Goal: Task Accomplishment & Management: Complete application form

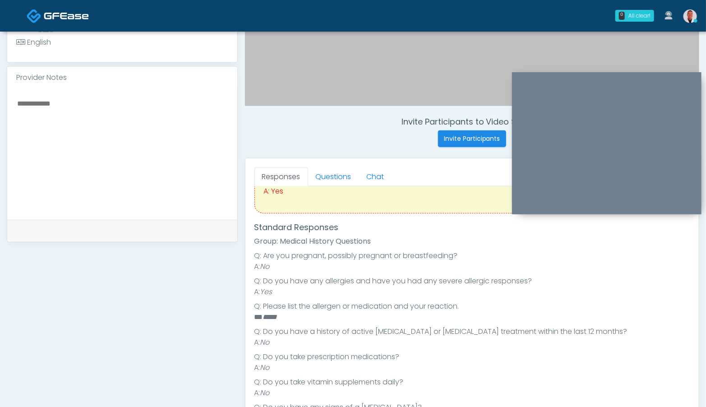
scroll to position [68, 0]
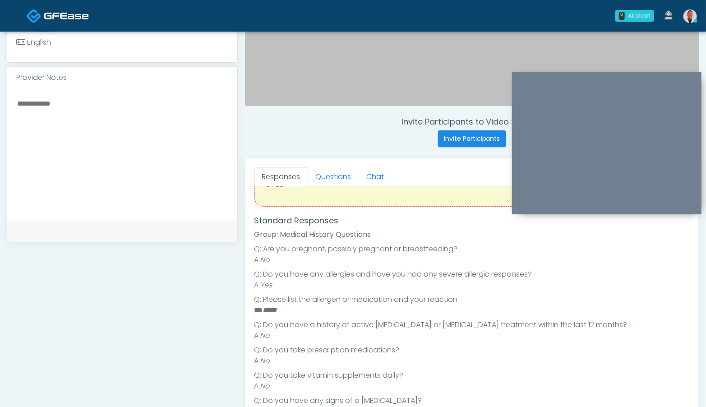
click at [187, 133] on textarea at bounding box center [122, 152] width 212 height 110
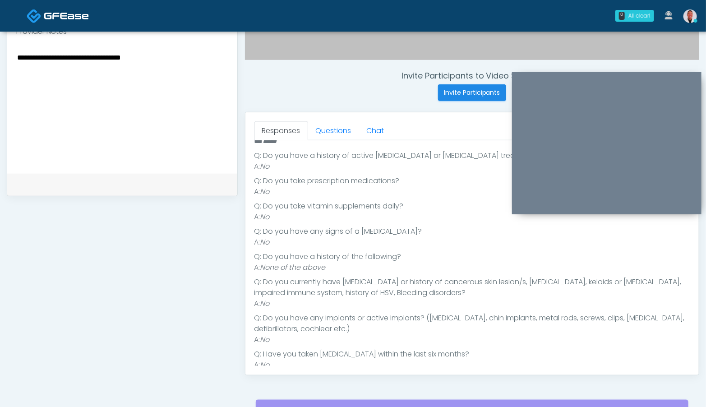
scroll to position [189, 0]
click at [329, 125] on link "Questions" at bounding box center [333, 130] width 51 height 19
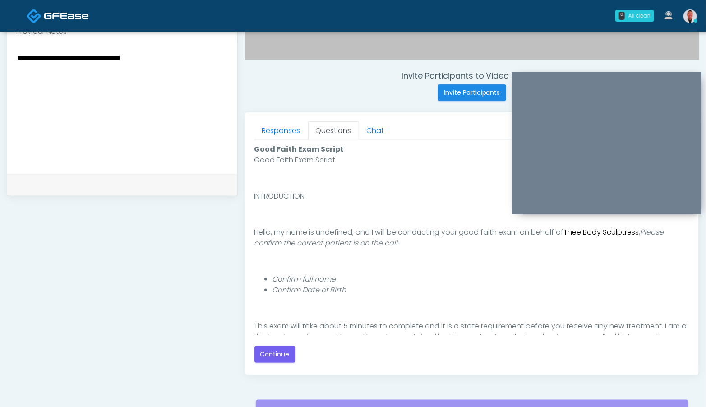
scroll to position [0, 0]
click at [274, 351] on button "Continue" at bounding box center [274, 354] width 41 height 17
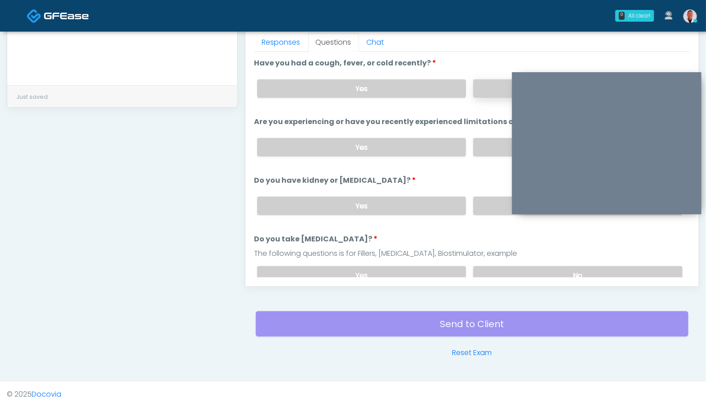
click at [482, 96] on label "No" at bounding box center [577, 88] width 209 height 18
click at [481, 144] on label "No" at bounding box center [577, 147] width 209 height 18
click at [485, 206] on label "No" at bounding box center [577, 206] width 209 height 18
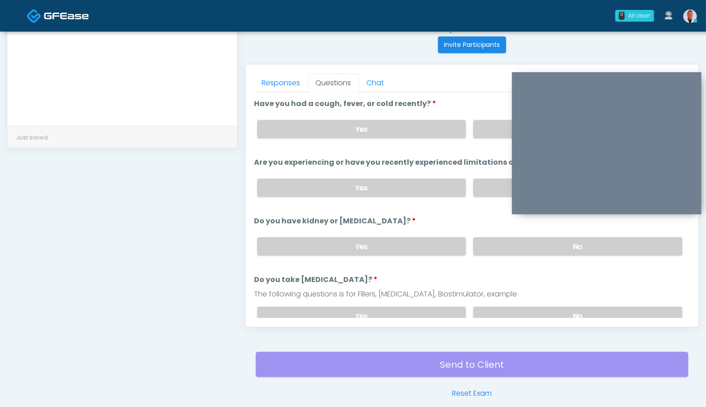
scroll to position [326, 0]
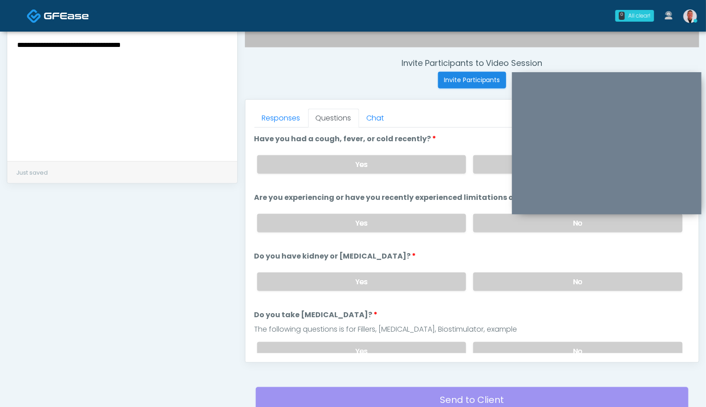
click at [181, 51] on textarea "**********" at bounding box center [122, 94] width 212 height 110
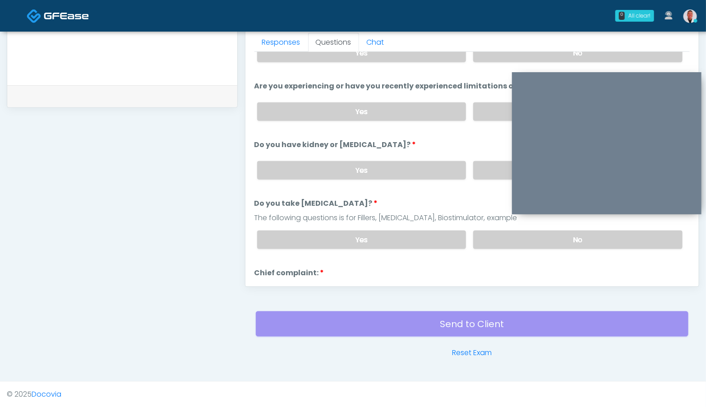
scroll to position [70, 0]
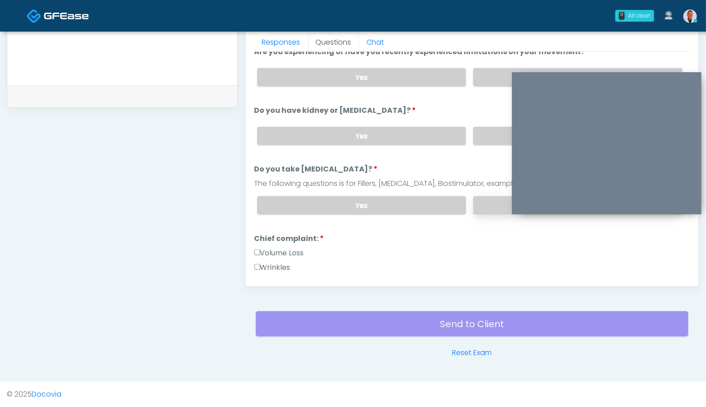
type textarea "**********"
click at [495, 203] on label "No" at bounding box center [577, 205] width 209 height 18
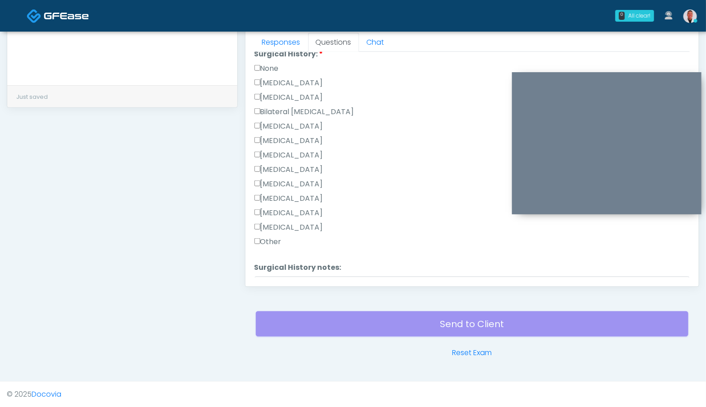
scroll to position [544, 0]
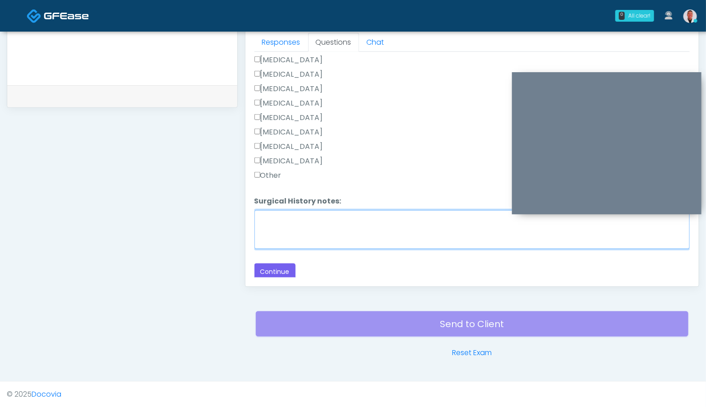
click at [285, 210] on textarea "Surgical History notes:" at bounding box center [471, 229] width 435 height 39
type textarea "**********"
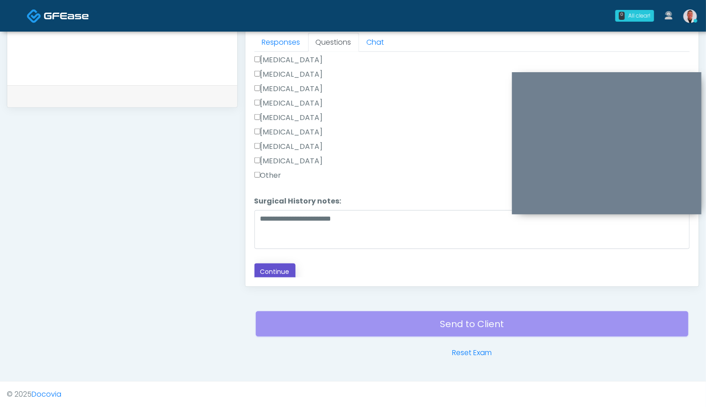
click at [272, 268] on button "Continue" at bounding box center [274, 271] width 41 height 17
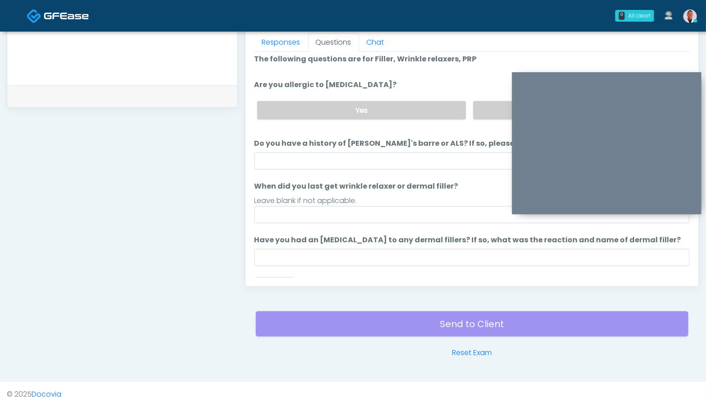
scroll to position [0, 0]
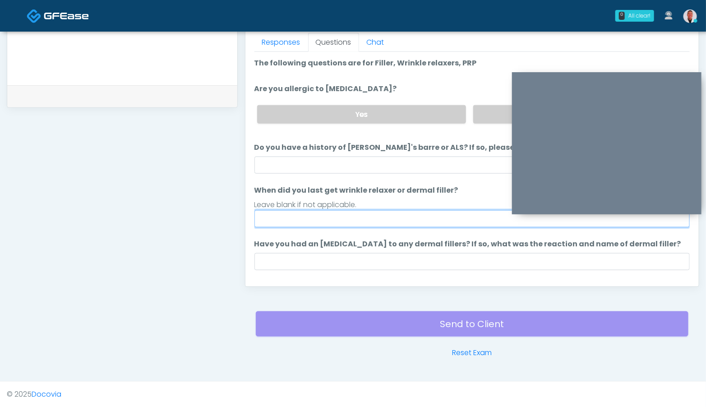
click at [354, 217] on input "When did you last get wrinkle relaxer or dermal filler?" at bounding box center [471, 218] width 435 height 17
click at [323, 218] on input "**********" at bounding box center [471, 218] width 435 height 17
click at [433, 217] on input "**********" at bounding box center [471, 218] width 435 height 17
type input "**********"
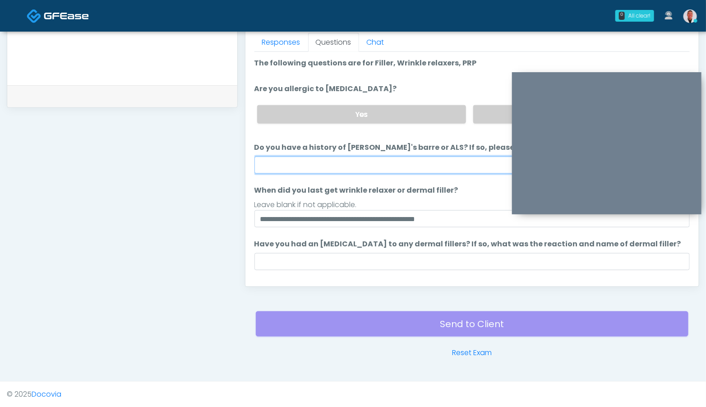
click at [442, 165] on input "Do you have a history of Guillain's barre or ALS? If so, please provide details." at bounding box center [471, 165] width 435 height 17
type input "**"
click at [484, 112] on label "No" at bounding box center [577, 114] width 209 height 18
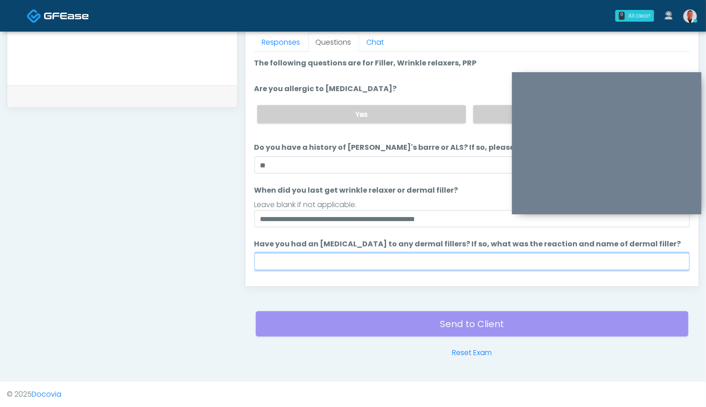
click at [452, 261] on input "Have you had an allergic response to any dermal fillers? If so, what was the re…" at bounding box center [471, 261] width 435 height 17
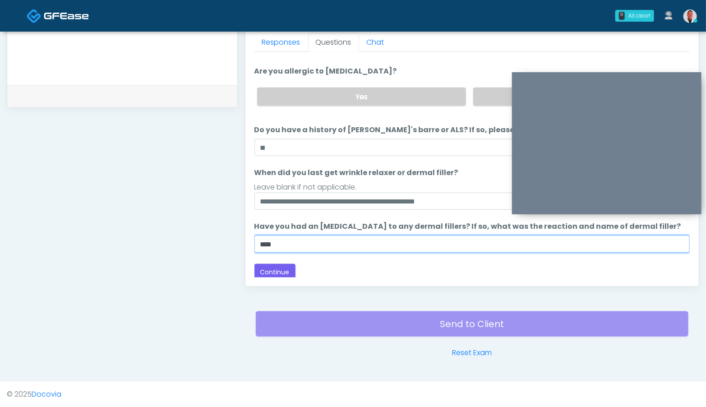
scroll to position [20, 0]
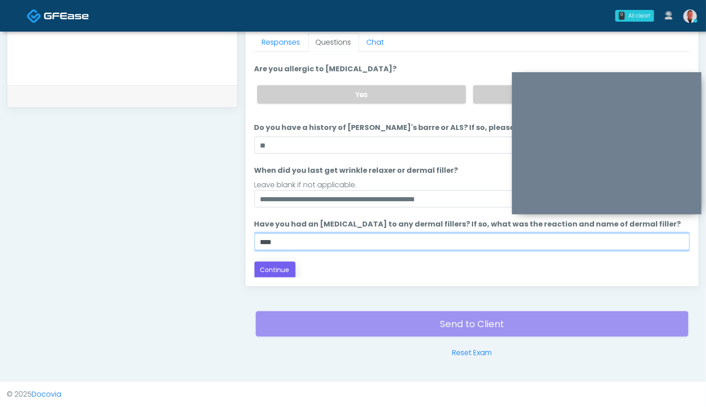
type input "****"
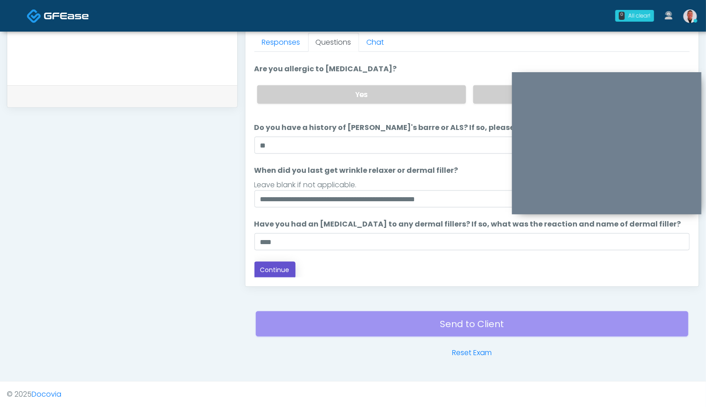
click at [269, 266] on button "Continue" at bounding box center [274, 270] width 41 height 17
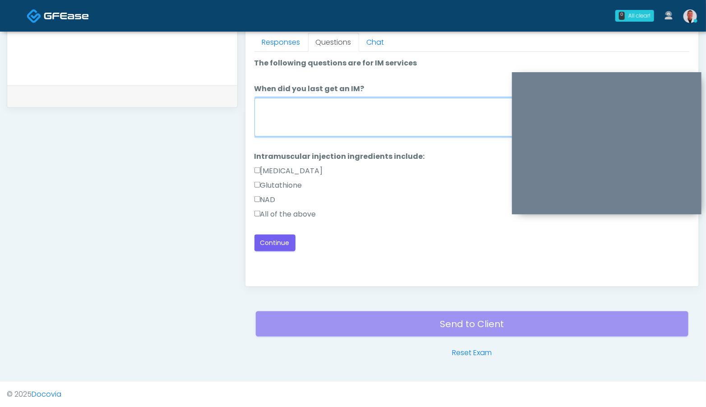
click at [305, 119] on textarea "When did you last get an IM?" at bounding box center [471, 117] width 435 height 39
type textarea "*"
click at [286, 106] on textarea "When did you last get an IM?" at bounding box center [471, 117] width 435 height 39
type textarea "**********"
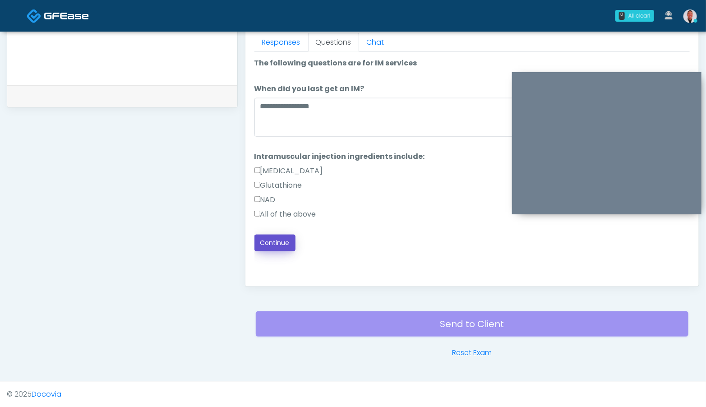
click at [284, 237] on button "Continue" at bounding box center [274, 243] width 41 height 17
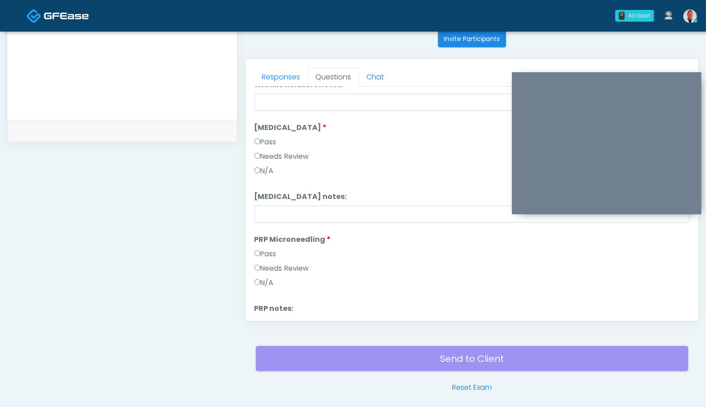
scroll to position [99, 0]
click at [260, 253] on label "Pass" at bounding box center [265, 253] width 22 height 11
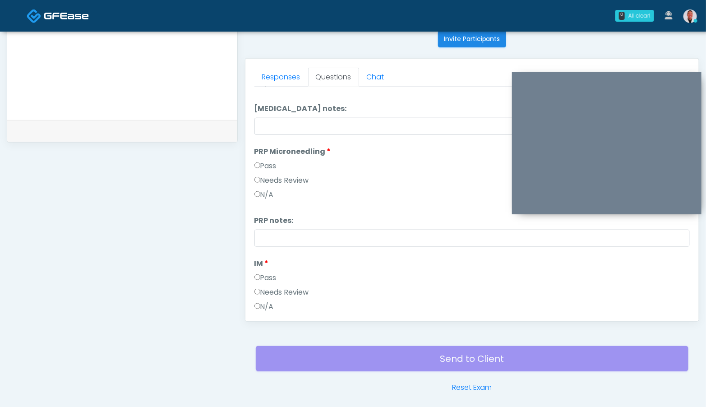
click at [254, 281] on div "Responses Questions Chat Good Faith Exam Script Good Faith Exam Script INTRODUC…" at bounding box center [471, 190] width 453 height 263
drag, startPoint x: 265, startPoint y: 276, endPoint x: 269, endPoint y: 275, distance: 4.6
click at [264, 276] on label "Pass" at bounding box center [265, 278] width 22 height 11
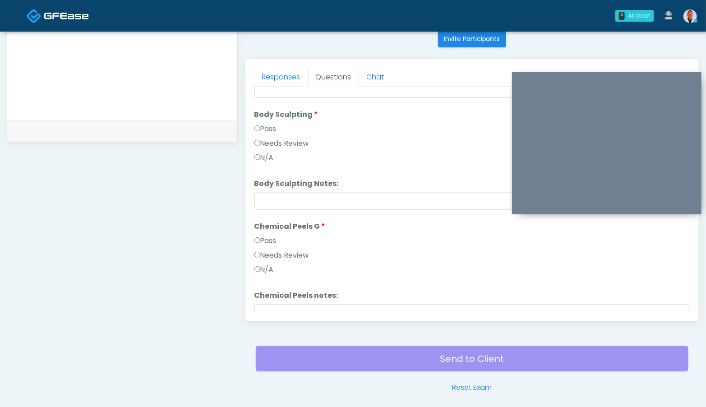
scroll to position [485, 0]
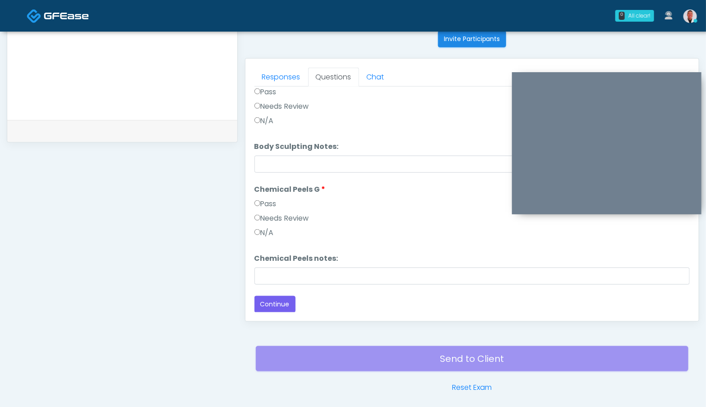
drag, startPoint x: 261, startPoint y: 201, endPoint x: 265, endPoint y: 206, distance: 6.8
click at [261, 201] on label "Pass" at bounding box center [265, 204] width 22 height 11
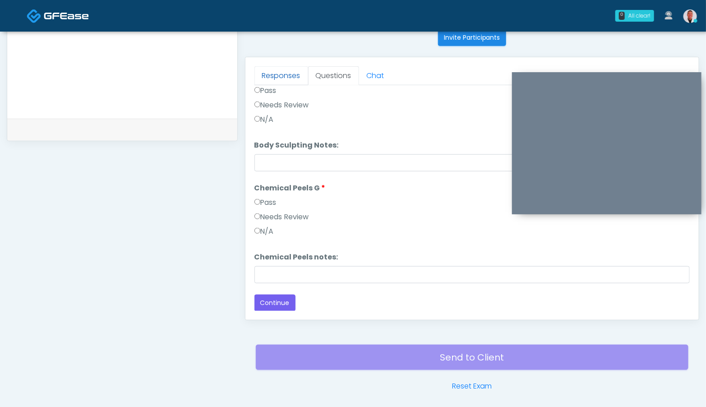
click at [286, 83] on link "Responses" at bounding box center [281, 75] width 54 height 19
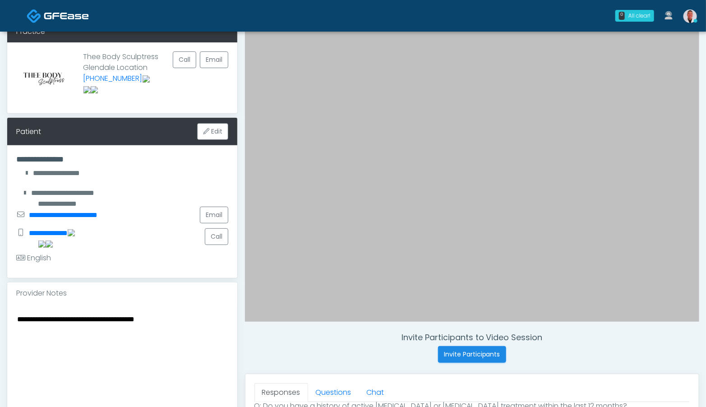
scroll to position [168, 0]
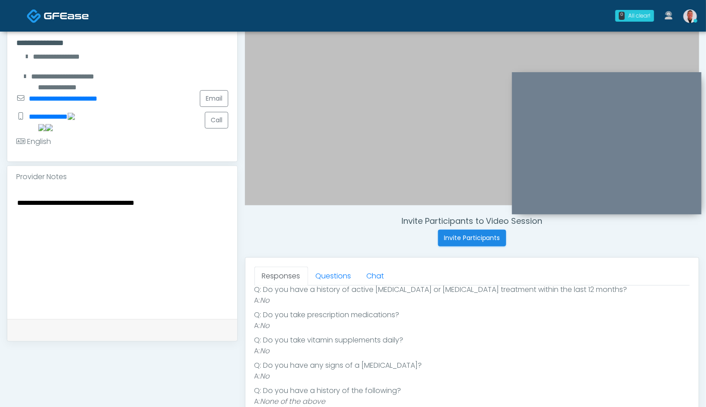
click at [94, 202] on textarea "**********" at bounding box center [122, 252] width 212 height 110
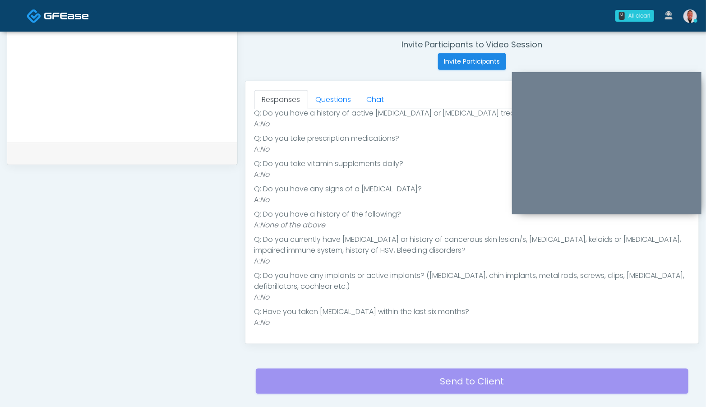
scroll to position [402, 0]
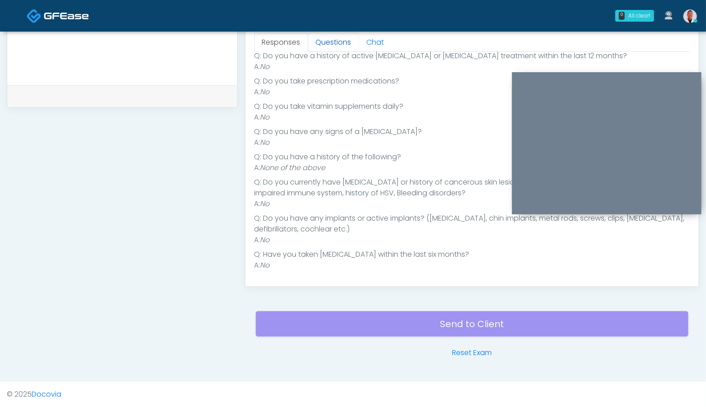
type textarea "**********"
click at [335, 42] on link "Questions" at bounding box center [333, 42] width 51 height 19
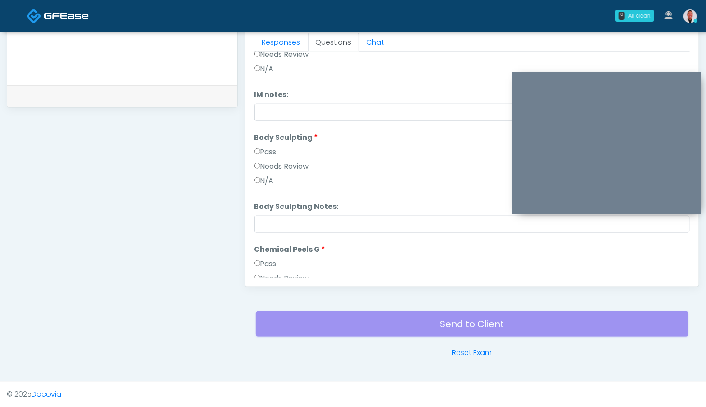
scroll to position [485, 0]
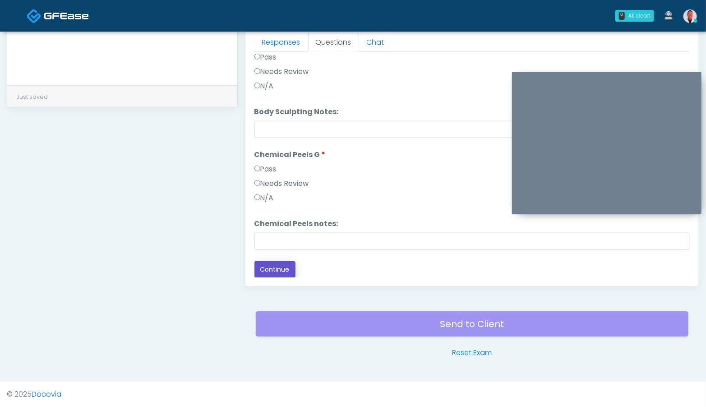
click at [273, 270] on button "Continue" at bounding box center [274, 269] width 41 height 17
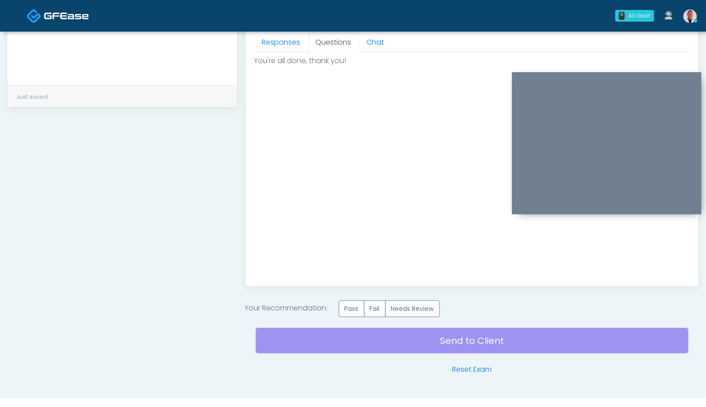
drag, startPoint x: 352, startPoint y: 308, endPoint x: 485, endPoint y: 358, distance: 141.8
click at [352, 309] on label "Pass" at bounding box center [352, 308] width 26 height 17
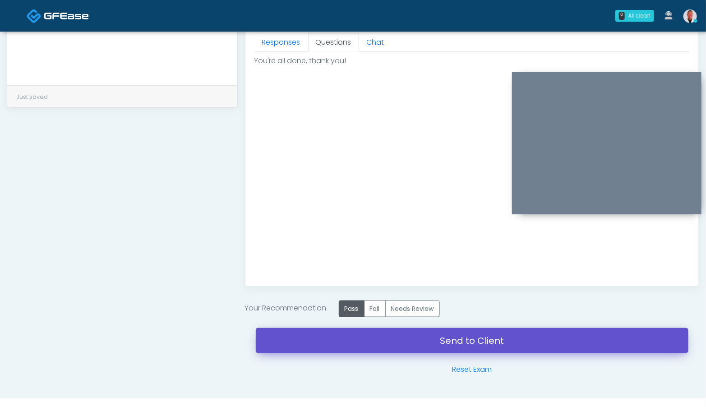
click at [503, 345] on link "Send to Client" at bounding box center [472, 340] width 433 height 25
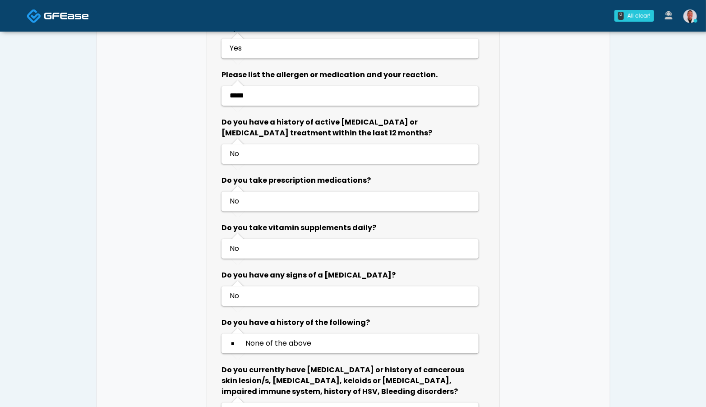
scroll to position [638, 0]
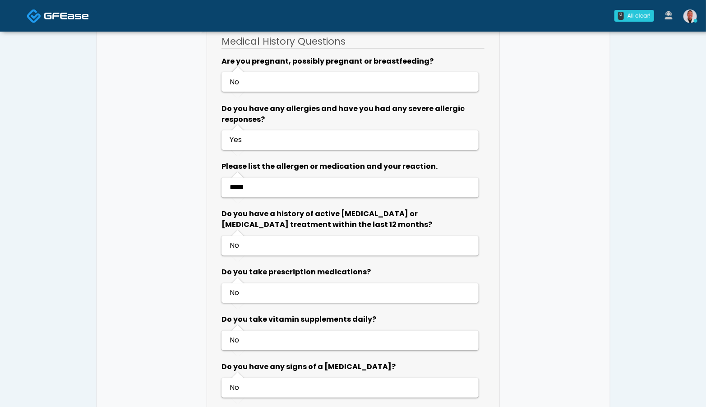
click at [679, 18] on link at bounding box center [690, 16] width 24 height 30
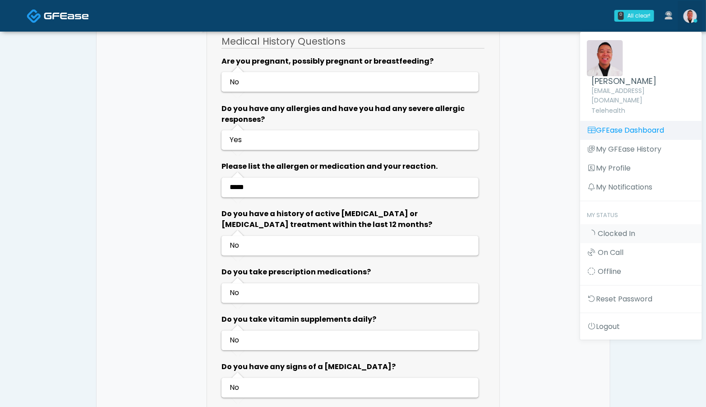
click at [599, 121] on link "GFEase Dashboard" at bounding box center [641, 130] width 122 height 19
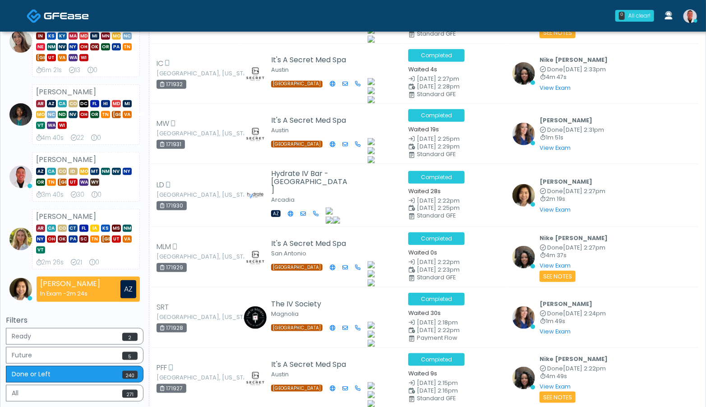
scroll to position [275, 0]
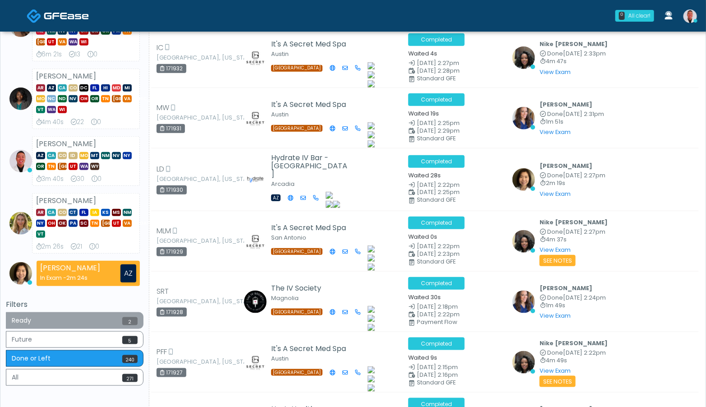
click at [101, 322] on button "Ready 2" at bounding box center [75, 320] width 138 height 17
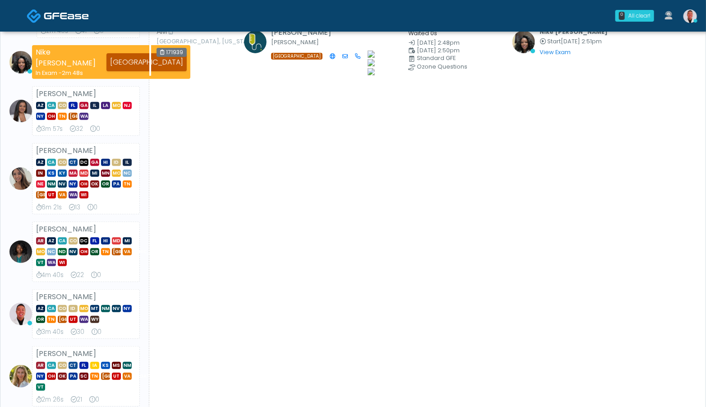
scroll to position [156, 0]
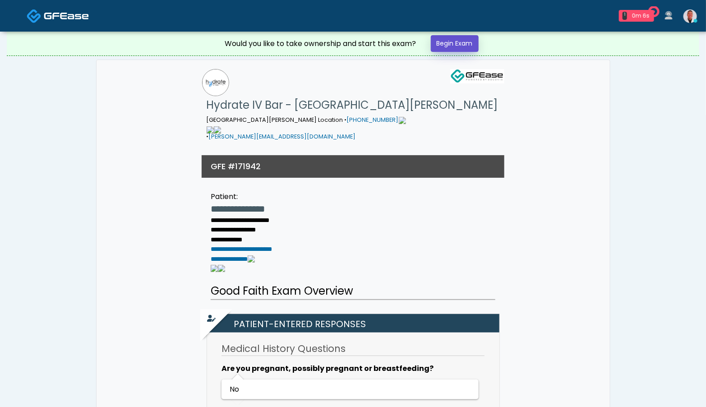
click at [459, 43] on link "Begin Exam" at bounding box center [455, 43] width 48 height 17
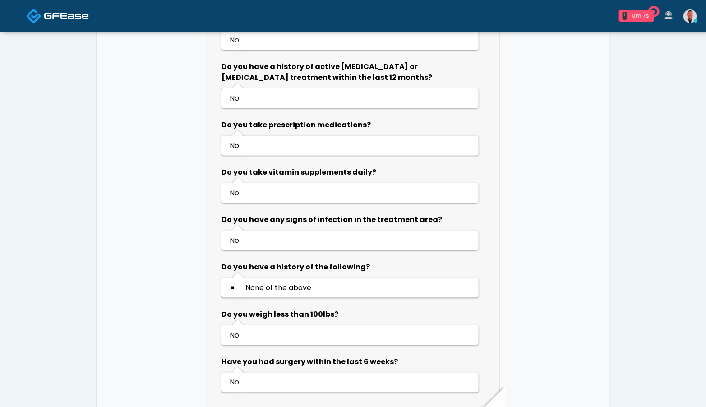
scroll to position [472, 0]
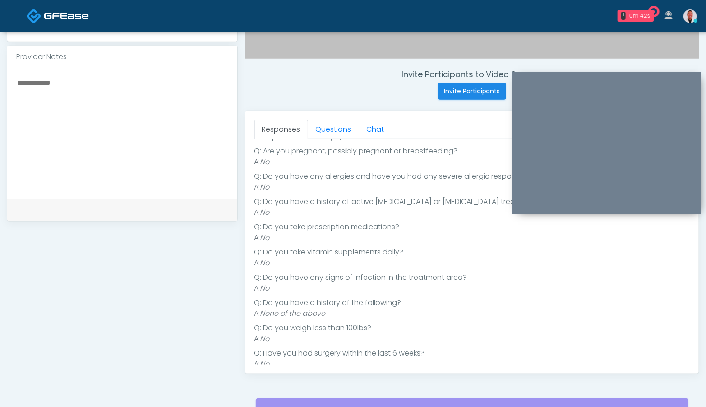
scroll to position [87, 0]
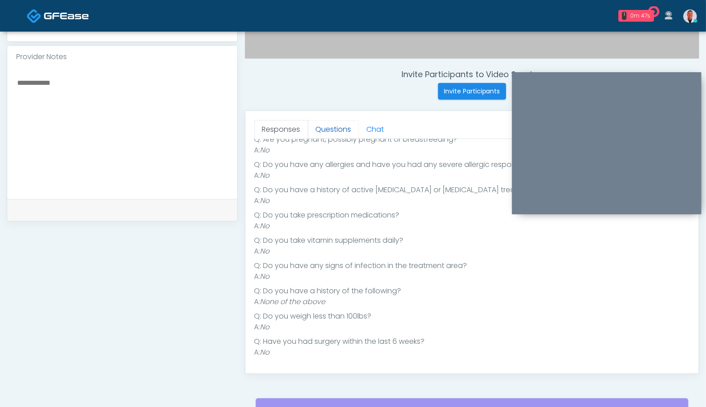
click at [328, 125] on link "Questions" at bounding box center [333, 129] width 51 height 19
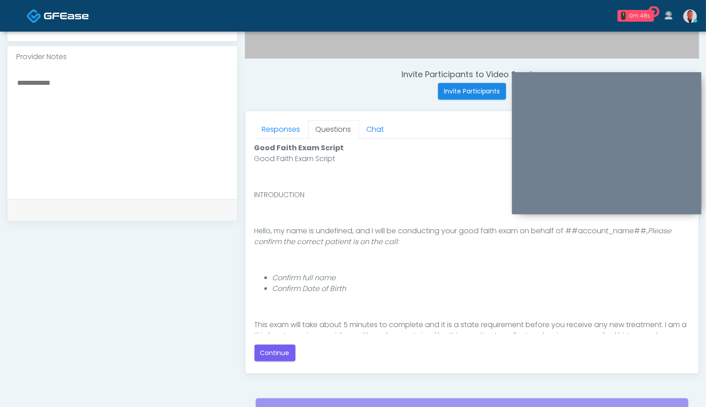
scroll to position [0, 0]
click at [272, 358] on button "Continue" at bounding box center [274, 353] width 41 height 17
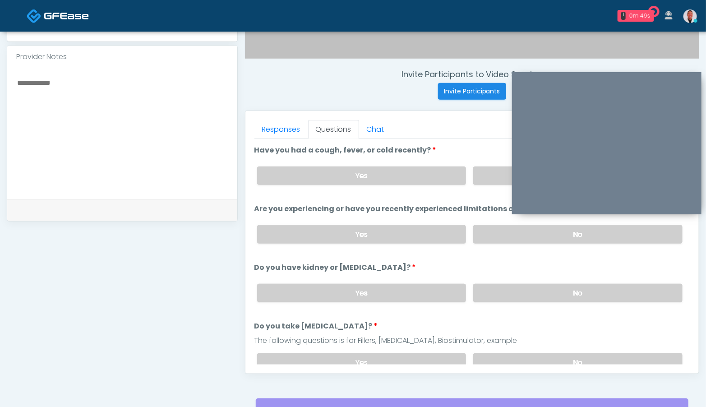
scroll to position [402, 0]
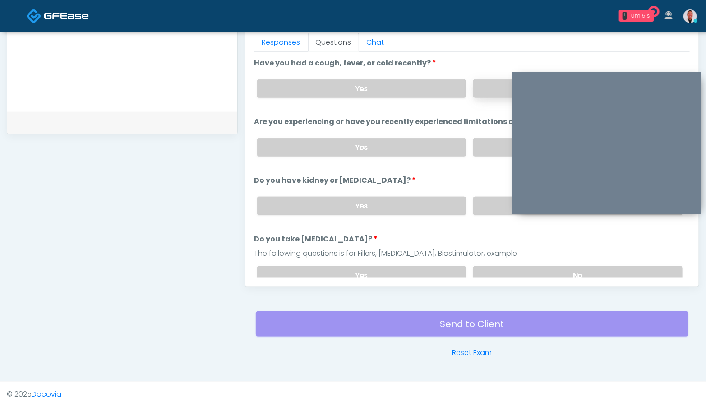
click at [488, 93] on label "No" at bounding box center [577, 88] width 209 height 18
click at [488, 141] on label "No" at bounding box center [577, 147] width 209 height 18
click at [491, 197] on label "No" at bounding box center [577, 206] width 209 height 18
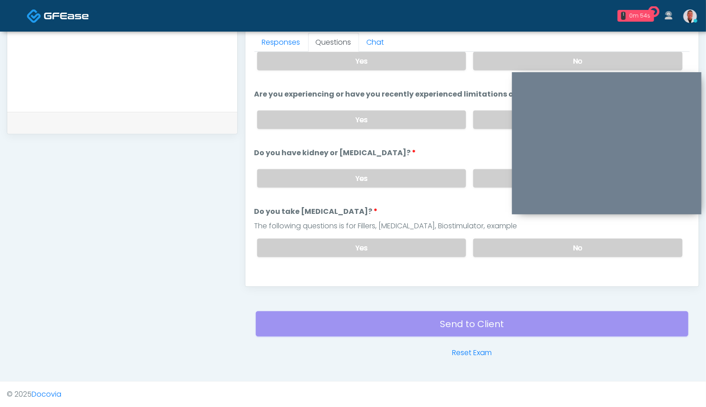
scroll to position [32, 0]
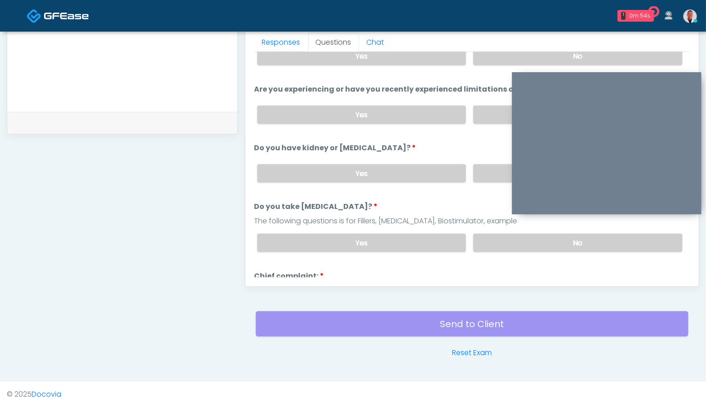
click at [499, 242] on label "No" at bounding box center [577, 243] width 209 height 18
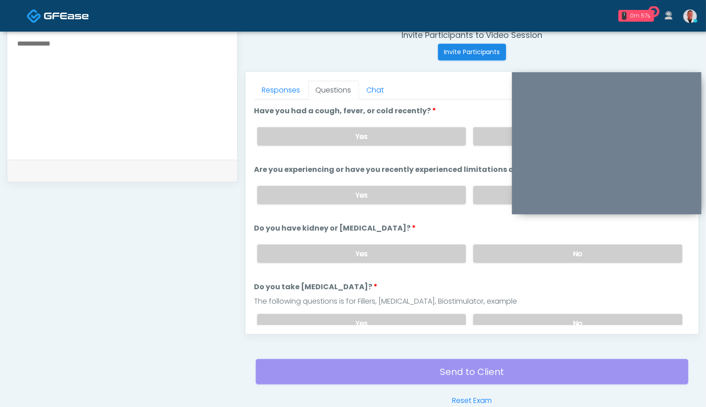
scroll to position [348, 0]
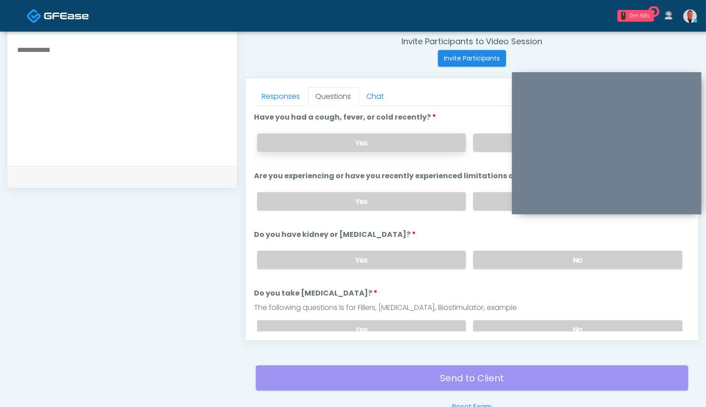
click at [397, 147] on label "Yes" at bounding box center [361, 143] width 209 height 18
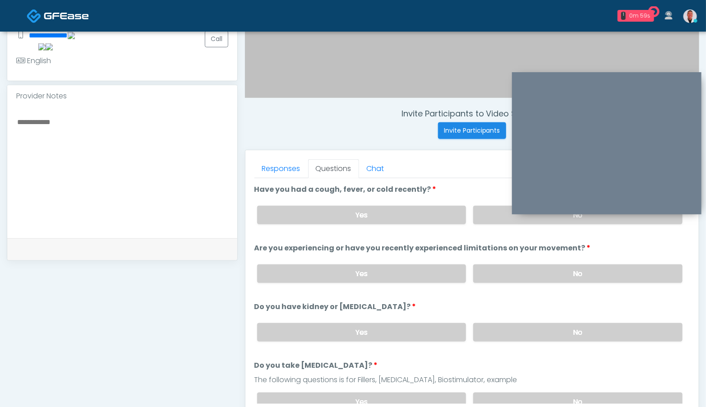
scroll to position [275, 0]
click at [192, 159] on textarea at bounding box center [122, 171] width 212 height 110
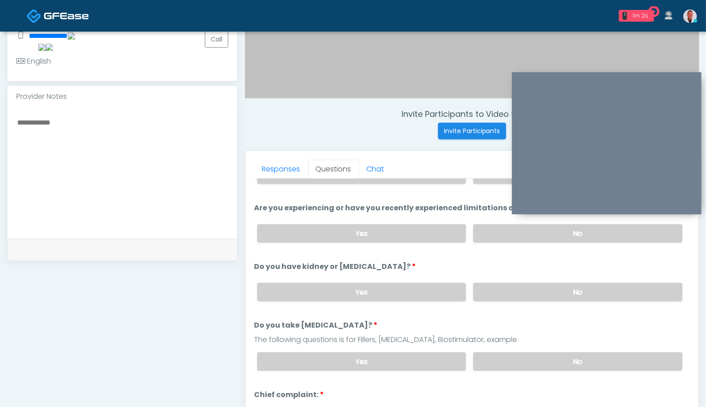
scroll to position [35, 0]
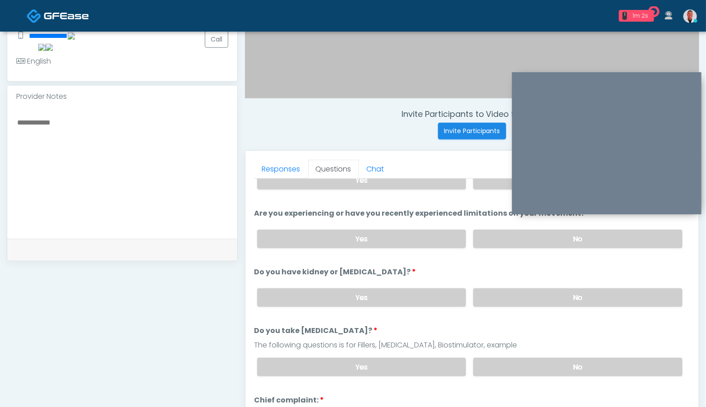
click at [80, 116] on textarea at bounding box center [122, 171] width 212 height 110
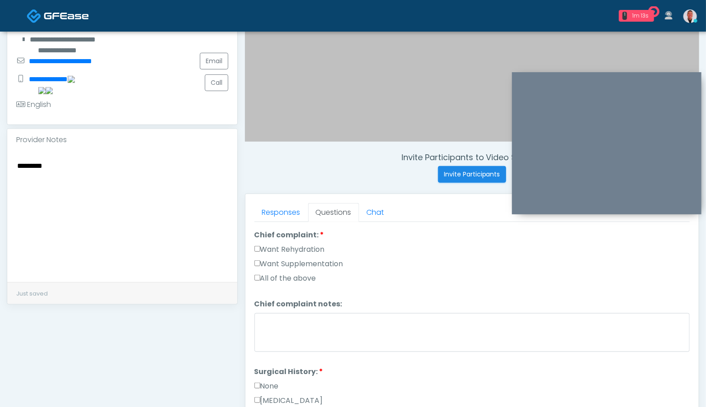
scroll to position [183, 0]
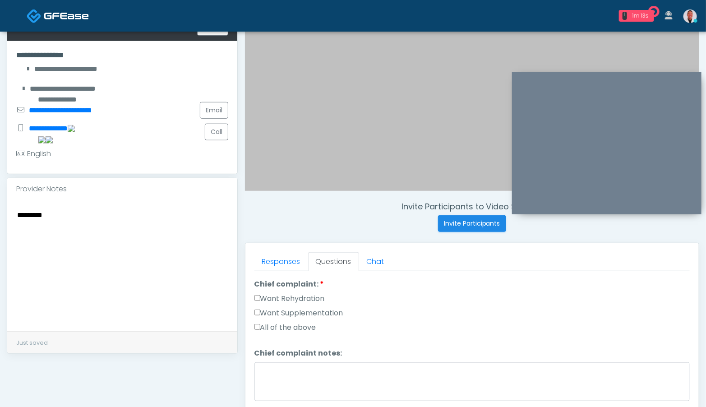
click at [144, 209] on textarea "*********" at bounding box center [122, 264] width 212 height 110
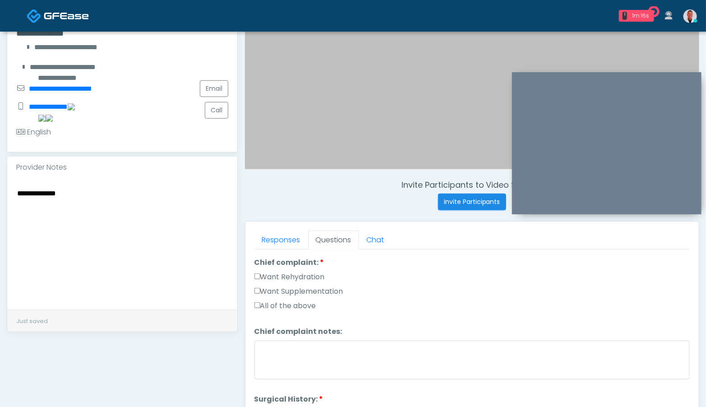
scroll to position [402, 0]
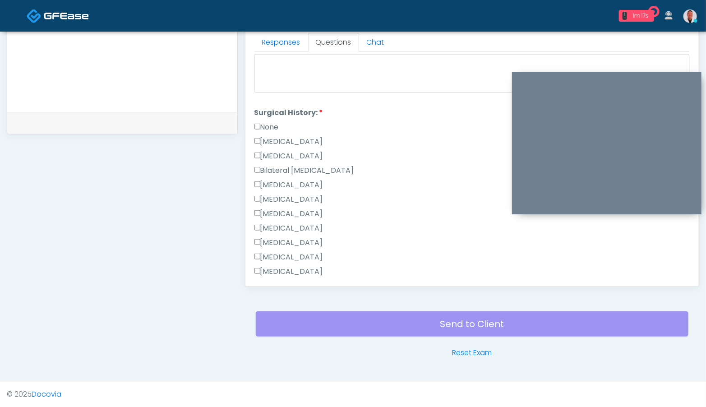
type textarea "**********"
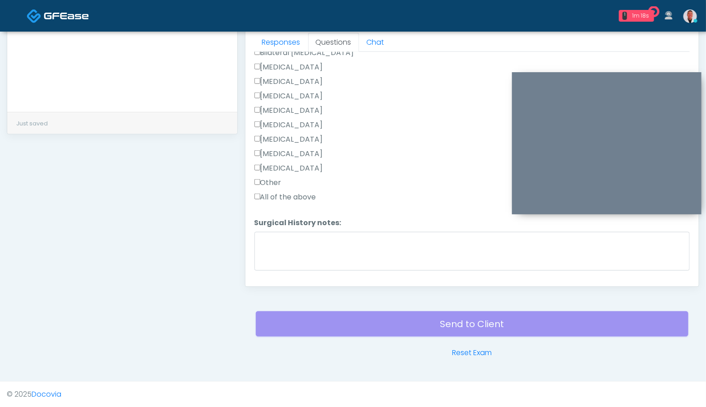
scroll to position [472, 0]
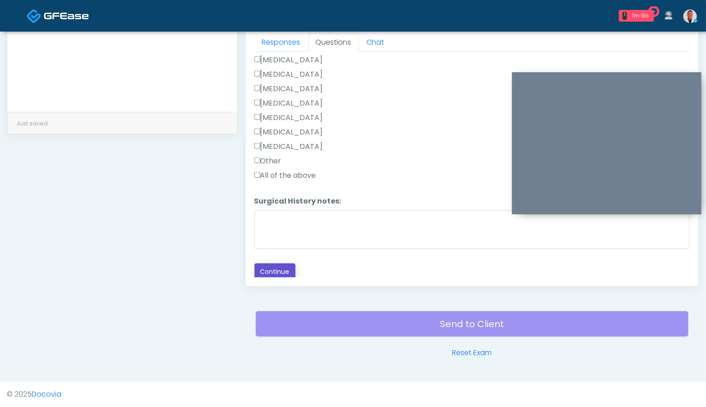
click at [264, 268] on button "Continue" at bounding box center [274, 271] width 41 height 17
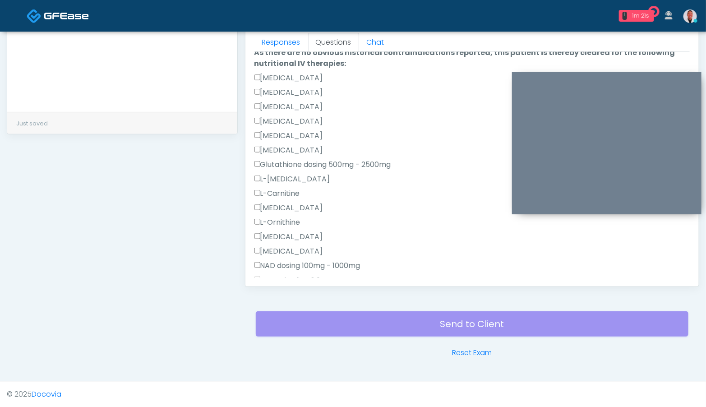
scroll to position [0, 0]
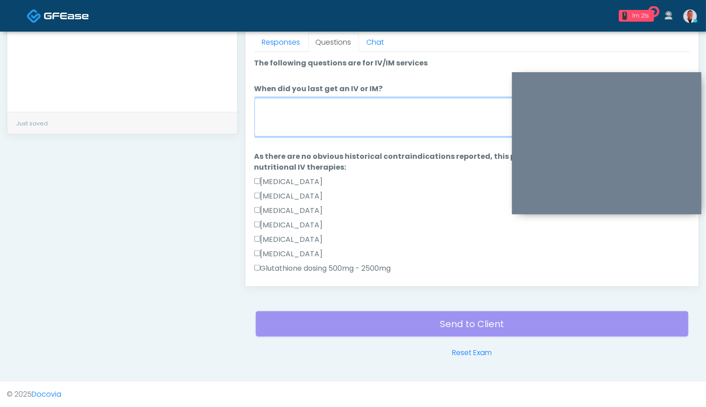
click at [320, 125] on textarea "When did you last get an IV or IM?" at bounding box center [471, 117] width 435 height 39
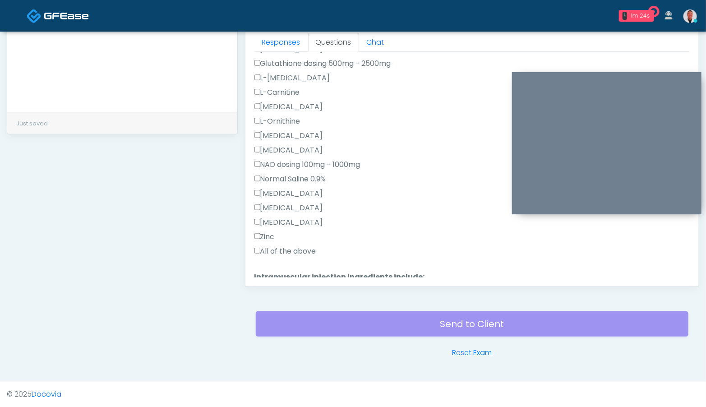
scroll to position [208, 0]
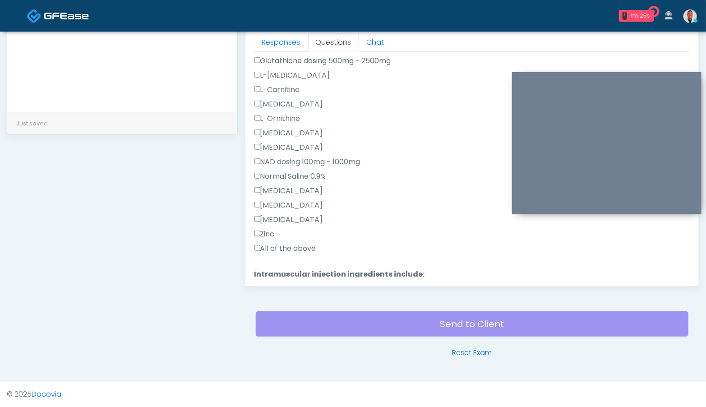
type textarea "****"
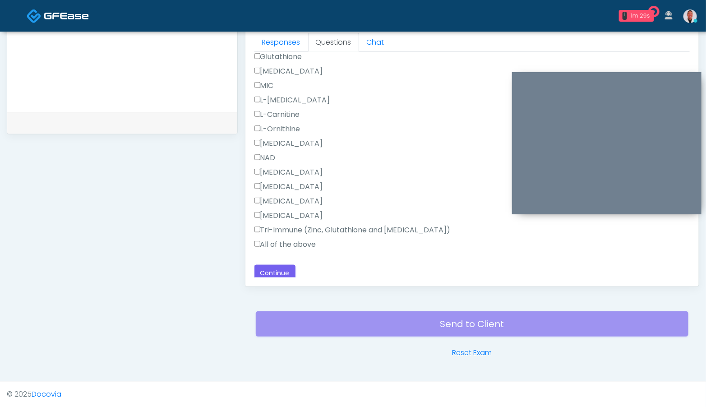
scroll to position [486, 0]
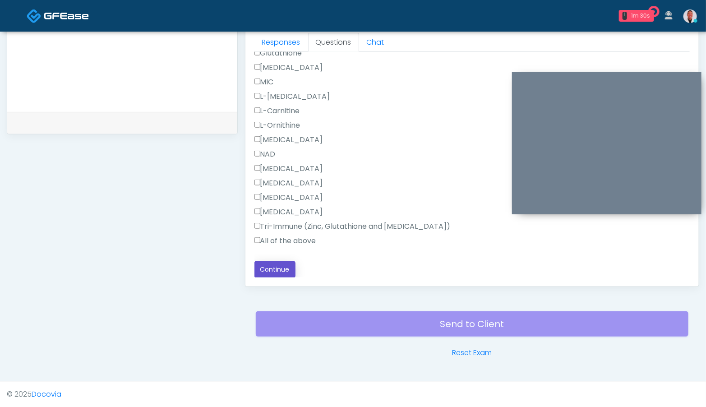
click at [283, 268] on button "Continue" at bounding box center [274, 269] width 41 height 17
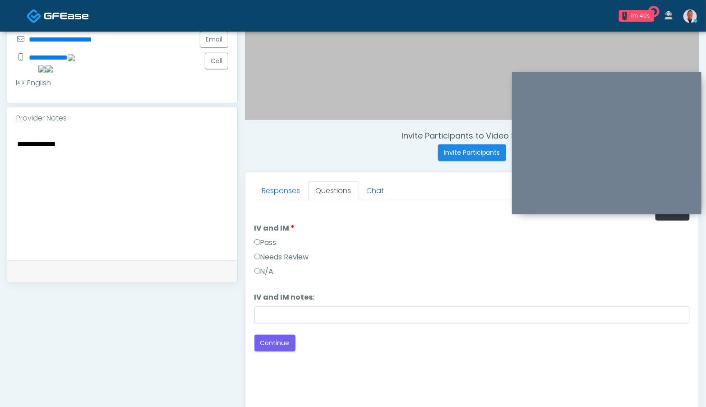
scroll to position [221, 0]
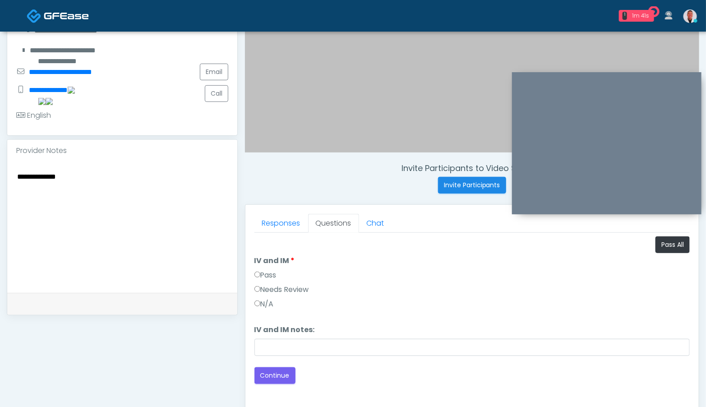
click at [118, 171] on textarea "**********" at bounding box center [122, 226] width 212 height 110
type textarea "**********"
click at [277, 222] on link "Responses" at bounding box center [281, 223] width 54 height 19
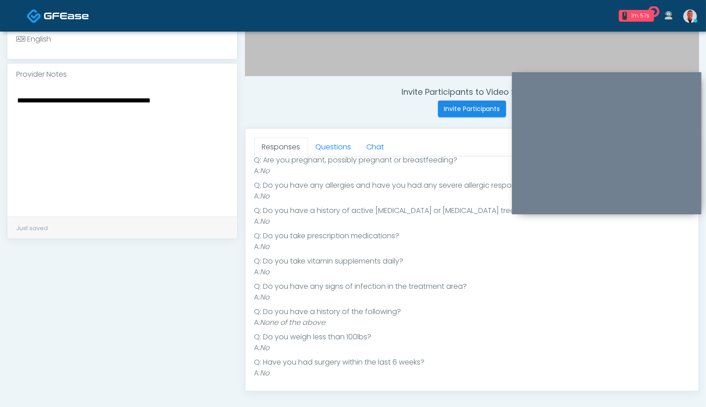
scroll to position [87, 0]
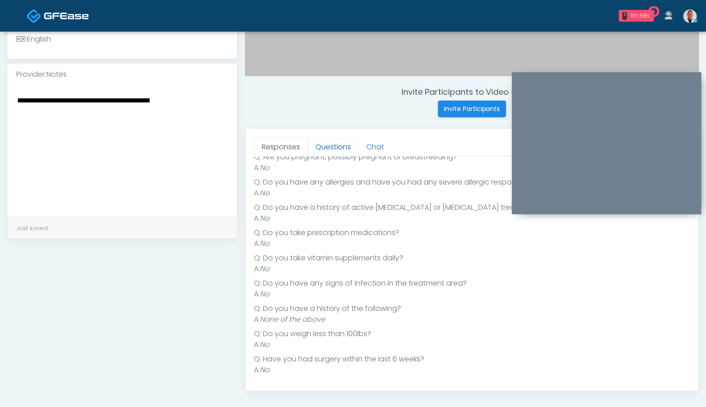
click at [332, 142] on link "Questions" at bounding box center [333, 147] width 51 height 19
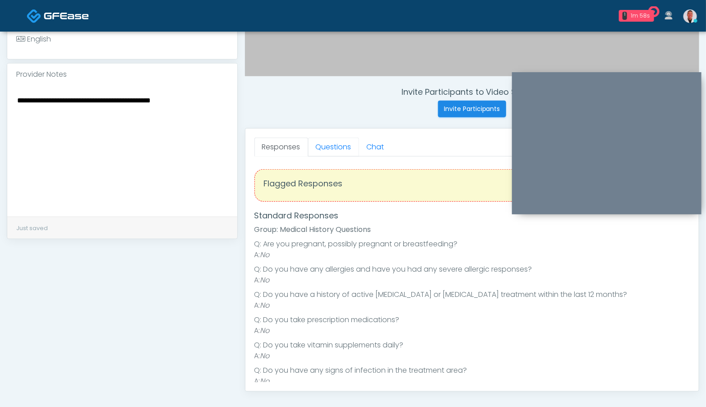
scroll to position [402, 0]
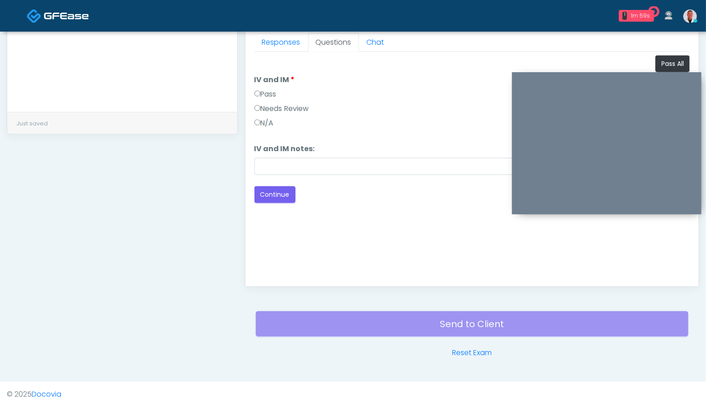
click at [263, 182] on div "Loading... Connecting to your agent... Please wait while we prepare your person…" at bounding box center [471, 129] width 435 height 148
click at [275, 197] on button "Continue" at bounding box center [274, 194] width 41 height 17
click at [272, 37] on link "Responses" at bounding box center [281, 42] width 54 height 19
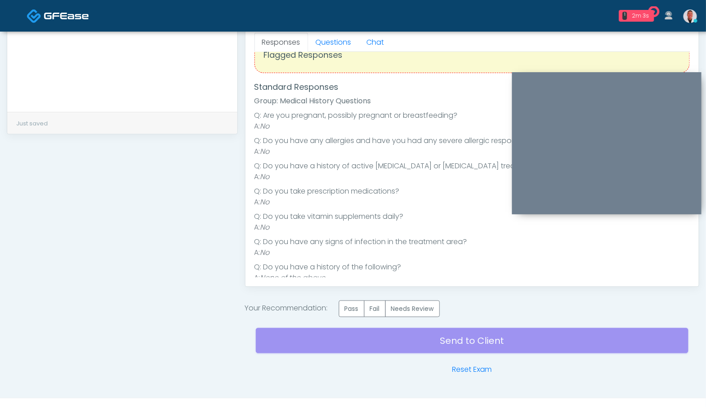
scroll to position [34, 0]
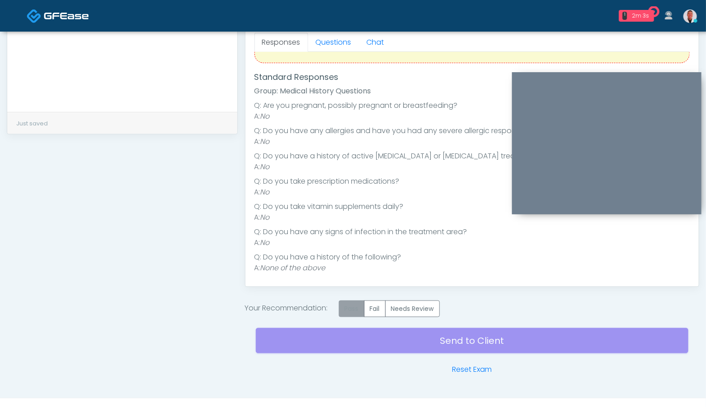
click at [347, 311] on label "Pass" at bounding box center [352, 308] width 26 height 17
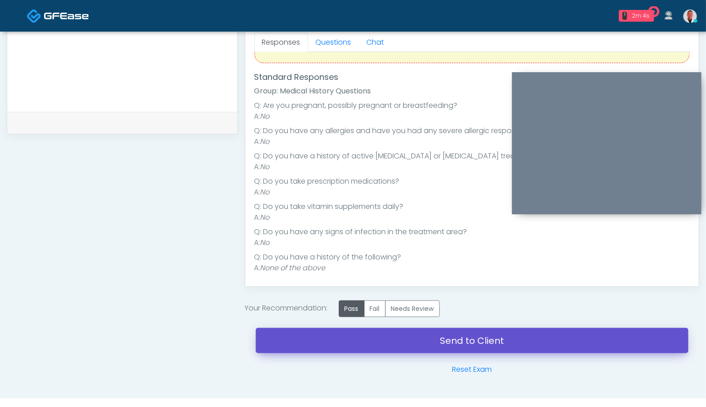
click at [458, 343] on link "Send to Client" at bounding box center [472, 340] width 433 height 25
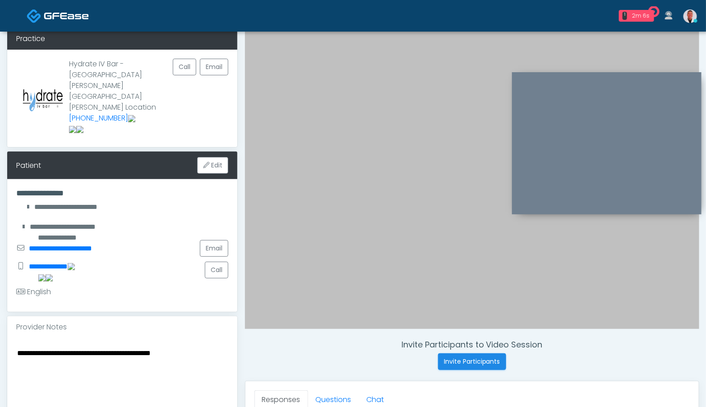
scroll to position [0, 0]
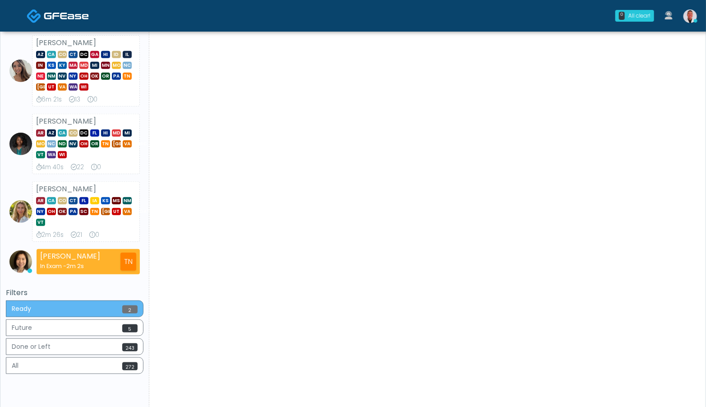
scroll to position [313, 0]
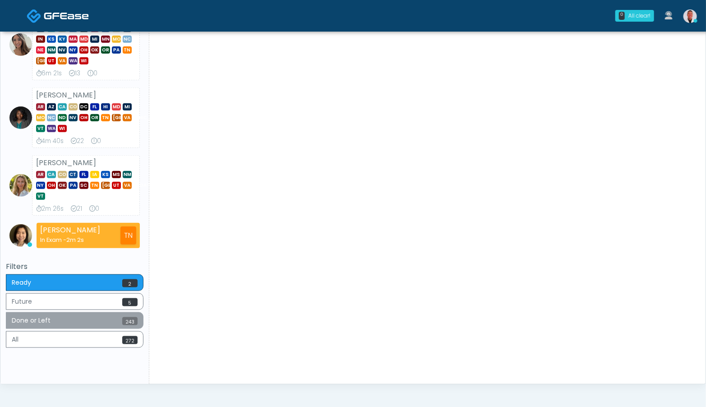
click at [102, 320] on button "Done or Left 243" at bounding box center [75, 320] width 138 height 17
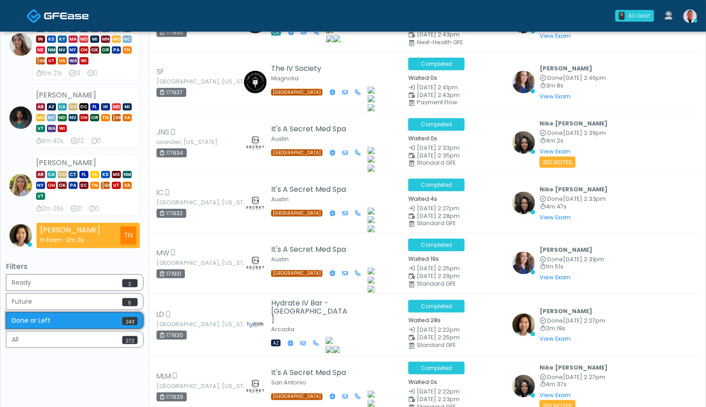
scroll to position [0, 0]
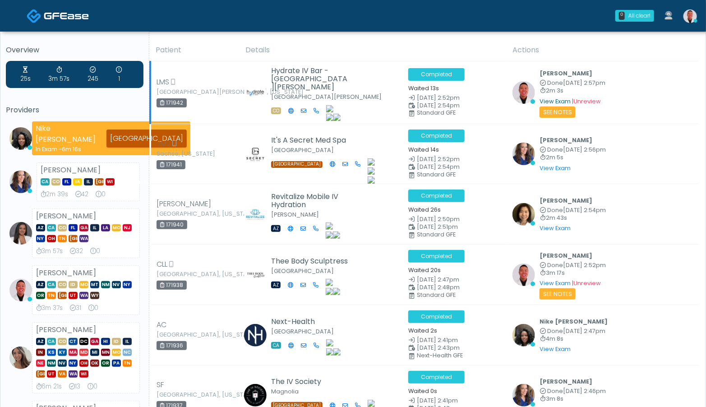
click at [553, 102] on link "View Exam" at bounding box center [555, 101] width 31 height 8
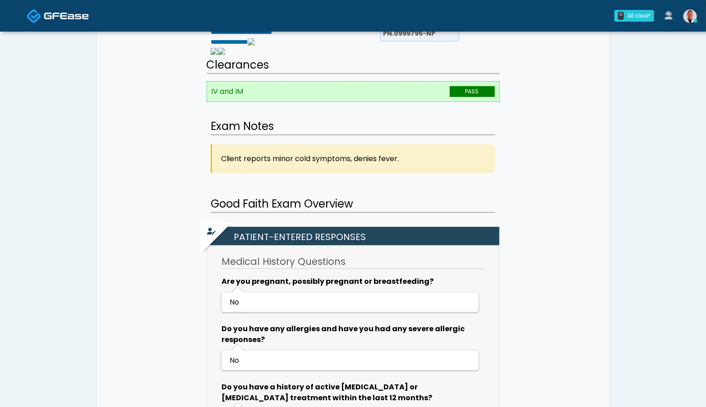
scroll to position [202, 0]
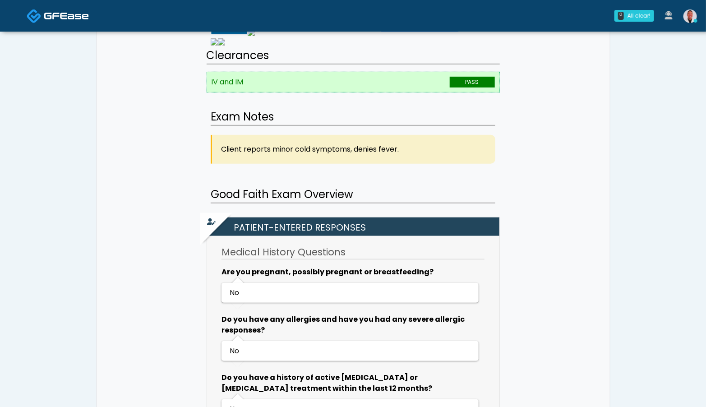
click at [692, 19] on img at bounding box center [691, 16] width 14 height 14
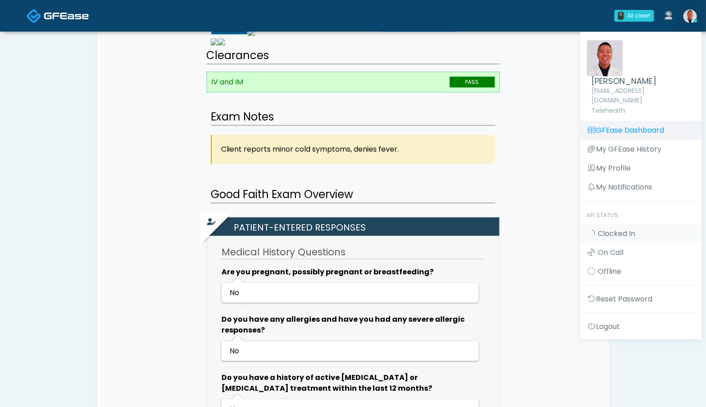
click at [654, 121] on link "GFEase Dashboard" at bounding box center [641, 130] width 122 height 19
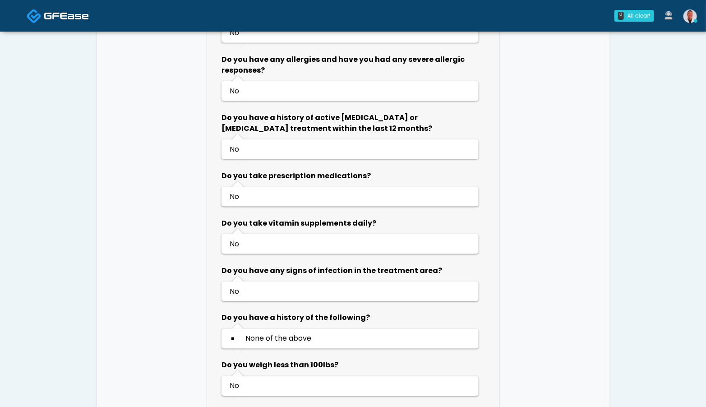
scroll to position [493, 0]
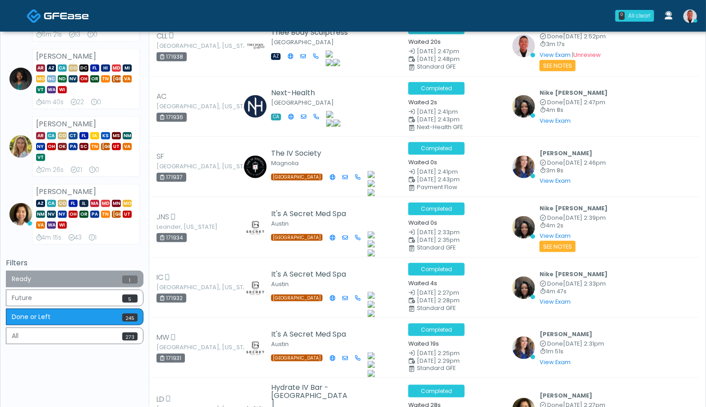
click at [113, 284] on button "Ready 1" at bounding box center [75, 279] width 138 height 17
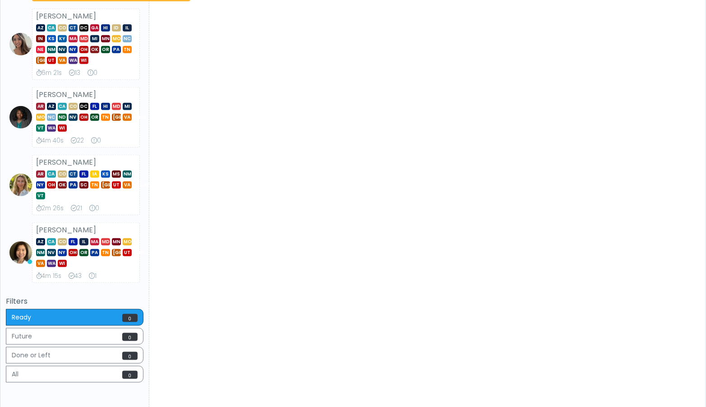
scroll to position [347, 0]
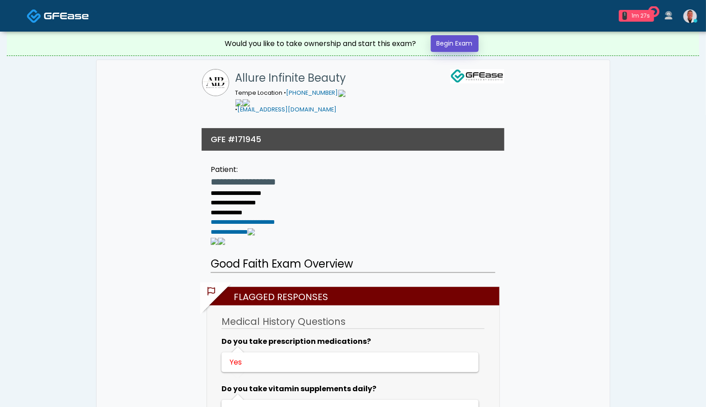
click at [464, 40] on link "Begin Exam" at bounding box center [455, 43] width 48 height 17
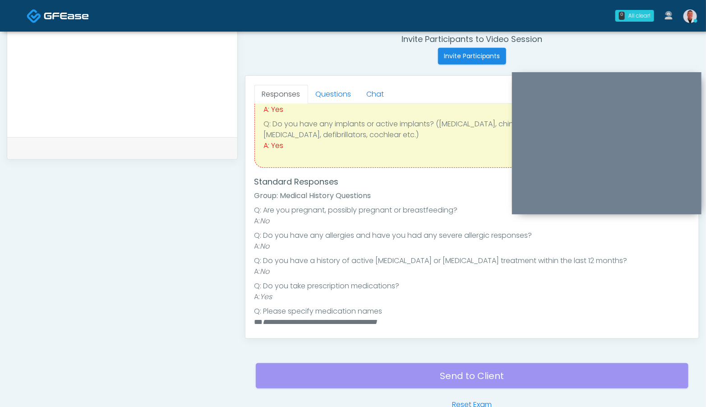
scroll to position [102, 0]
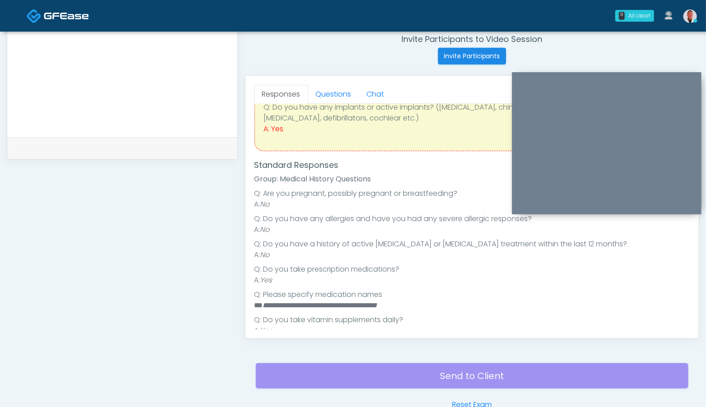
click at [103, 83] on textarea at bounding box center [122, 70] width 212 height 110
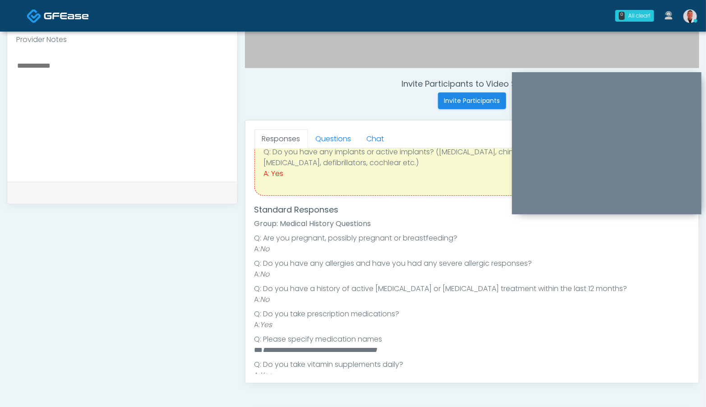
scroll to position [271, 0]
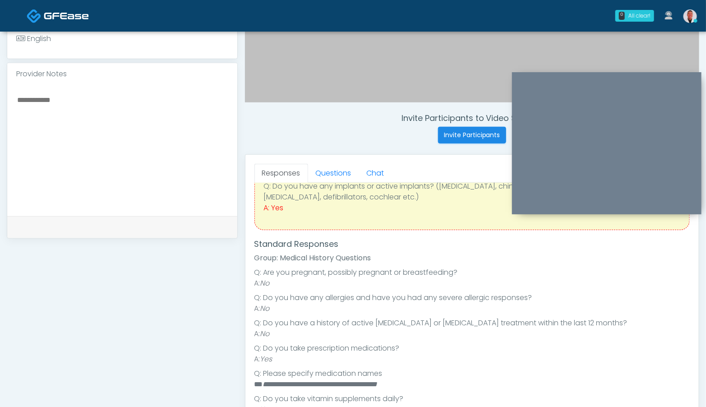
click at [127, 120] on textarea at bounding box center [122, 149] width 212 height 110
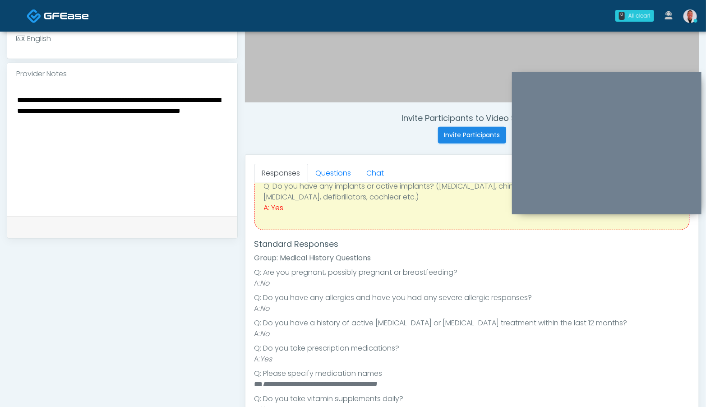
scroll to position [287, 0]
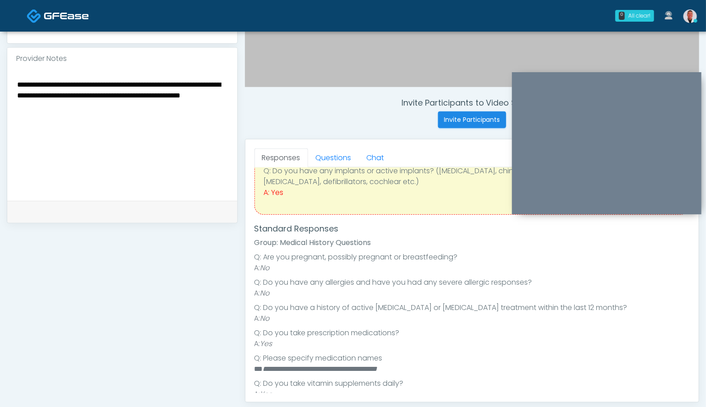
click at [173, 124] on textarea "**********" at bounding box center [122, 134] width 212 height 110
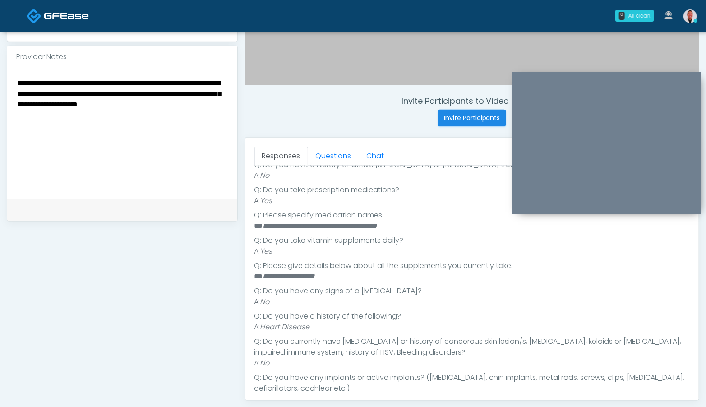
scroll to position [340, 0]
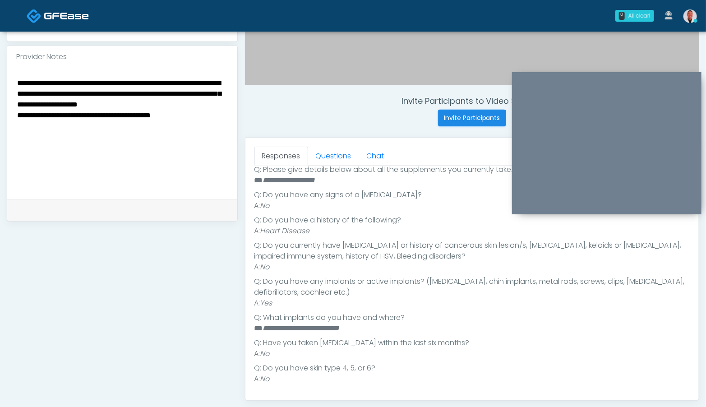
click at [144, 126] on textarea "**********" at bounding box center [122, 132] width 212 height 110
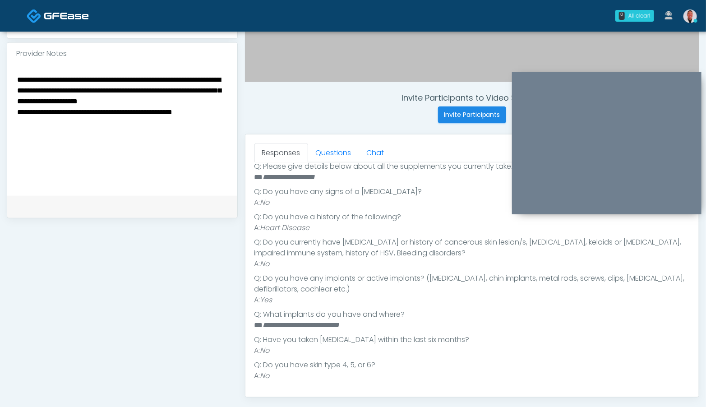
scroll to position [291, 0]
click at [229, 123] on div "**********" at bounding box center [122, 130] width 230 height 131
click at [228, 124] on textarea "**********" at bounding box center [122, 129] width 212 height 110
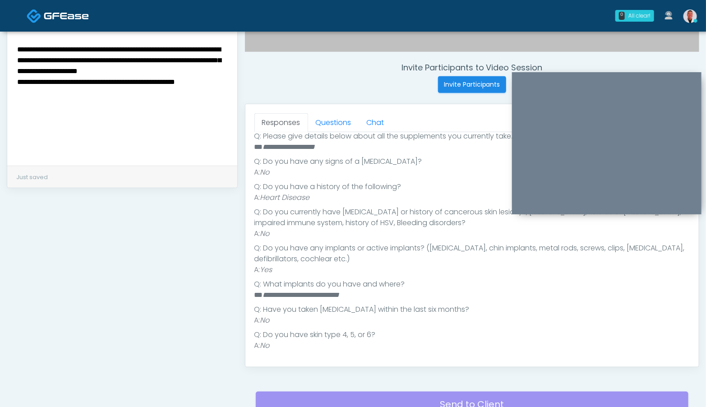
scroll to position [323, 0]
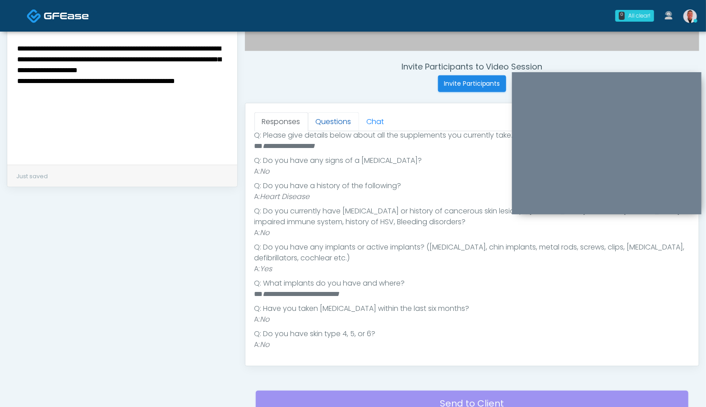
type textarea "**********"
click at [327, 123] on link "Questions" at bounding box center [333, 121] width 51 height 19
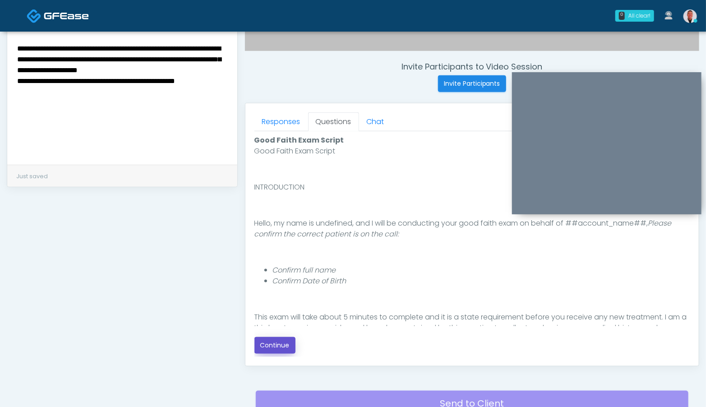
click at [270, 338] on button "Continue" at bounding box center [274, 345] width 41 height 17
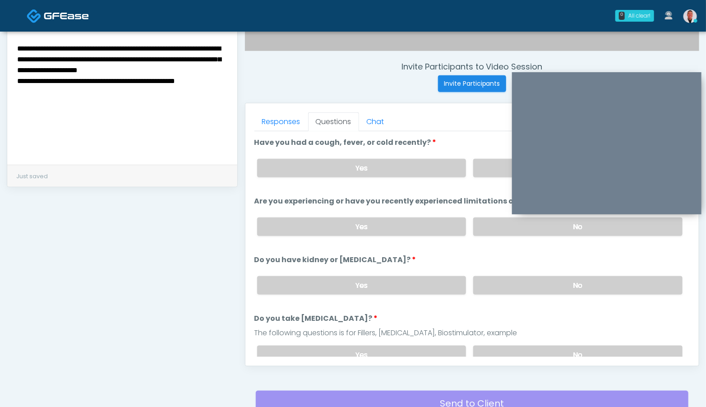
scroll to position [402, 0]
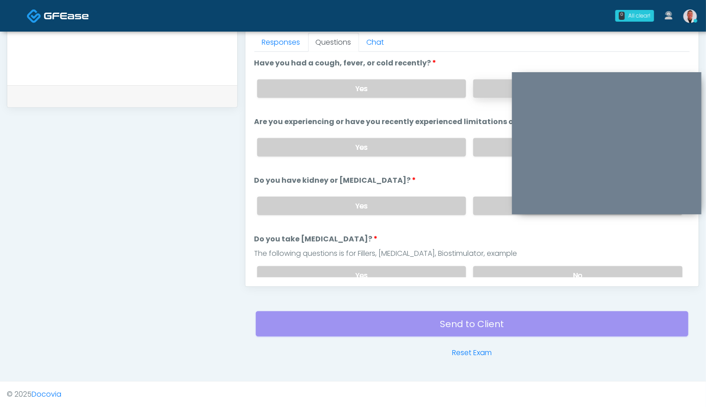
click at [490, 81] on label "No" at bounding box center [577, 88] width 209 height 18
click at [486, 150] on label "No" at bounding box center [577, 147] width 209 height 18
click at [491, 203] on label "No" at bounding box center [577, 206] width 209 height 18
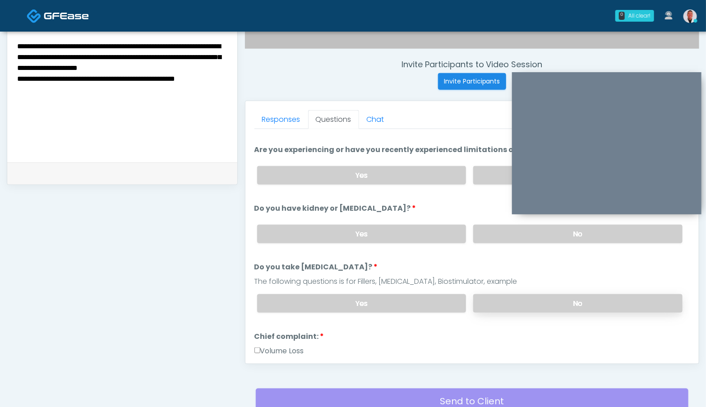
scroll to position [83, 0]
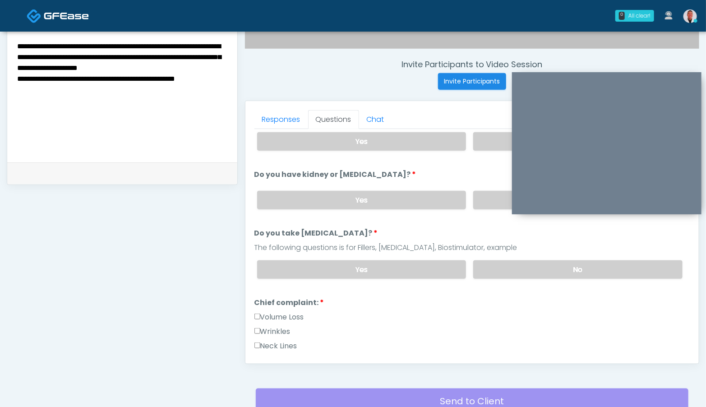
click at [513, 277] on div "Yes No" at bounding box center [470, 269] width 440 height 33
click at [496, 276] on label "No" at bounding box center [577, 269] width 209 height 18
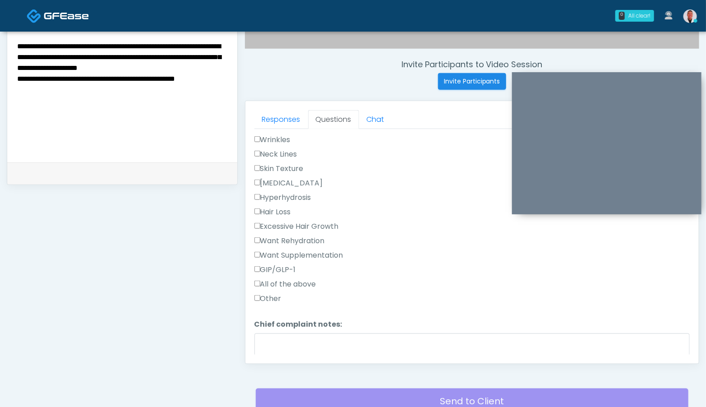
scroll to position [309, 0]
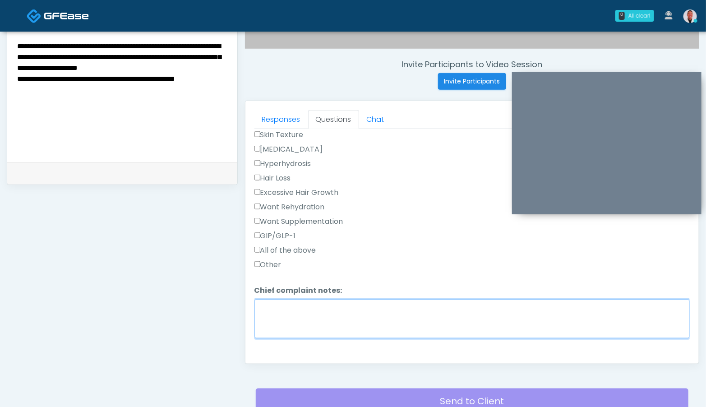
click at [309, 319] on textarea "Chief complaint notes:" at bounding box center [471, 319] width 435 height 39
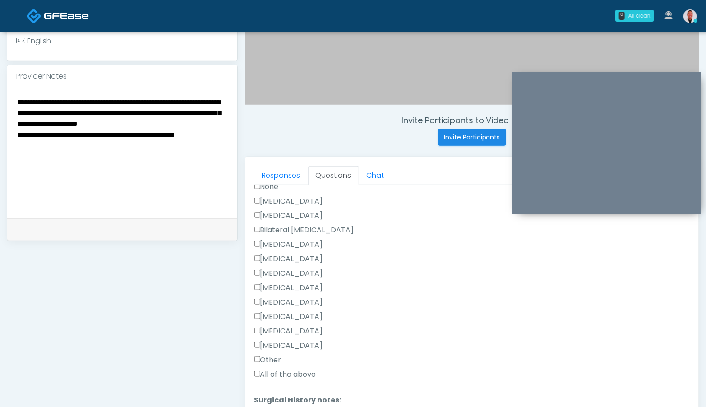
scroll to position [573, 0]
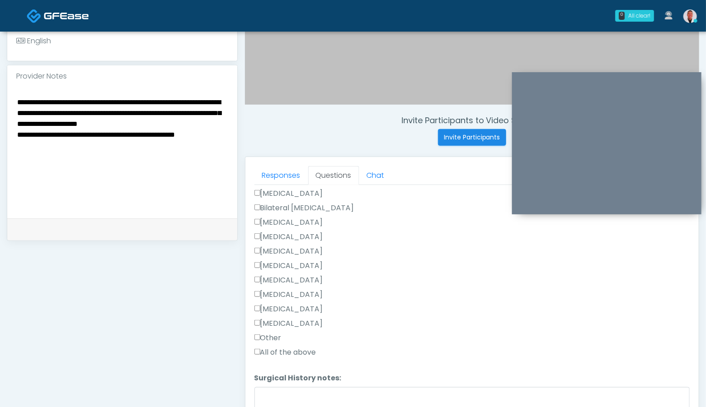
type textarea "*******"
click at [256, 333] on label "Other" at bounding box center [267, 338] width 27 height 11
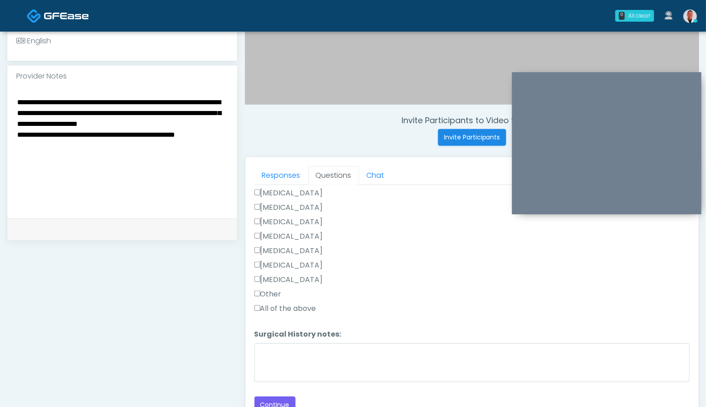
scroll to position [285, 0]
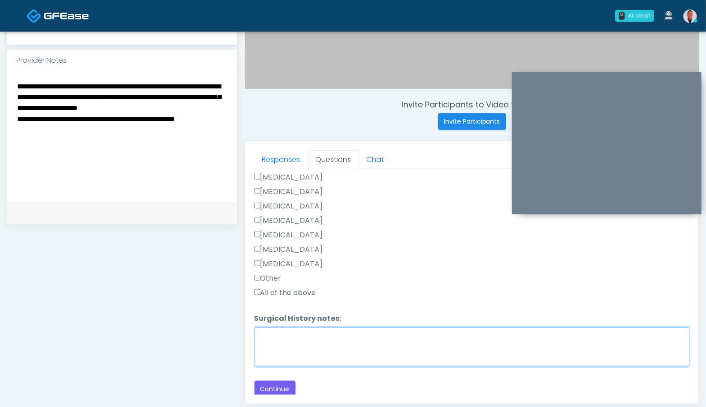
click at [274, 336] on textarea "Surgical History notes:" at bounding box center [471, 347] width 435 height 39
type textarea "**********"
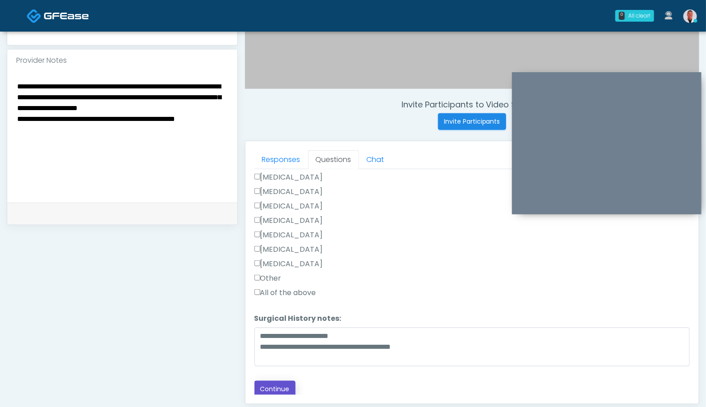
click at [274, 386] on button "Continue" at bounding box center [274, 389] width 41 height 17
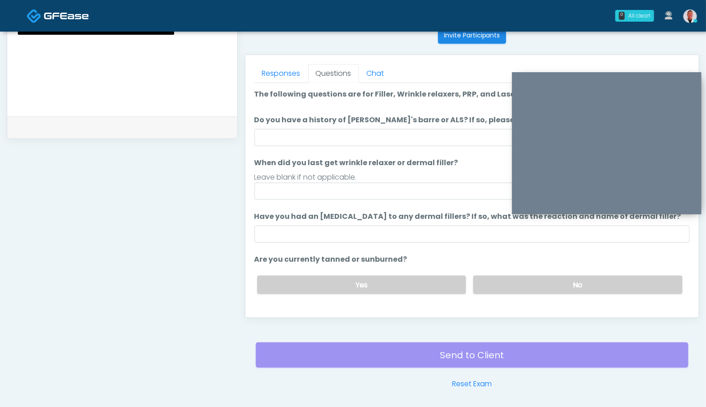
scroll to position [370, 0]
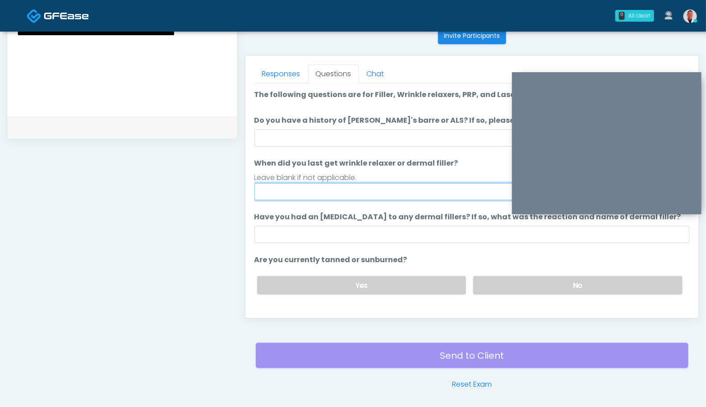
click at [380, 188] on input "When did you last get wrinkle relaxer or dermal filler?" at bounding box center [471, 191] width 435 height 17
type input "*"
type input "****"
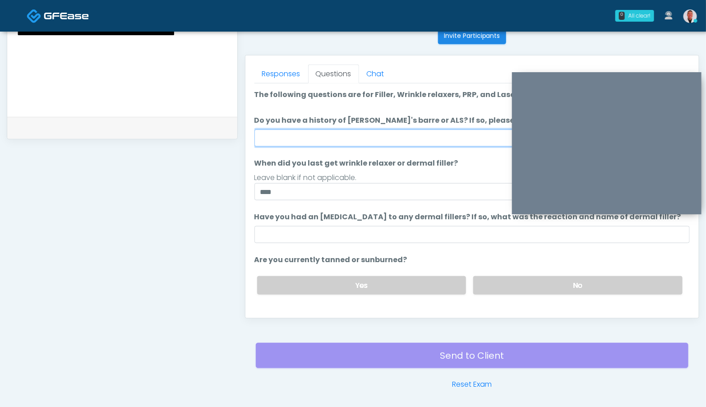
click at [367, 132] on input "Do you have a history of Guillain's barre or ALS? If so, please provide details." at bounding box center [471, 137] width 435 height 17
type input "**"
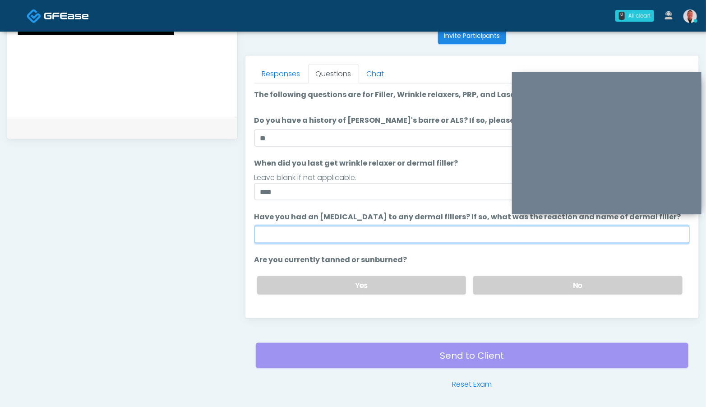
click at [353, 240] on input "Have you had an allergic response to any dermal fillers? If so, what was the re…" at bounding box center [471, 234] width 435 height 17
type input "***"
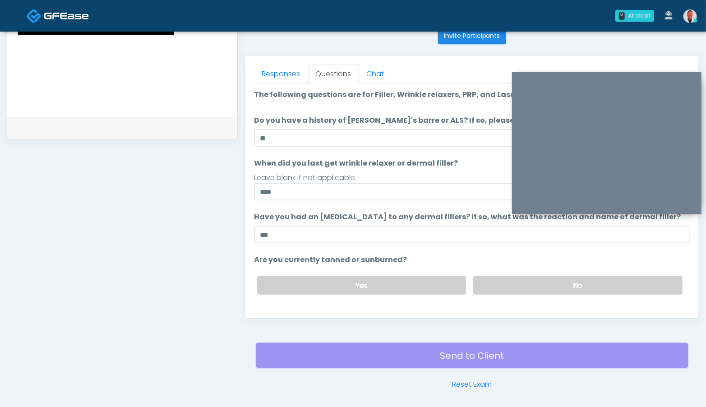
click at [508, 265] on li "Are you currently tanned or sunburned? Are you currently tanned or sunburned? Y…" at bounding box center [471, 277] width 435 height 47
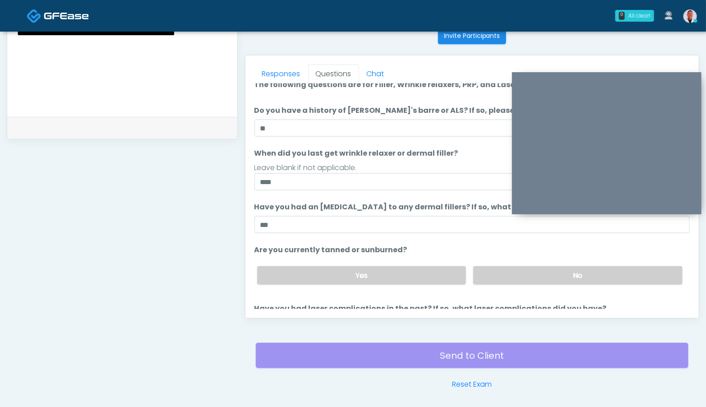
scroll to position [15, 0]
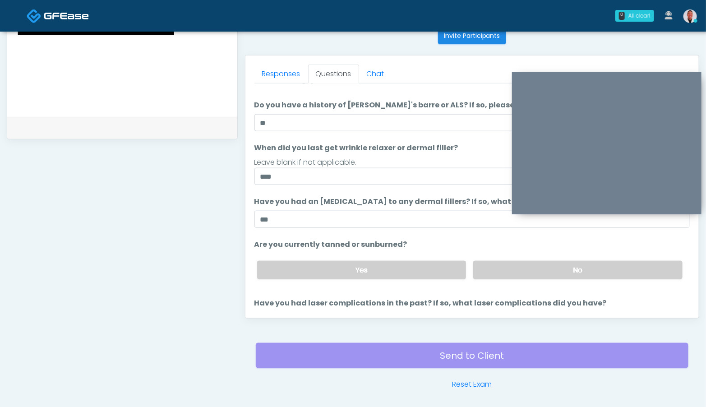
click at [504, 254] on div "Yes No" at bounding box center [470, 270] width 440 height 33
click at [512, 270] on label "No" at bounding box center [577, 270] width 209 height 18
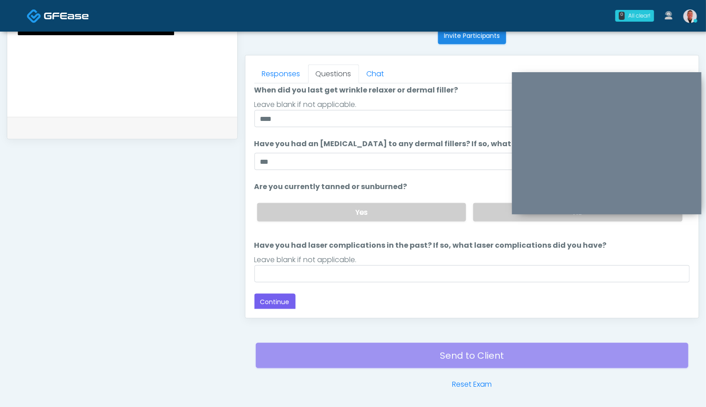
scroll to position [74, 0]
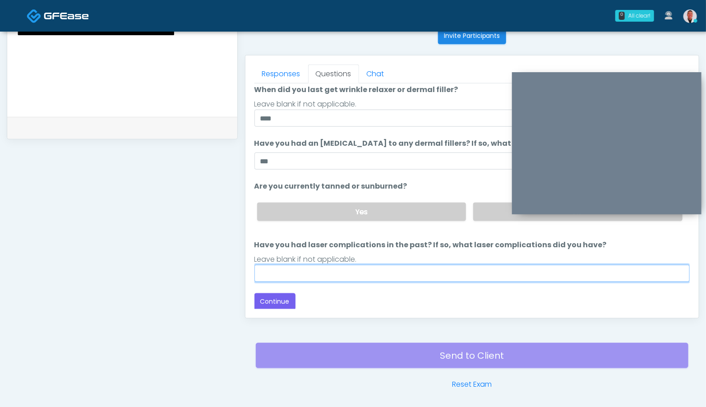
click at [368, 276] on input "Have you had laser complications in the past? If so, what laser complications d…" at bounding box center [471, 273] width 435 height 17
type input "*"
type input "**********"
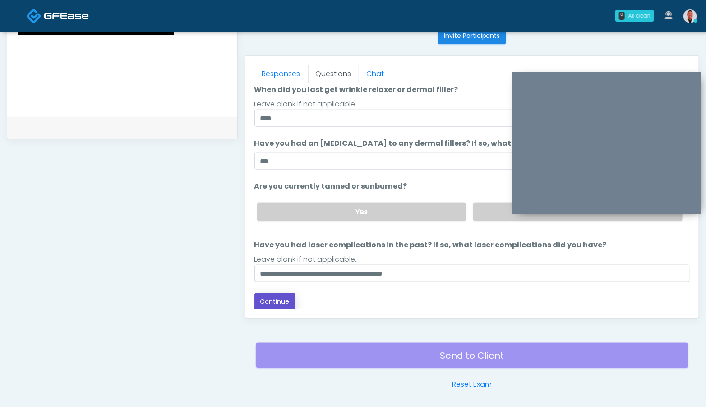
click at [281, 293] on button "Continue" at bounding box center [274, 301] width 41 height 17
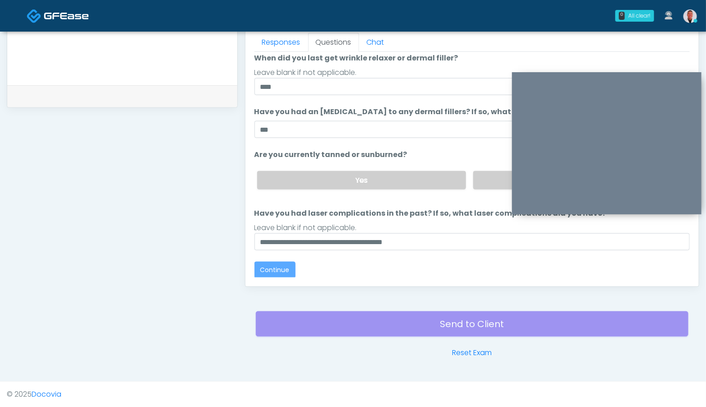
scroll to position [0, 0]
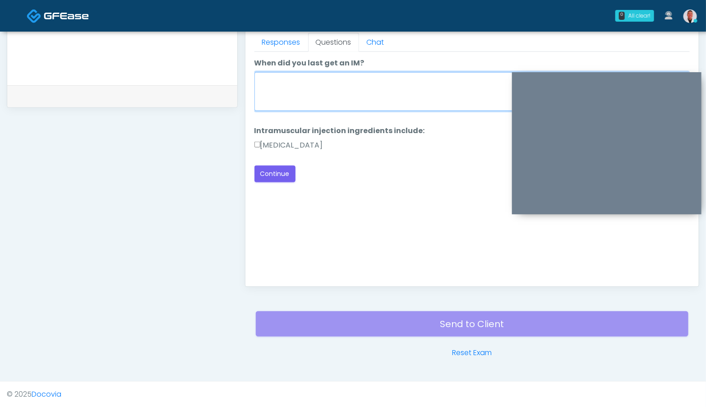
click at [409, 92] on textarea "When did you last get an IM?" at bounding box center [471, 91] width 435 height 39
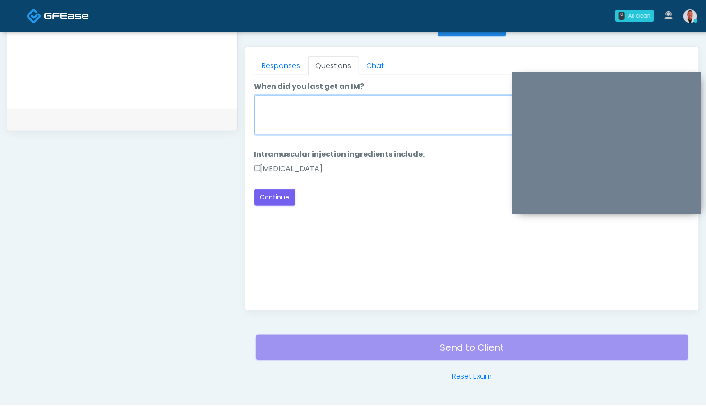
scroll to position [378, 0]
type textarea "****"
click at [298, 189] on div "Back Continue" at bounding box center [471, 197] width 435 height 17
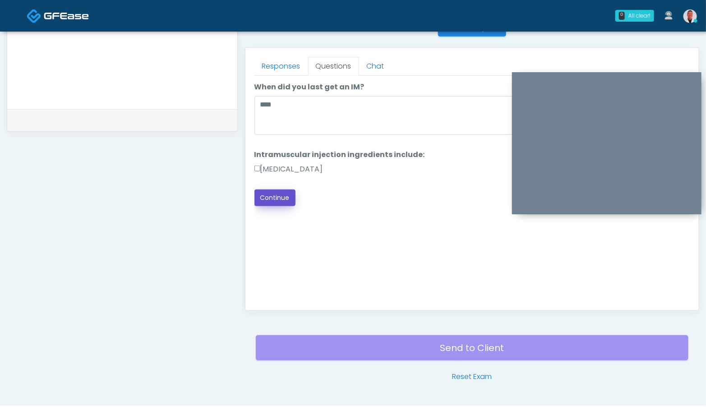
click at [282, 202] on button "Continue" at bounding box center [274, 197] width 41 height 17
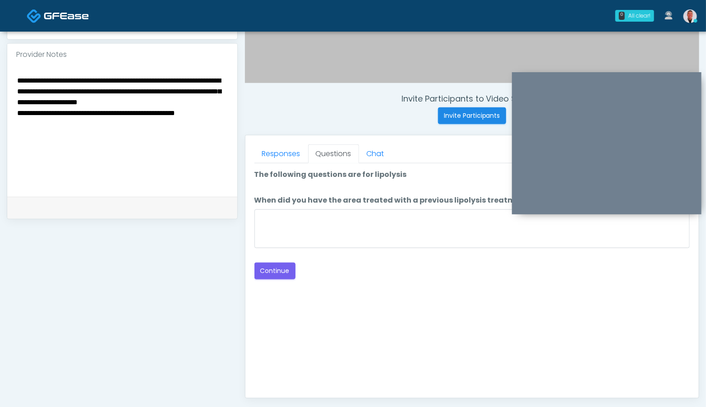
scroll to position [284, 0]
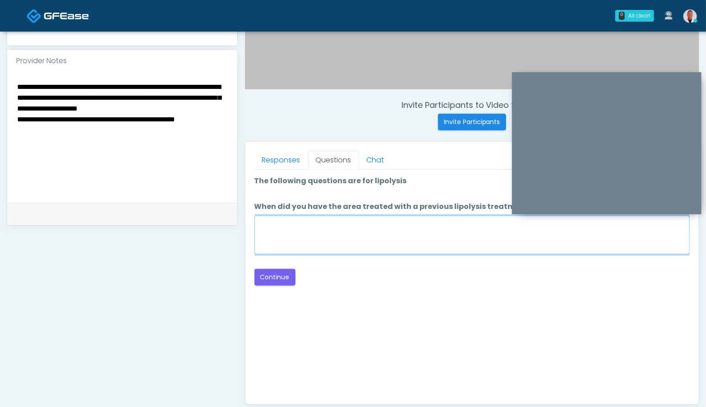
click at [422, 243] on textarea "When did you have the area treated with a previous lipolysis treatment?" at bounding box center [471, 235] width 435 height 39
type textarea "****"
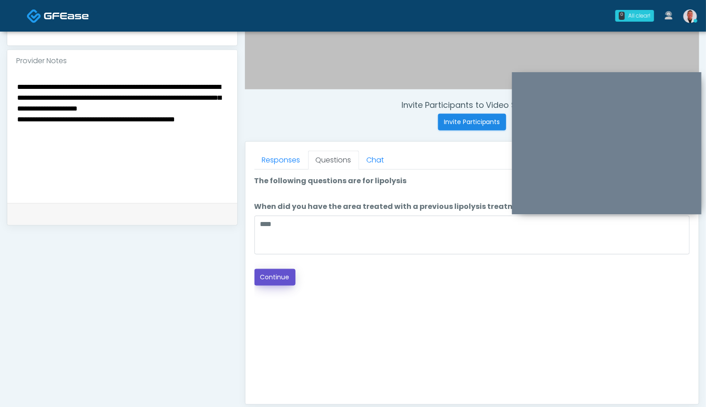
click at [280, 270] on button "Continue" at bounding box center [274, 277] width 41 height 17
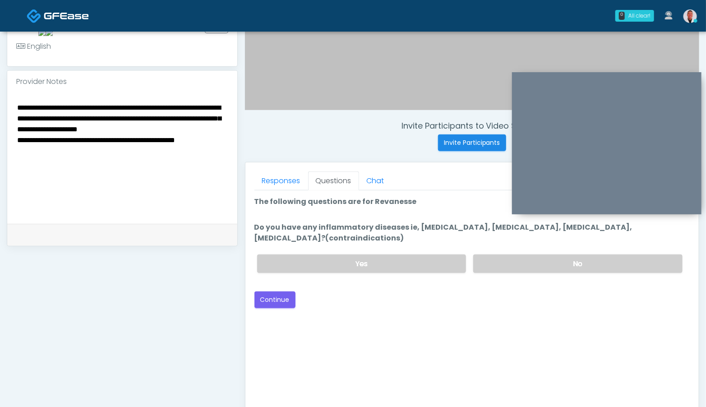
scroll to position [255, 0]
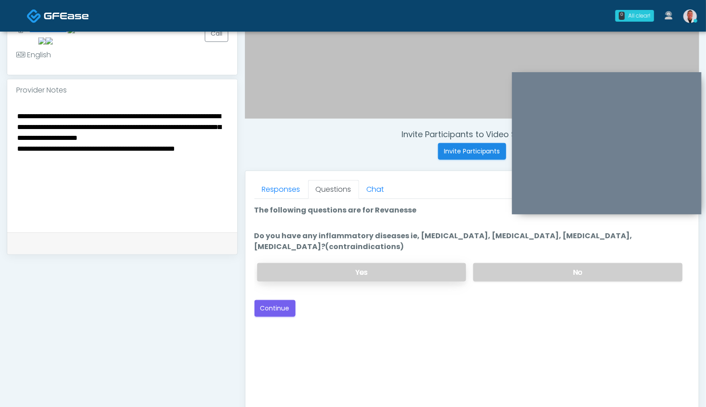
click at [427, 270] on label "Yes" at bounding box center [361, 272] width 209 height 18
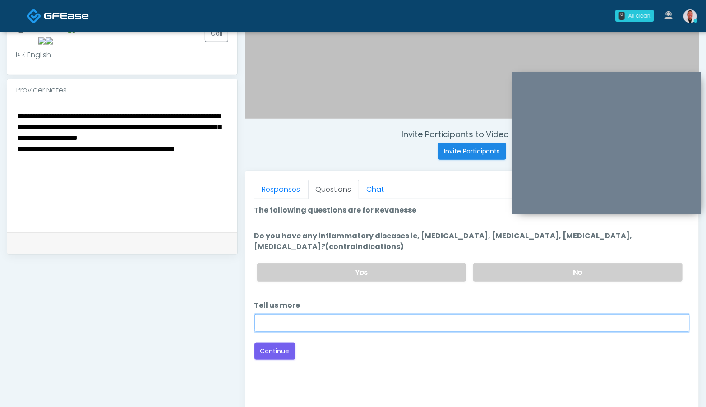
click at [374, 326] on input "Tell us more" at bounding box center [471, 322] width 435 height 17
type input "*******"
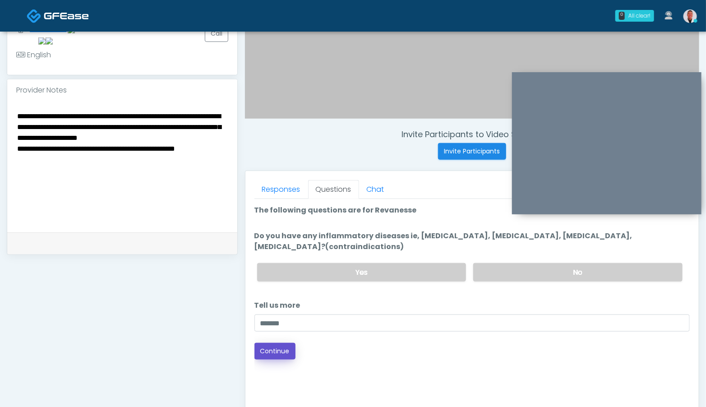
click at [277, 343] on button "Continue" at bounding box center [274, 351] width 41 height 17
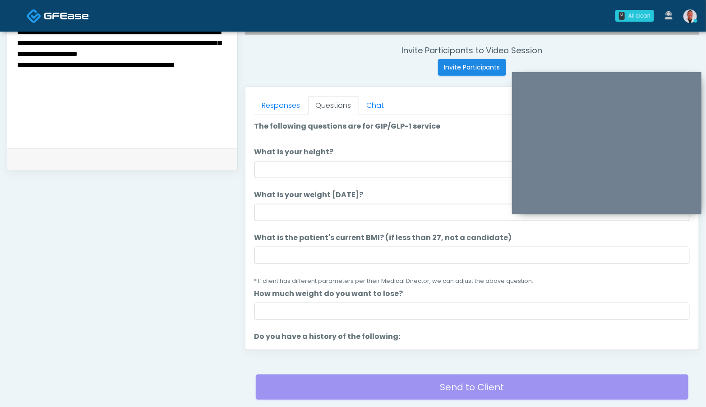
scroll to position [313, 0]
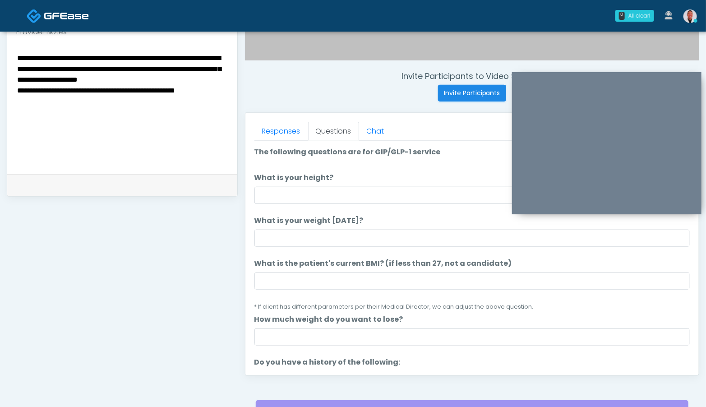
click at [194, 143] on textarea "**********" at bounding box center [122, 107] width 212 height 110
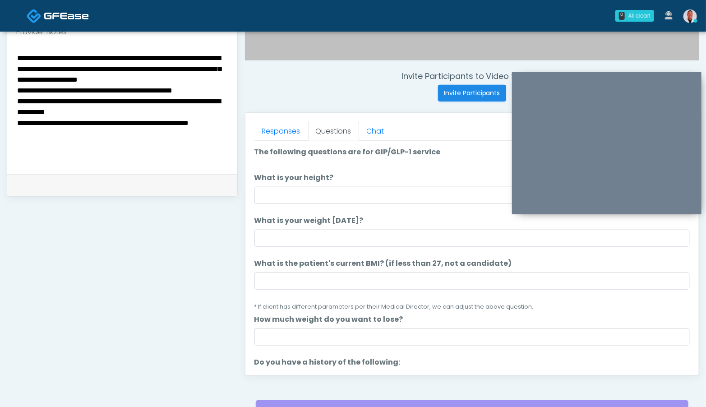
type textarea "**********"
click at [286, 197] on input "What is your height?" at bounding box center [471, 195] width 435 height 17
type input "****"
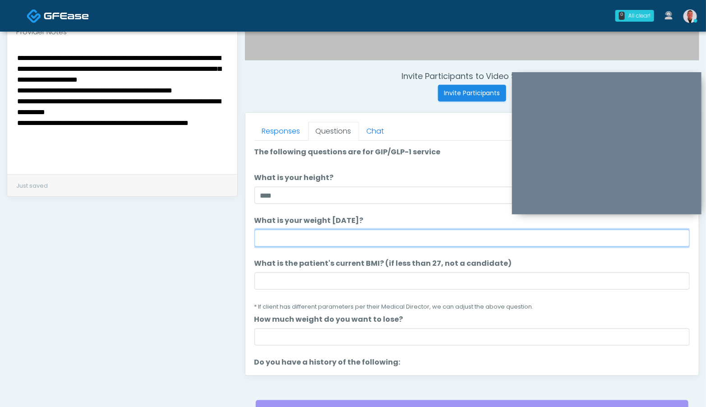
click at [282, 235] on input "What is your weight today?" at bounding box center [471, 238] width 435 height 17
type input "******"
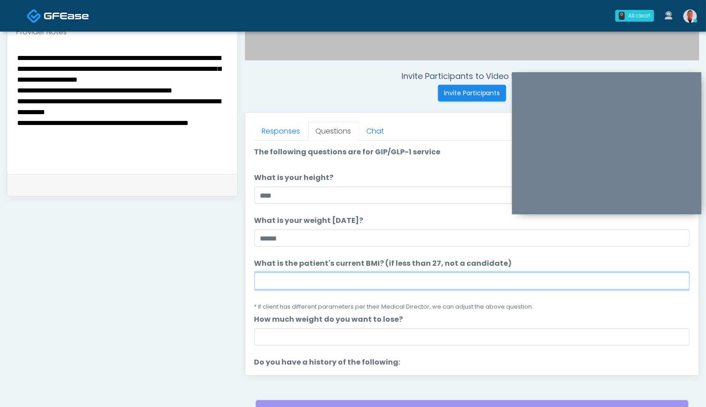
click at [283, 280] on input "What is the patient's current BMI? (if less than 27, not a candidate)" at bounding box center [471, 281] width 435 height 17
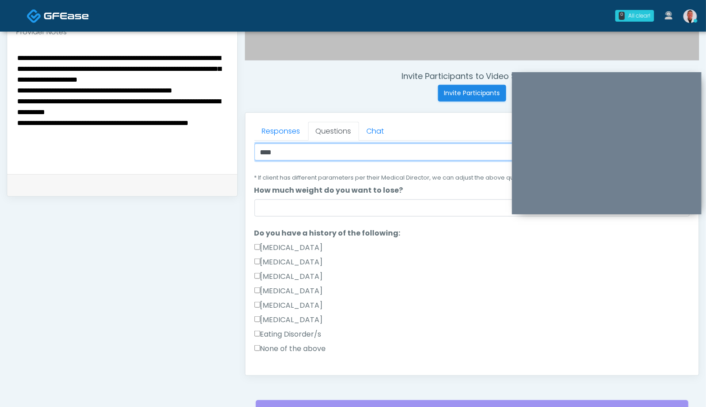
scroll to position [139, 0]
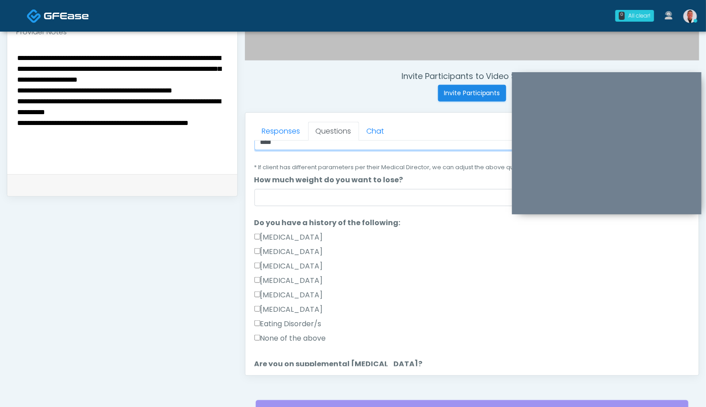
type input "****"
click at [254, 336] on div "Responses Questions Chat Good Faith Exam Script Good Faith Exam Script INTRODUC…" at bounding box center [471, 244] width 453 height 263
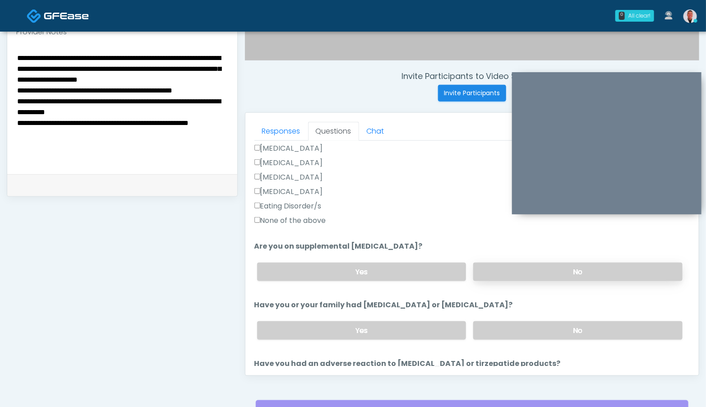
scroll to position [266, 0]
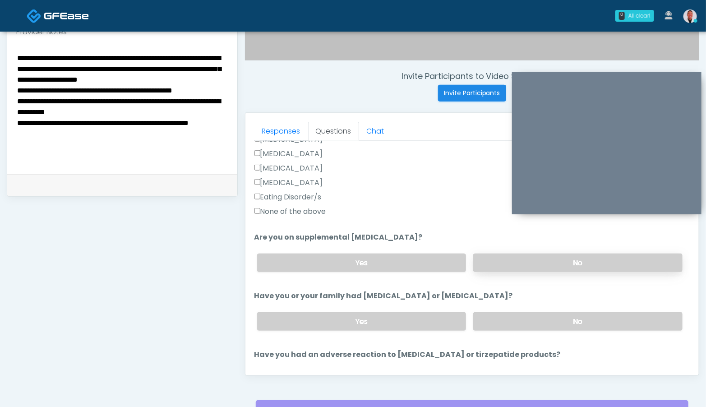
click at [509, 258] on label "No" at bounding box center [577, 263] width 209 height 18
click at [534, 314] on label "No" at bounding box center [577, 321] width 209 height 18
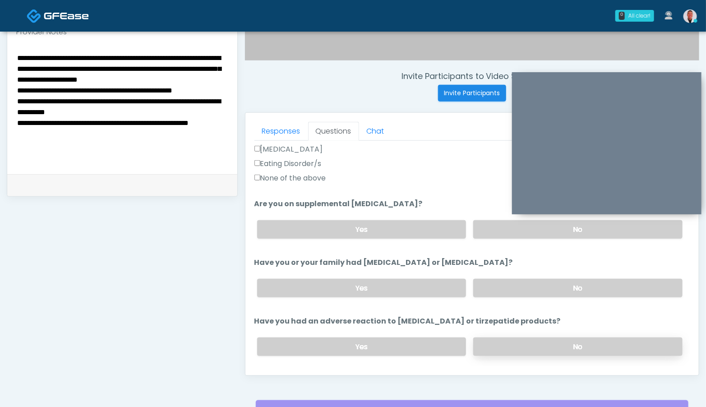
scroll to position [300, 0]
click at [520, 347] on label "No" at bounding box center [577, 346] width 209 height 18
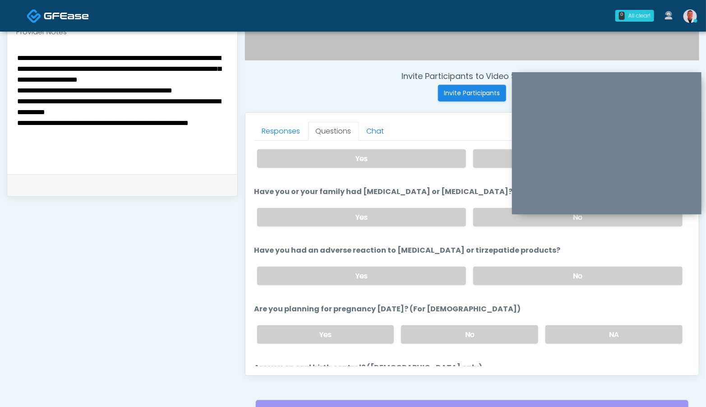
scroll to position [375, 0]
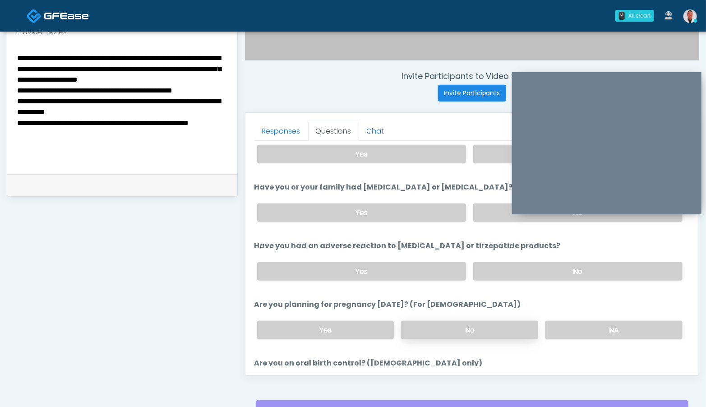
click at [474, 327] on label "No" at bounding box center [469, 330] width 137 height 18
click at [582, 328] on label "NA" at bounding box center [613, 330] width 137 height 18
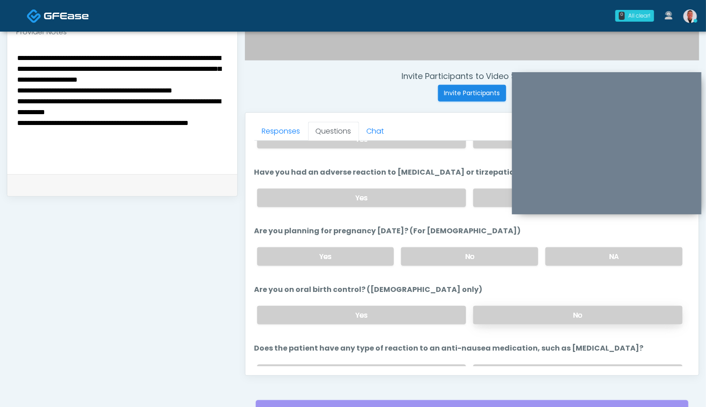
click at [553, 321] on label "No" at bounding box center [577, 315] width 209 height 18
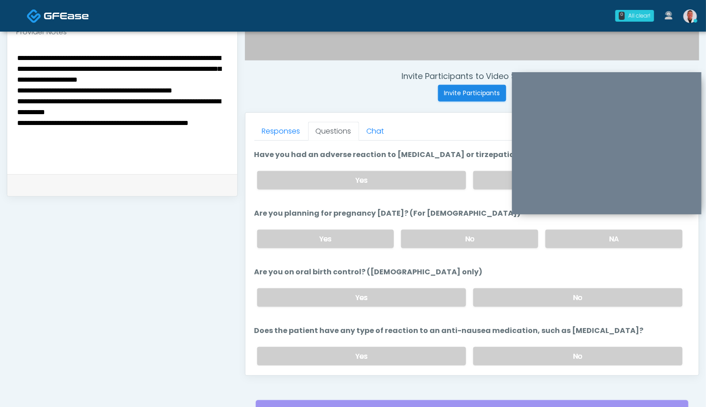
scroll to position [497, 0]
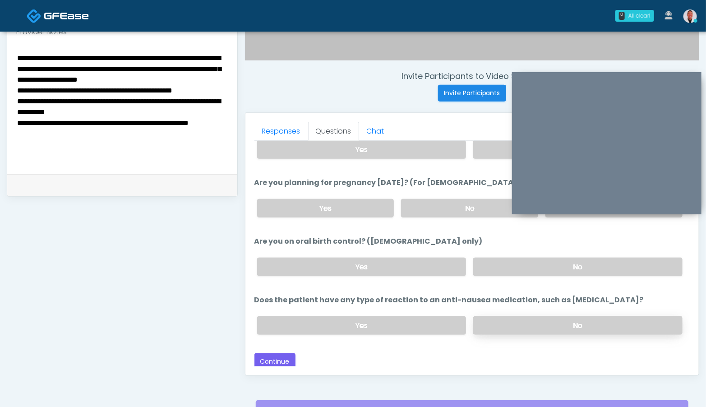
click at [555, 321] on label "No" at bounding box center [577, 325] width 209 height 18
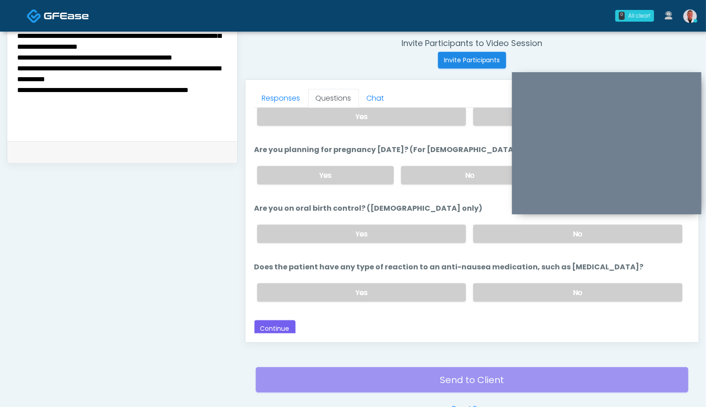
scroll to position [381, 0]
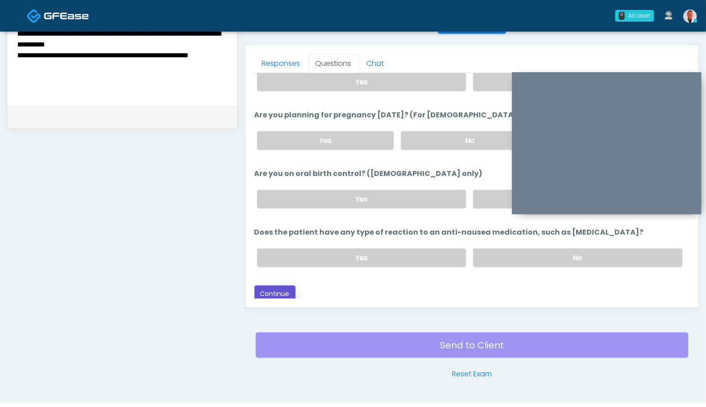
click at [281, 295] on button "Continue" at bounding box center [274, 294] width 41 height 17
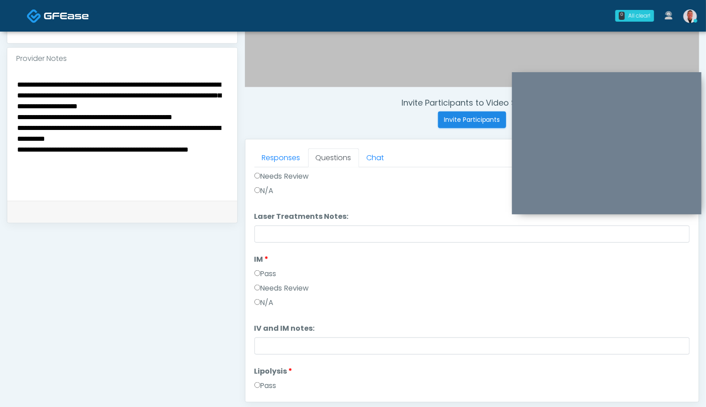
scroll to position [240, 0]
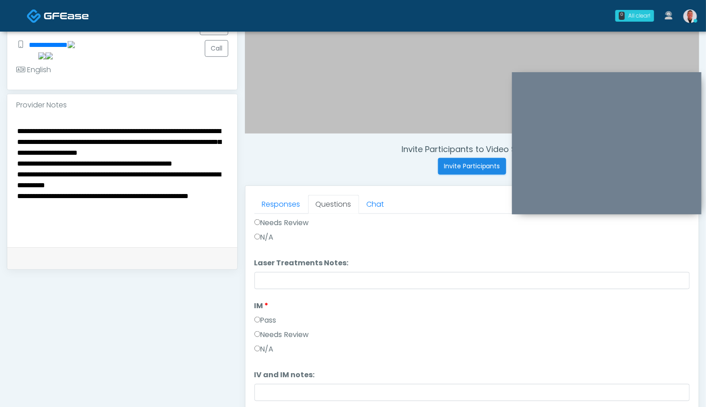
click at [139, 226] on textarea "**********" at bounding box center [122, 180] width 212 height 110
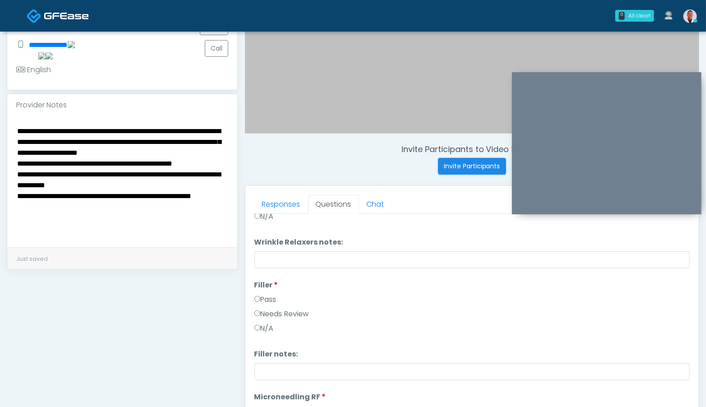
scroll to position [0, 0]
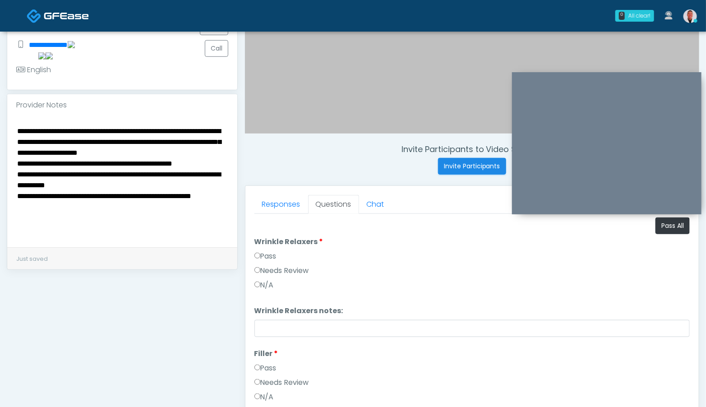
click at [264, 270] on label "Needs Review" at bounding box center [281, 270] width 55 height 11
click at [180, 139] on textarea "**********" at bounding box center [122, 180] width 212 height 110
click at [270, 256] on label "Pass" at bounding box center [265, 256] width 22 height 11
click at [228, 140] on div "**********" at bounding box center [122, 181] width 230 height 131
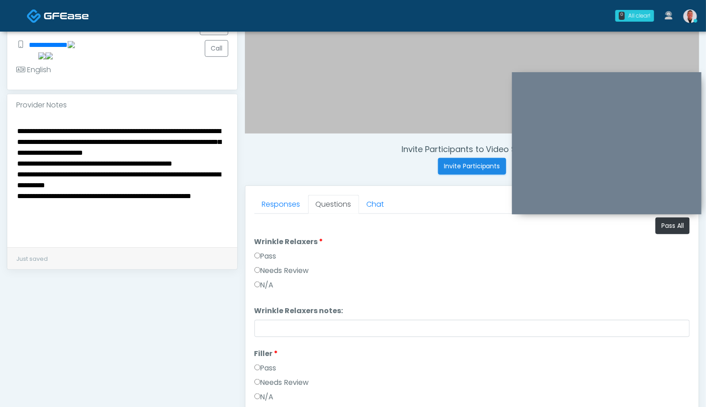
click at [127, 151] on textarea "**********" at bounding box center [122, 180] width 212 height 110
click at [188, 140] on textarea "**********" at bounding box center [122, 180] width 212 height 110
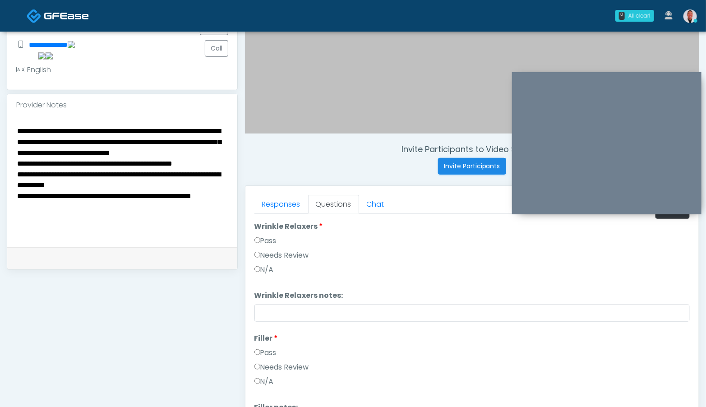
type textarea "**********"
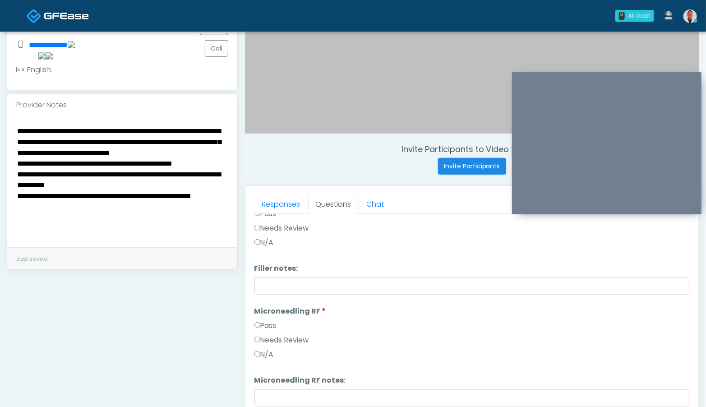
click at [265, 339] on label "Needs Review" at bounding box center [281, 340] width 55 height 11
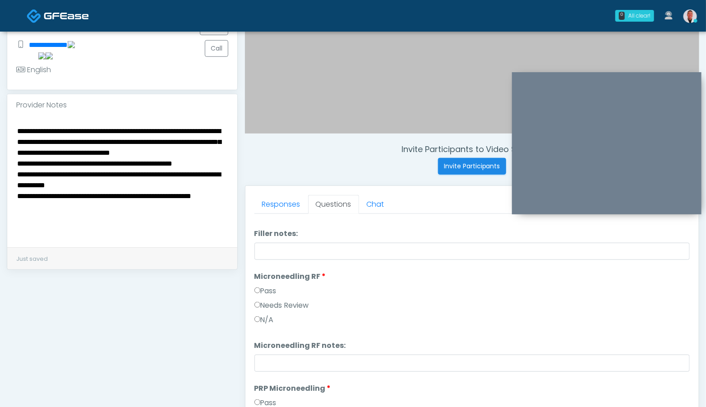
scroll to position [231, 0]
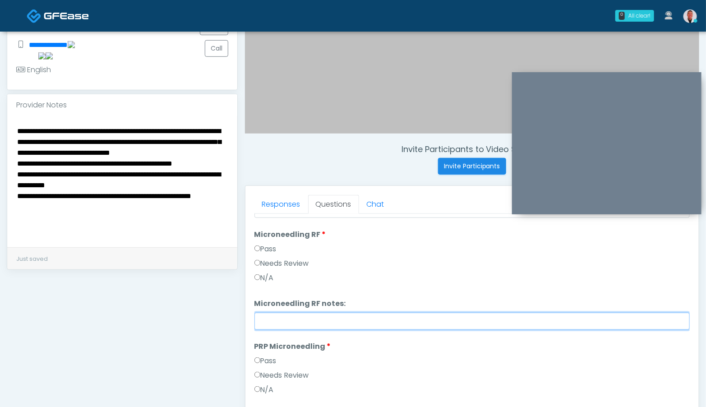
click at [295, 320] on input "Microneedling RF notes:" at bounding box center [471, 321] width 435 height 17
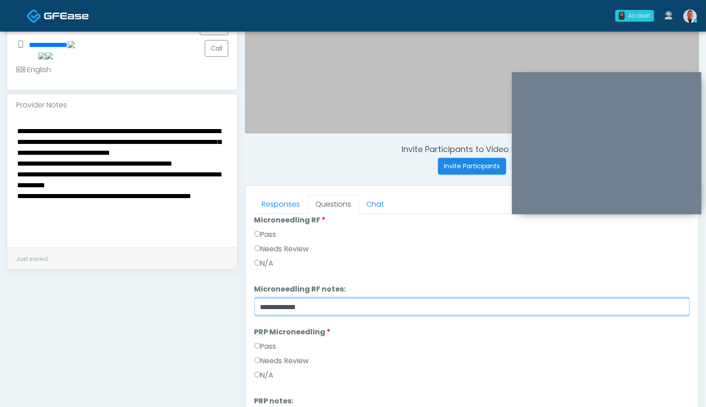
scroll to position [259, 0]
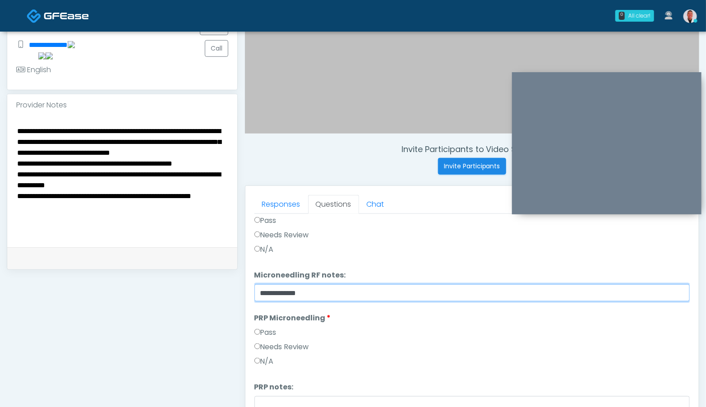
type input "**********"
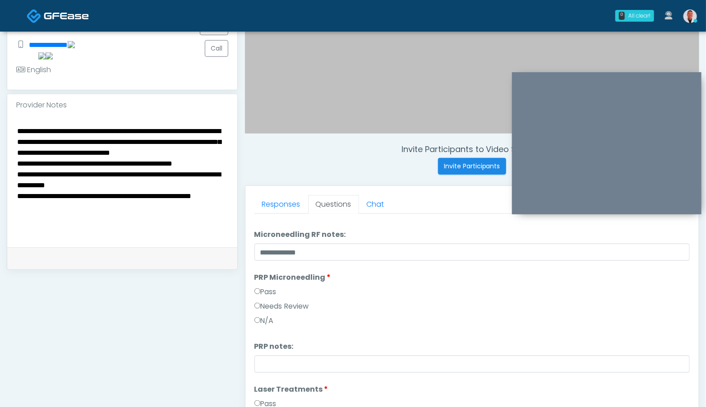
scroll to position [306, 0]
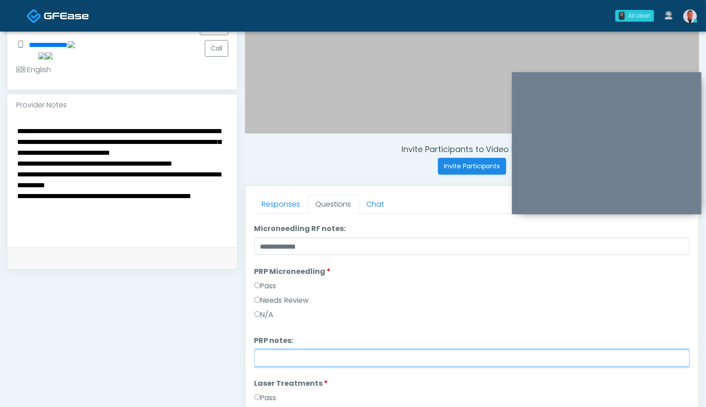
click at [313, 356] on input "PRP notes:" at bounding box center [471, 358] width 435 height 17
click at [296, 354] on input "**********" at bounding box center [471, 356] width 435 height 17
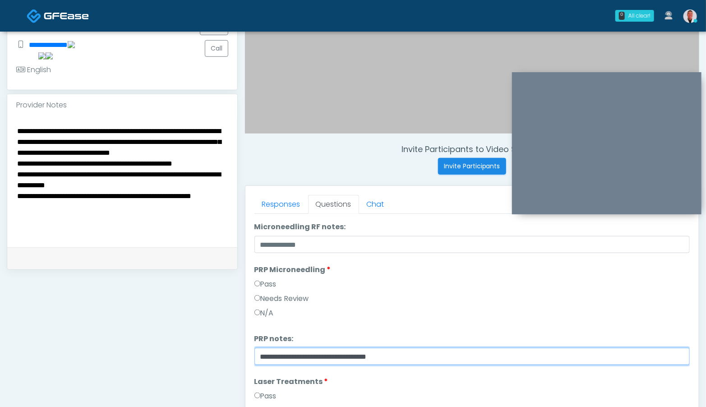
click at [296, 354] on input "**********" at bounding box center [471, 356] width 435 height 17
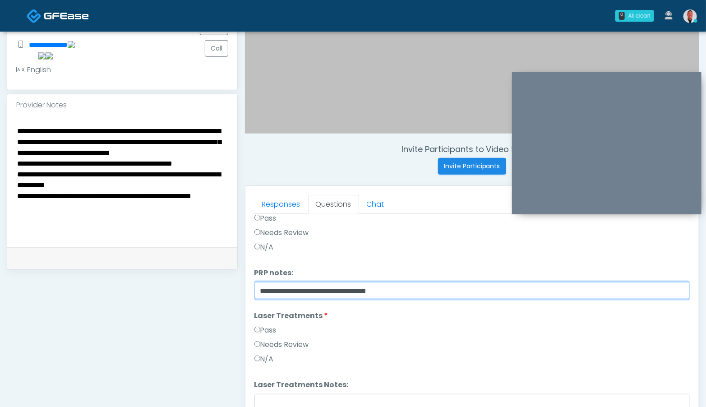
type input "**********"
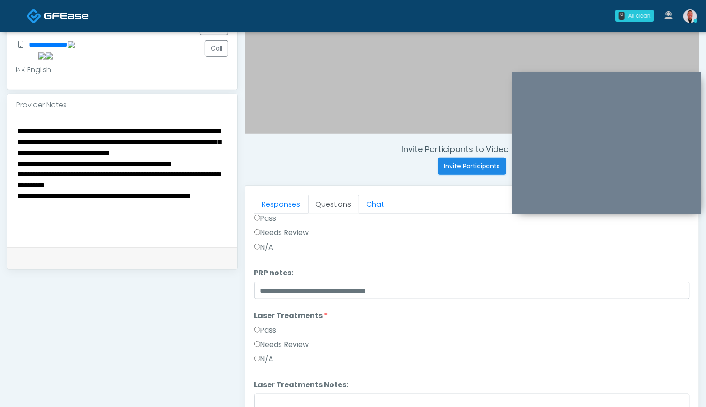
click at [273, 330] on label "Pass" at bounding box center [265, 330] width 22 height 11
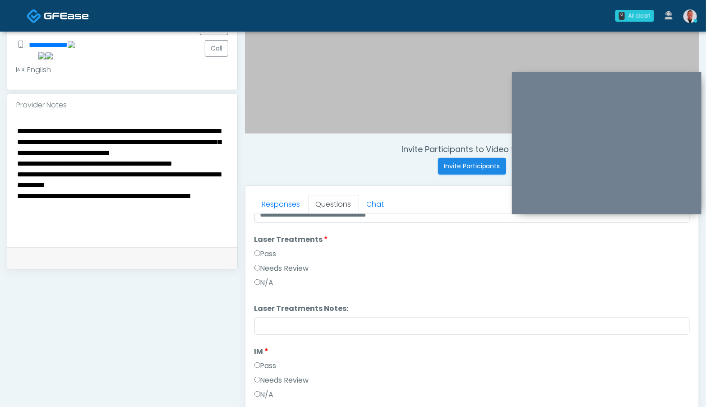
click at [263, 379] on label "Needs Review" at bounding box center [281, 380] width 55 height 11
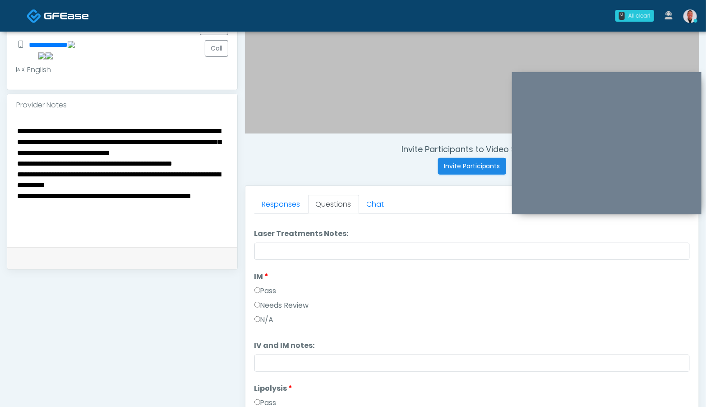
scroll to position [584, 0]
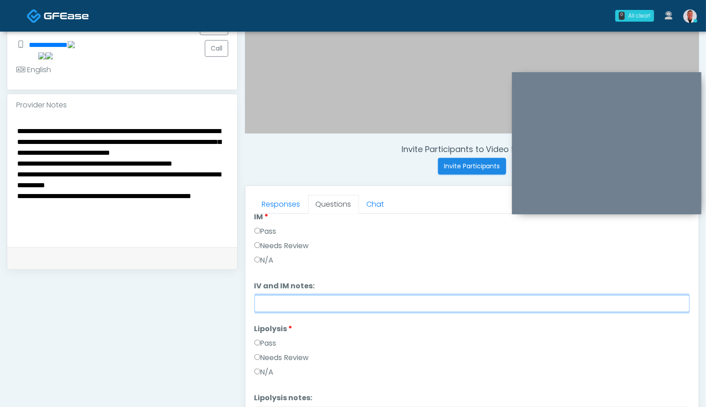
click at [291, 304] on input "IV and IM notes:" at bounding box center [471, 303] width 435 height 17
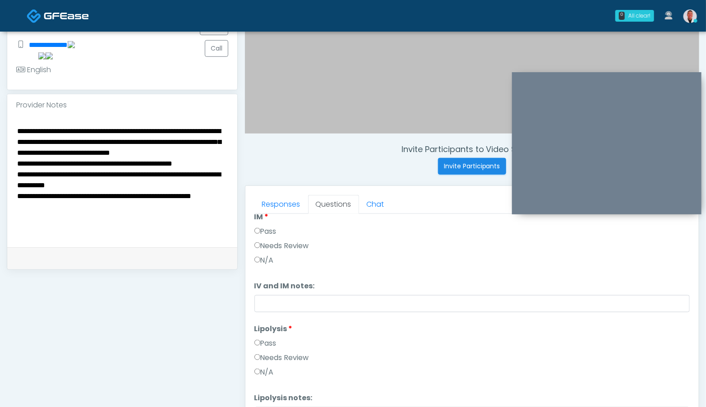
click at [265, 359] on label "Needs Review" at bounding box center [281, 357] width 55 height 11
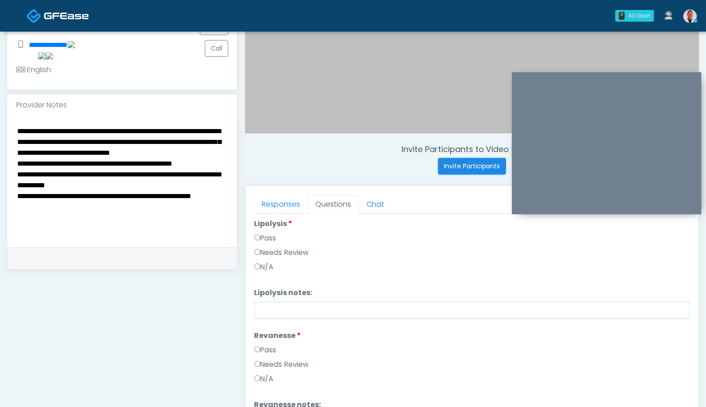
scroll to position [690, 0]
click at [272, 365] on label "Needs Review" at bounding box center [281, 364] width 55 height 11
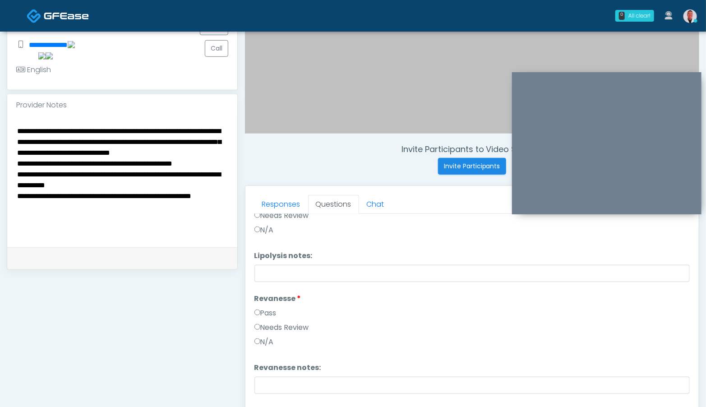
scroll to position [768, 0]
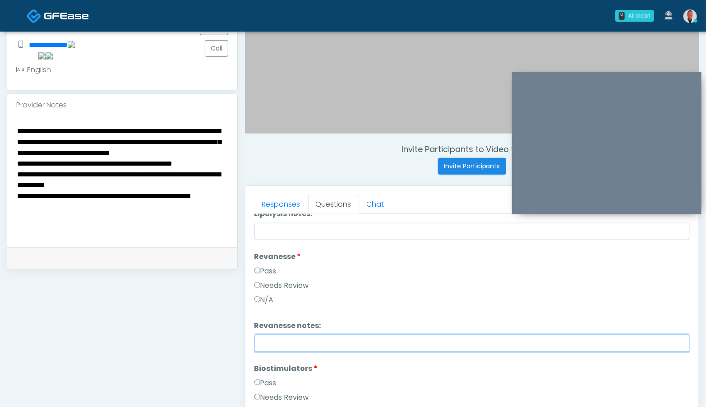
click at [308, 347] on input "Revanesse notes:" at bounding box center [471, 343] width 435 height 17
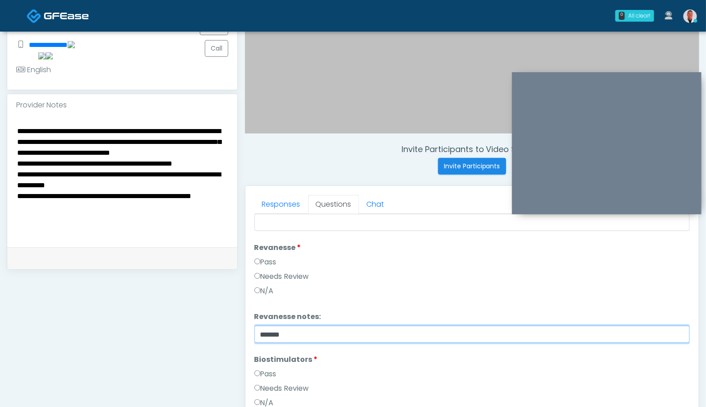
scroll to position [785, 0]
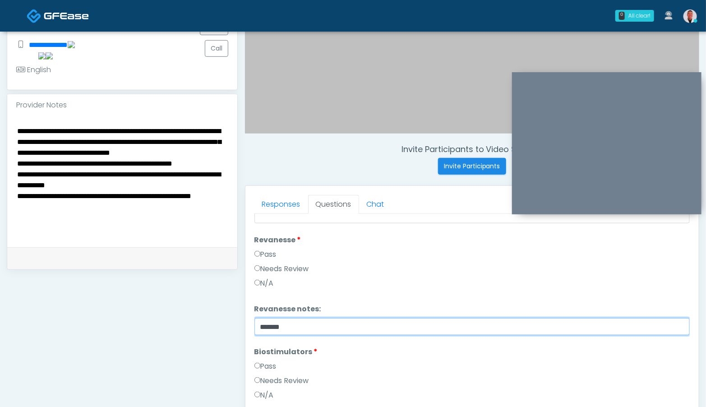
type input "*******"
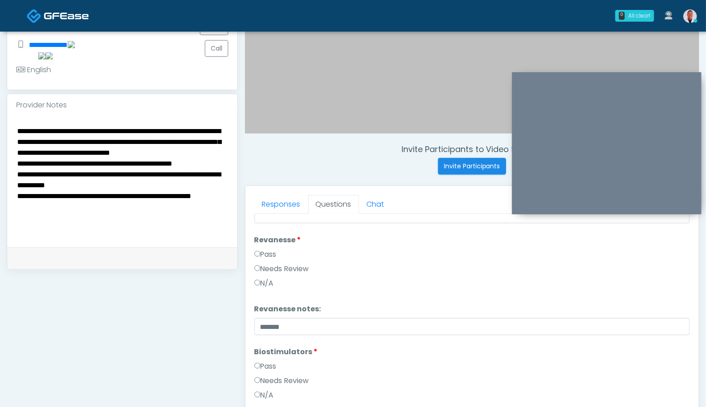
click at [267, 379] on label "Needs Review" at bounding box center [281, 380] width 55 height 11
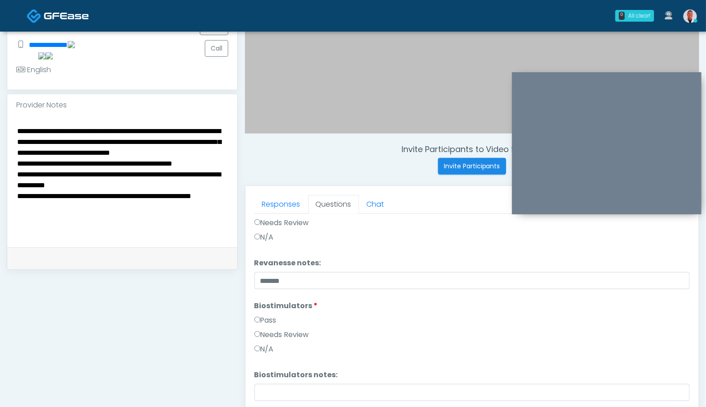
scroll to position [859, 0]
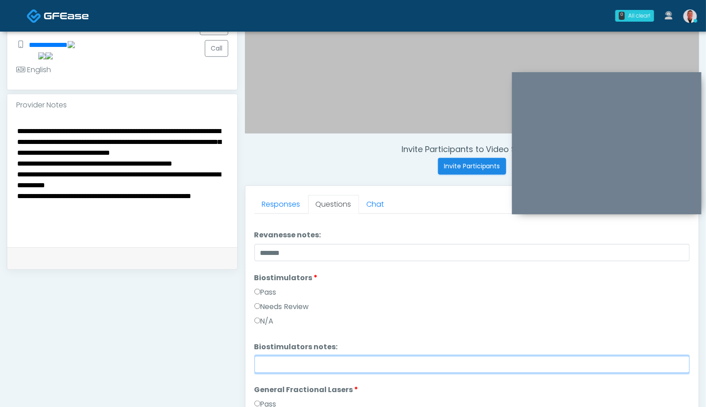
click at [310, 371] on input "Biostimulators notes:" at bounding box center [471, 364] width 435 height 17
paste input "**********"
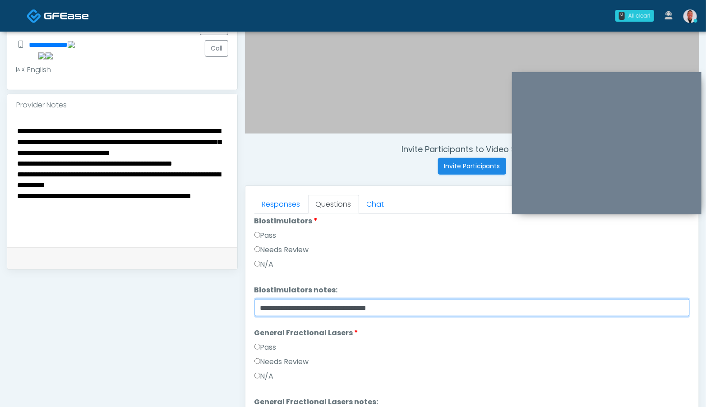
scroll to position [946, 0]
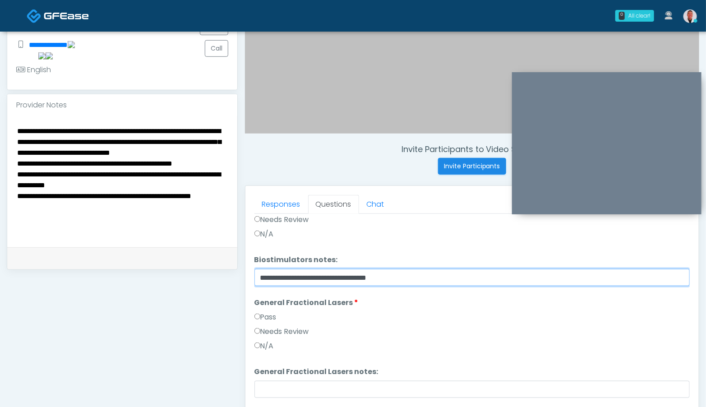
type input "**********"
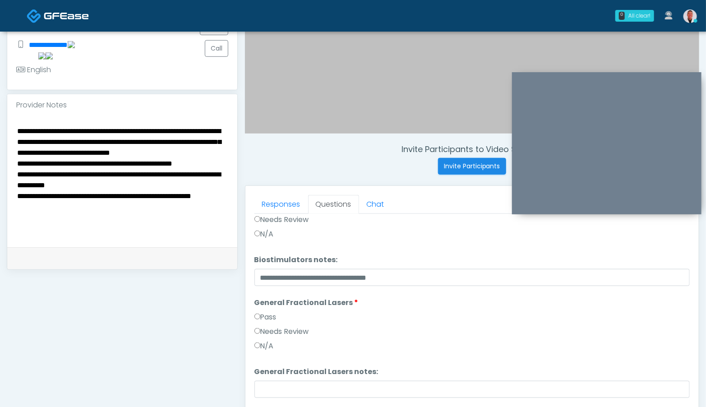
click at [284, 331] on label "Needs Review" at bounding box center [281, 331] width 55 height 11
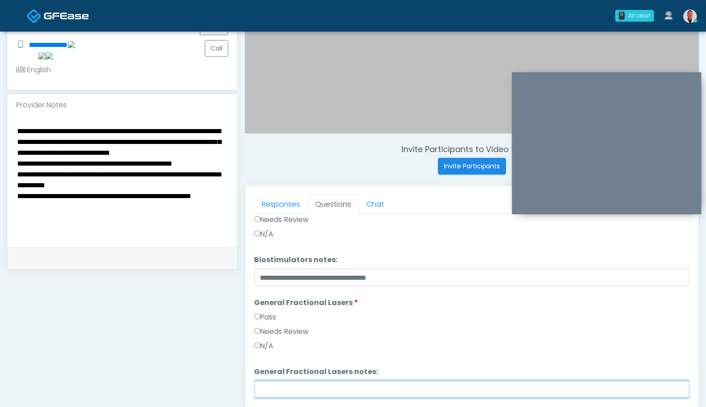
click at [291, 388] on input "General Fractional Lasers notes:" at bounding box center [471, 389] width 435 height 17
paste input "**********"
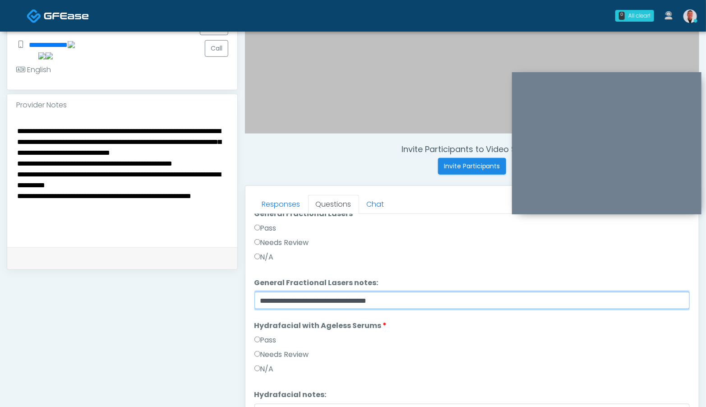
scroll to position [1066, 0]
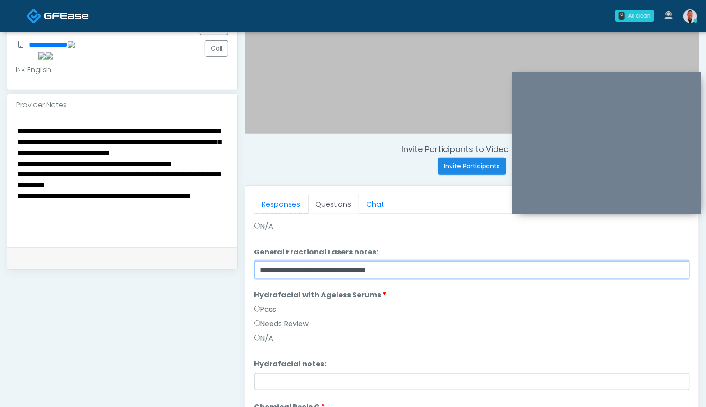
type input "**********"
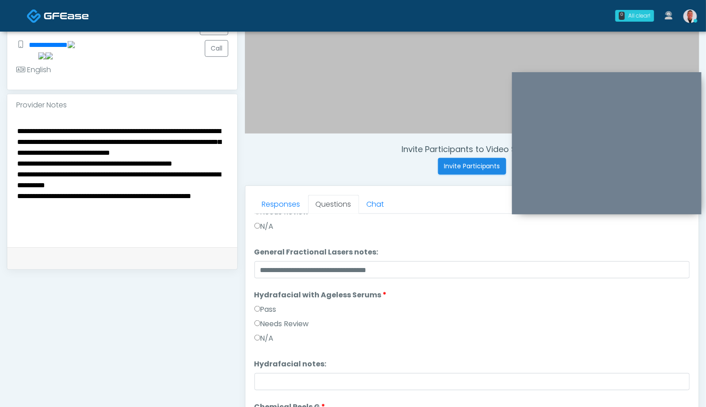
click at [260, 310] on label "Pass" at bounding box center [265, 309] width 22 height 11
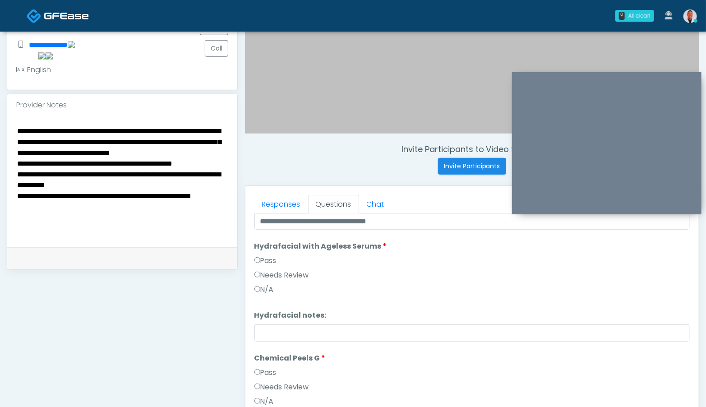
scroll to position [1128, 0]
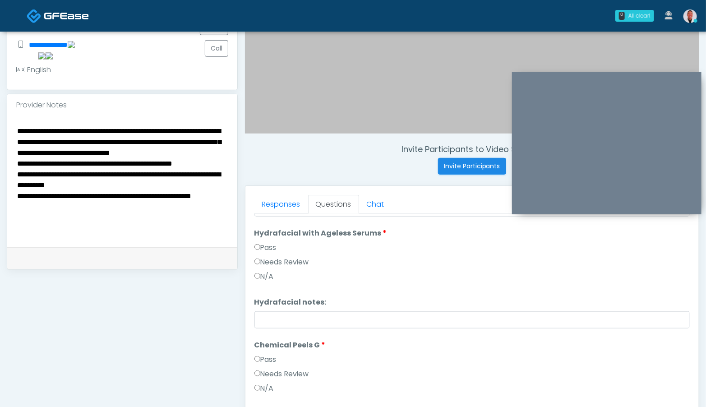
click at [263, 360] on label "Pass" at bounding box center [265, 359] width 22 height 11
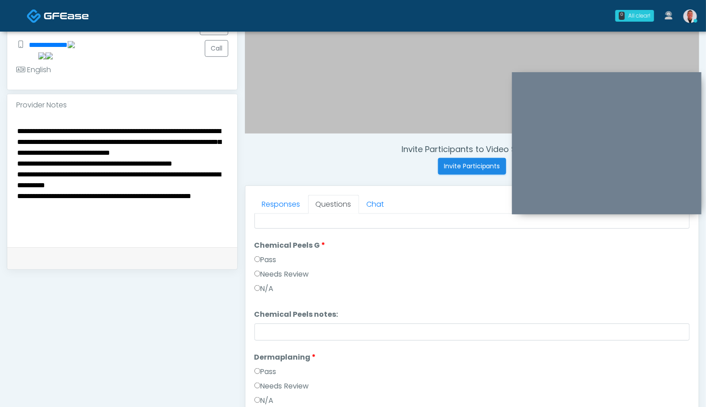
scroll to position [1242, 0]
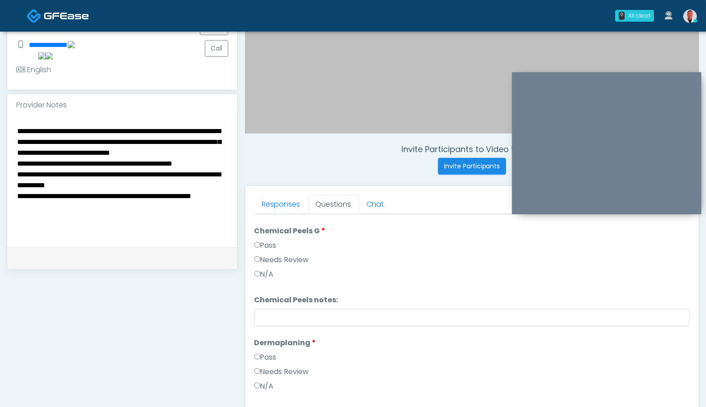
click at [284, 370] on label "Needs Review" at bounding box center [281, 371] width 55 height 11
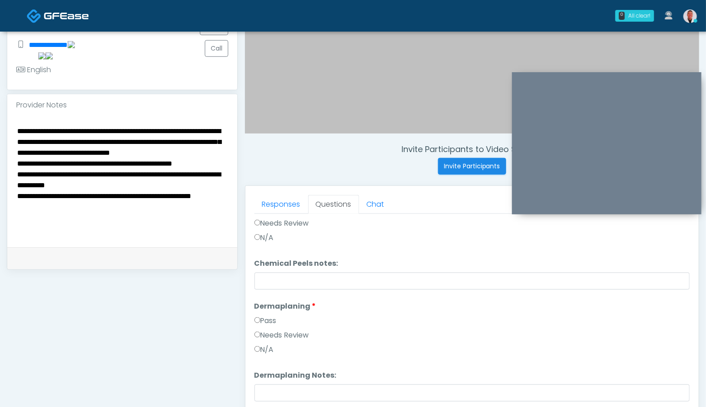
scroll to position [1312, 0]
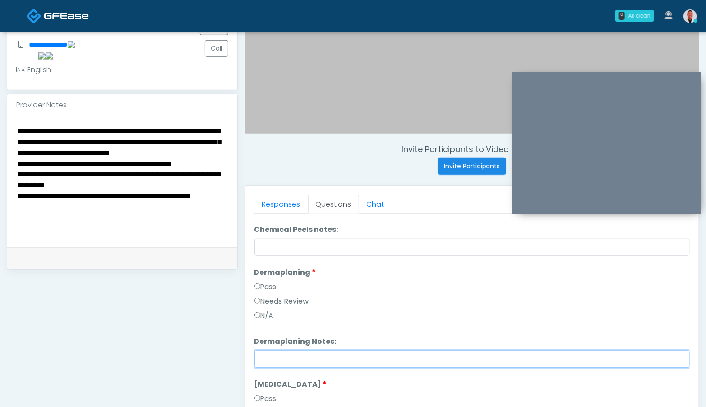
click at [327, 355] on input "Dermaplaning Notes:" at bounding box center [471, 359] width 435 height 17
paste input "**********"
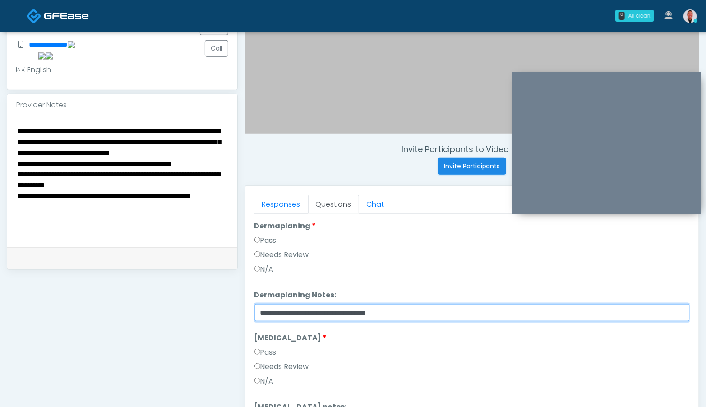
scroll to position [1400, 0]
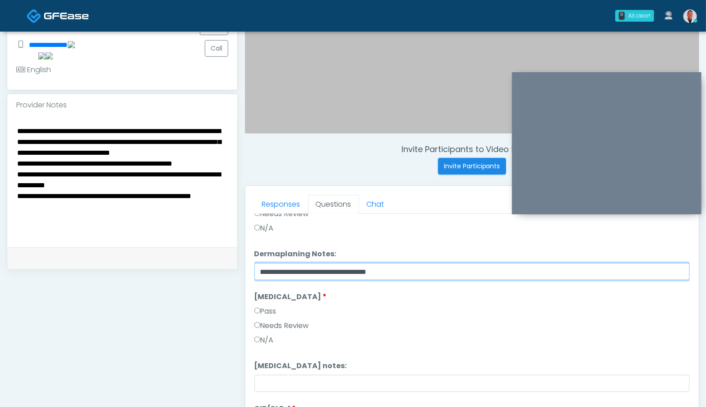
type input "**********"
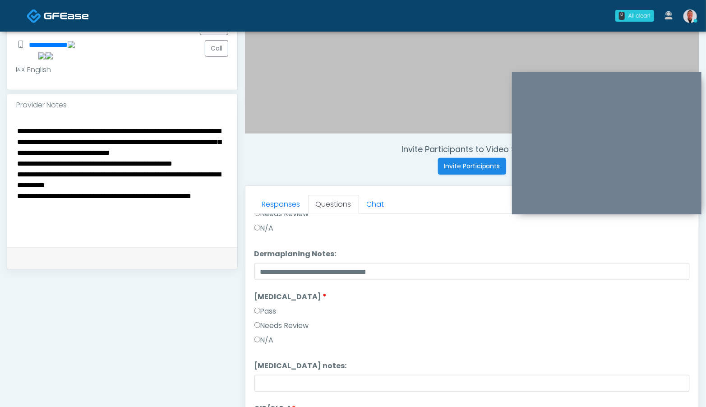
click at [300, 324] on label "Needs Review" at bounding box center [281, 325] width 55 height 11
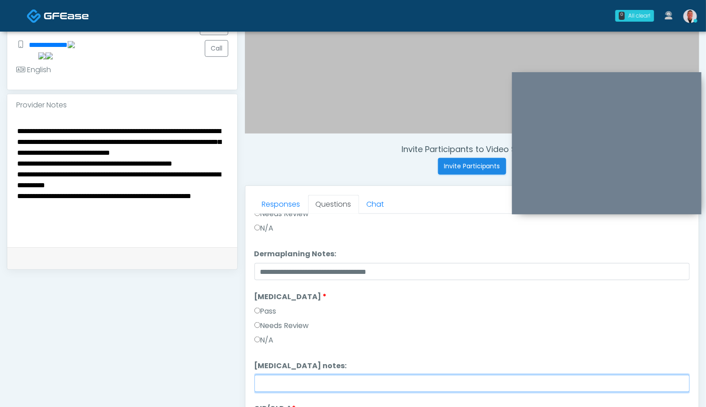
click at [297, 381] on input "Fibroblast notes:" at bounding box center [471, 383] width 435 height 17
paste input "**********"
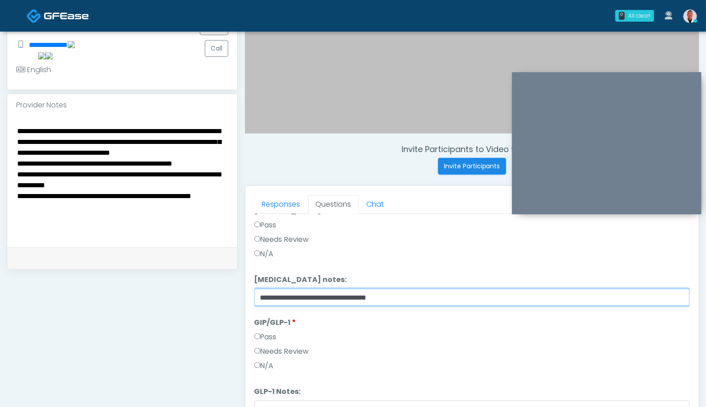
scroll to position [1492, 0]
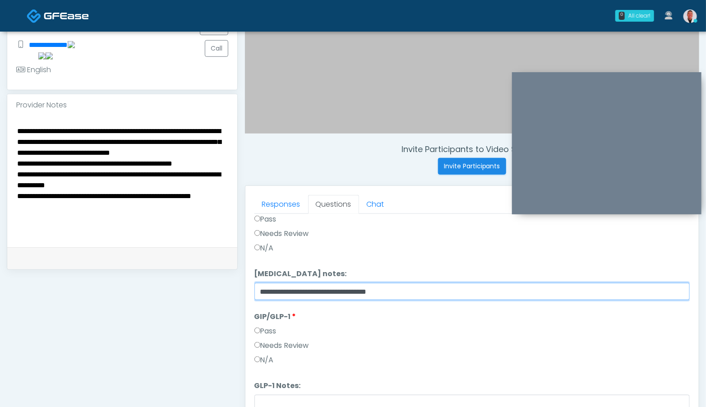
type input "**********"
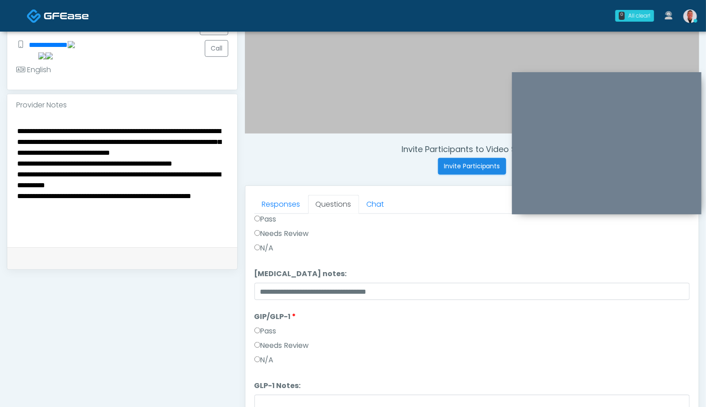
click at [282, 343] on label "Needs Review" at bounding box center [281, 345] width 55 height 11
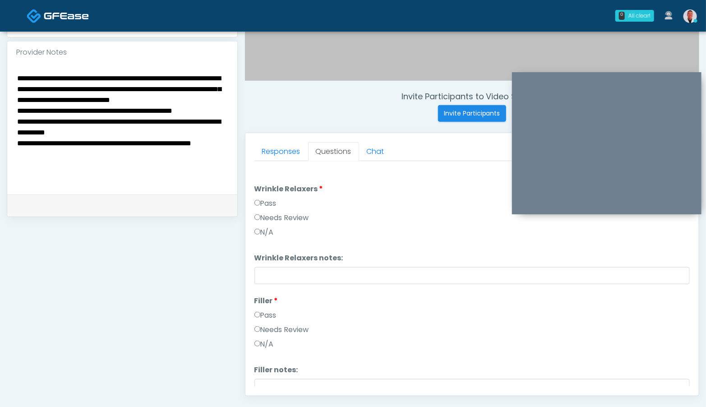
scroll to position [277, 0]
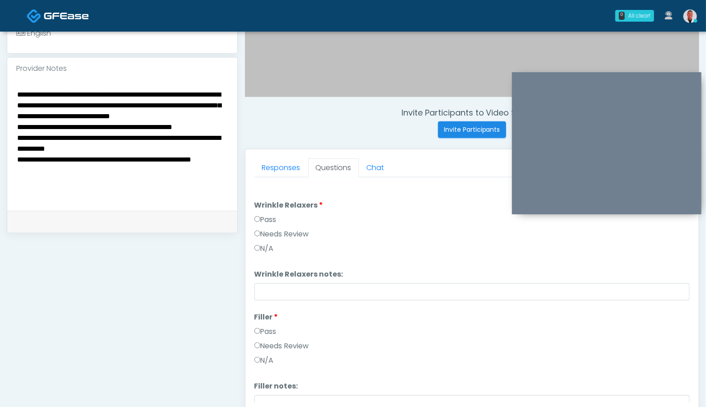
click at [106, 179] on textarea "**********" at bounding box center [122, 143] width 212 height 110
type textarea "**********"
click at [266, 171] on link "Responses" at bounding box center [281, 167] width 54 height 19
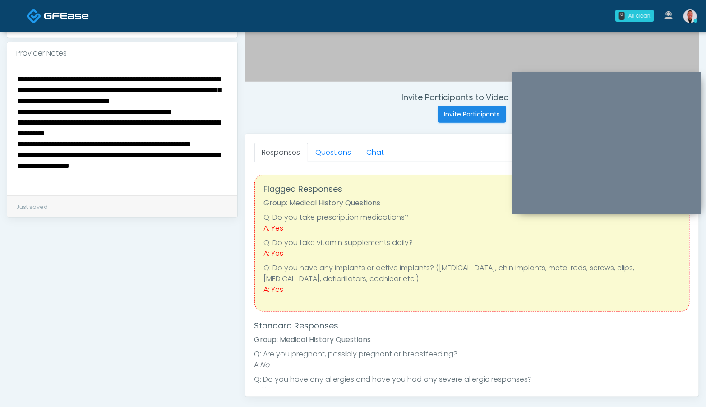
scroll to position [148, 0]
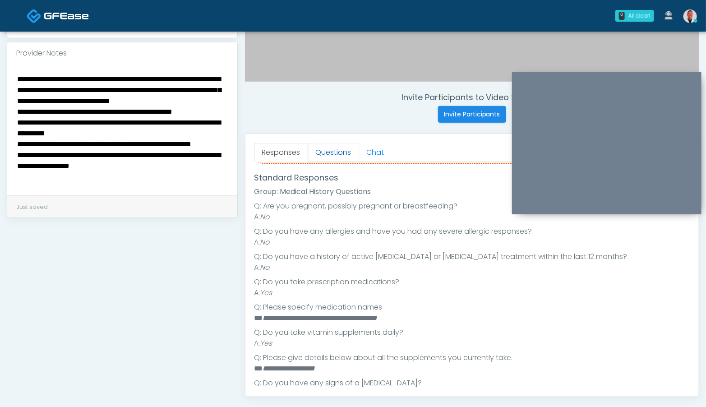
click at [328, 150] on link "Questions" at bounding box center [333, 152] width 51 height 19
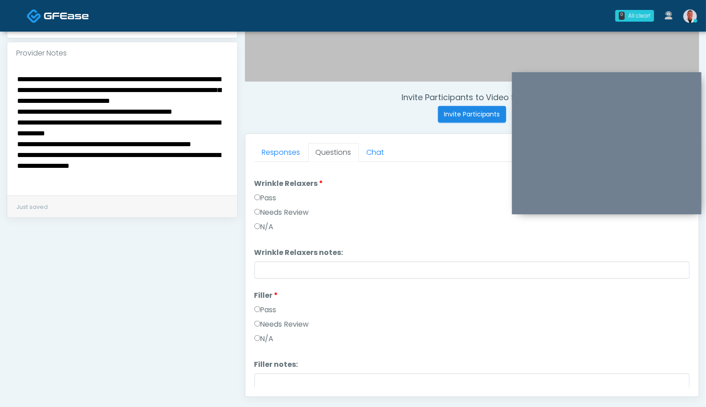
scroll to position [0, 0]
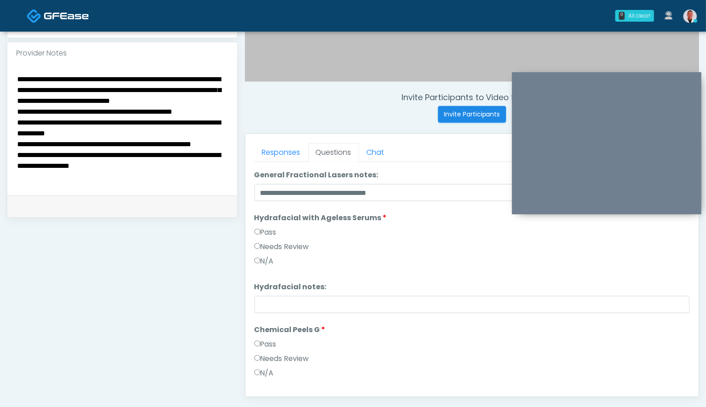
click at [278, 357] on label "Needs Review" at bounding box center [281, 358] width 55 height 11
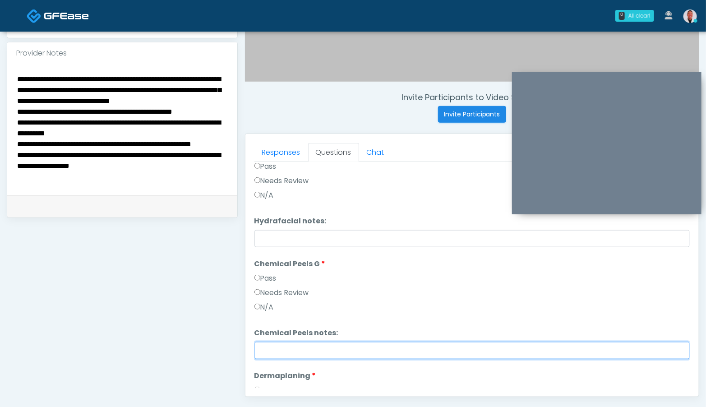
click at [292, 354] on input "Chemical Peels notes:" at bounding box center [471, 350] width 435 height 17
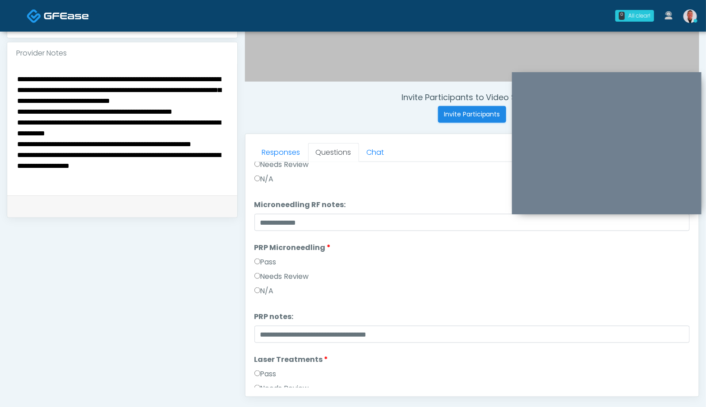
scroll to position [279, 0]
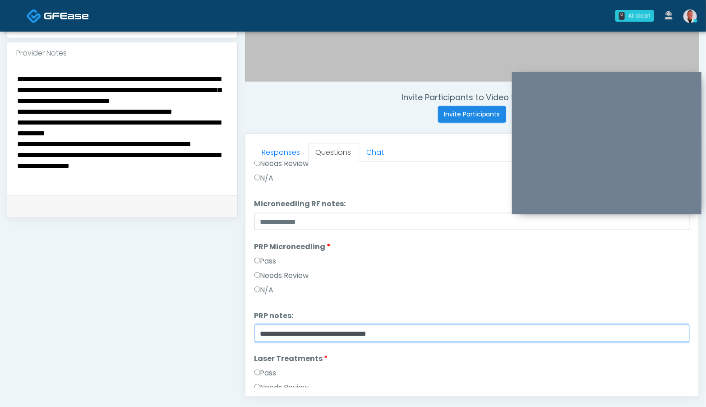
click at [436, 333] on input "**********" at bounding box center [471, 333] width 435 height 17
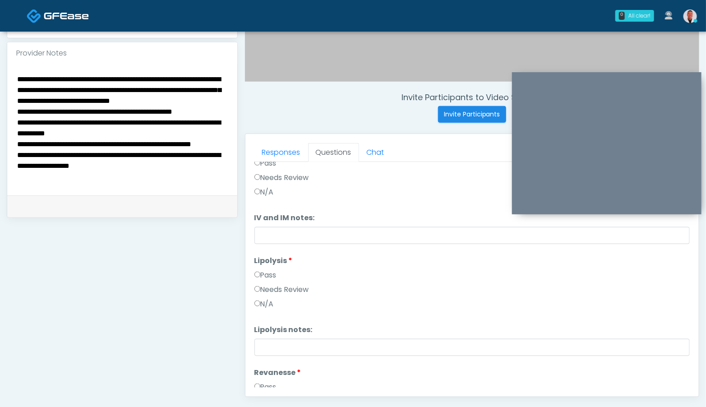
scroll to position [601, 0]
type input "**********"
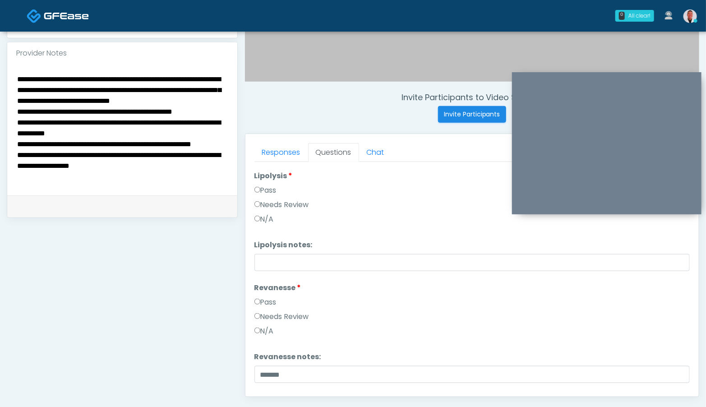
scroll to position [742, 0]
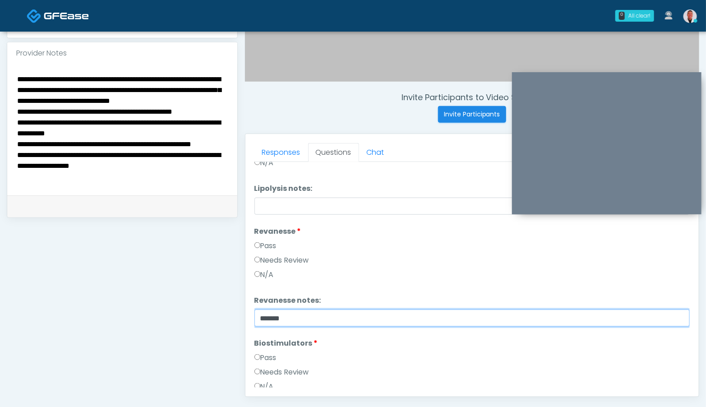
click at [332, 317] on input "*******" at bounding box center [471, 318] width 435 height 17
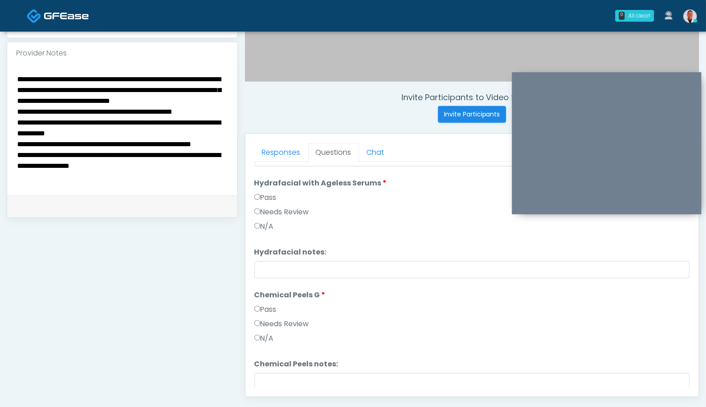
scroll to position [1139, 0]
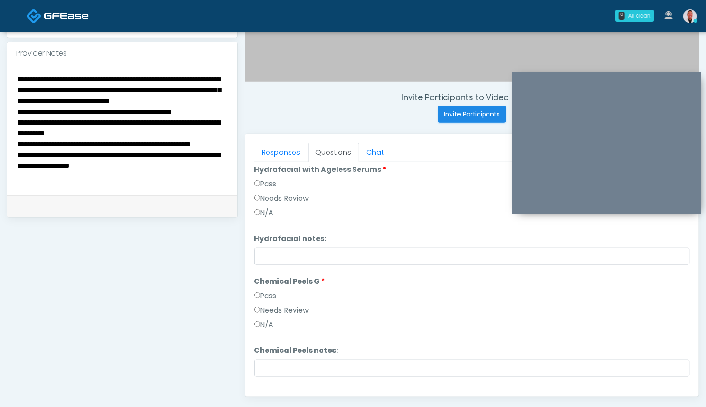
type input "**********"
click at [165, 177] on textarea "**********" at bounding box center [122, 128] width 212 height 110
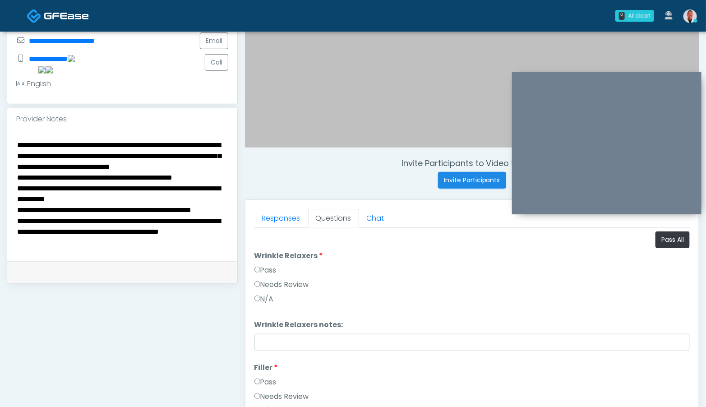
scroll to position [0, 0]
type textarea "**********"
click at [260, 280] on label "Needs Review" at bounding box center [281, 284] width 55 height 11
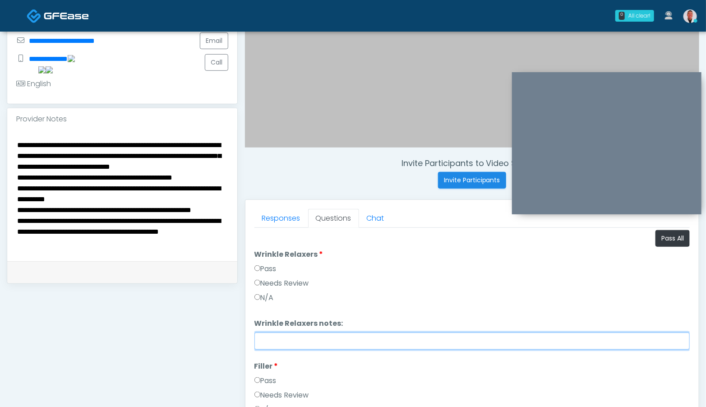
click at [305, 337] on input "Wrinkle Relaxers notes:" at bounding box center [471, 341] width 435 height 17
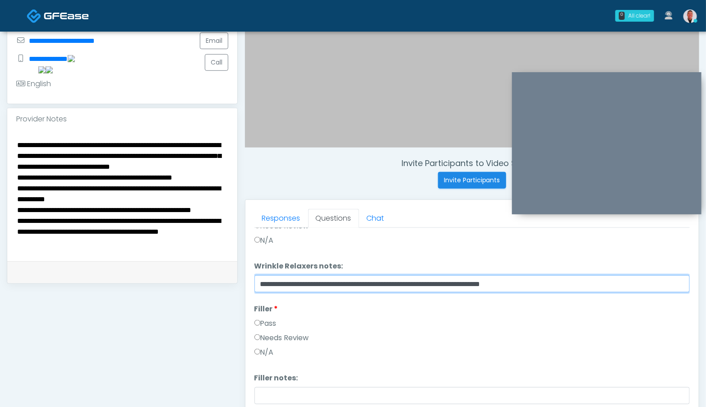
scroll to position [58, 0]
click at [375, 281] on input "**********" at bounding box center [471, 284] width 435 height 17
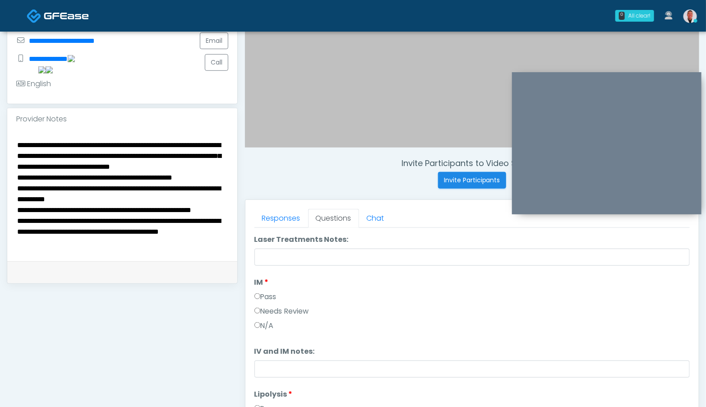
scroll to position [551, 0]
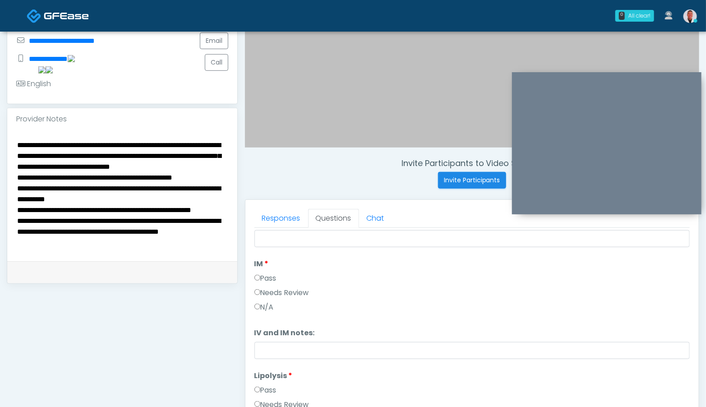
type input "**********"
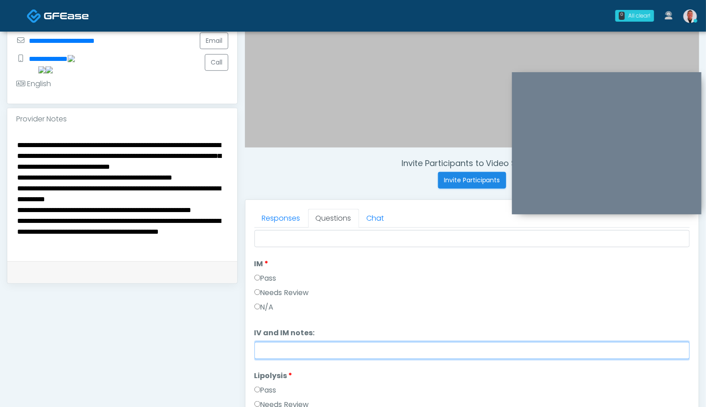
click at [343, 351] on input "IV and IM notes:" at bounding box center [471, 350] width 435 height 17
paste input "**********"
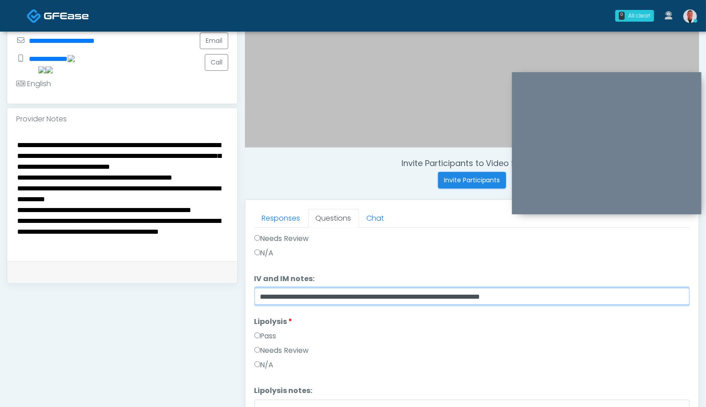
scroll to position [616, 0]
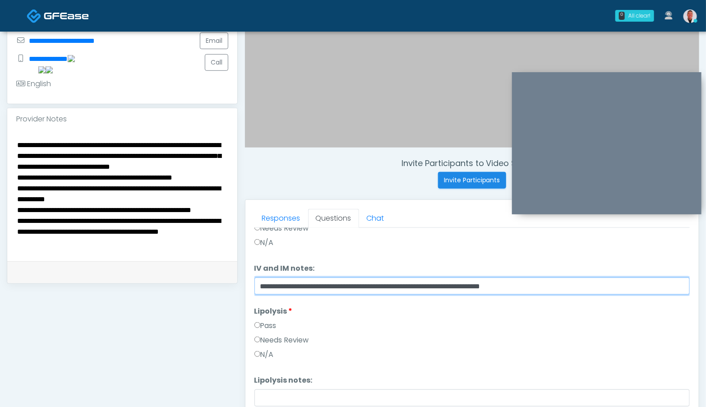
type input "**********"
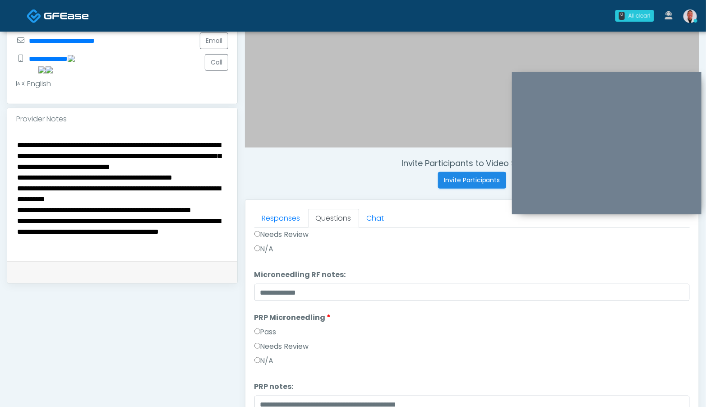
scroll to position [277, 0]
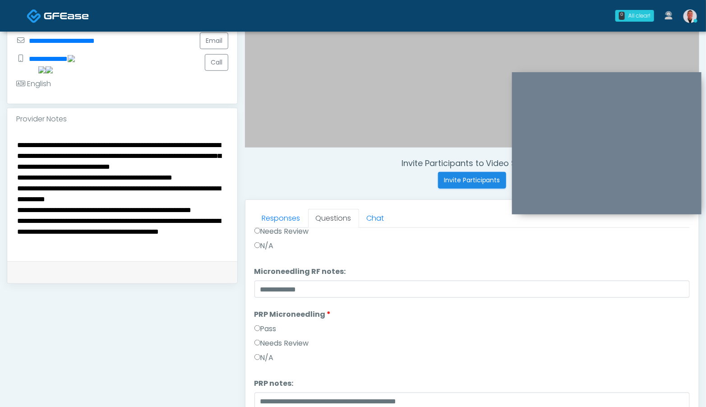
click at [118, 205] on textarea "**********" at bounding box center [122, 194] width 212 height 110
click at [221, 189] on textarea "**********" at bounding box center [122, 194] width 212 height 110
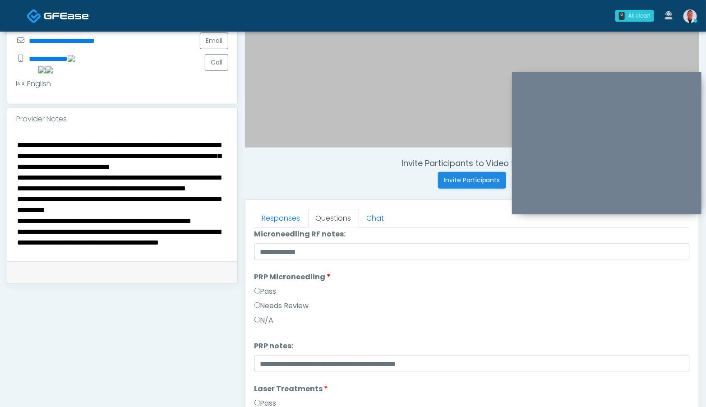
scroll to position [322, 0]
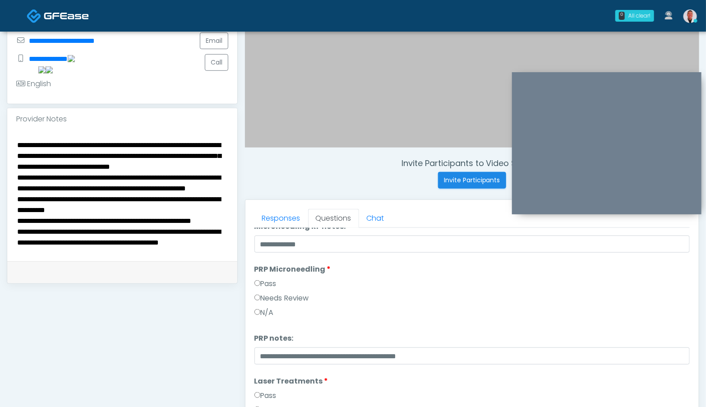
type textarea "**********"
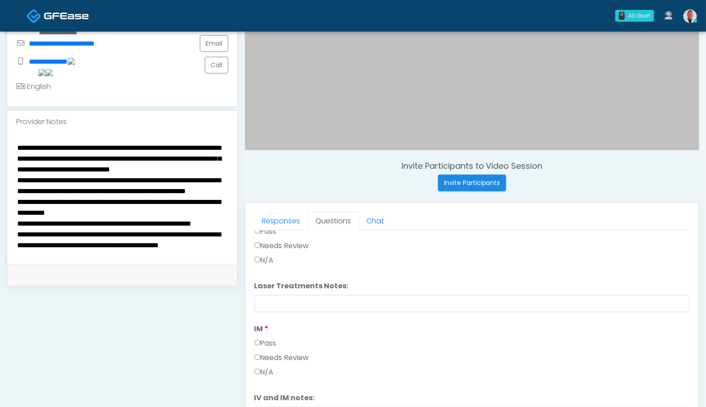
scroll to position [285, 0]
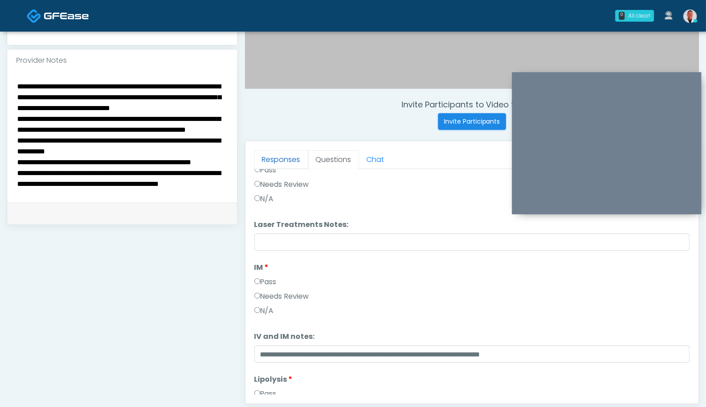
drag, startPoint x: 273, startPoint y: 153, endPoint x: 282, endPoint y: 159, distance: 10.1
click at [273, 153] on link "Responses" at bounding box center [281, 159] width 54 height 19
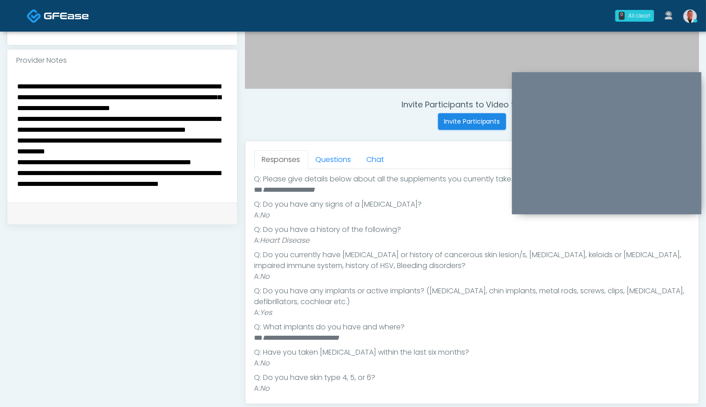
scroll to position [340, 0]
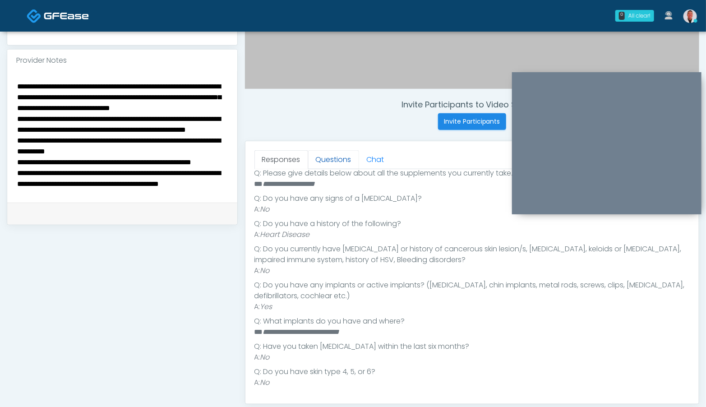
click at [332, 158] on link "Questions" at bounding box center [333, 159] width 51 height 19
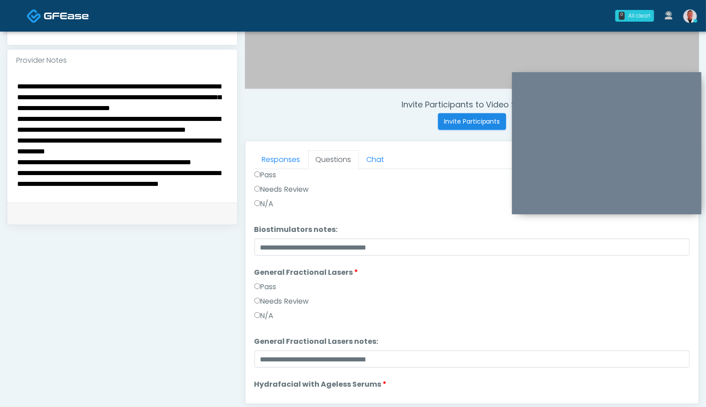
scroll to position [1002, 0]
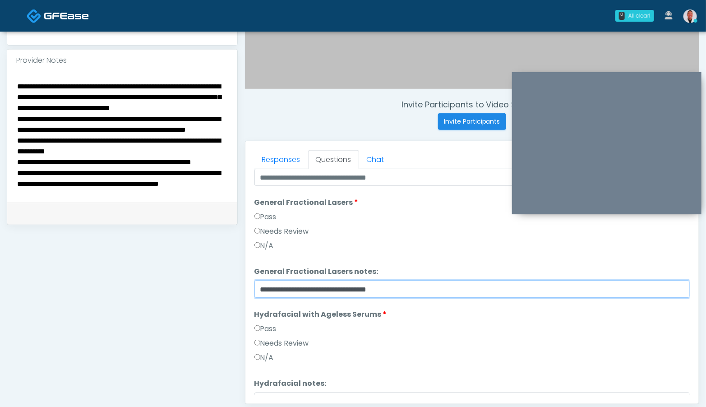
click at [414, 291] on input "**********" at bounding box center [471, 289] width 435 height 17
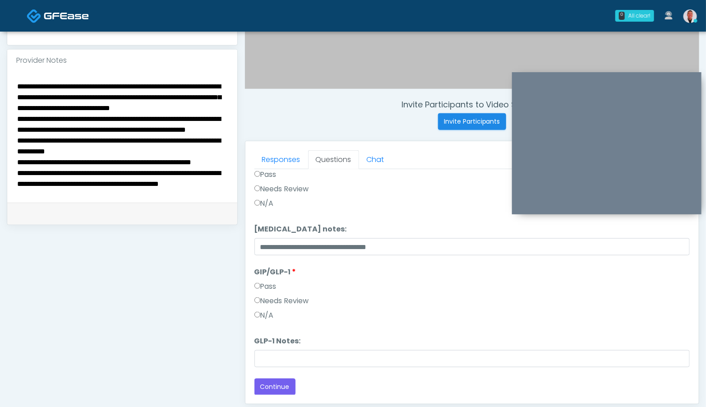
scroll to position [43, 0]
click at [278, 391] on button "Continue" at bounding box center [274, 387] width 41 height 17
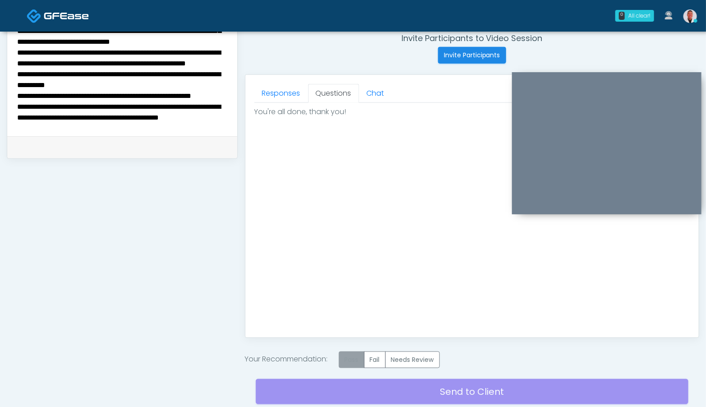
scroll to position [365, 0]
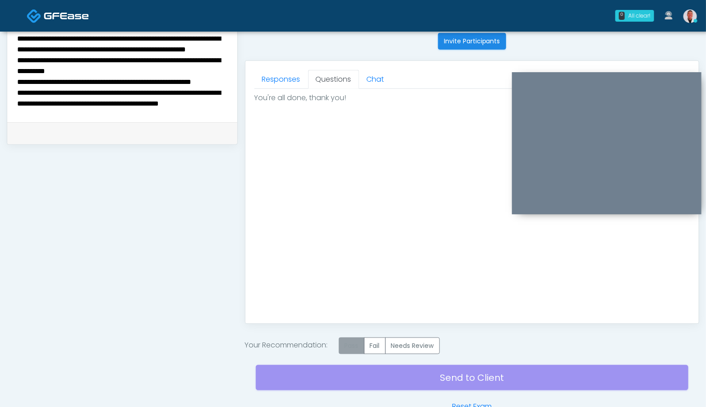
click at [349, 344] on label "Pass" at bounding box center [352, 345] width 26 height 17
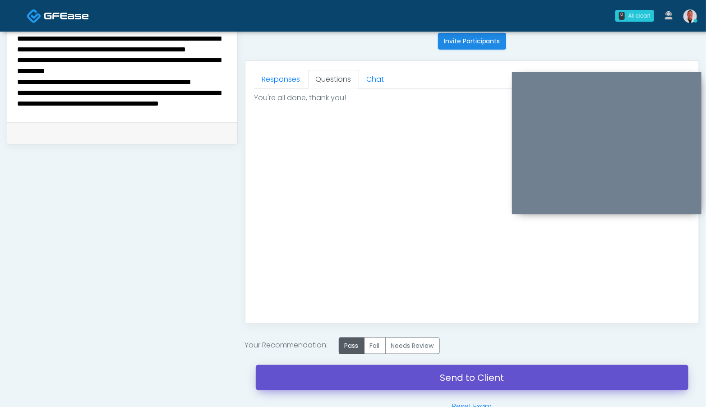
click at [493, 376] on link "Send to Client" at bounding box center [472, 377] width 433 height 25
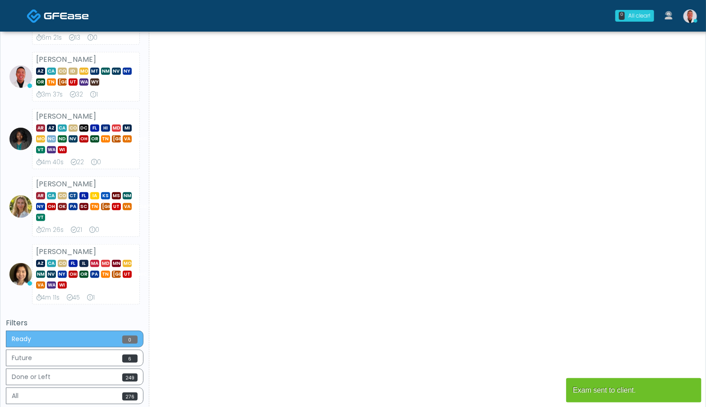
scroll to position [311, 0]
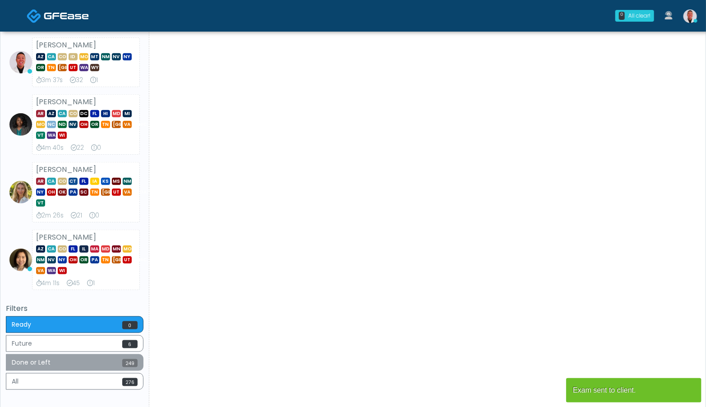
click at [118, 361] on button "Done or Left 249" at bounding box center [75, 362] width 138 height 17
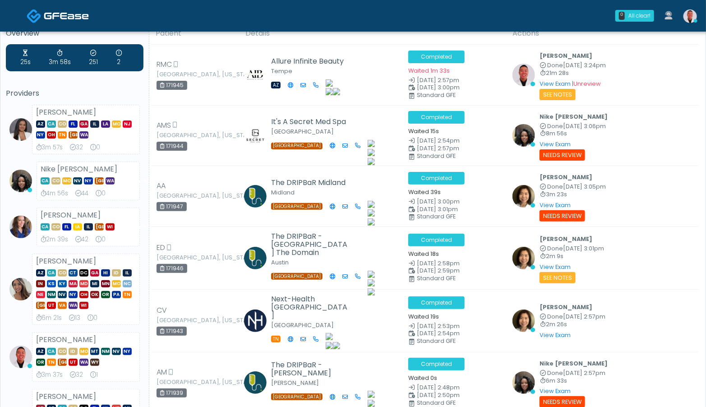
scroll to position [0, 0]
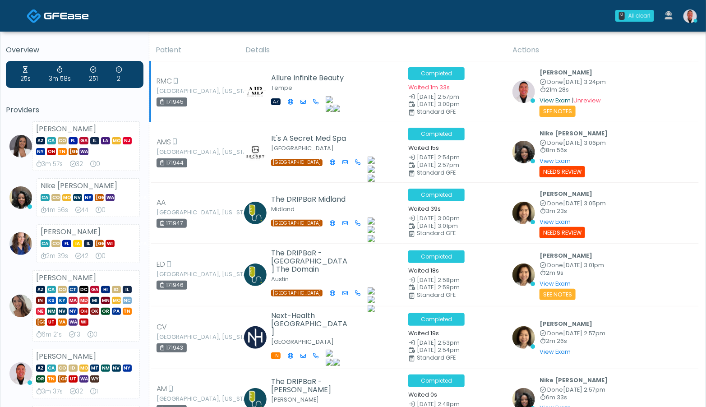
click at [551, 102] on link "View Exam" at bounding box center [555, 101] width 31 height 8
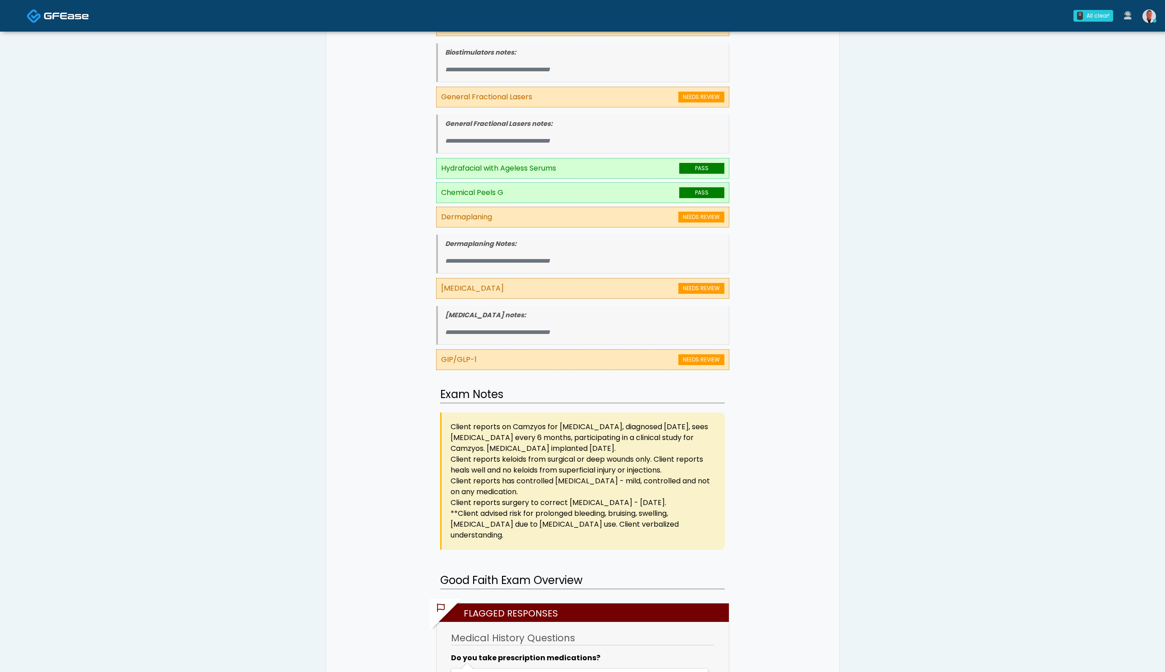
scroll to position [689, 0]
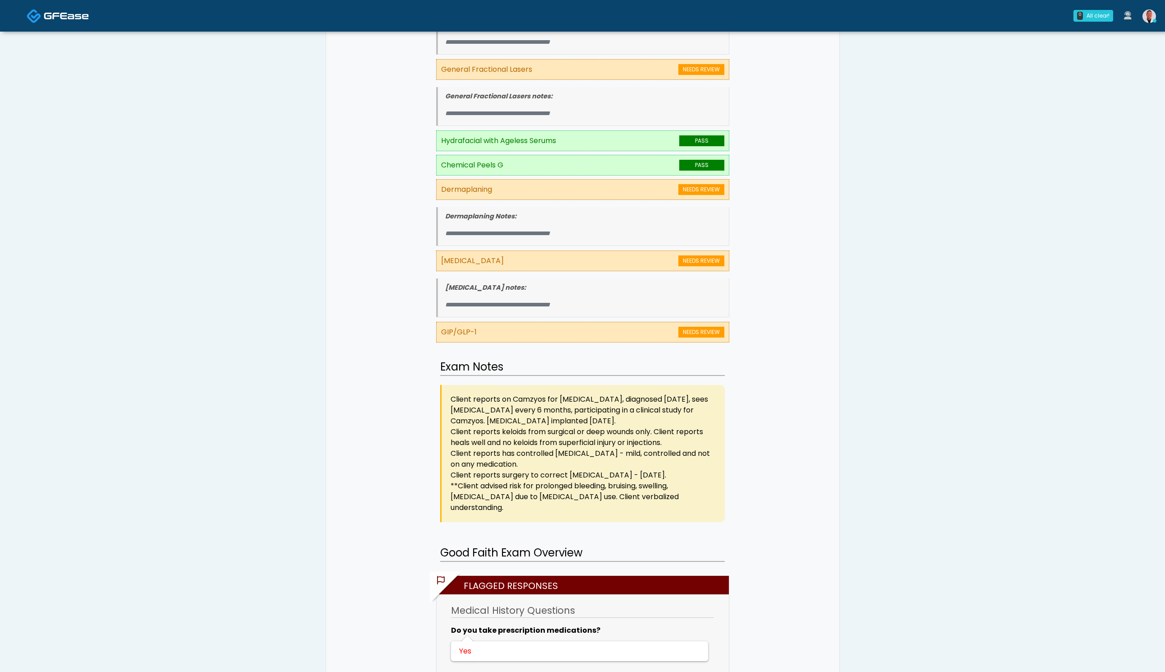
click at [460, 385] on div "Client reports on Camzyos for Cardiomyopathy, diagnosed 3 yrs ago, sees Cardiol…" at bounding box center [582, 453] width 285 height 137
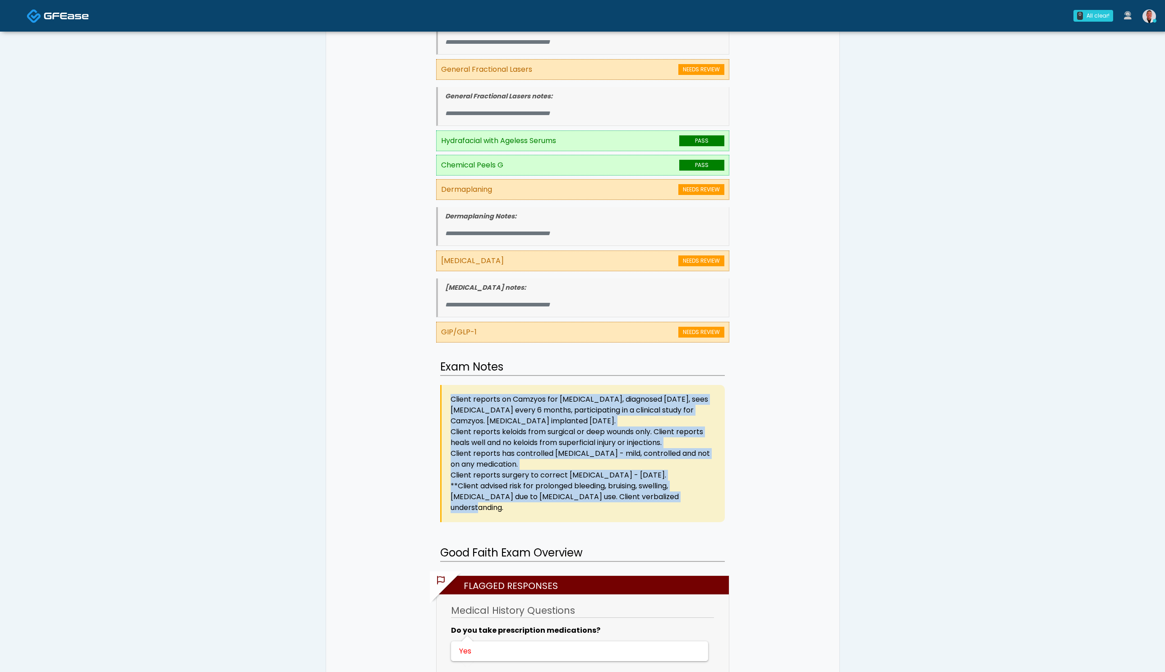
drag, startPoint x: 450, startPoint y: 383, endPoint x: 708, endPoint y: 483, distance: 276.4
click at [706, 407] on div "Client reports on Camzyos for Cardiomyopathy, diagnosed 3 yrs ago, sees Cardiol…" at bounding box center [582, 453] width 285 height 137
copy div "Client reports on Camzyos for Cardiomyopathy, diagnosed 3 yrs ago, sees Cardiol…"
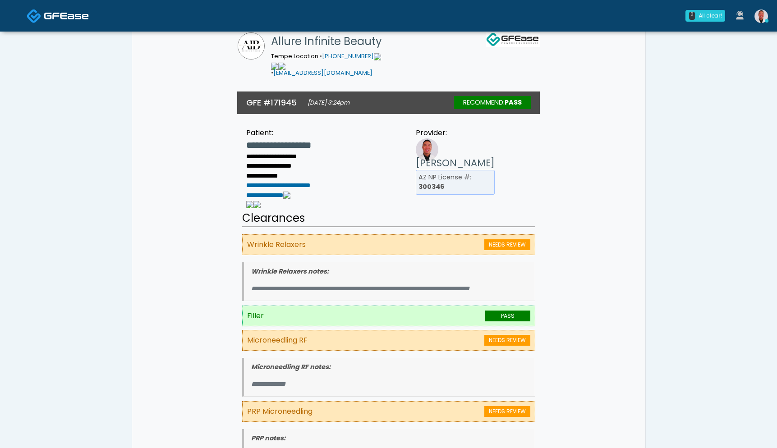
scroll to position [18, 0]
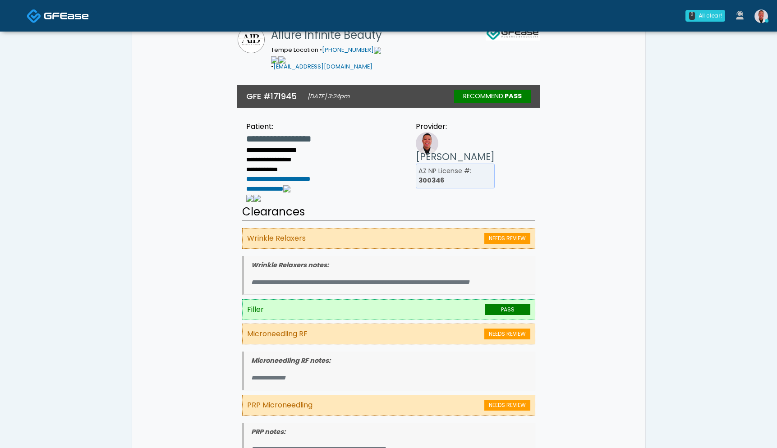
click at [706, 14] on img at bounding box center [762, 16] width 14 height 14
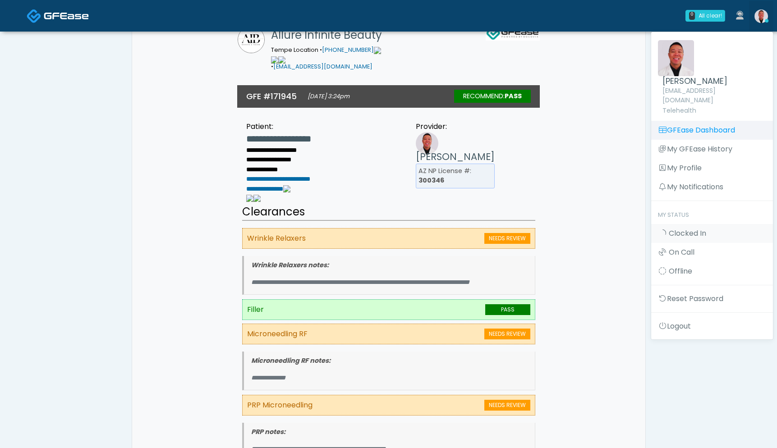
click at [705, 121] on link "GFEase Dashboard" at bounding box center [713, 130] width 122 height 19
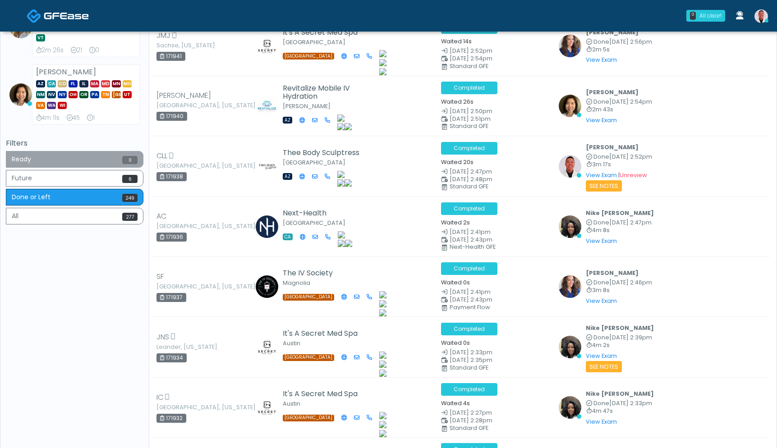
click at [124, 166] on button "Ready 0" at bounding box center [75, 159] width 138 height 17
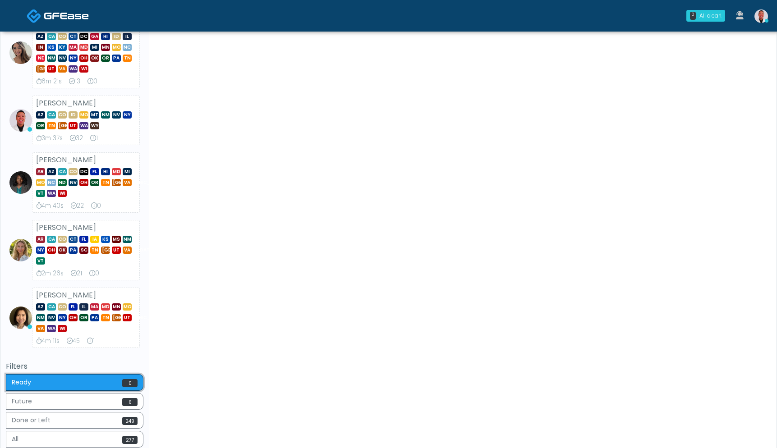
scroll to position [275, 0]
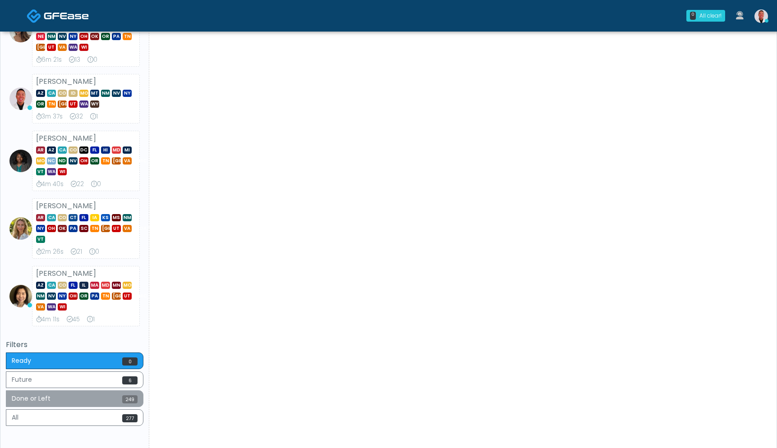
click at [111, 403] on button "Done or Left 249" at bounding box center [75, 399] width 138 height 17
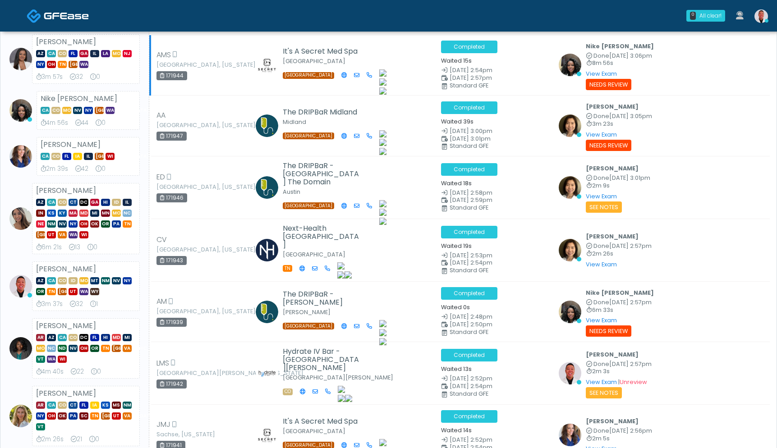
scroll to position [0, 0]
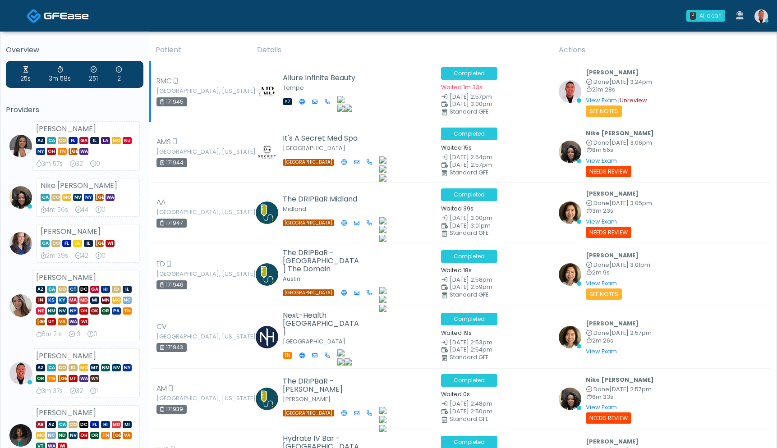
click at [630, 97] on link "Unreview" at bounding box center [634, 101] width 28 height 8
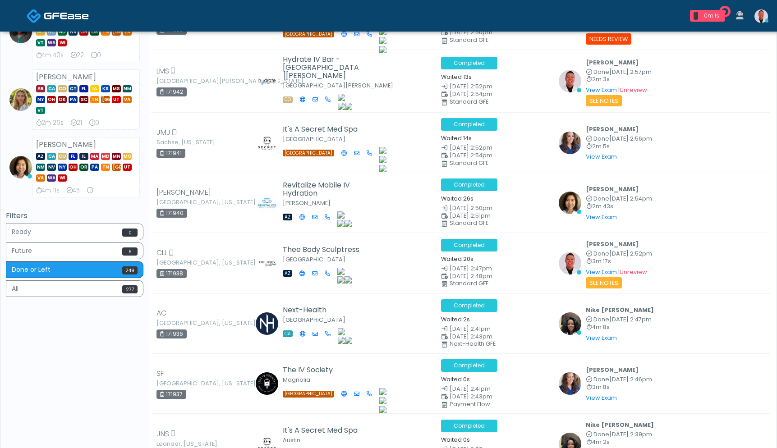
scroll to position [213, 0]
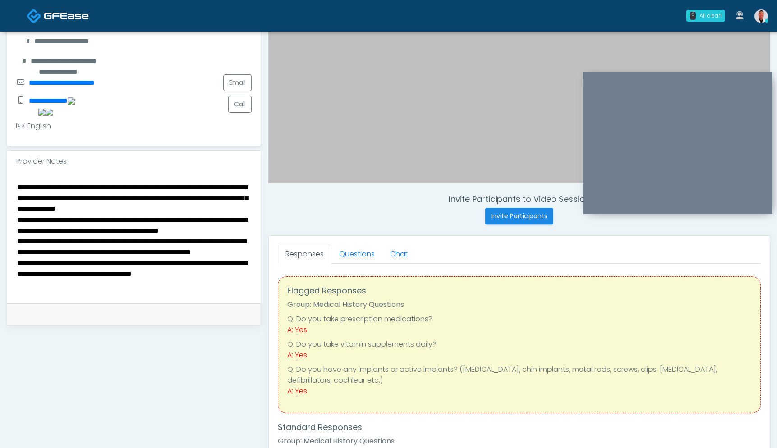
drag, startPoint x: 116, startPoint y: 294, endPoint x: 126, endPoint y: 260, distance: 35.4
click at [116, 294] on form "**********" at bounding box center [134, 237] width 236 height 113
click at [238, 266] on textarea "**********" at bounding box center [134, 236] width 236 height 110
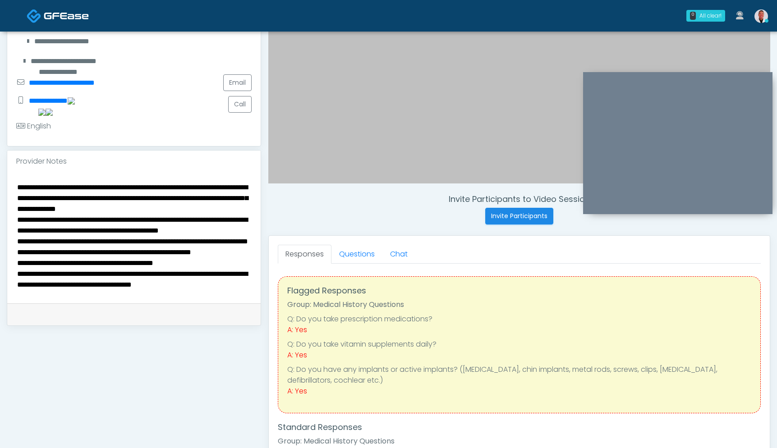
scroll to position [378, 0]
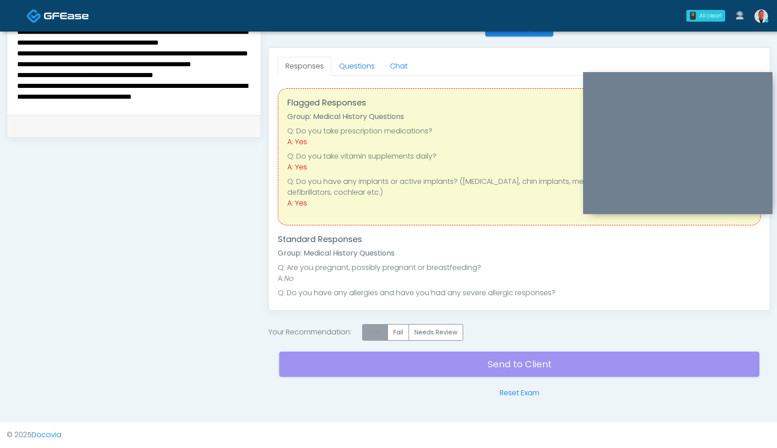
type textarea "**********"
click at [381, 329] on label "Pass" at bounding box center [375, 332] width 26 height 17
click at [515, 360] on div "Send to Client Reset Exam" at bounding box center [519, 370] width 481 height 58
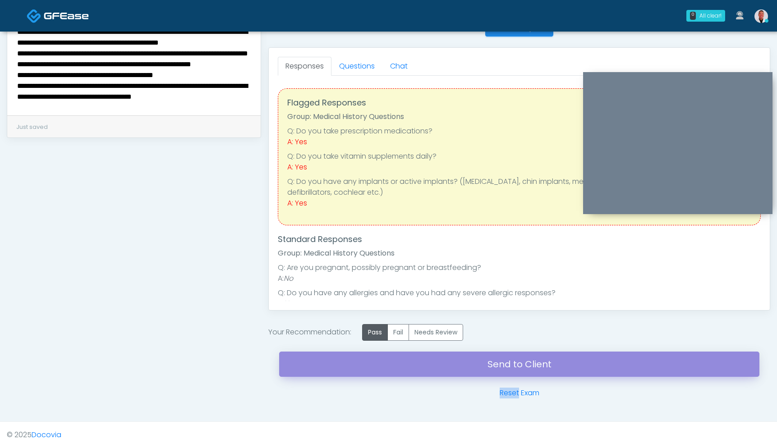
click at [515, 360] on link "Send to Client" at bounding box center [519, 364] width 481 height 25
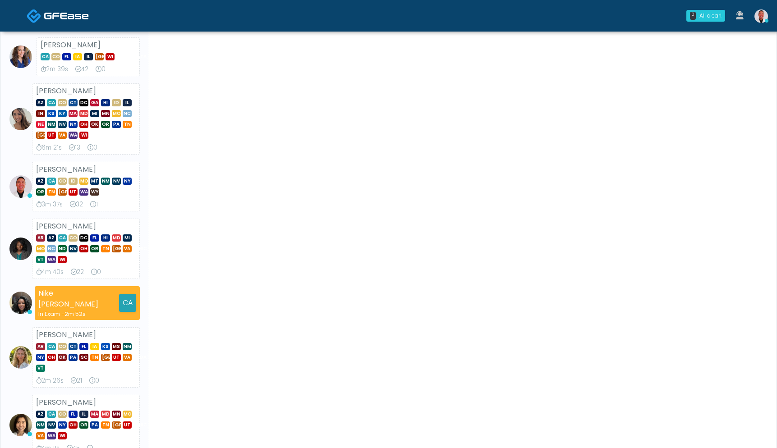
scroll to position [261, 0]
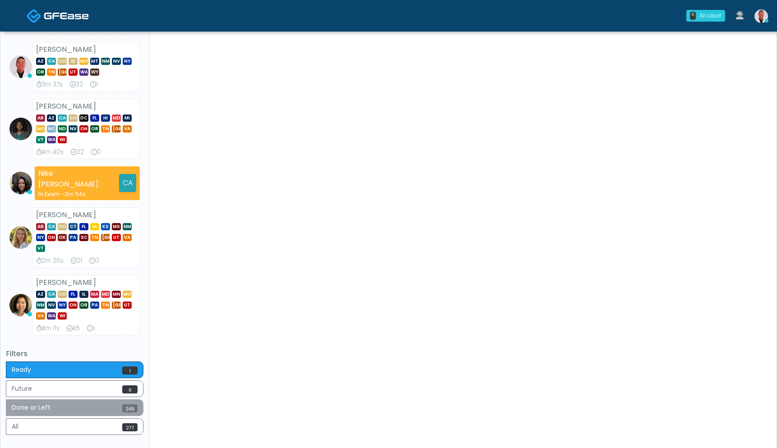
click at [100, 415] on button "Done or Left 249" at bounding box center [75, 408] width 138 height 17
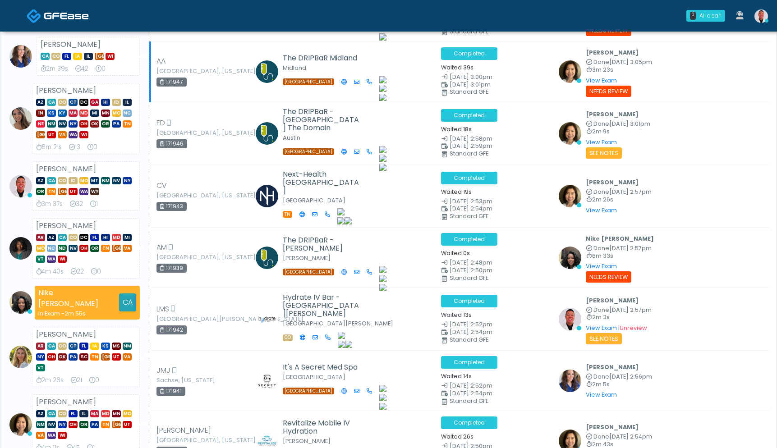
scroll to position [0, 0]
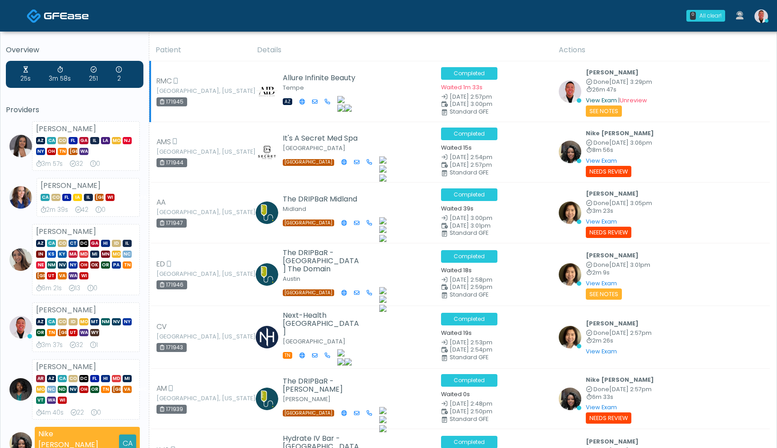
click at [600, 98] on link "View Exam" at bounding box center [601, 101] width 31 height 8
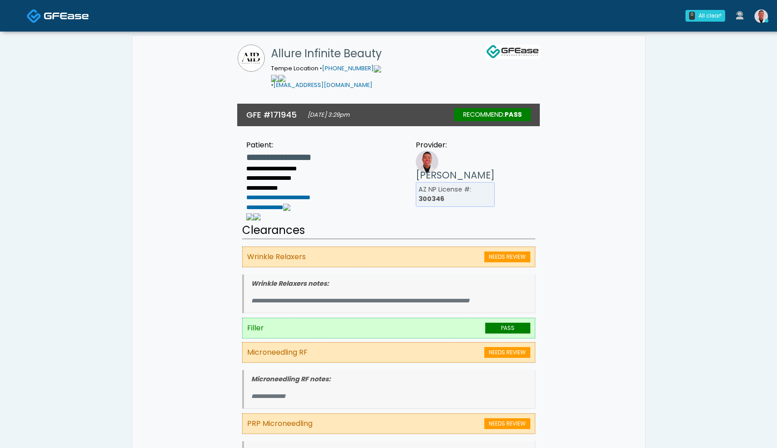
click at [767, 12] on img at bounding box center [762, 16] width 14 height 14
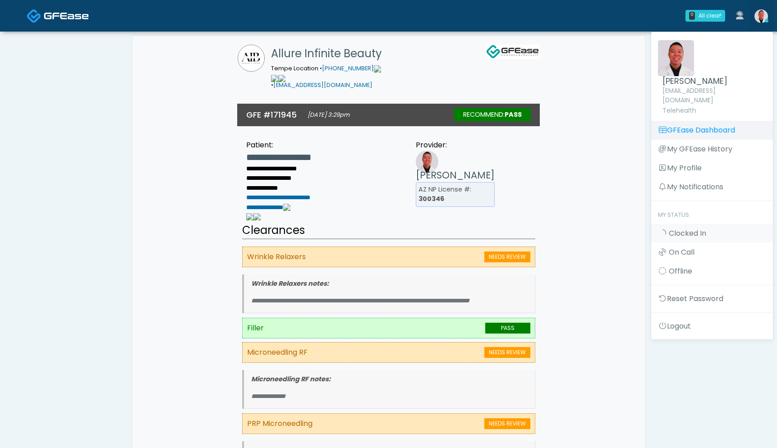
click at [672, 121] on link "GFEase Dashboard" at bounding box center [713, 130] width 122 height 19
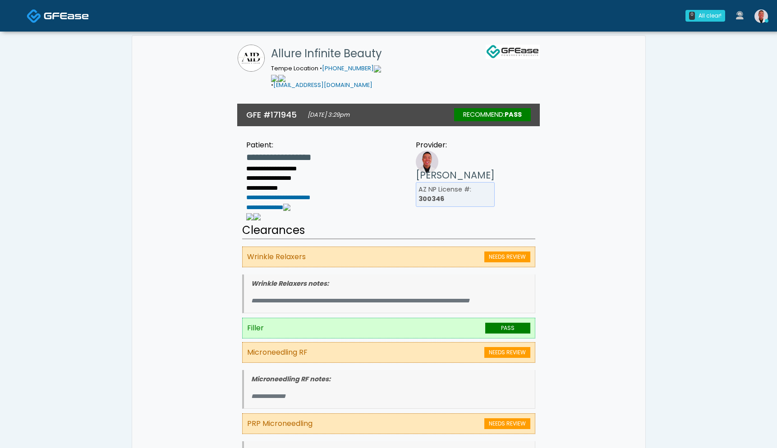
scroll to position [83, 0]
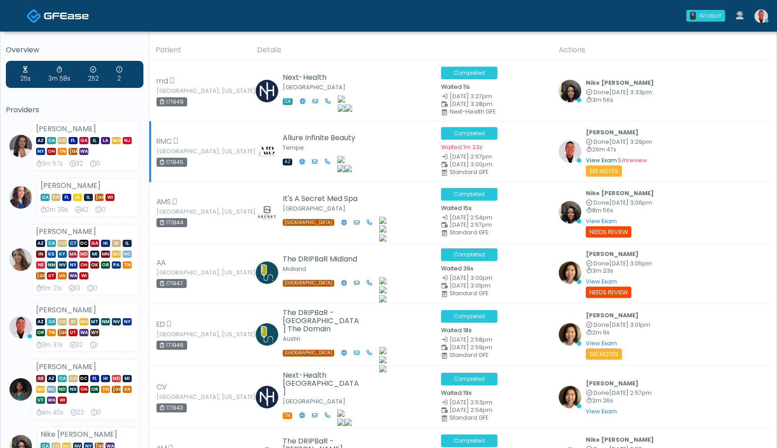
click at [597, 160] on link "View Exam" at bounding box center [601, 161] width 31 height 8
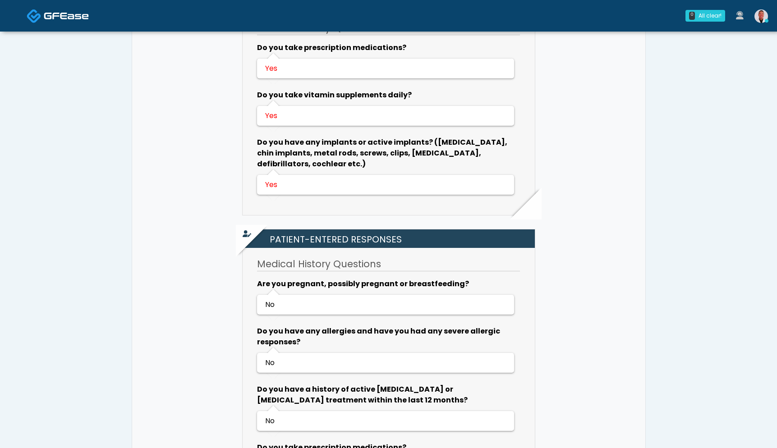
scroll to position [1283, 0]
click at [757, 20] on img at bounding box center [762, 16] width 14 height 14
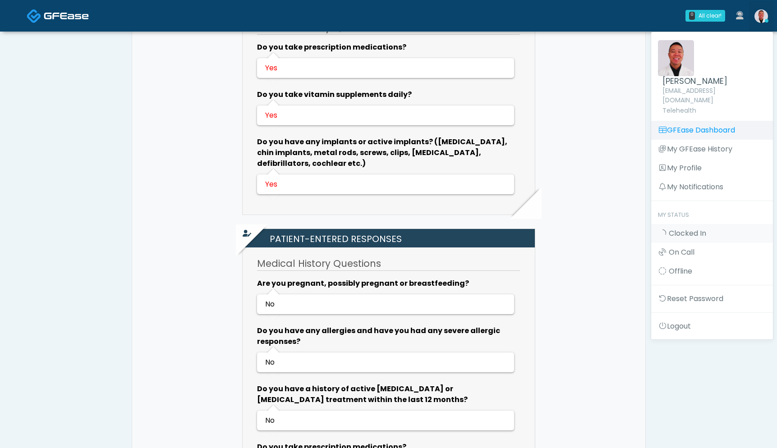
click at [686, 121] on link "GFEase Dashboard" at bounding box center [713, 130] width 122 height 19
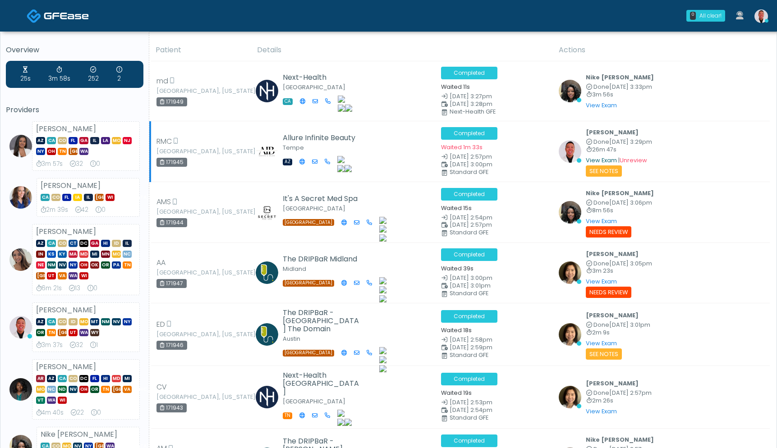
click at [595, 159] on link "View Exam" at bounding box center [601, 161] width 31 height 8
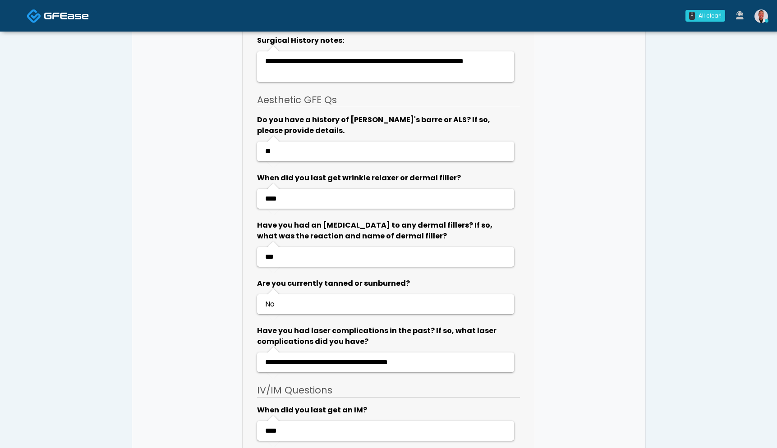
scroll to position [2710, 0]
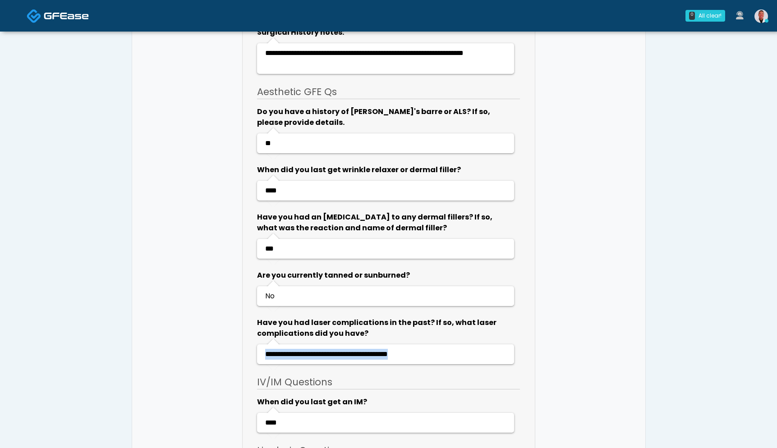
drag, startPoint x: 257, startPoint y: 296, endPoint x: 417, endPoint y: 330, distance: 163.7
click at [427, 330] on li "**********" at bounding box center [388, 341] width 263 height 48
click at [256, 301] on li "Do you have a history of [PERSON_NAME]'s barre or ALS? If so, please provide de…" at bounding box center [389, 235] width 274 height 258
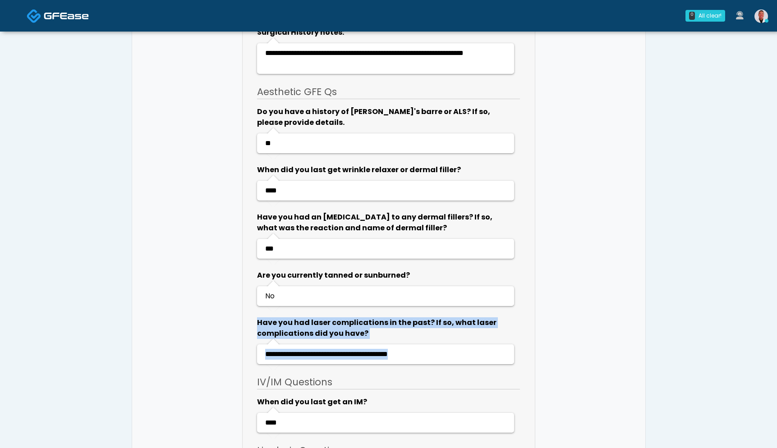
drag, startPoint x: 253, startPoint y: 301, endPoint x: 440, endPoint y: 333, distance: 189.5
click at [440, 333] on li "Do you have a history of [PERSON_NAME]'s barre or ALS? If so, please provide de…" at bounding box center [389, 235] width 274 height 258
copy ul "**********"
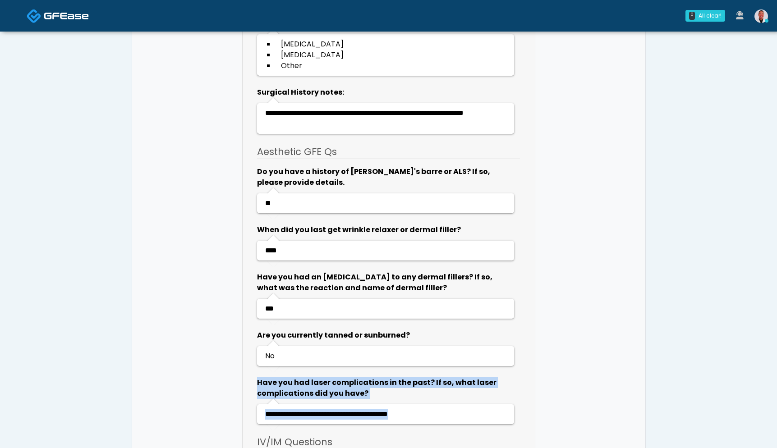
scroll to position [2270, 0]
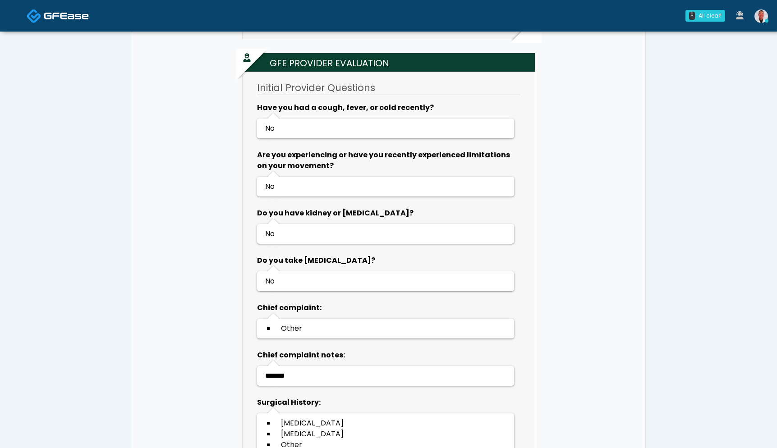
click at [763, 9] on link at bounding box center [761, 16] width 24 height 30
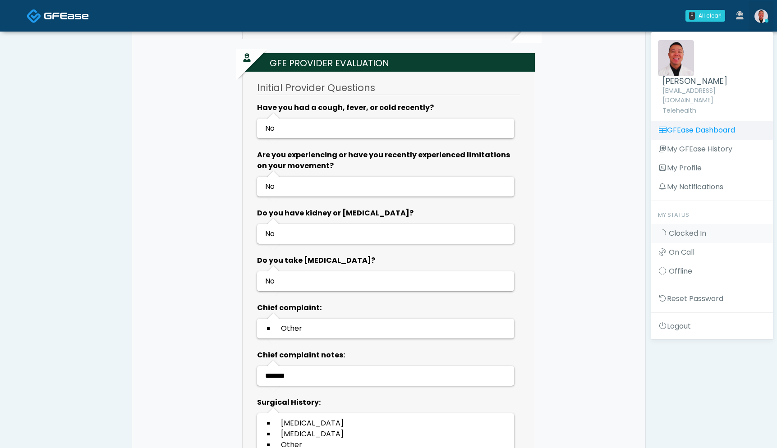
click at [685, 121] on link "GFEase Dashboard" at bounding box center [713, 130] width 122 height 19
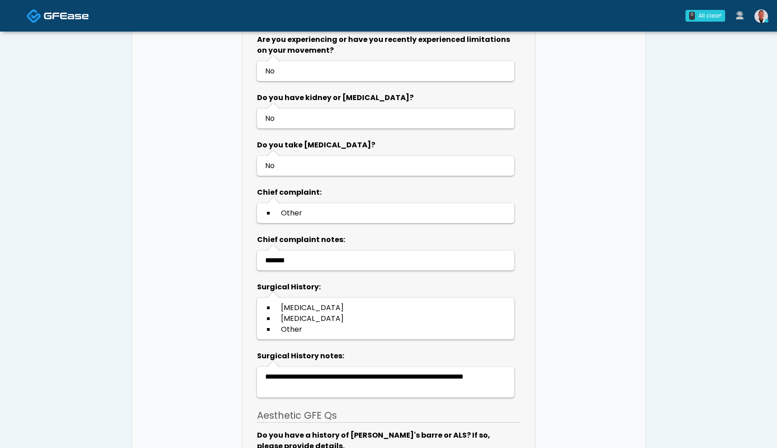
scroll to position [2454, 0]
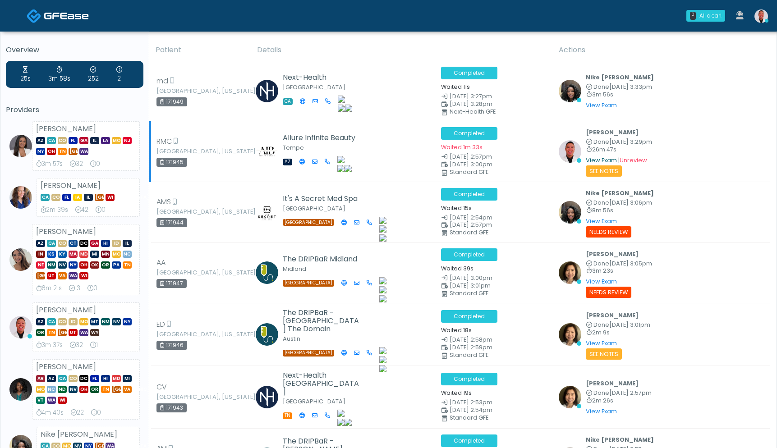
click at [596, 157] on link "View Exam" at bounding box center [601, 161] width 31 height 8
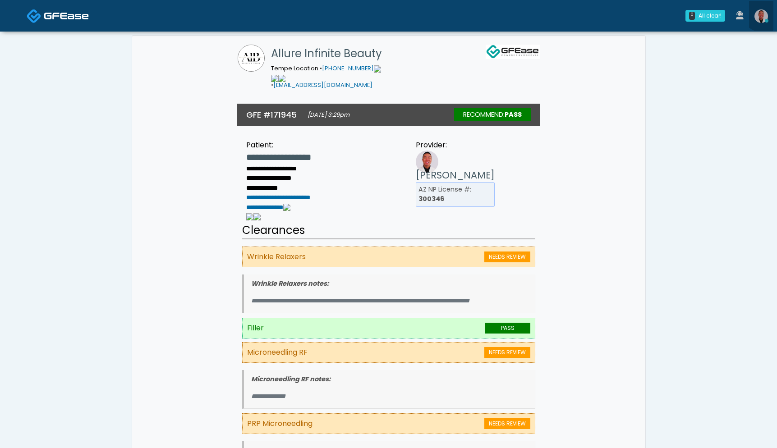
click at [764, 8] on link at bounding box center [761, 16] width 24 height 30
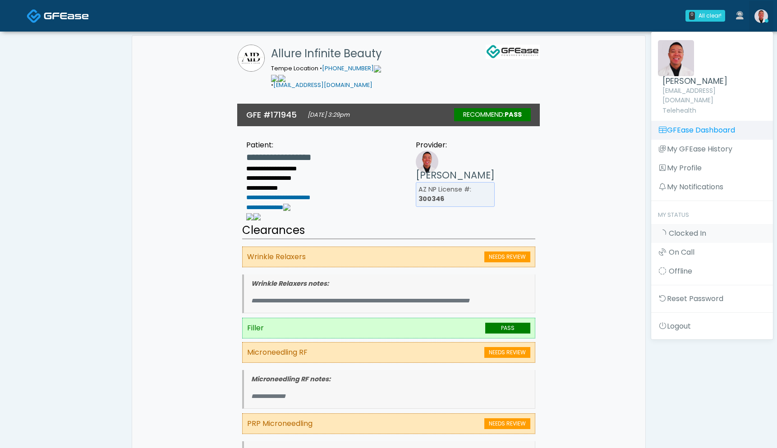
click at [679, 121] on link "GFEase Dashboard" at bounding box center [713, 130] width 122 height 19
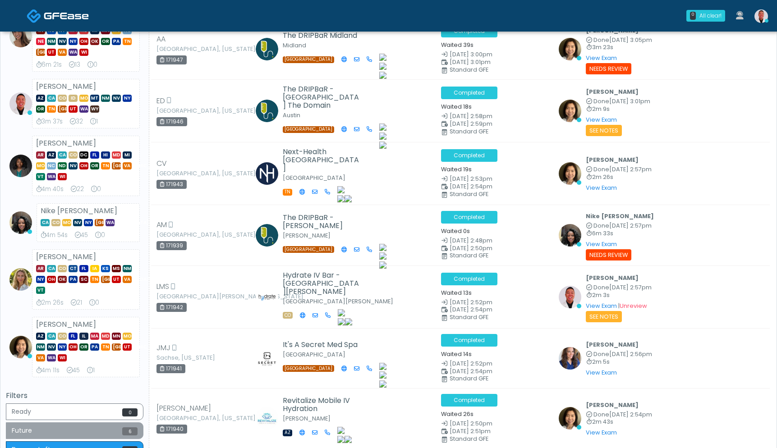
scroll to position [308, 0]
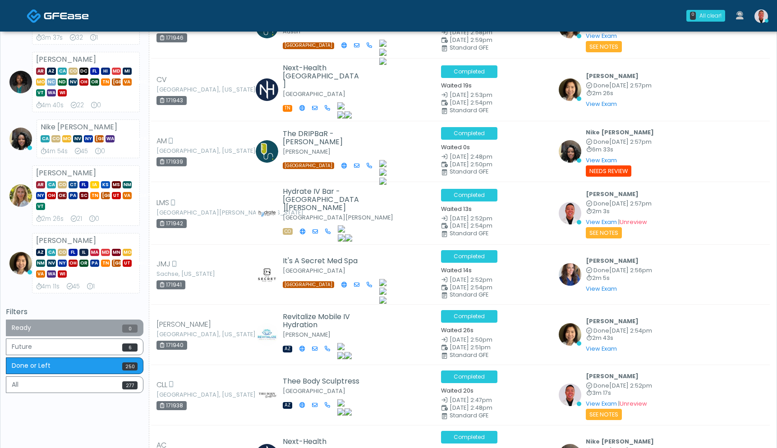
click at [92, 324] on button "Ready 0" at bounding box center [75, 328] width 138 height 17
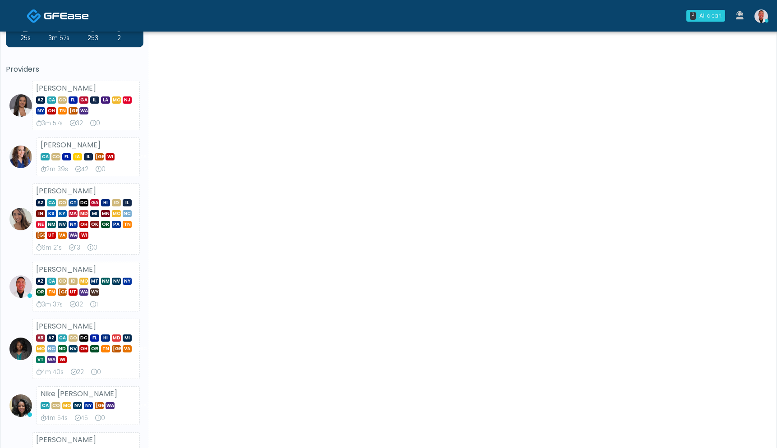
scroll to position [0, 0]
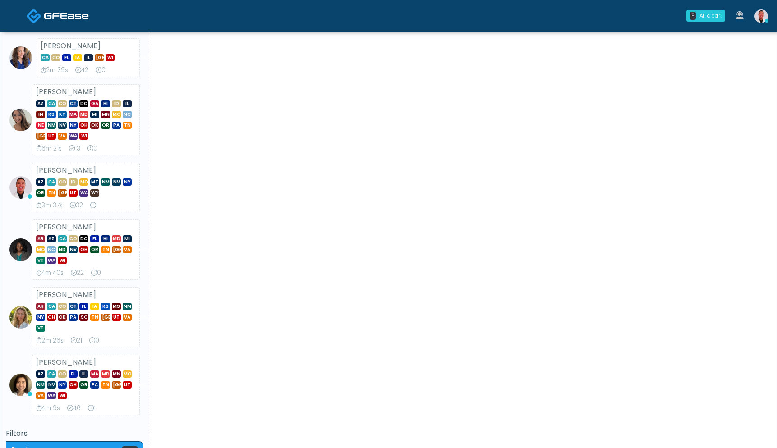
scroll to position [264, 0]
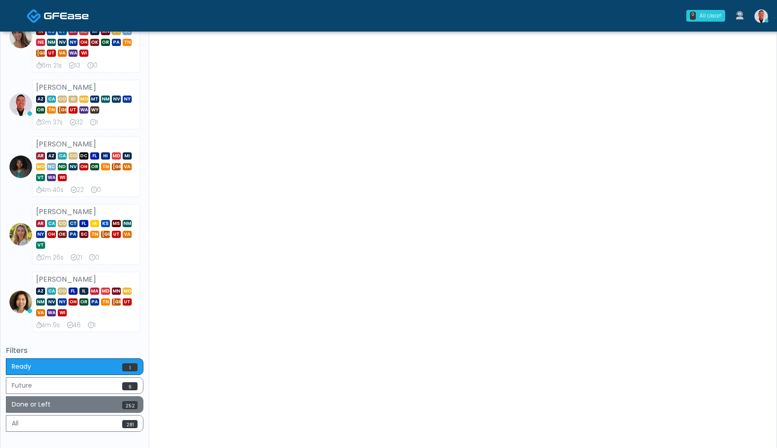
click at [103, 404] on button "Done or Left 252" at bounding box center [75, 405] width 138 height 17
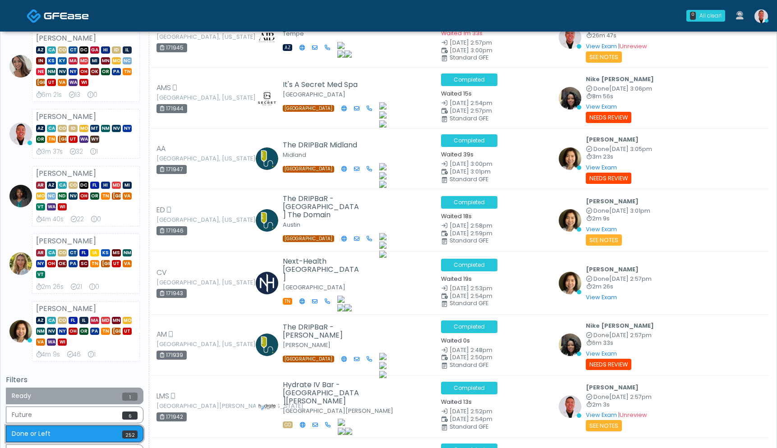
scroll to position [269, 0]
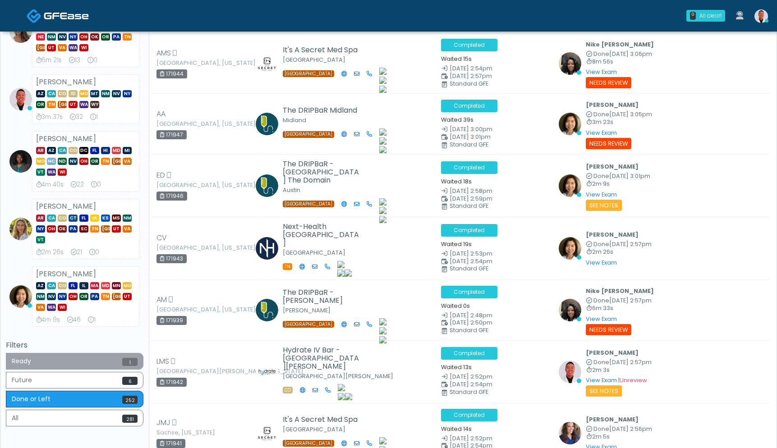
click at [82, 360] on button "Ready 1" at bounding box center [75, 361] width 138 height 17
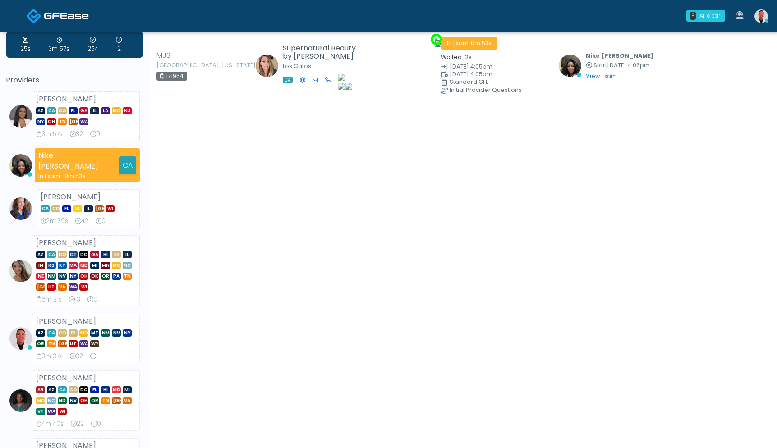
scroll to position [0, 0]
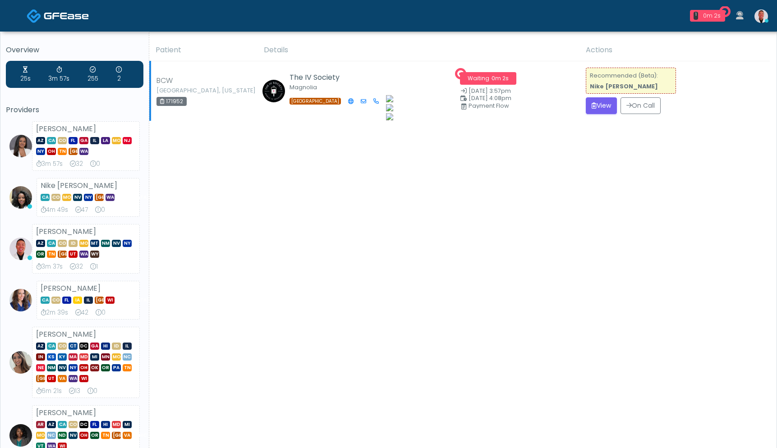
click at [586, 97] on td "Recommended (Beta): Nike Elizabeth Akinjero View On Call" at bounding box center [675, 91] width 189 height 60
click at [588, 101] on button "View" at bounding box center [601, 105] width 31 height 17
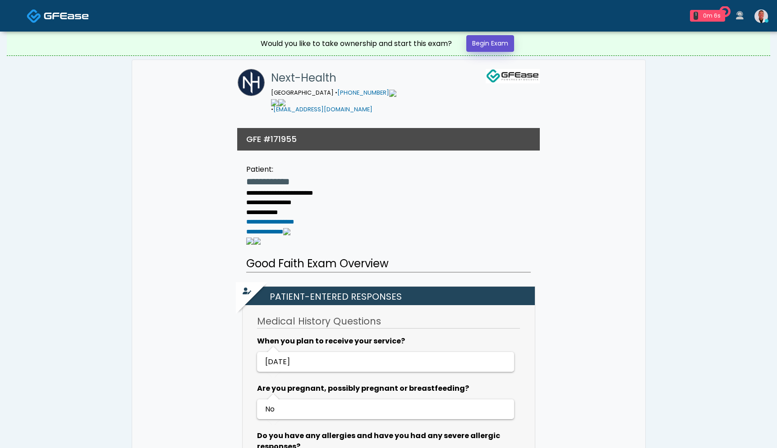
click at [487, 43] on link "Begin Exam" at bounding box center [491, 43] width 48 height 17
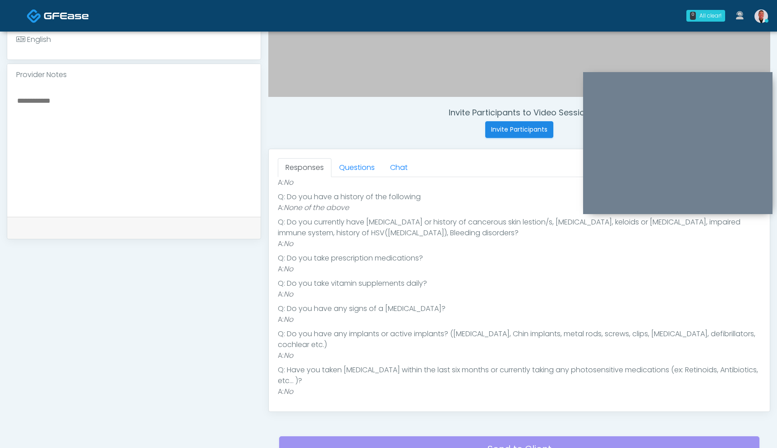
scroll to position [145, 0]
click at [361, 173] on link "Questions" at bounding box center [357, 167] width 51 height 19
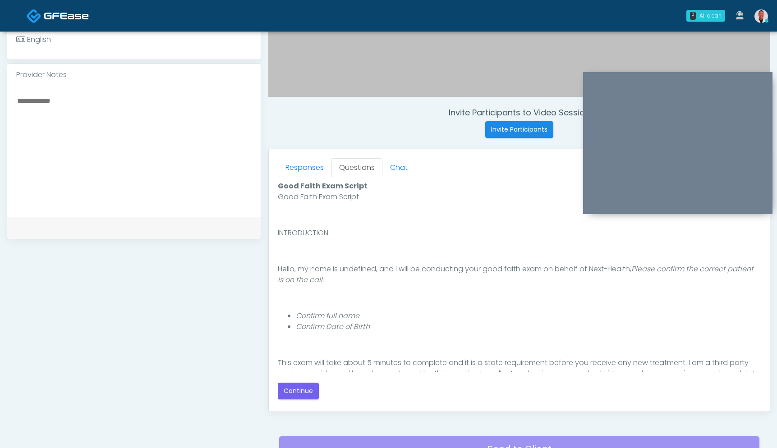
scroll to position [0, 0]
click at [290, 388] on button "Continue" at bounding box center [298, 391] width 41 height 17
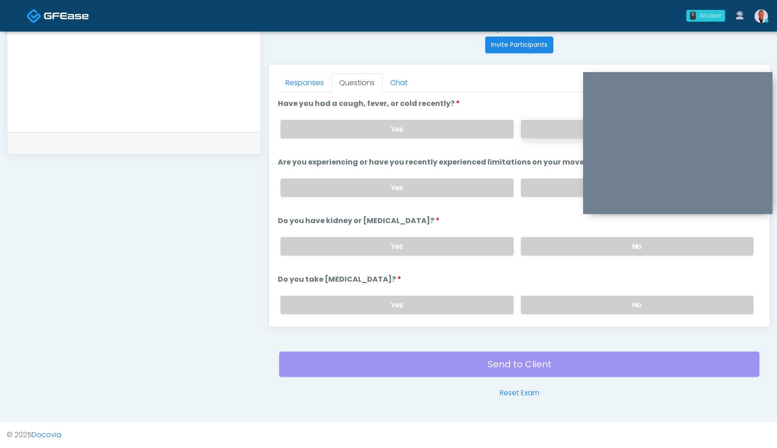
click at [557, 120] on label "No" at bounding box center [637, 129] width 233 height 18
click at [550, 190] on label "No" at bounding box center [637, 188] width 233 height 18
click at [542, 237] on label "No" at bounding box center [637, 246] width 233 height 18
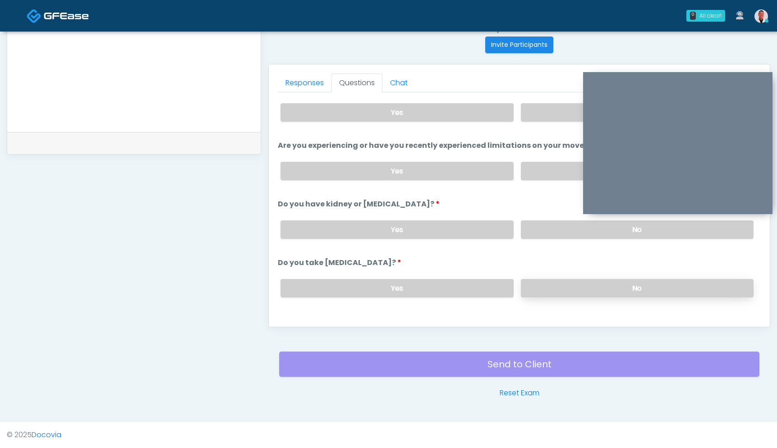
click at [562, 285] on label "No" at bounding box center [637, 288] width 233 height 18
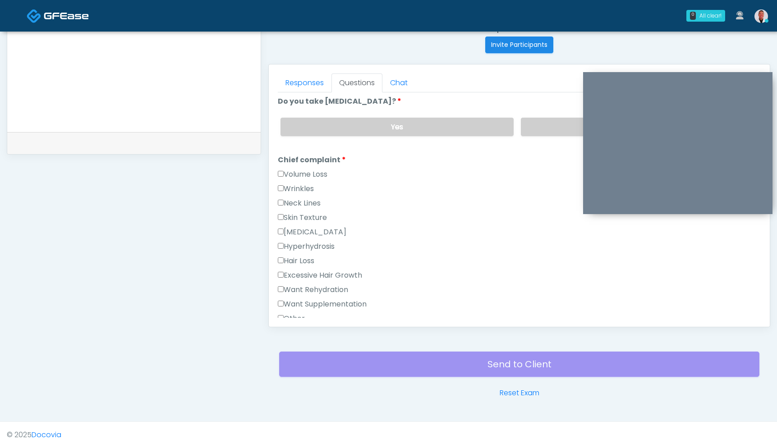
scroll to position [224, 0]
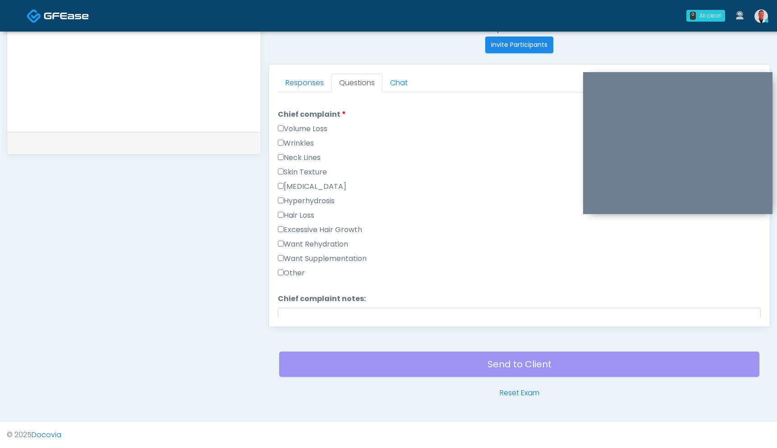
drag, startPoint x: 287, startPoint y: 255, endPoint x: 301, endPoint y: 261, distance: 15.0
click at [288, 256] on label "Want Supplementation" at bounding box center [322, 259] width 89 height 11
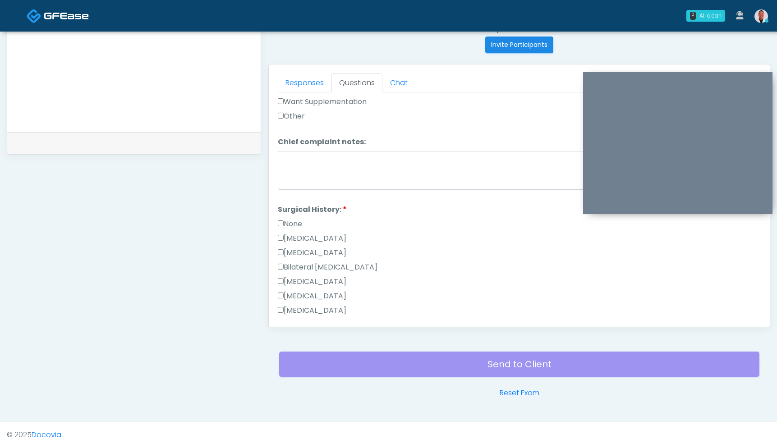
scroll to position [563, 0]
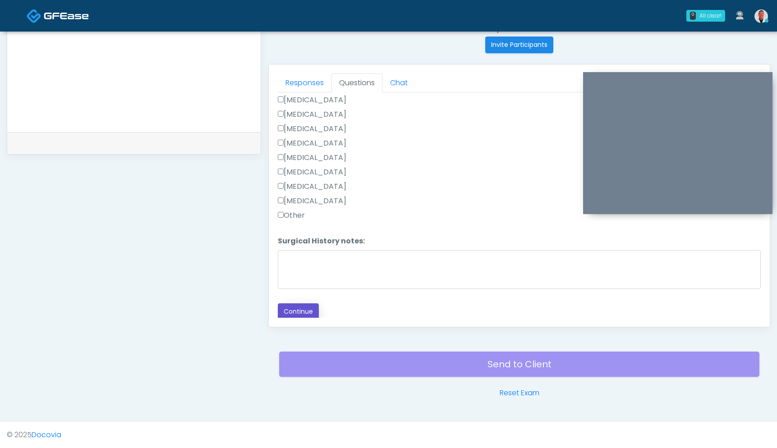
click at [313, 309] on button "Continue" at bounding box center [298, 312] width 41 height 17
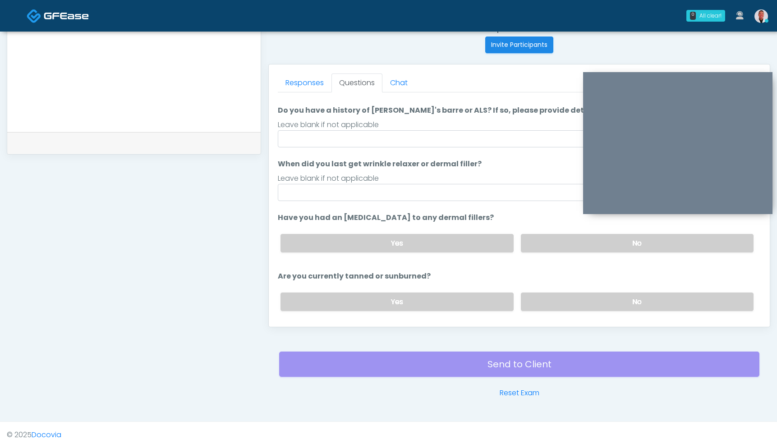
scroll to position [19, 0]
click at [395, 191] on input "When did you last get wrinkle relaxer or dermal filler?" at bounding box center [519, 192] width 483 height 17
type input "****"
click at [397, 141] on input "Do you have a history of [PERSON_NAME]'s barre or ALS? If so, please provide de…" at bounding box center [519, 138] width 483 height 17
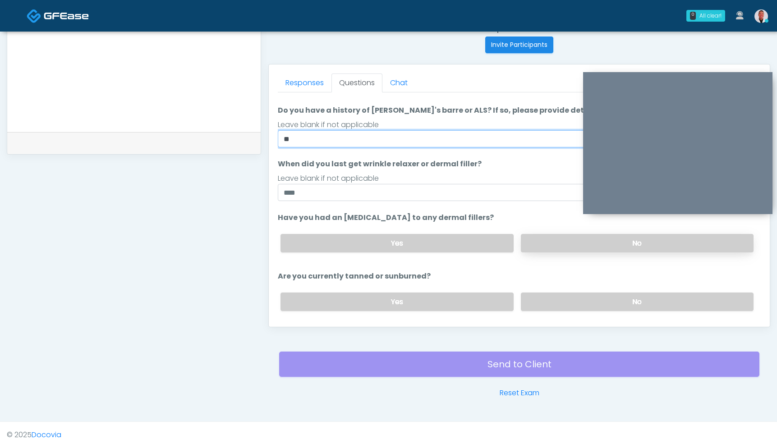
type input "**"
click at [543, 241] on label "No" at bounding box center [637, 243] width 233 height 18
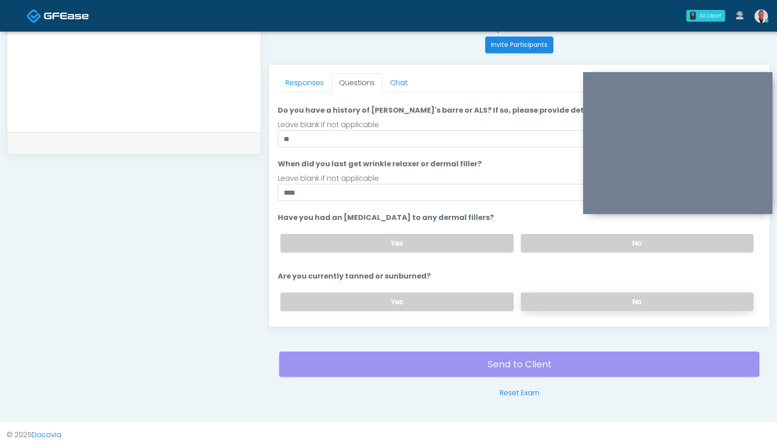
click at [539, 303] on label "No" at bounding box center [637, 302] width 233 height 18
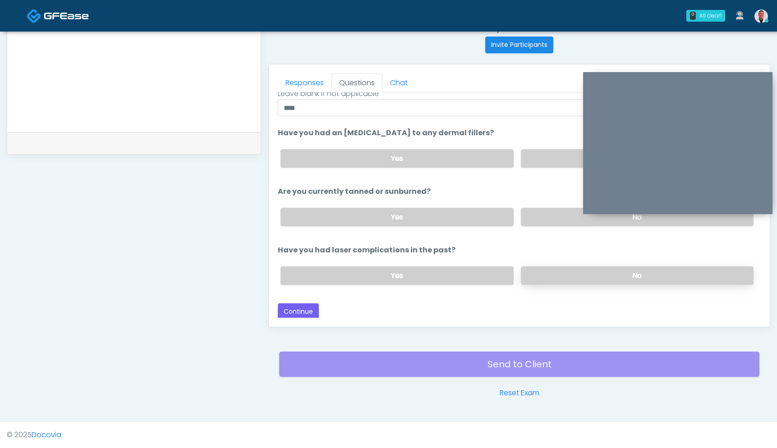
click at [547, 276] on label "No" at bounding box center [637, 276] width 233 height 18
click at [280, 309] on button "Continue" at bounding box center [298, 311] width 41 height 17
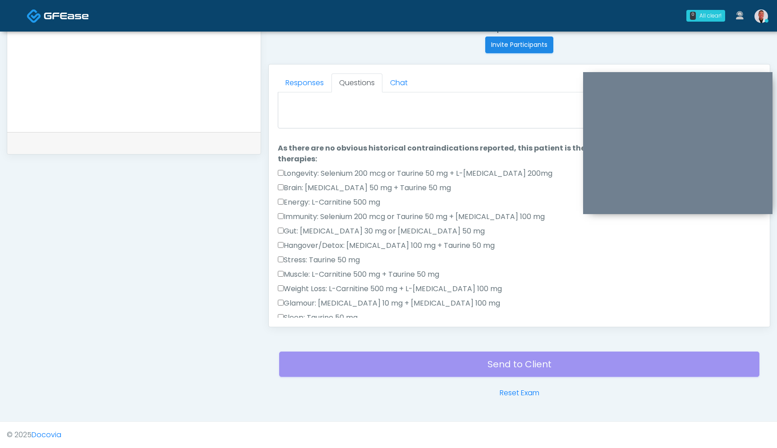
scroll to position [0, 0]
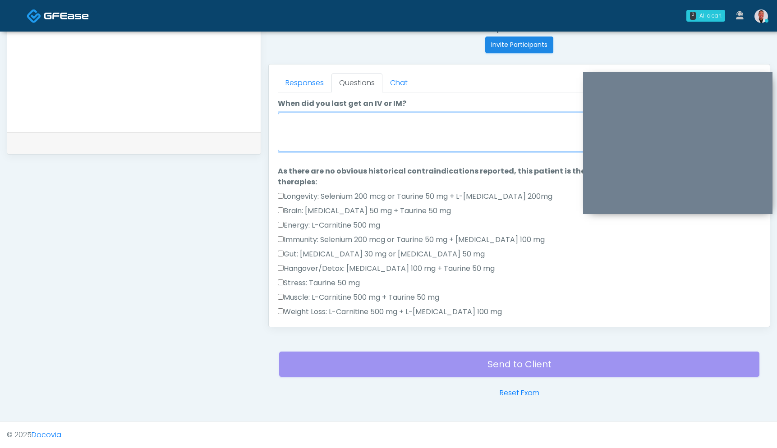
click at [344, 143] on textarea "When did you last get an IV or IM?" at bounding box center [519, 132] width 483 height 39
click at [347, 143] on textarea "When did you last get an IV or IM?" at bounding box center [519, 132] width 483 height 39
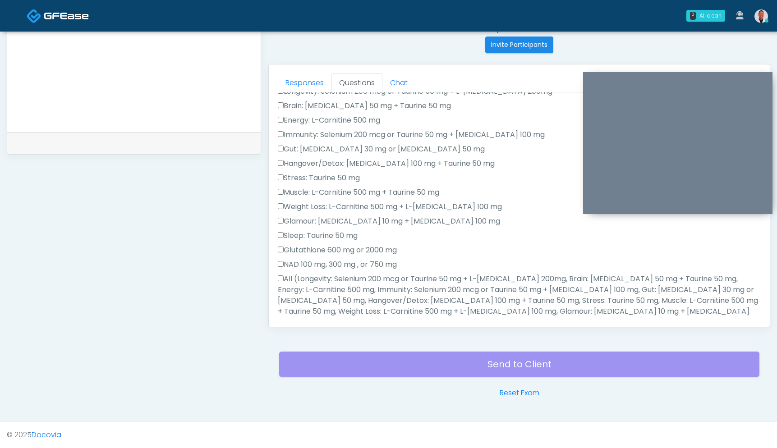
type textarea "**********"
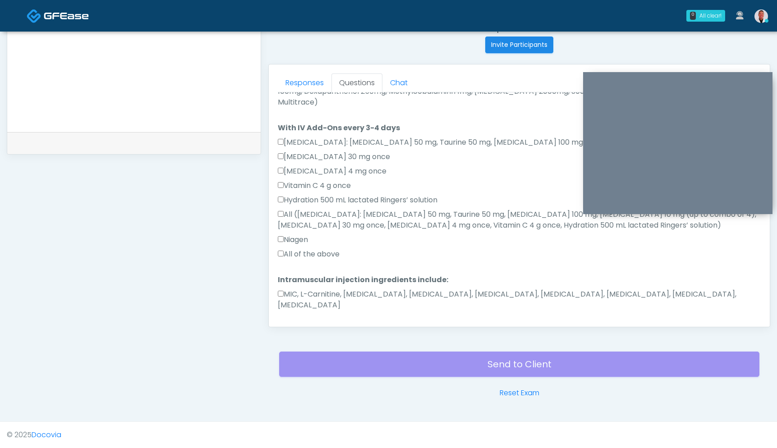
scroll to position [534, 0]
click at [318, 324] on button "Continue" at bounding box center [298, 332] width 41 height 17
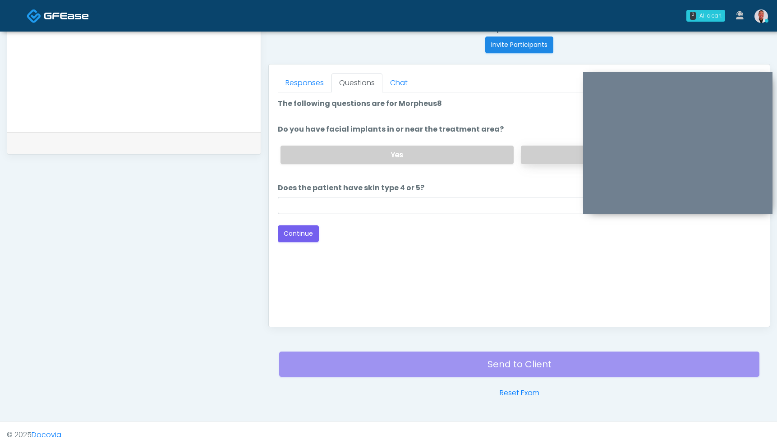
click at [541, 156] on label "No" at bounding box center [637, 155] width 233 height 18
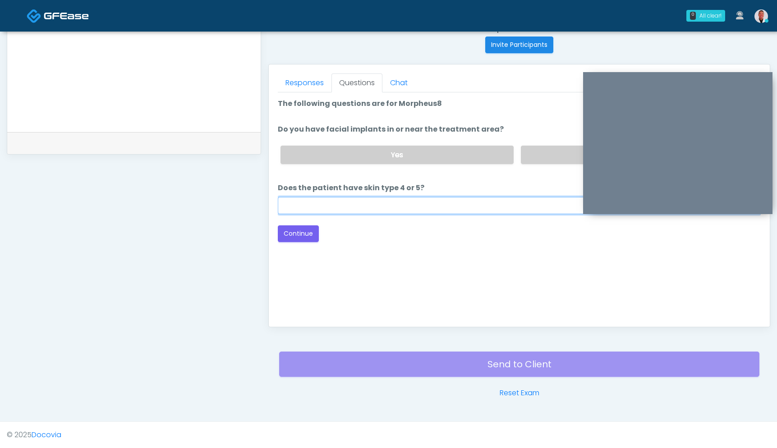
click at [446, 199] on input "Does the patient have skin type 4 or 5?" at bounding box center [519, 205] width 483 height 17
type input "***"
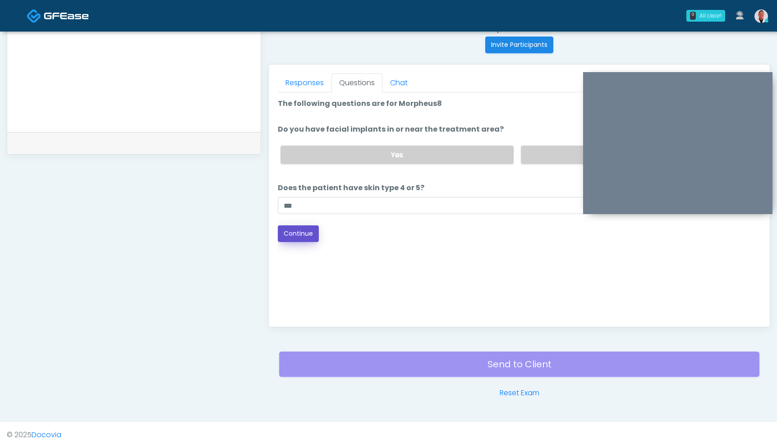
click at [309, 231] on button "Continue" at bounding box center [298, 234] width 41 height 17
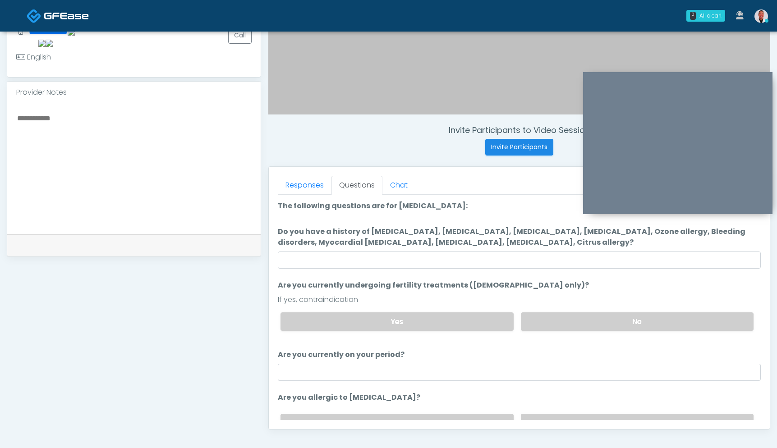
scroll to position [258, 0]
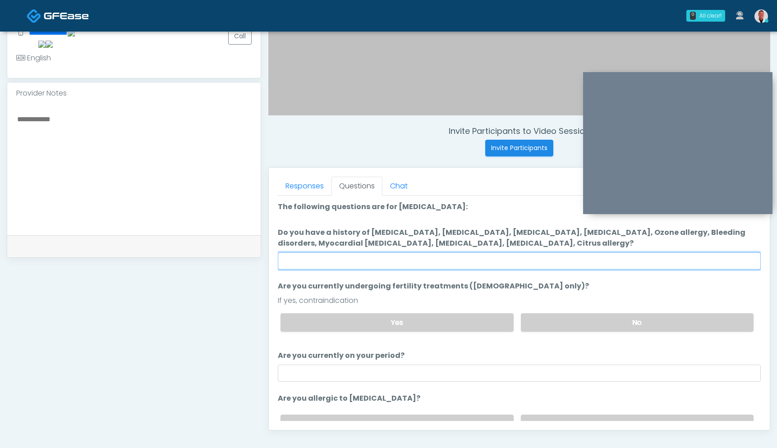
click at [496, 254] on input "Do you have a history of Hyperthyroidism, Hypotension, Hypocalcemia, Hypoglycem…" at bounding box center [519, 261] width 483 height 17
type input "****"
click at [616, 328] on label "No" at bounding box center [637, 323] width 233 height 18
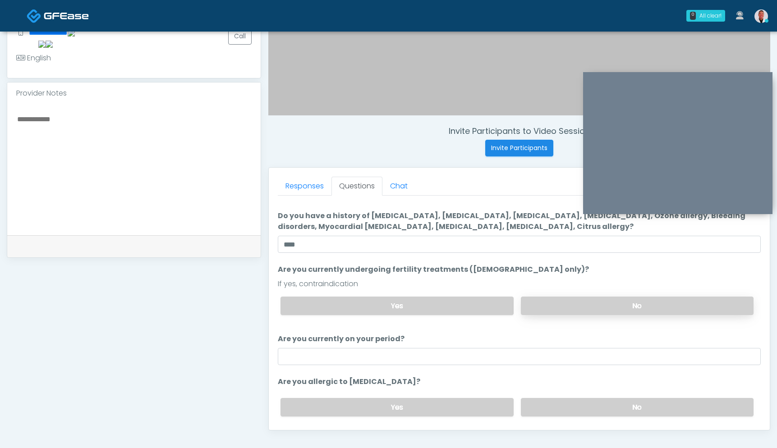
scroll to position [17, 0]
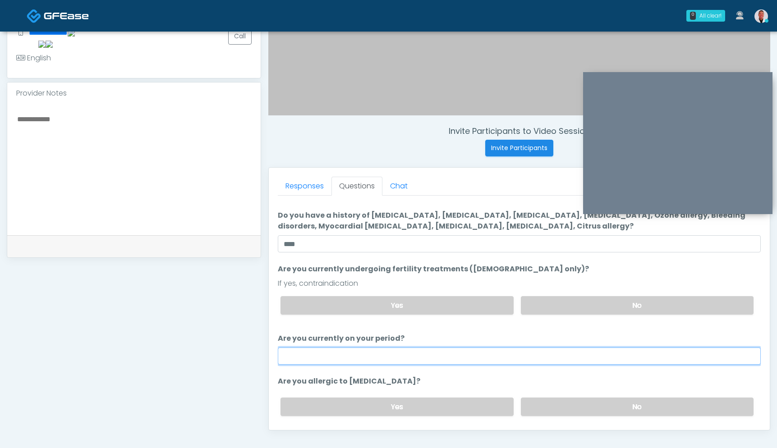
click at [528, 354] on input "Are you currently on your period?" at bounding box center [519, 356] width 483 height 17
type input "***"
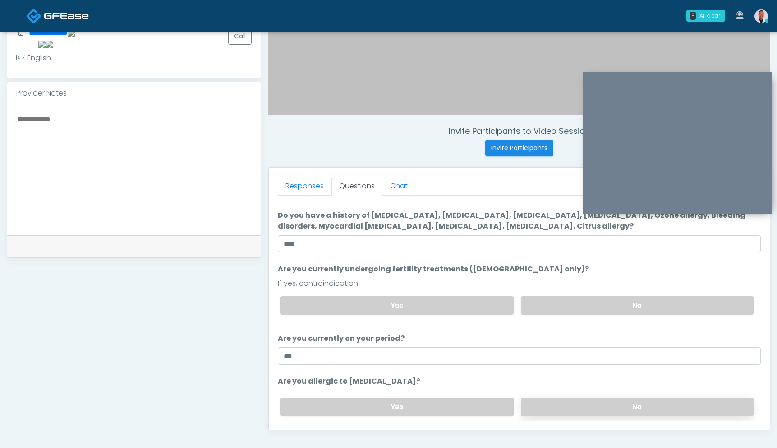
click at [617, 407] on label "No" at bounding box center [637, 407] width 233 height 18
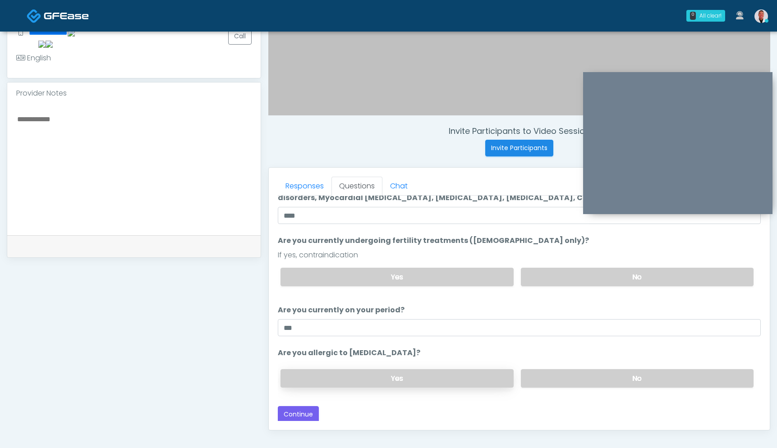
scroll to position [46, 0]
click at [297, 412] on button "Continue" at bounding box center [298, 414] width 41 height 17
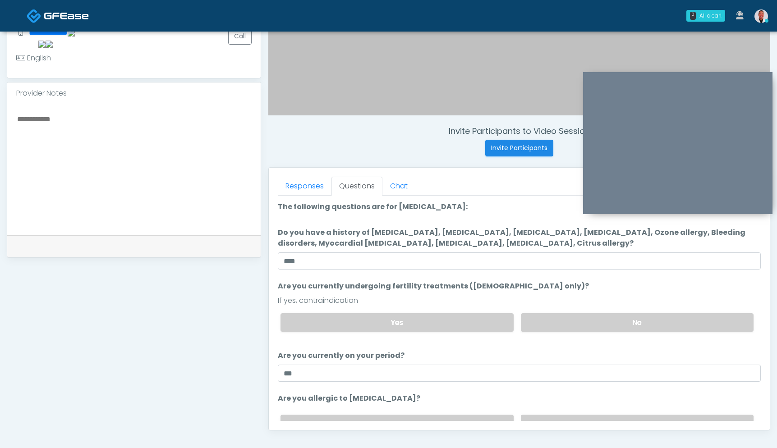
scroll to position [361, 0]
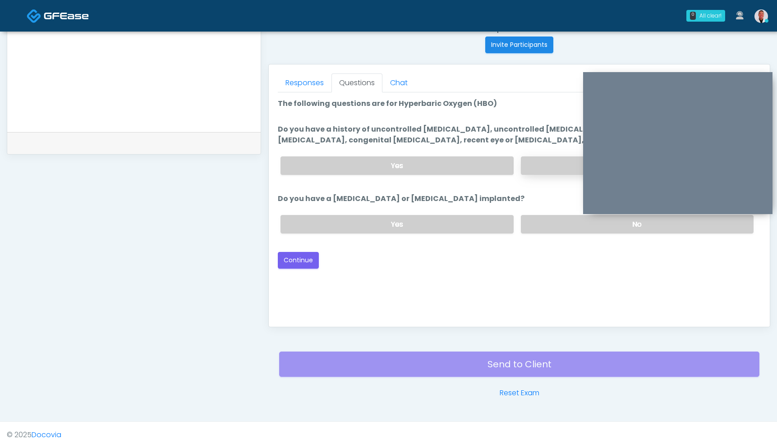
click at [539, 167] on label "No" at bounding box center [637, 166] width 233 height 18
click at [549, 226] on label "No" at bounding box center [637, 224] width 233 height 18
click at [306, 261] on button "Continue" at bounding box center [298, 260] width 41 height 17
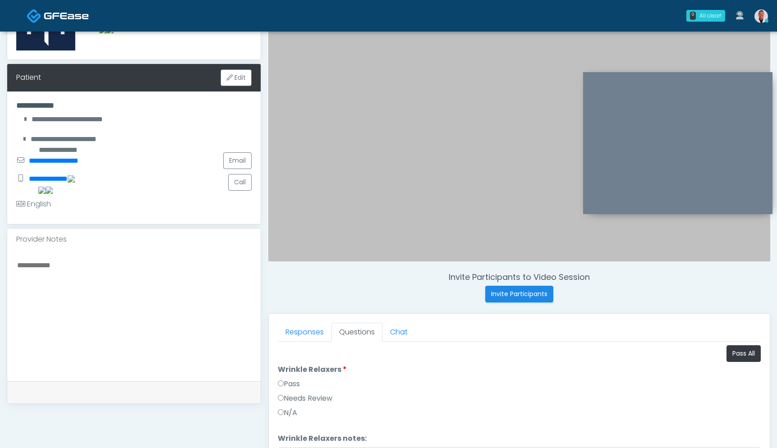
scroll to position [34, 0]
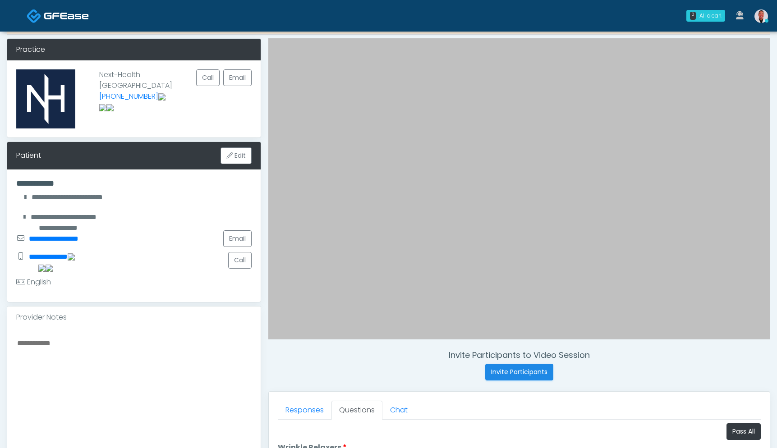
click at [727, 428] on button "Pass All" at bounding box center [744, 432] width 34 height 17
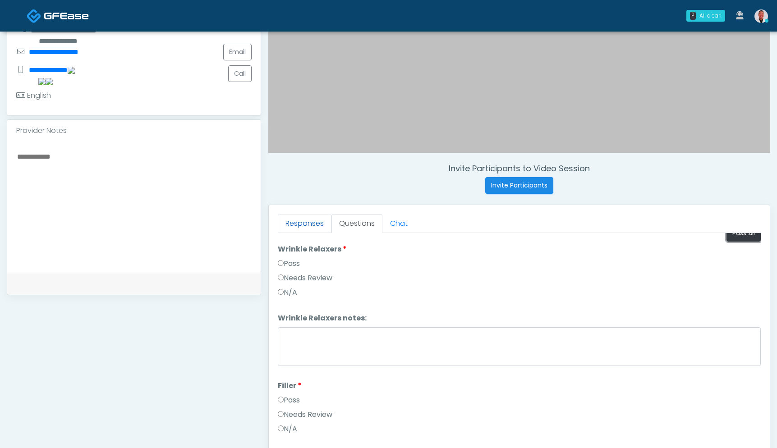
scroll to position [18, 0]
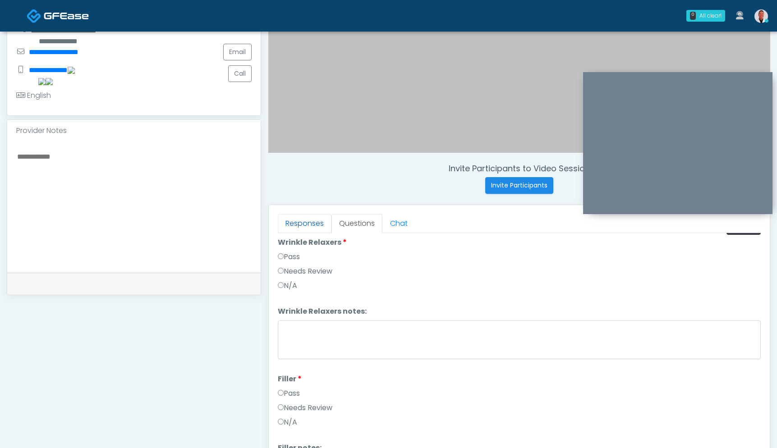
click at [307, 223] on link "Responses" at bounding box center [305, 223] width 54 height 19
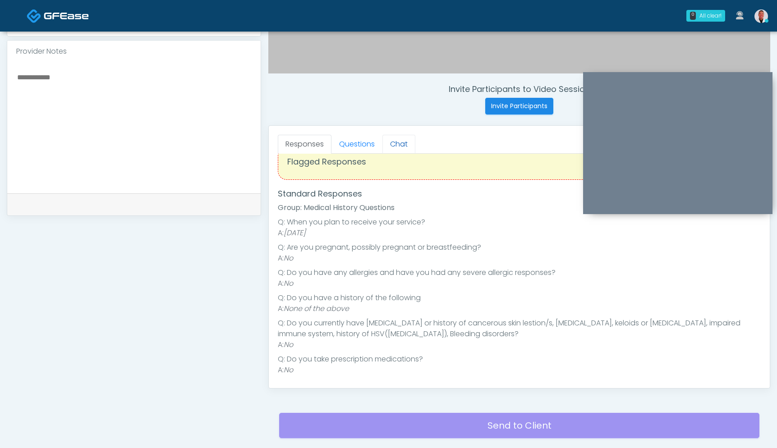
scroll to position [0, 0]
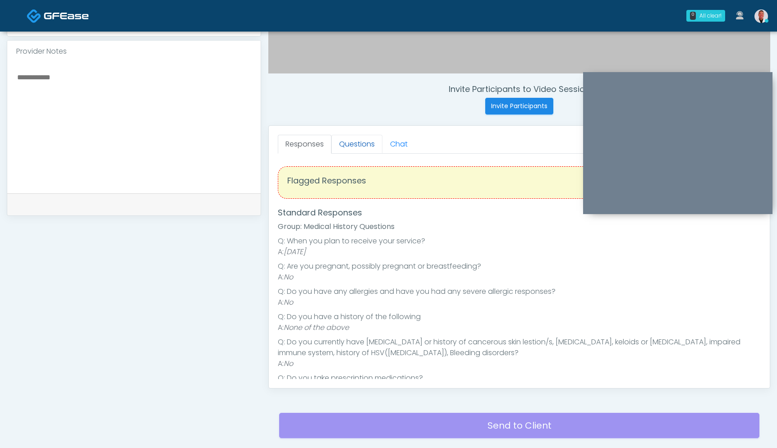
click at [364, 146] on link "Questions" at bounding box center [357, 144] width 51 height 19
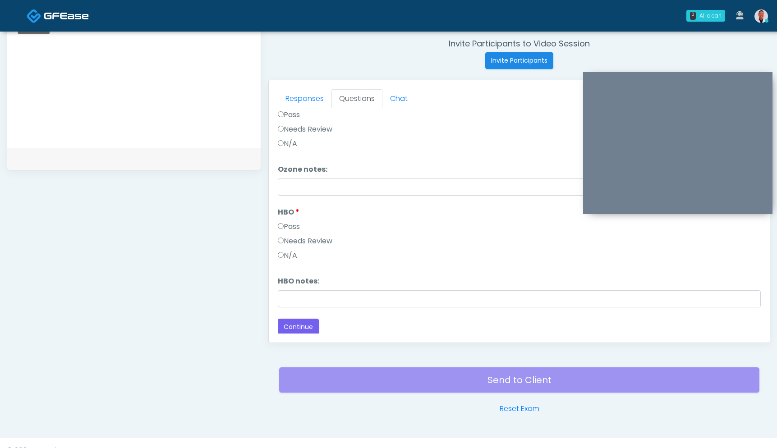
scroll to position [361, 0]
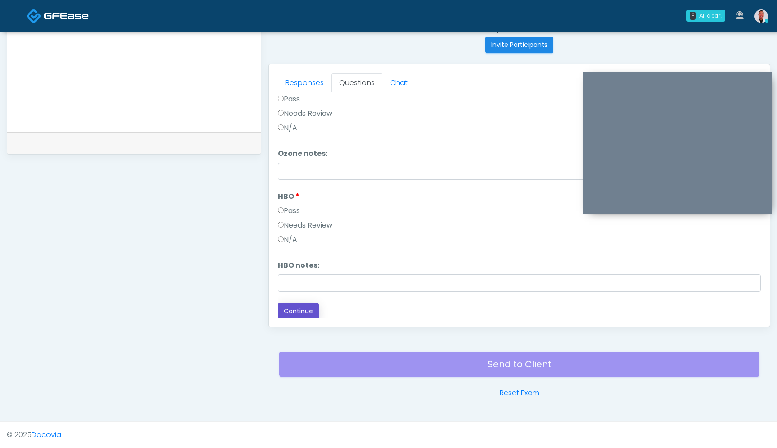
click at [299, 310] on button "Continue" at bounding box center [298, 311] width 41 height 17
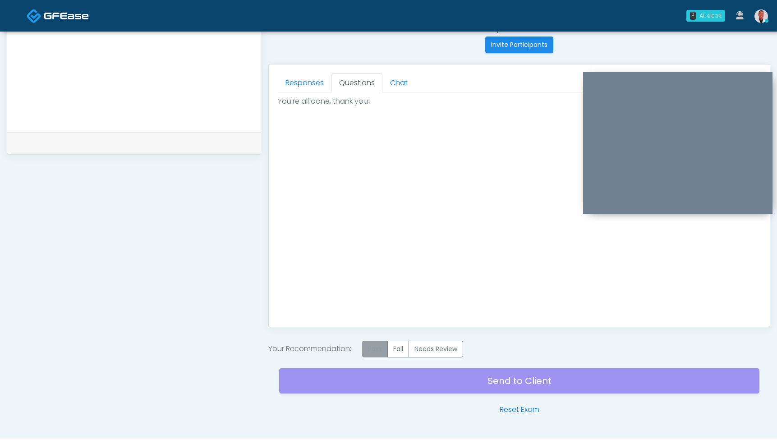
click at [373, 349] on label "Pass" at bounding box center [375, 349] width 26 height 17
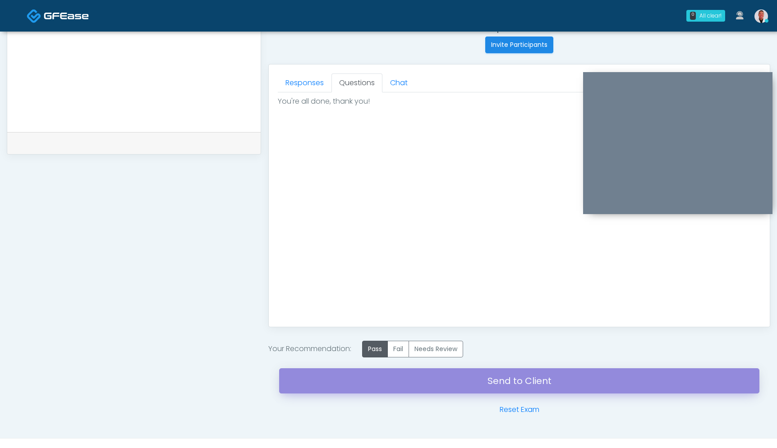
click at [508, 381] on link "Send to Client" at bounding box center [519, 381] width 481 height 25
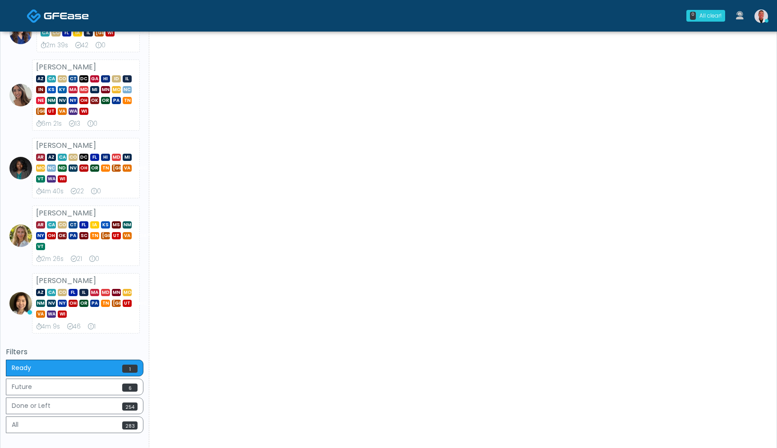
scroll to position [306, 0]
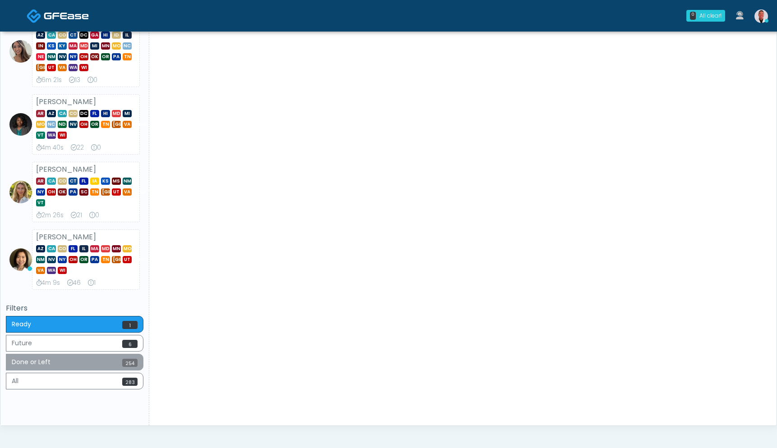
click at [115, 360] on button "Done or Left 254" at bounding box center [75, 362] width 138 height 17
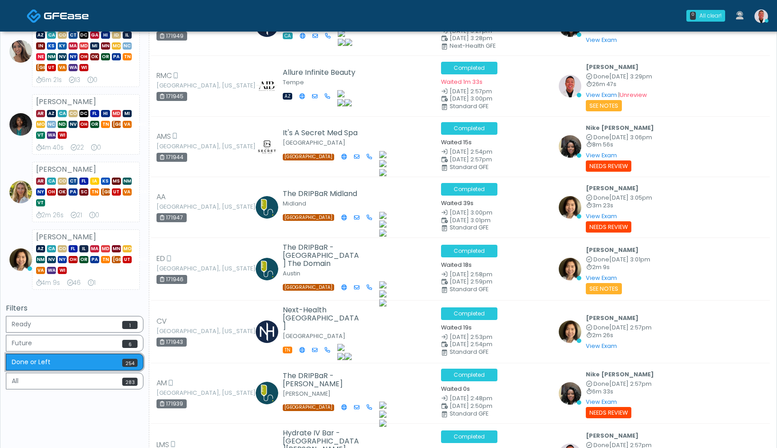
scroll to position [0, 0]
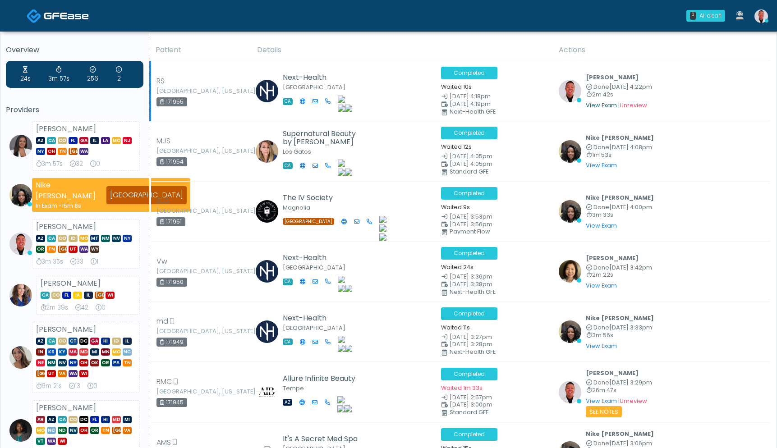
click at [592, 107] on link "View Exam" at bounding box center [601, 106] width 31 height 8
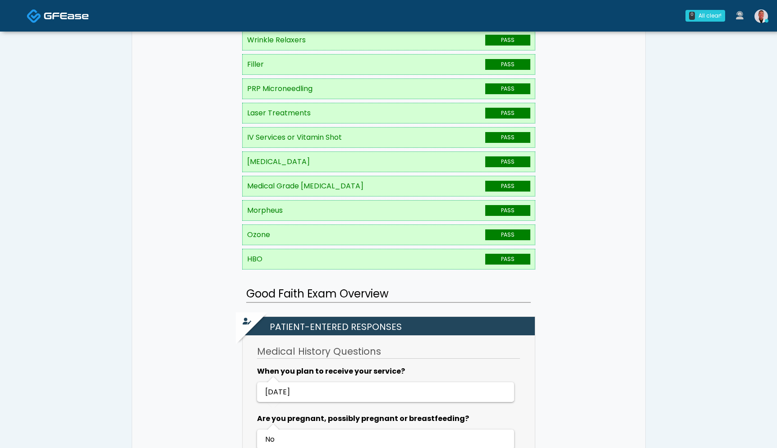
scroll to position [218, 0]
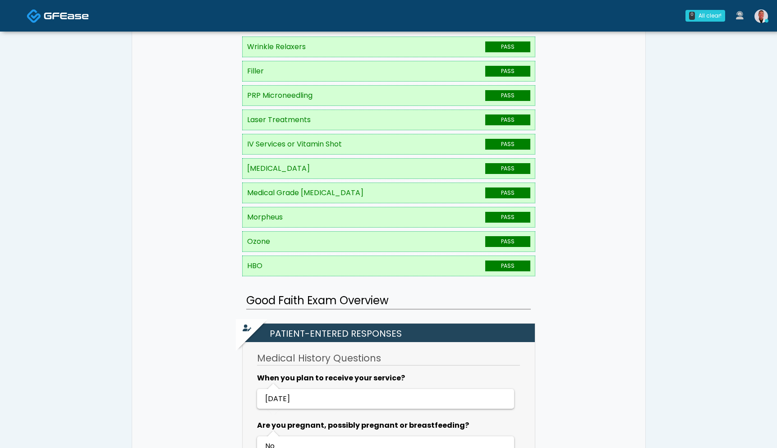
click at [764, 14] on img at bounding box center [762, 16] width 14 height 14
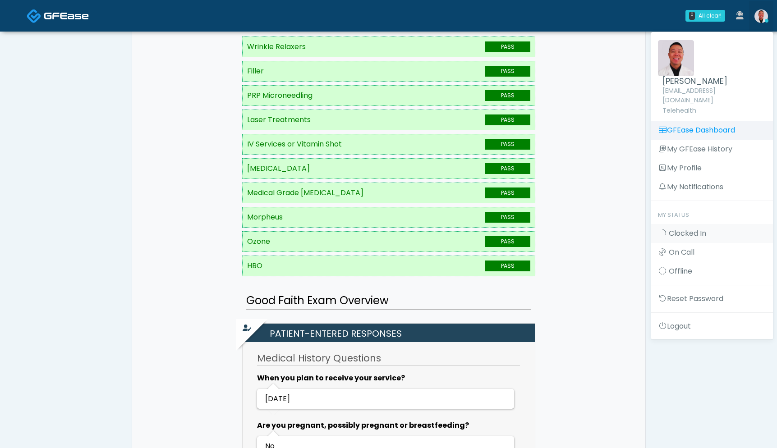
click at [711, 121] on link "GFEase Dashboard" at bounding box center [713, 130] width 122 height 19
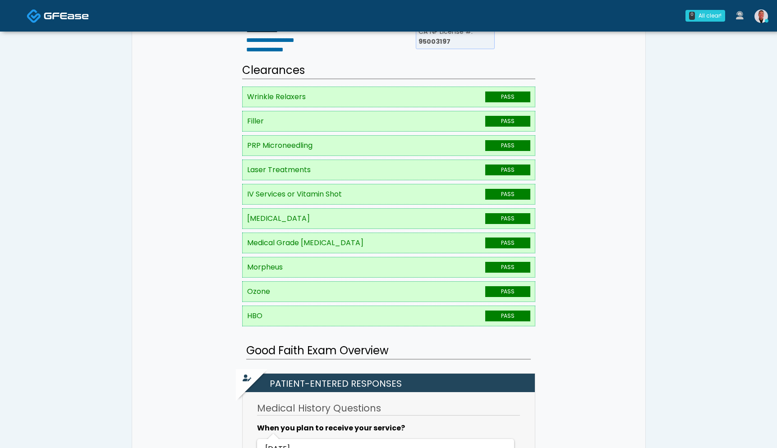
scroll to position [0, 0]
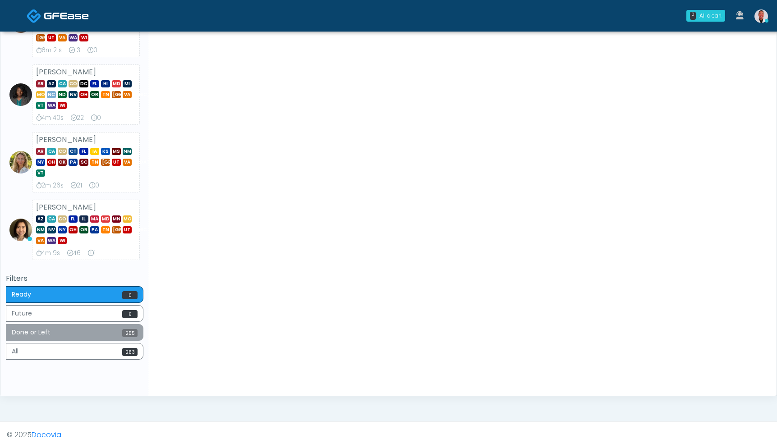
click at [81, 337] on button "Done or Left 255" at bounding box center [75, 332] width 138 height 17
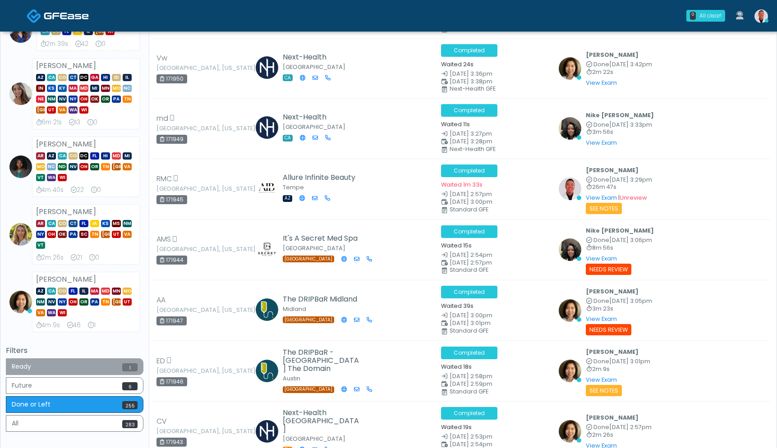
click at [89, 362] on button "Ready 1" at bounding box center [75, 367] width 138 height 17
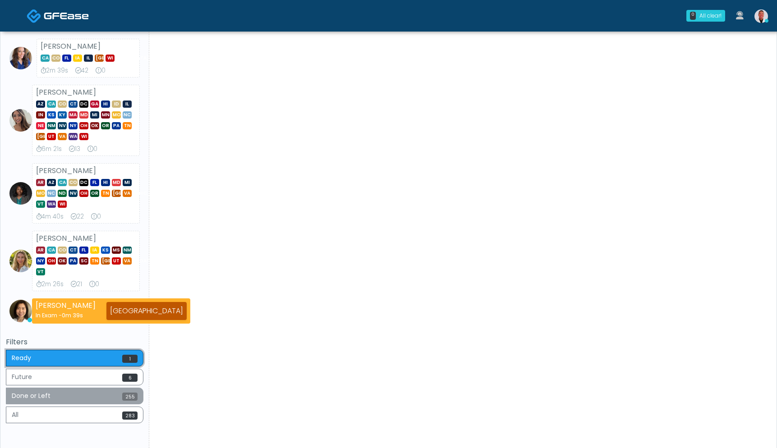
scroll to position [287, 0]
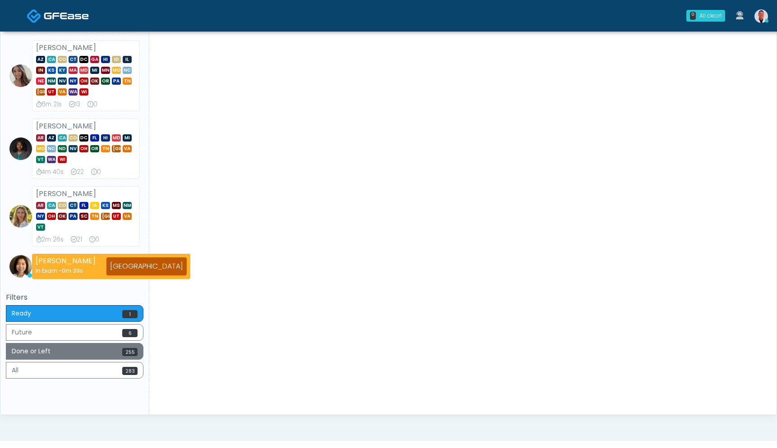
click at [93, 356] on button "Done or Left 255" at bounding box center [75, 351] width 138 height 17
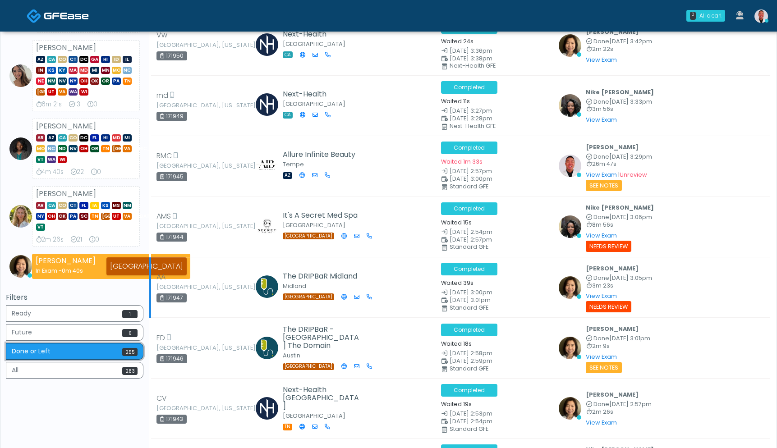
scroll to position [0, 0]
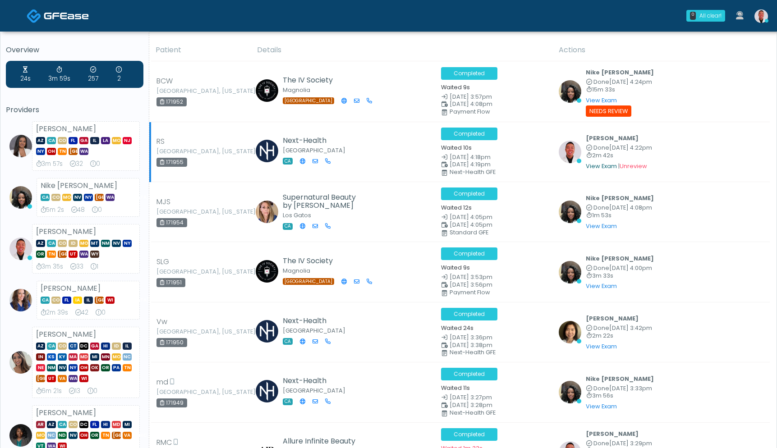
click at [596, 167] on link "View Exam" at bounding box center [601, 166] width 31 height 8
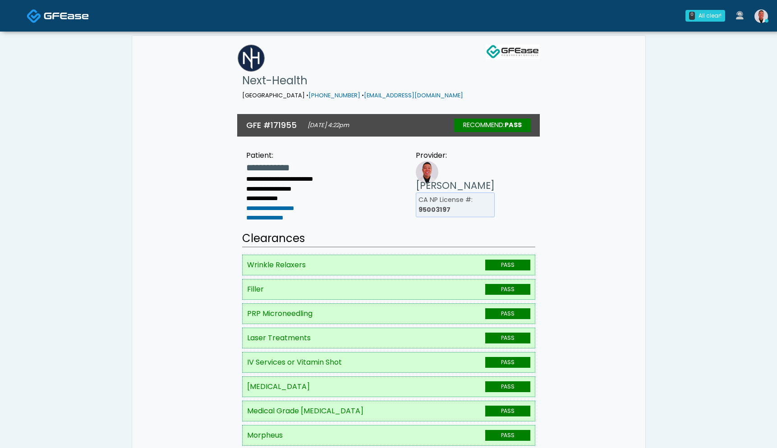
click at [766, 15] on img at bounding box center [762, 16] width 14 height 14
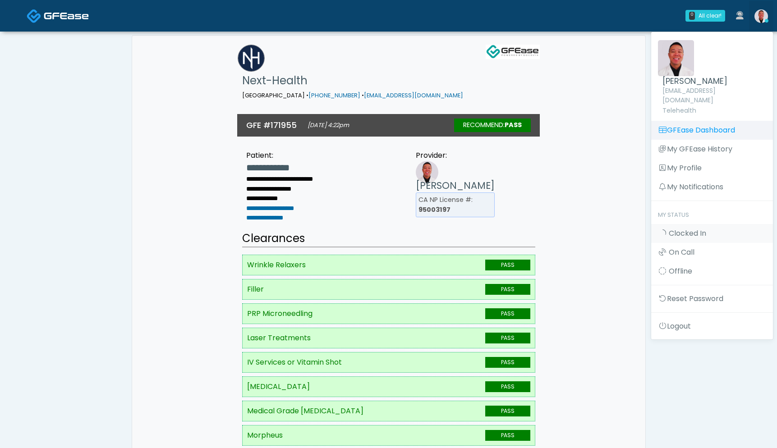
click at [684, 121] on link "GFEase Dashboard" at bounding box center [713, 130] width 122 height 19
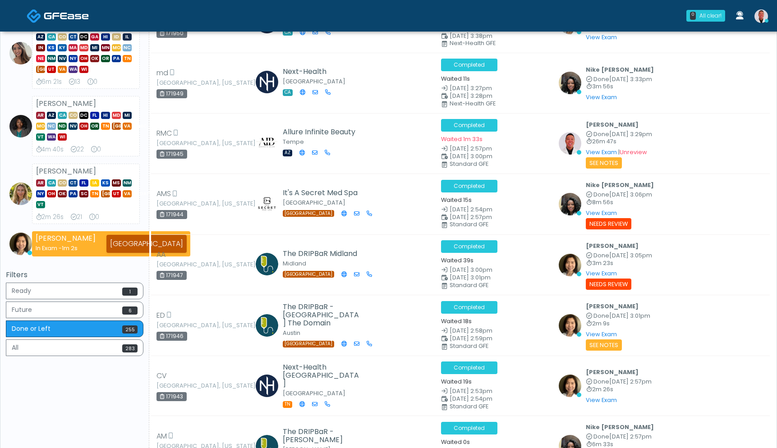
click at [111, 281] on div "Filters Ready 1 Future 6 Done or Left 255 All 283" at bounding box center [75, 315] width 138 height 88
click at [117, 283] on button "Ready 1" at bounding box center [75, 291] width 138 height 17
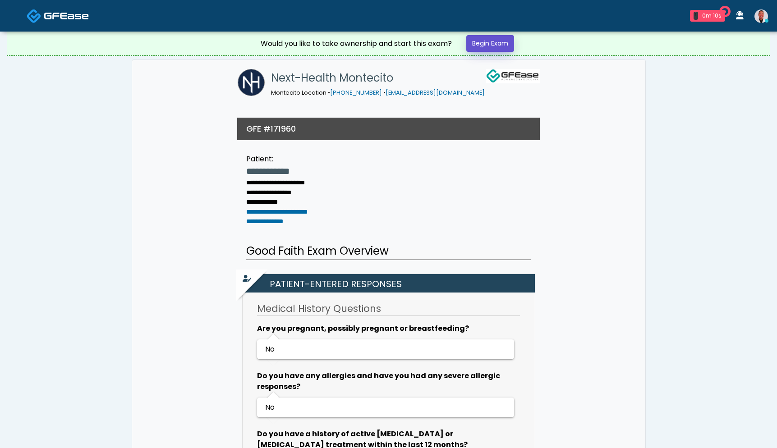
click at [502, 42] on link "Begin Exam" at bounding box center [491, 43] width 48 height 17
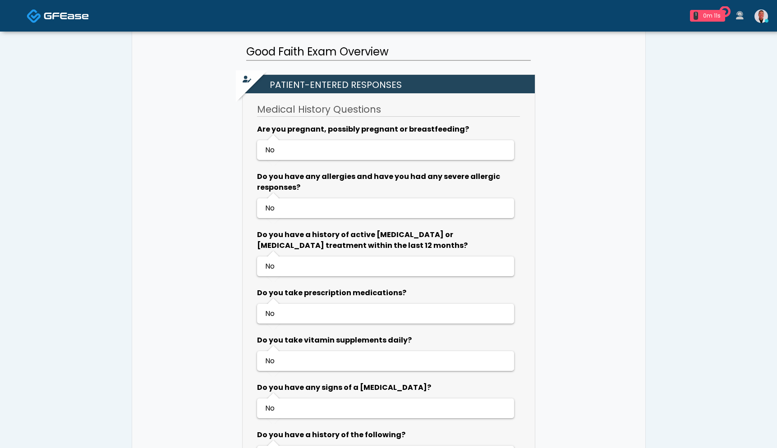
scroll to position [448, 0]
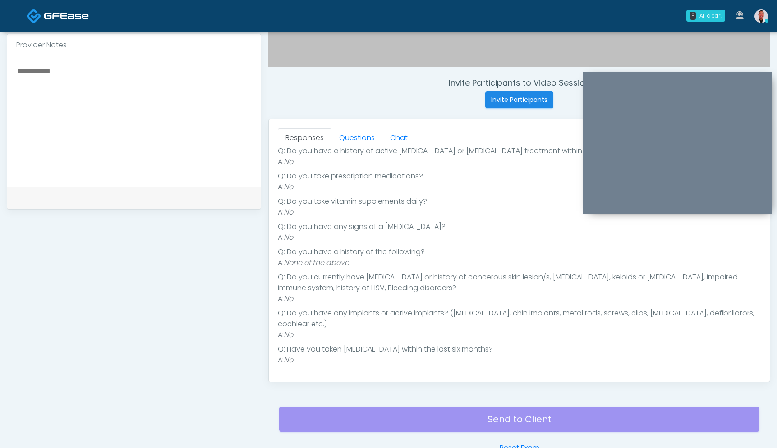
scroll to position [307, 0]
click at [357, 140] on link "Questions" at bounding box center [357, 137] width 51 height 19
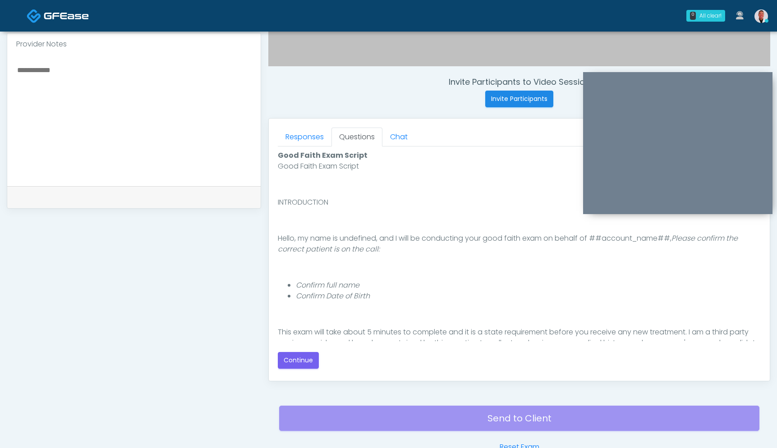
scroll to position [0, 0]
click at [287, 363] on button "Continue" at bounding box center [298, 360] width 41 height 17
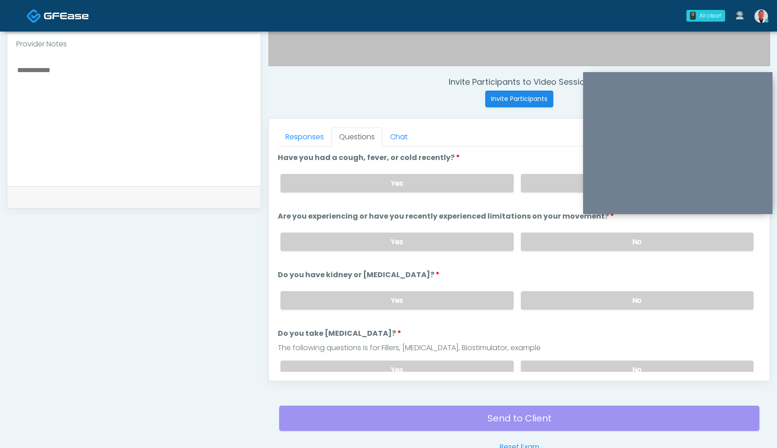
scroll to position [361, 0]
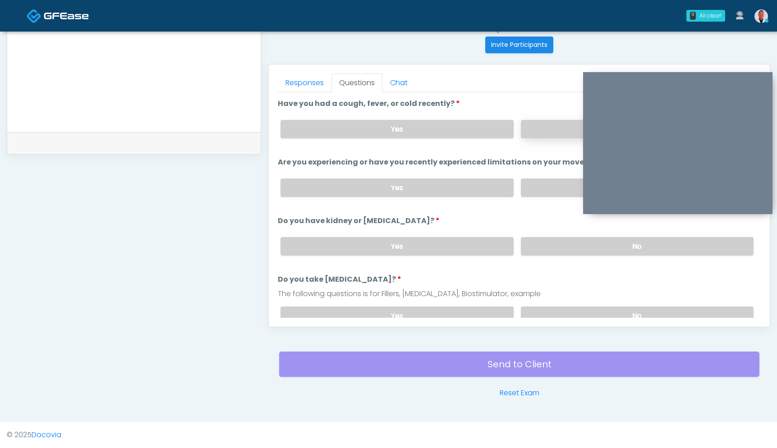
click at [555, 131] on label "No" at bounding box center [637, 129] width 233 height 18
click at [552, 187] on label "No" at bounding box center [637, 188] width 233 height 18
click at [562, 245] on label "No" at bounding box center [637, 246] width 233 height 18
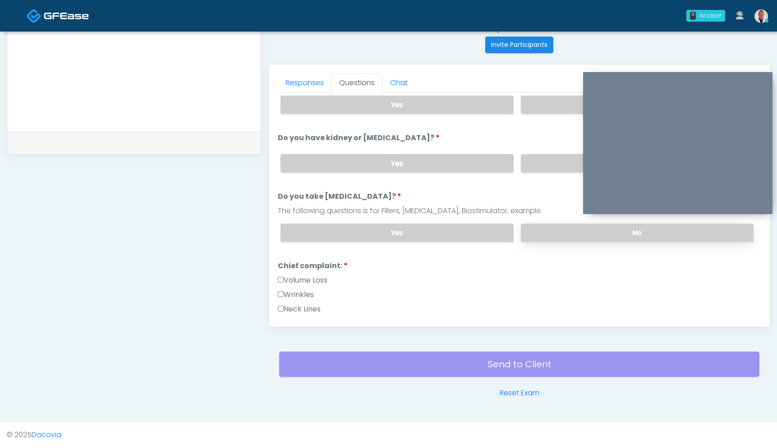
click at [552, 231] on label "No" at bounding box center [637, 233] width 233 height 18
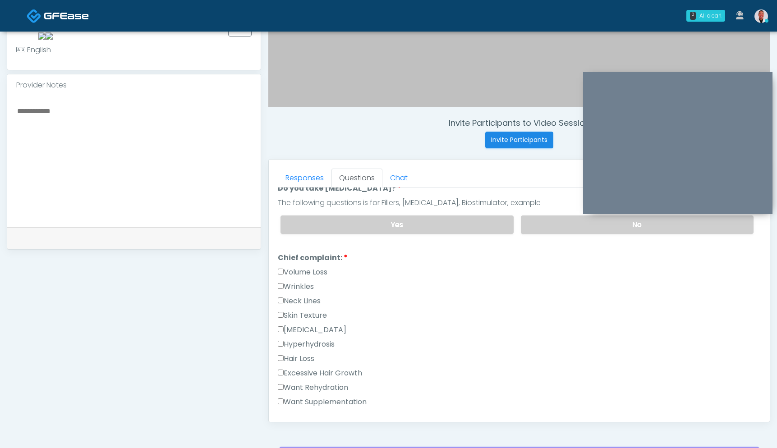
scroll to position [205, 0]
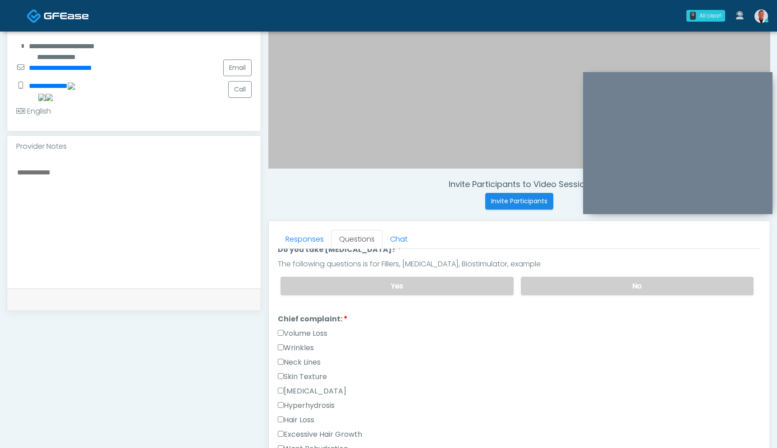
click at [147, 198] on textarea at bounding box center [134, 221] width 236 height 110
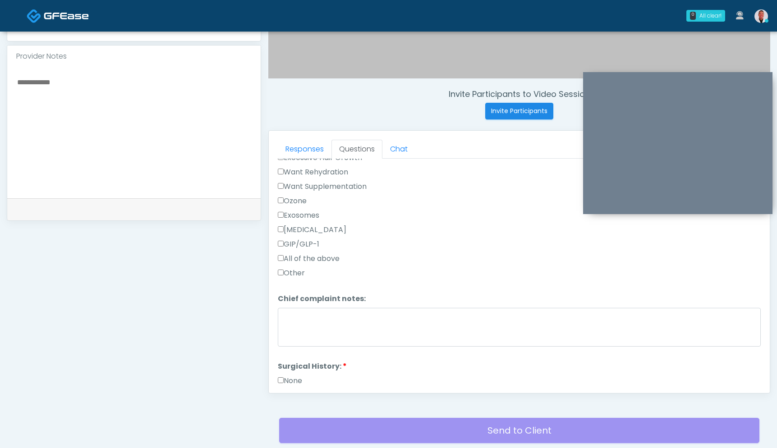
scroll to position [290, 0]
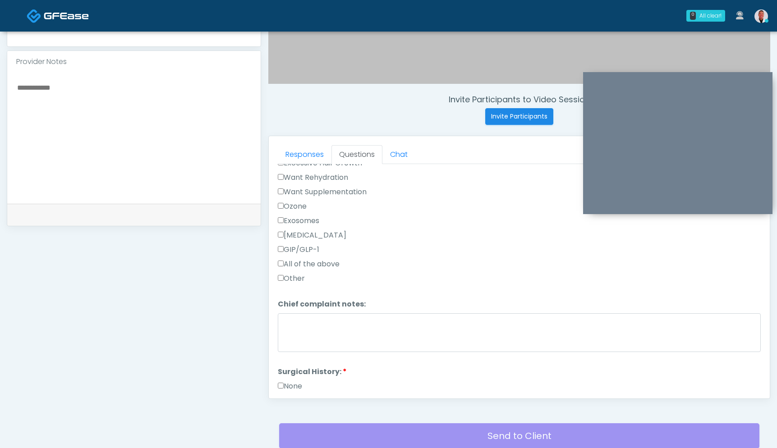
click at [285, 189] on label "Want Supplementation" at bounding box center [322, 192] width 89 height 11
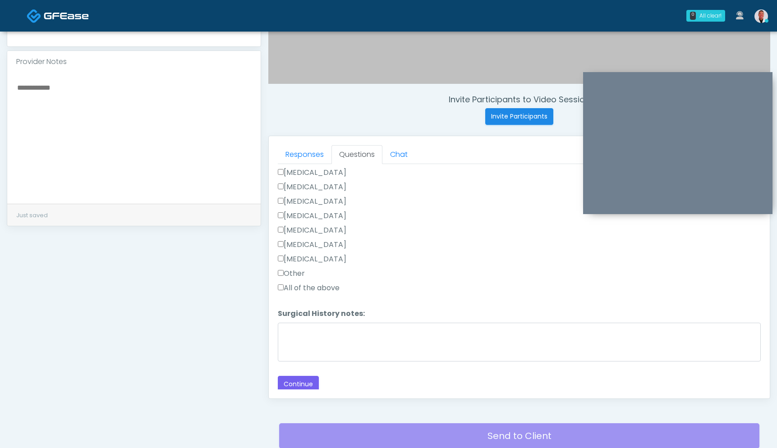
scroll to position [660, 0]
click at [296, 379] on button "Continue" at bounding box center [298, 383] width 41 height 17
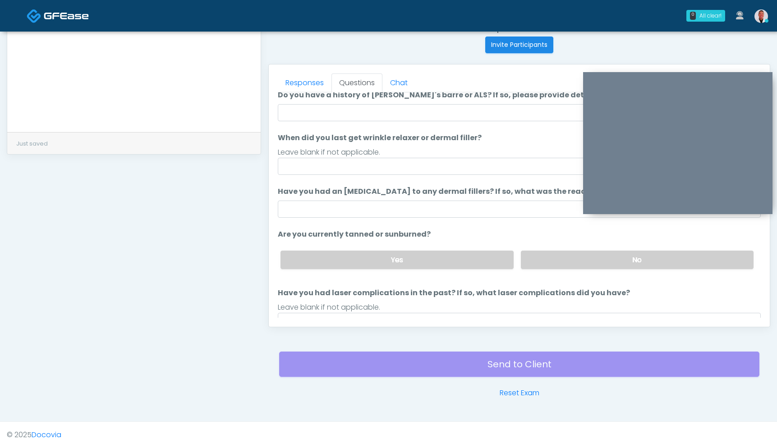
scroll to position [0, 0]
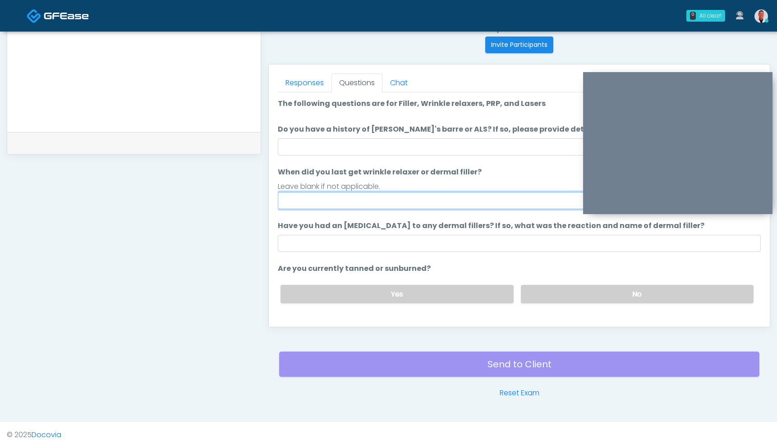
click at [373, 207] on input "When did you last get wrinkle relaxer or dermal filler?" at bounding box center [519, 200] width 483 height 17
click at [359, 199] on input "**********" at bounding box center [519, 200] width 483 height 17
type input "**********"
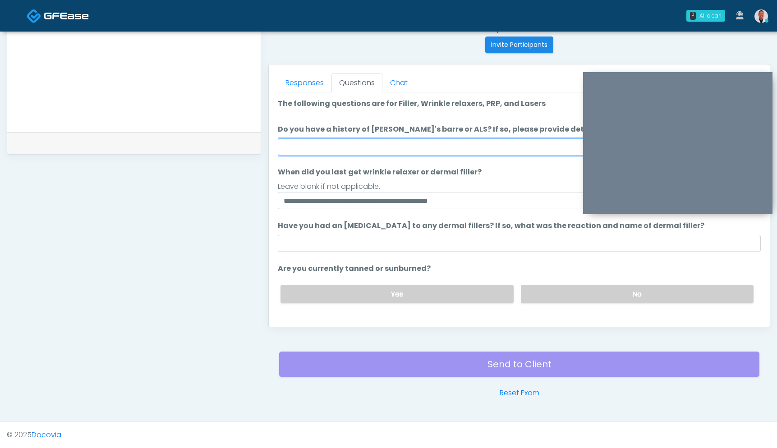
click at [393, 148] on input "Do you have a history of Guillain's barre or ALS? If so, please provide details." at bounding box center [519, 147] width 483 height 17
type input "**"
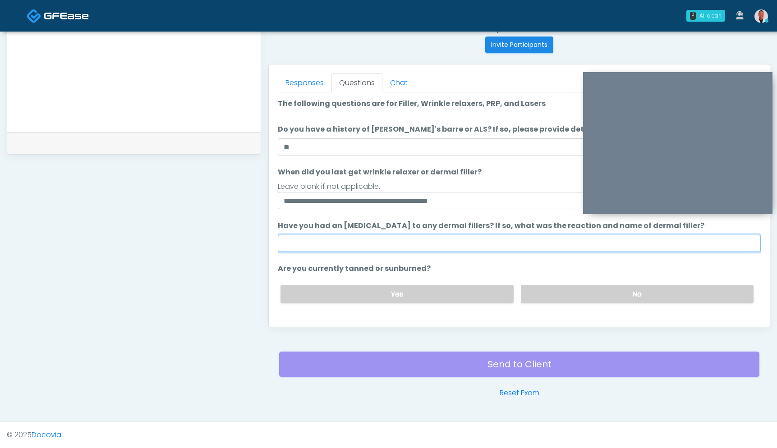
click at [382, 241] on input "Have you had an allergic response to any dermal fillers? If so, what was the re…" at bounding box center [519, 243] width 483 height 17
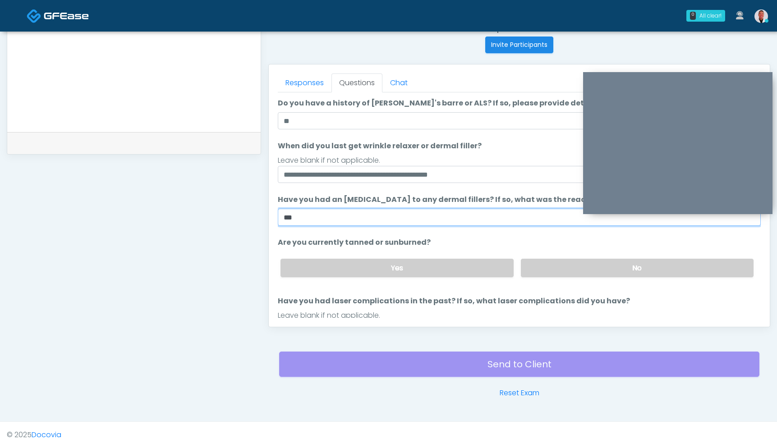
scroll to position [74, 0]
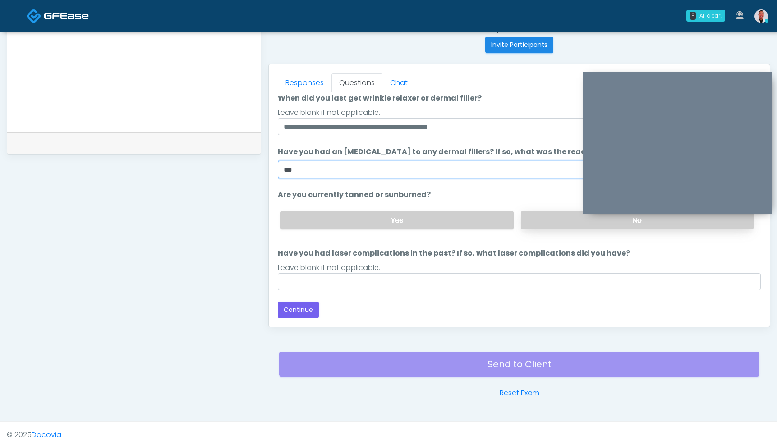
type input "***"
click at [555, 224] on label "No" at bounding box center [637, 220] width 233 height 18
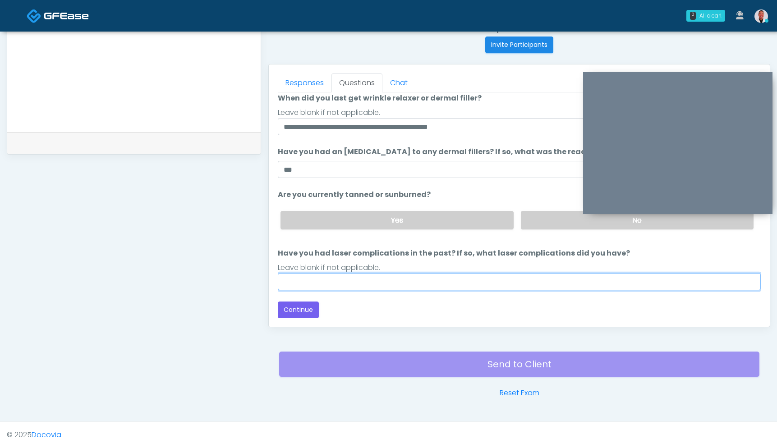
click at [545, 275] on input "Have you had laser complications in the past? If so, what laser complications d…" at bounding box center [519, 281] width 483 height 17
type input "***"
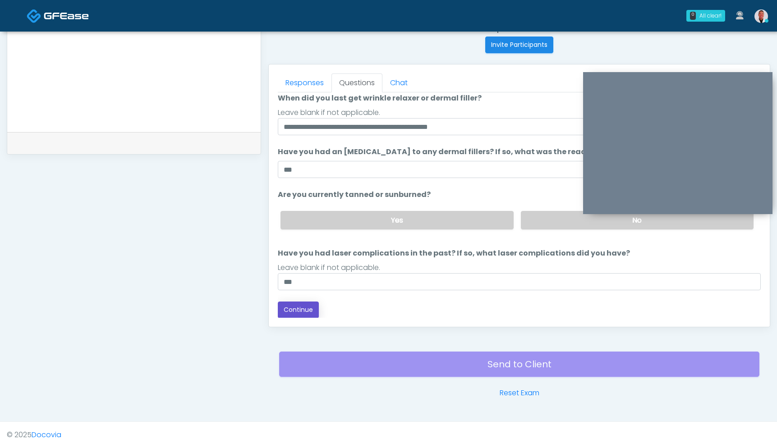
click at [300, 315] on button "Continue" at bounding box center [298, 310] width 41 height 17
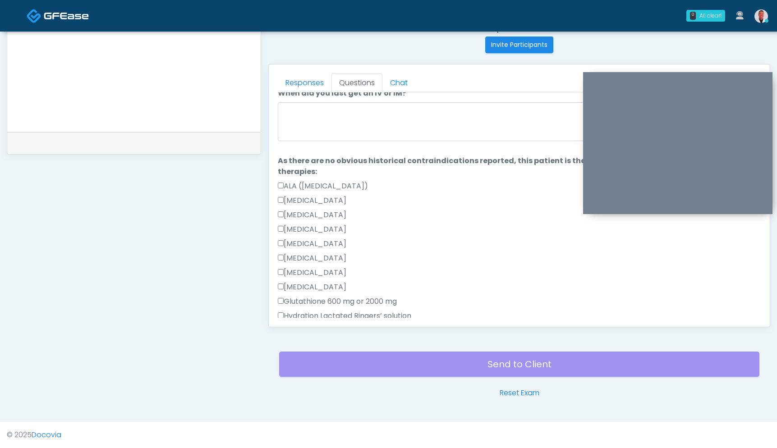
scroll to position [0, 0]
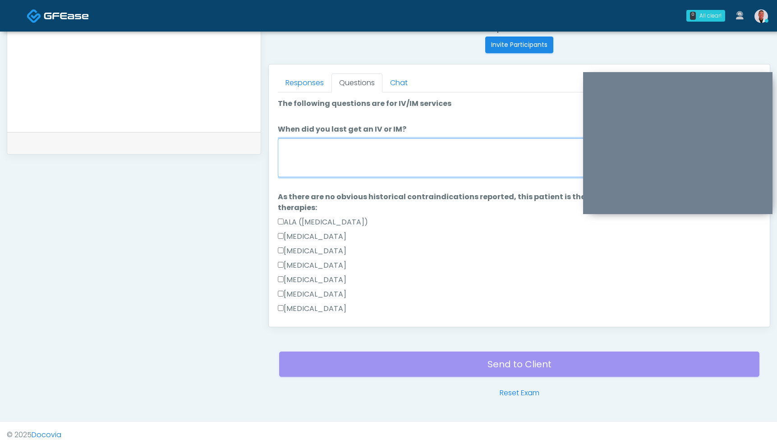
click at [445, 166] on textarea "When did you last get an IV or IM?" at bounding box center [519, 158] width 483 height 39
type textarea "*"
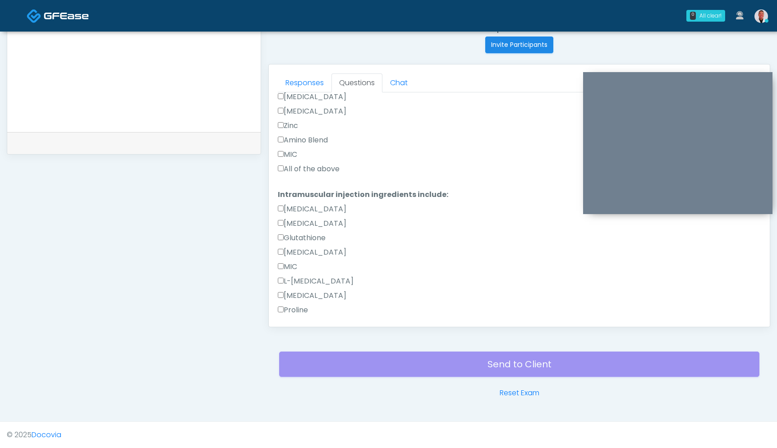
scroll to position [431, 0]
type textarea "********"
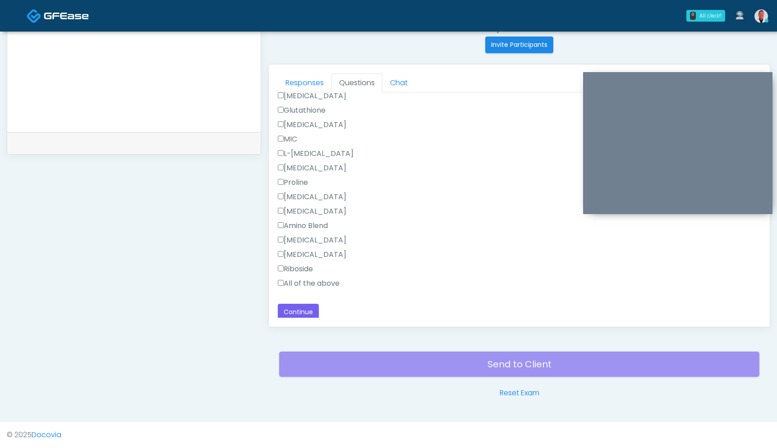
scroll to position [559, 0]
click at [281, 276] on label "All of the above" at bounding box center [309, 281] width 62 height 11
click at [297, 318] on button "Continue" at bounding box center [298, 310] width 41 height 17
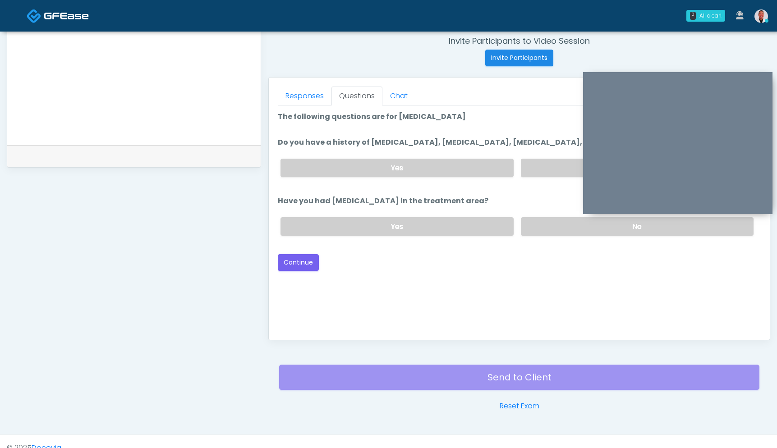
scroll to position [232, 0]
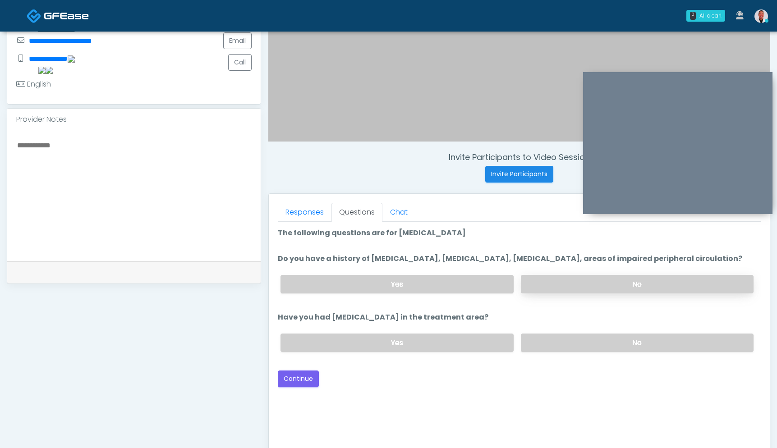
click at [557, 289] on label "No" at bounding box center [637, 284] width 233 height 18
click at [609, 352] on label "No" at bounding box center [637, 343] width 233 height 18
click at [293, 388] on button "Continue" at bounding box center [298, 379] width 41 height 17
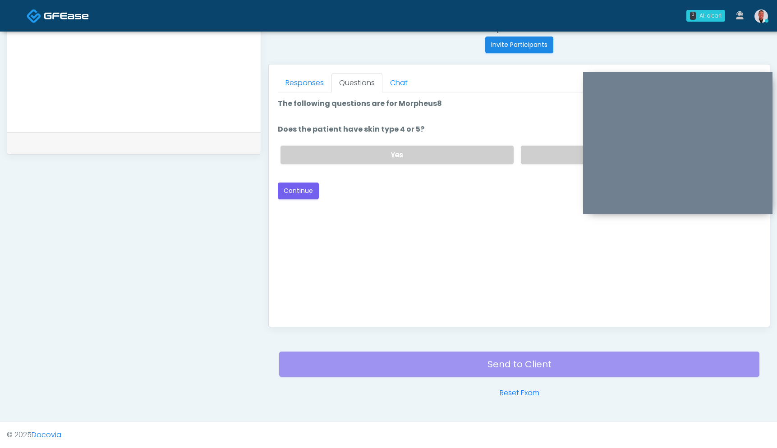
drag, startPoint x: 541, startPoint y: 159, endPoint x: 522, endPoint y: 167, distance: 19.8
click at [541, 159] on label "No" at bounding box center [637, 155] width 233 height 18
click at [315, 188] on button "Continue" at bounding box center [298, 191] width 41 height 17
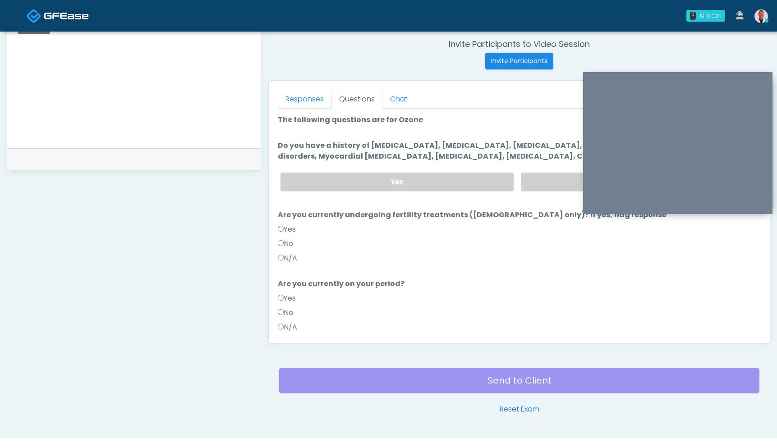
scroll to position [246, 0]
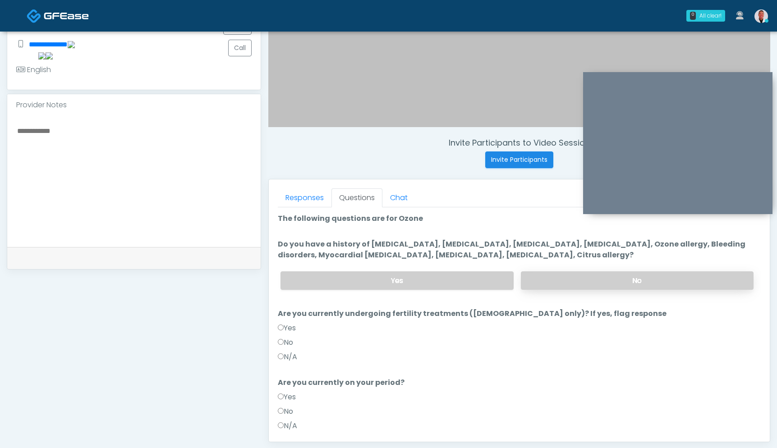
click at [565, 280] on label "No" at bounding box center [637, 281] width 233 height 18
click at [285, 358] on label "N/A" at bounding box center [287, 357] width 19 height 11
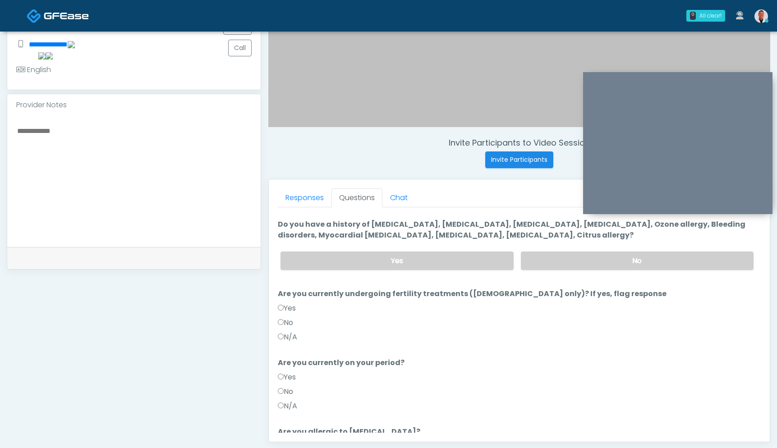
drag, startPoint x: 277, startPoint y: 408, endPoint x: 328, endPoint y: 387, distance: 55.2
click at [277, 408] on div "Responses Questions Chat Good Faith Exam Script Good Faith Exam Script INTRODUC…" at bounding box center [519, 311] width 501 height 263
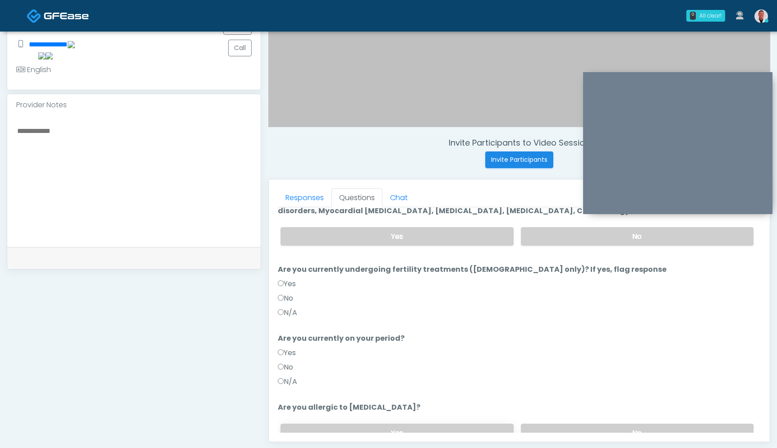
scroll to position [88, 0]
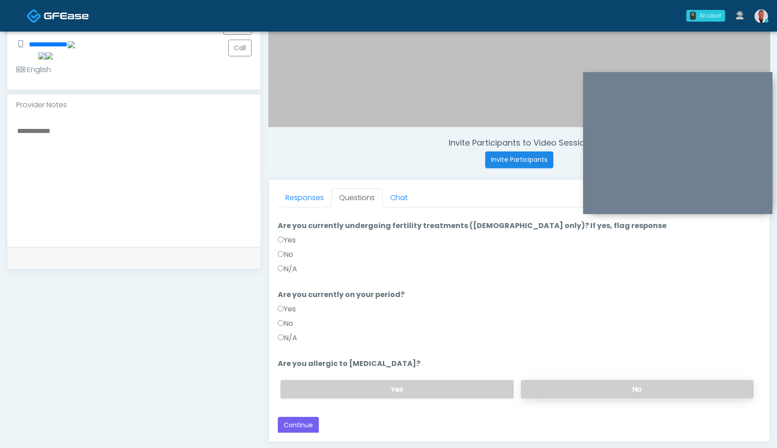
click at [632, 391] on label "No" at bounding box center [637, 389] width 233 height 18
click at [306, 417] on button "Continue" at bounding box center [298, 425] width 41 height 17
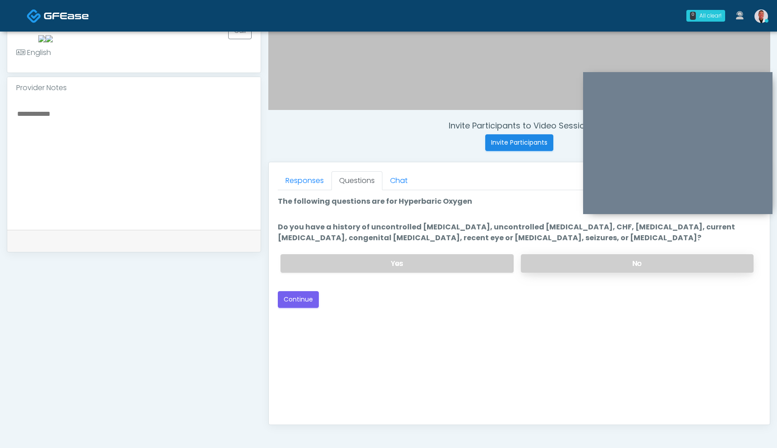
scroll to position [263, 0]
click at [570, 262] on label "No" at bounding box center [637, 264] width 233 height 18
click at [291, 296] on button "Continue" at bounding box center [298, 300] width 41 height 17
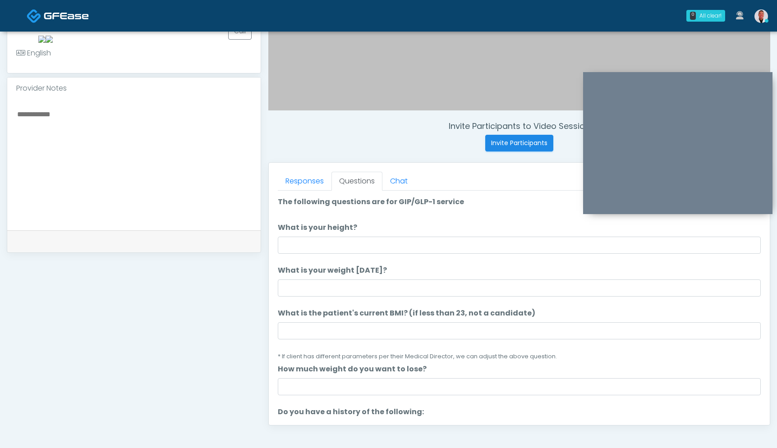
scroll to position [361, 0]
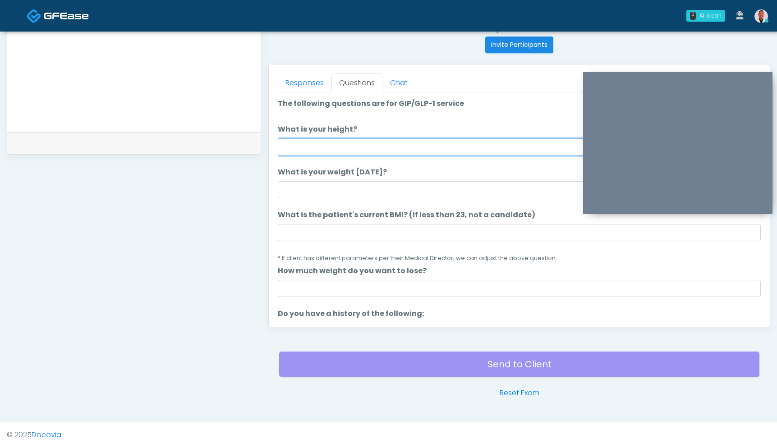
click at [386, 145] on input "What is your height?" at bounding box center [519, 147] width 483 height 17
type input "*"
type input "****"
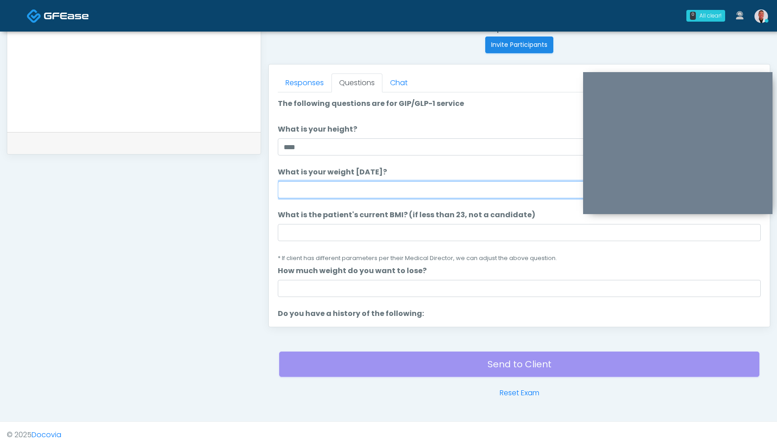
click at [369, 183] on input "What is your weight today?" at bounding box center [519, 189] width 483 height 17
type input "******"
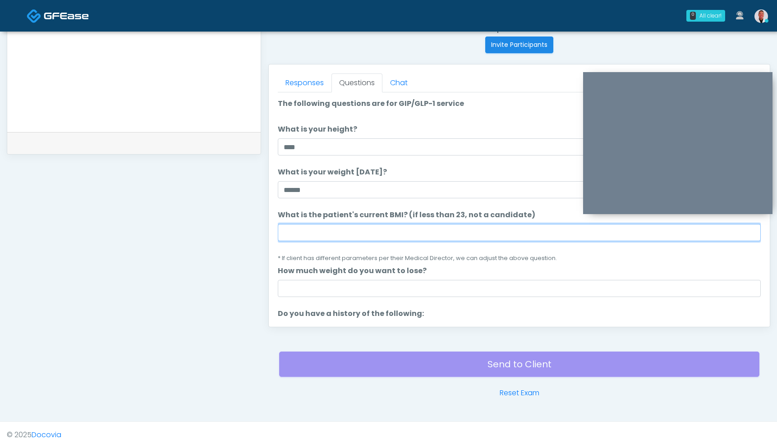
click at [305, 233] on input "What is the patient's current BMI? (if less than 23, not a candidate)" at bounding box center [519, 232] width 483 height 17
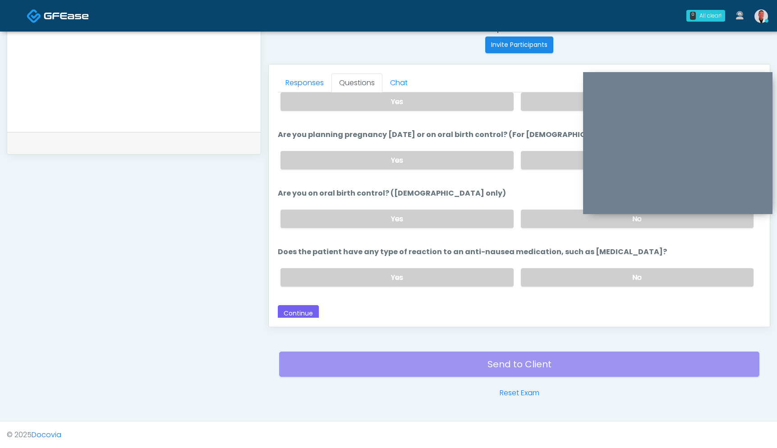
scroll to position [498, 0]
type input "****"
click at [298, 318] on div "Responses Questions Chat Good Faith Exam Script Good Faith Exam Script INTRODUC…" at bounding box center [519, 196] width 501 height 263
click at [298, 310] on button "Continue" at bounding box center [298, 312] width 41 height 17
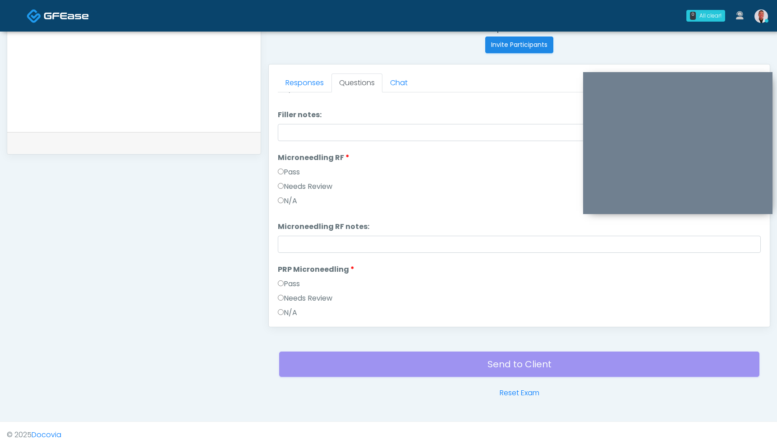
scroll to position [0, 0]
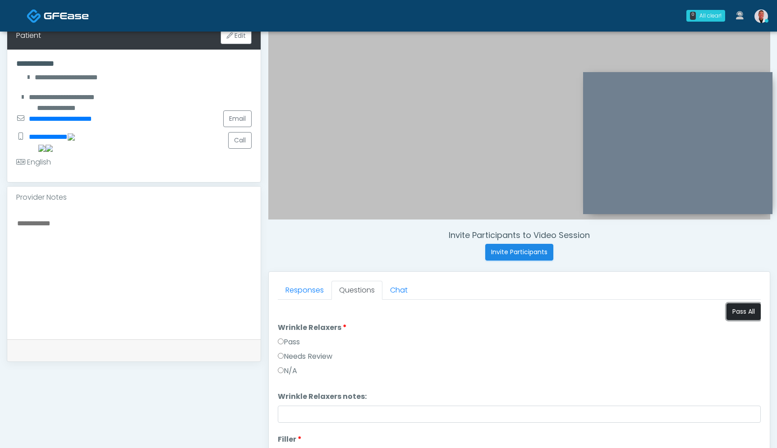
click at [738, 308] on button "Pass All" at bounding box center [744, 312] width 34 height 17
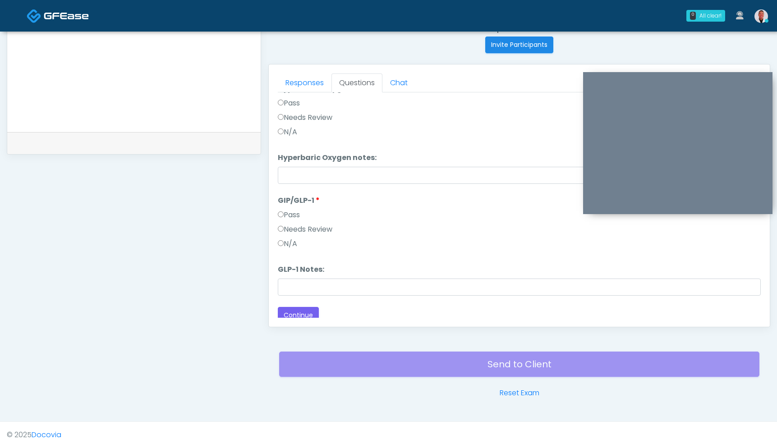
scroll to position [1492, 0]
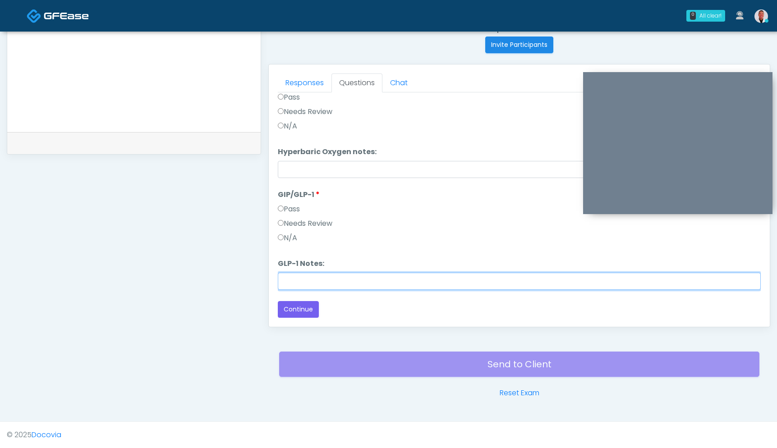
click at [294, 281] on input "GLP-1 Notes:" at bounding box center [519, 281] width 483 height 17
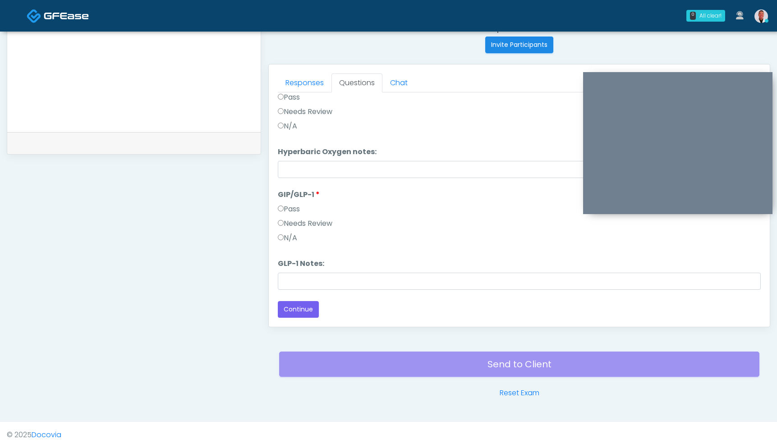
click at [299, 215] on div "Pass" at bounding box center [519, 211] width 483 height 14
click at [287, 221] on label "Needs Review" at bounding box center [305, 223] width 55 height 11
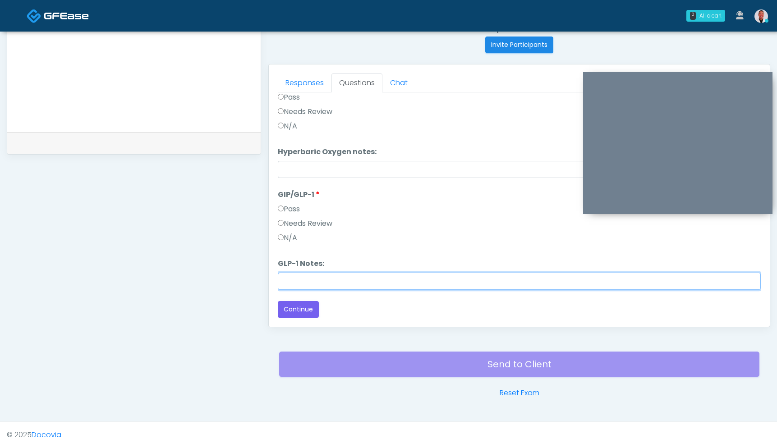
click at [312, 288] on input "GLP-1 Notes:" at bounding box center [519, 281] width 483 height 17
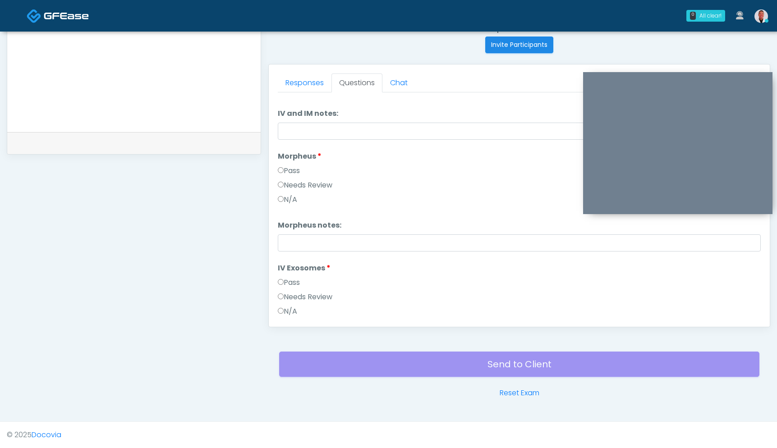
scroll to position [0, 0]
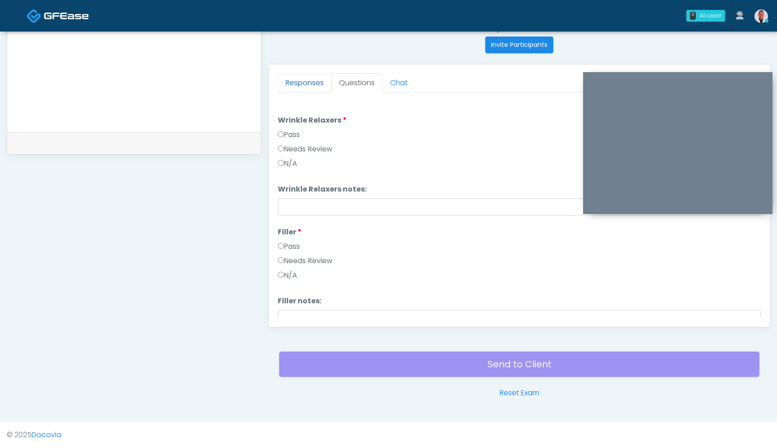
type input "********"
click at [304, 87] on link "Responses" at bounding box center [305, 83] width 54 height 19
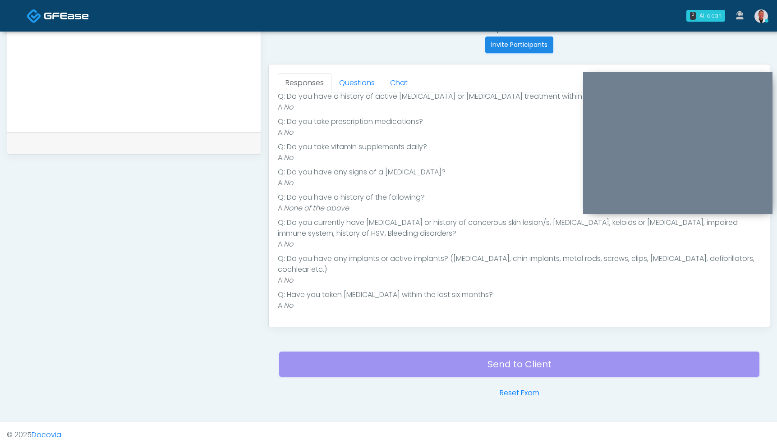
scroll to position [134, 0]
click at [356, 80] on link "Questions" at bounding box center [357, 83] width 51 height 19
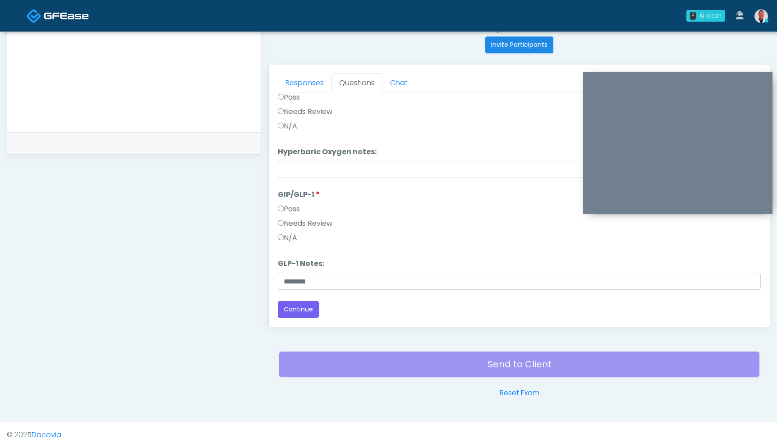
click at [297, 72] on div "Responses Questions Chat Good Faith Exam Script Good Faith Exam Script INTRODUC…" at bounding box center [519, 196] width 501 height 263
click at [300, 79] on link "Responses" at bounding box center [305, 83] width 54 height 19
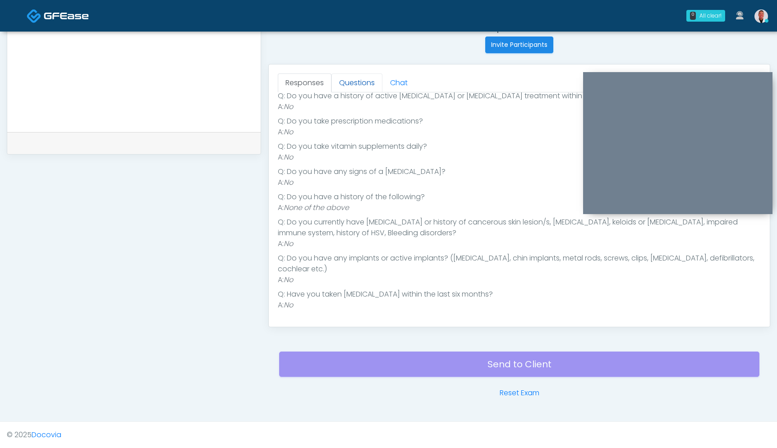
click at [344, 83] on link "Questions" at bounding box center [357, 83] width 51 height 19
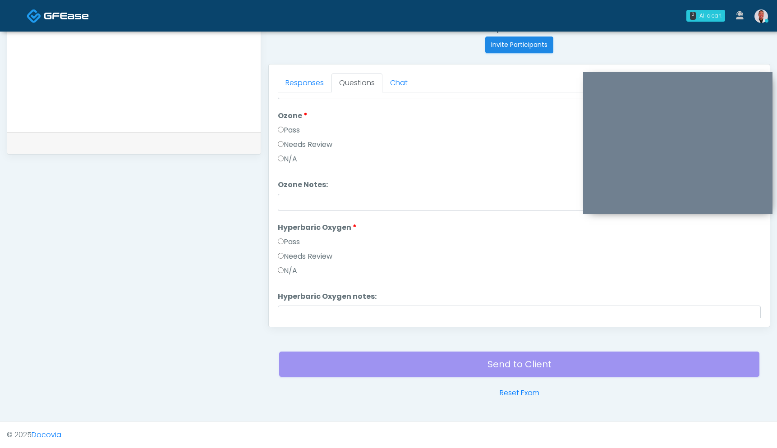
scroll to position [1492, 0]
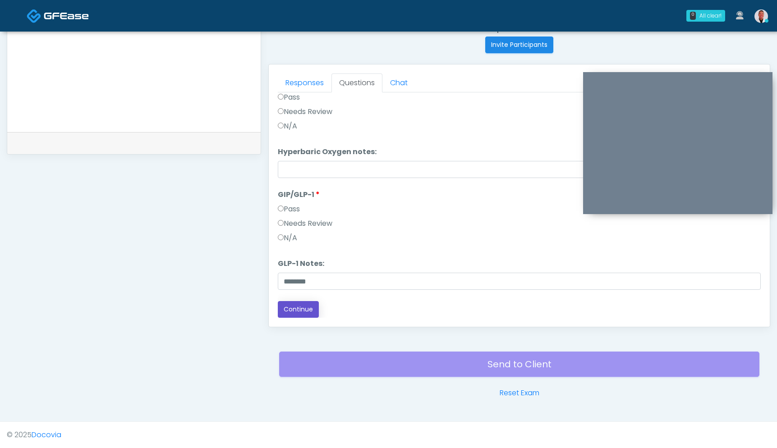
click at [299, 309] on button "Continue" at bounding box center [298, 309] width 41 height 17
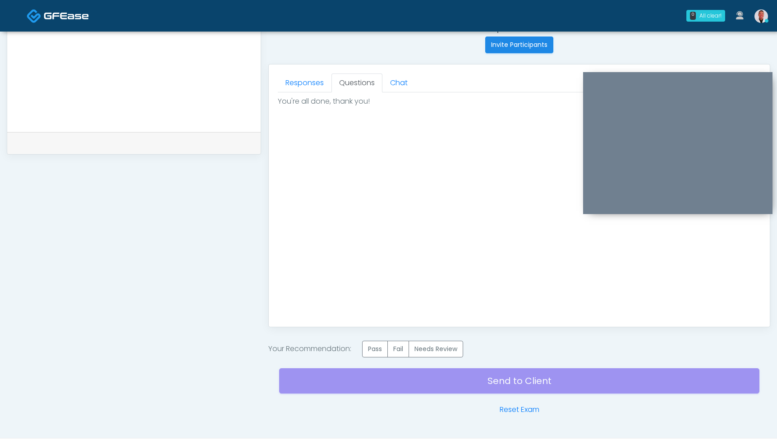
scroll to position [0, 0]
click at [365, 351] on label "Pass" at bounding box center [375, 349] width 26 height 17
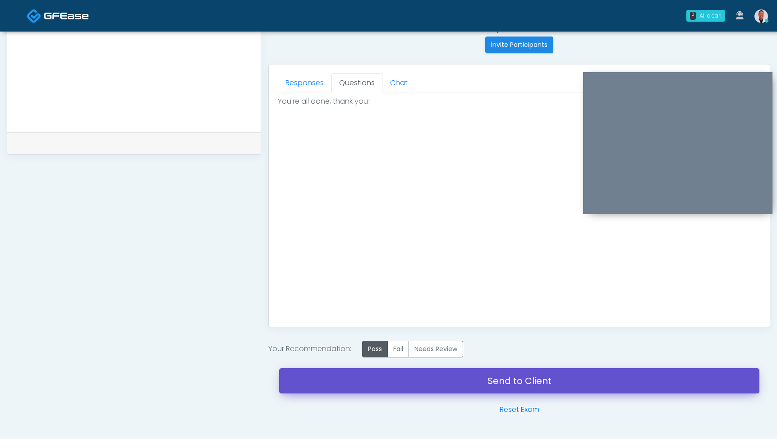
click at [474, 382] on link "Send to Client" at bounding box center [519, 381] width 481 height 25
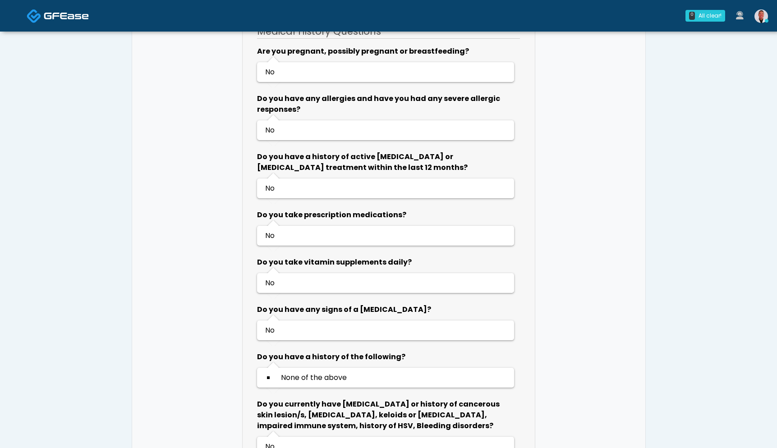
scroll to position [698, 0]
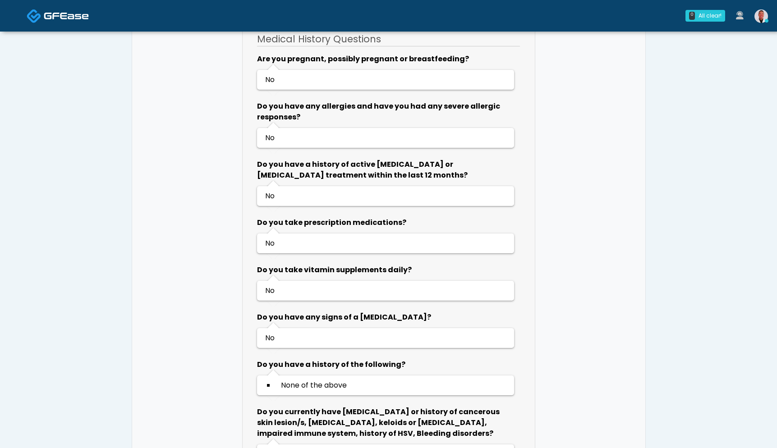
click at [761, 17] on img at bounding box center [762, 16] width 14 height 14
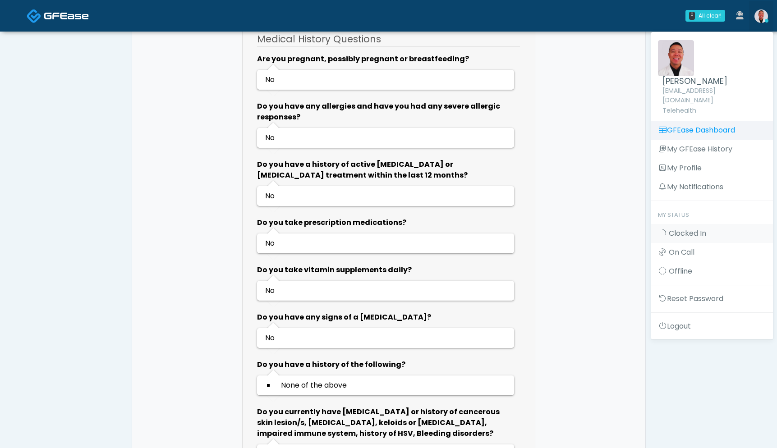
click at [679, 121] on link "GFEase Dashboard" at bounding box center [713, 130] width 122 height 19
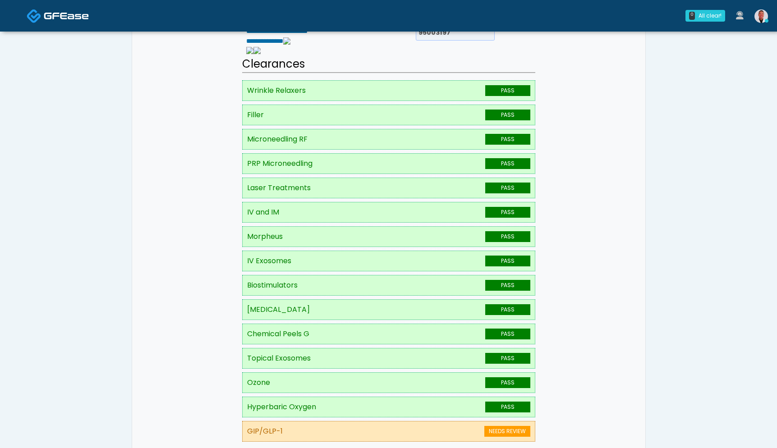
scroll to position [0, 0]
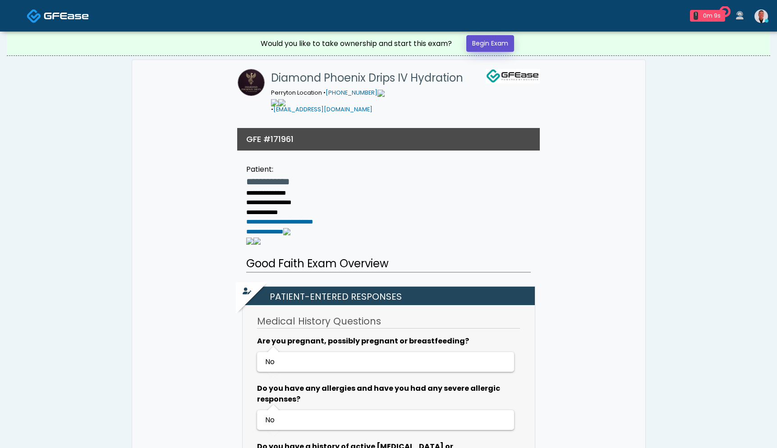
click at [492, 38] on link "Begin Exam" at bounding box center [491, 43] width 48 height 17
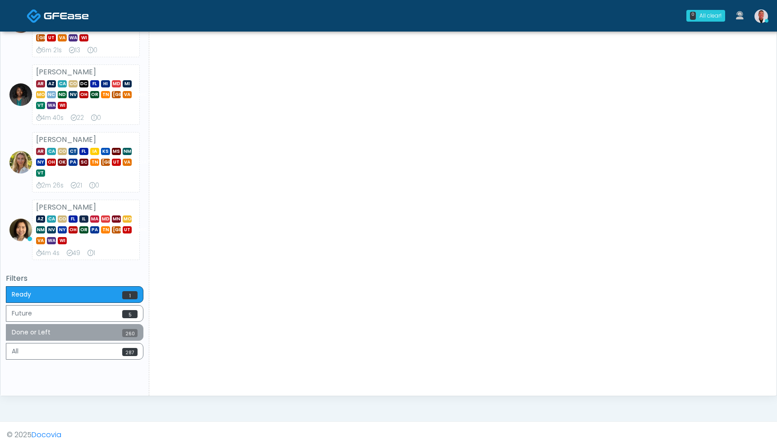
click at [125, 334] on span "260" at bounding box center [129, 333] width 15 height 8
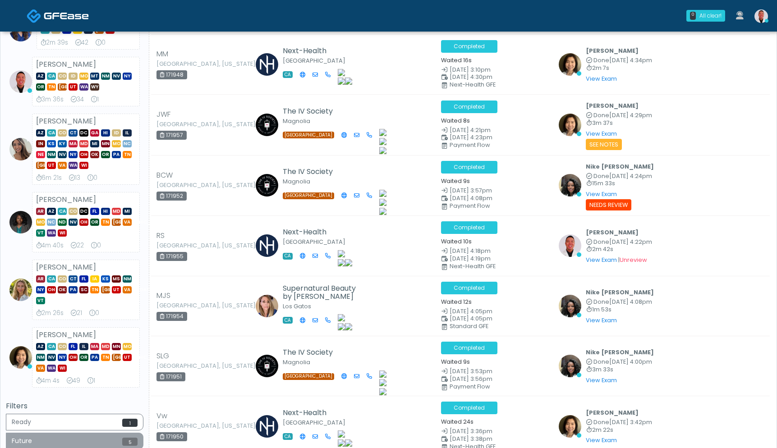
scroll to position [295, 0]
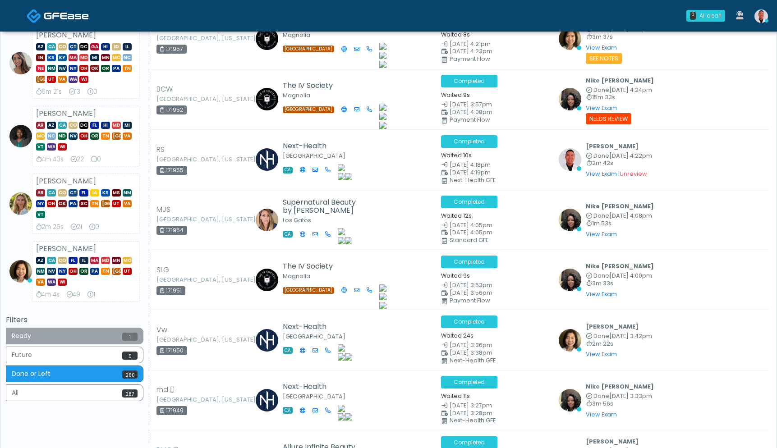
click at [86, 338] on button "Ready 1" at bounding box center [75, 336] width 138 height 17
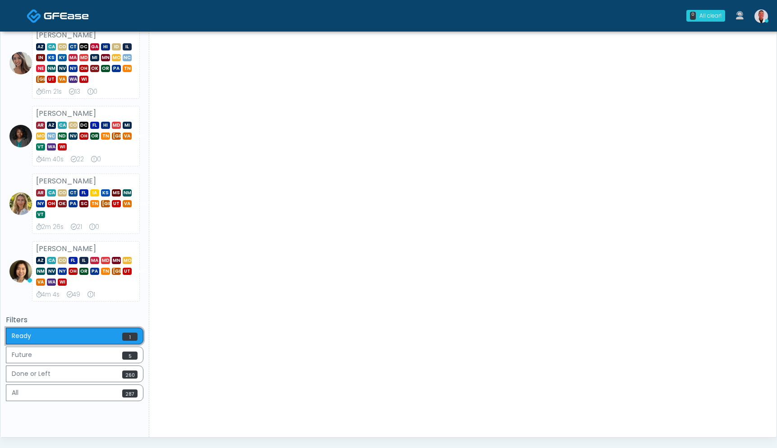
scroll to position [0, 0]
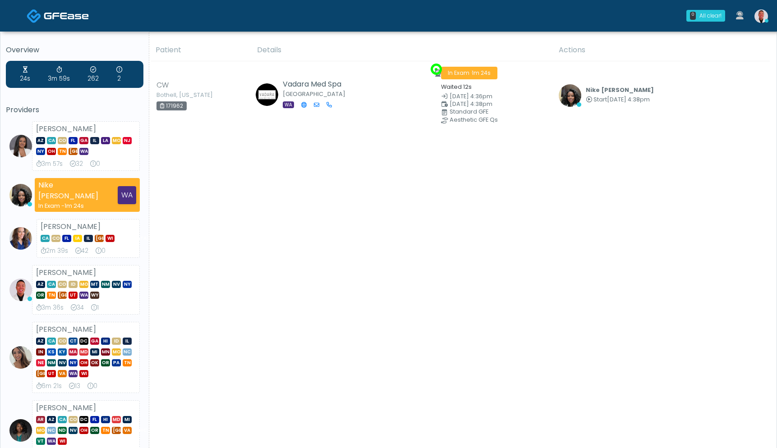
click at [731, 213] on div "Patient Details Actions" at bounding box center [459, 385] width 621 height 693
click at [293, 212] on div "Patient Details Actions" at bounding box center [459, 385] width 621 height 693
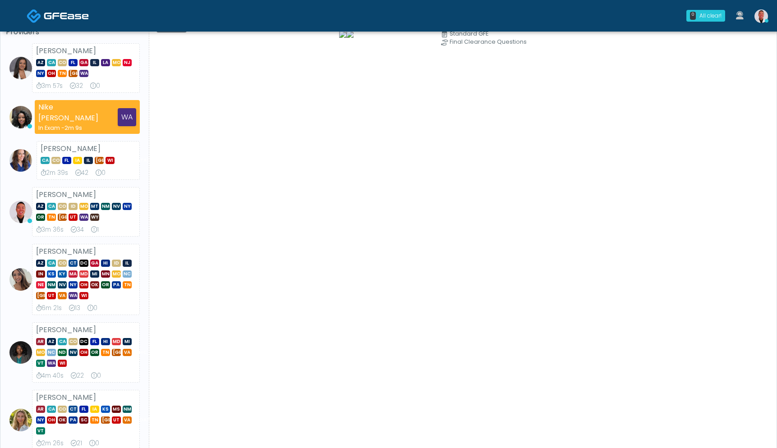
scroll to position [5, 0]
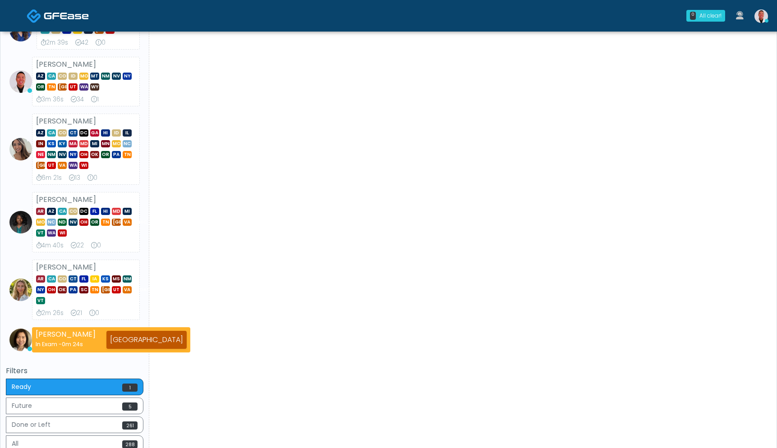
scroll to position [306, 0]
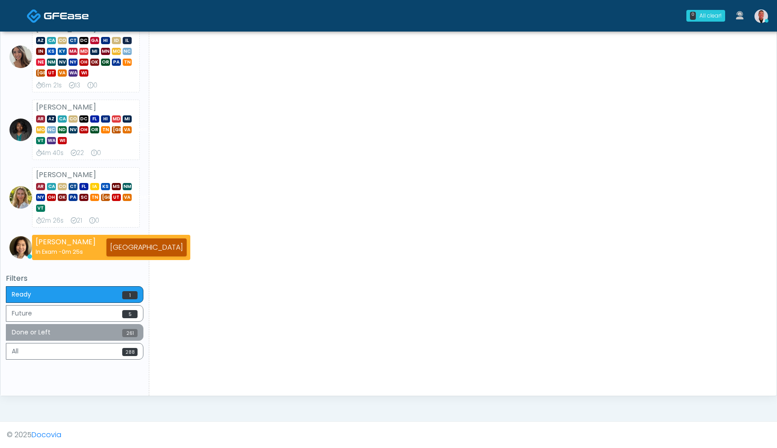
click at [118, 331] on button "Done or Left 261" at bounding box center [75, 332] width 138 height 17
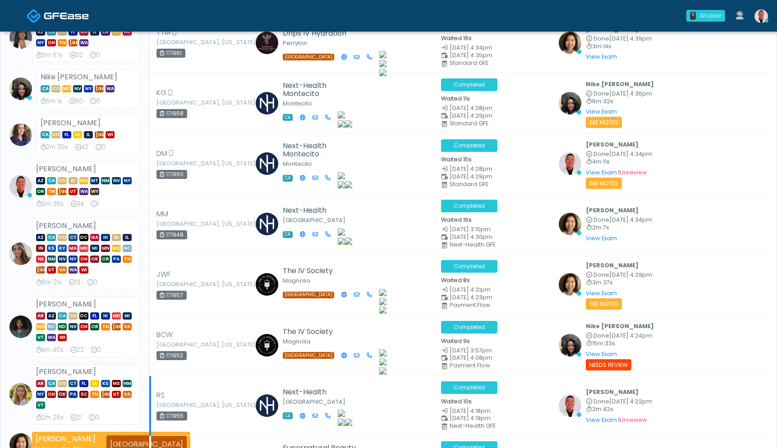
scroll to position [178, 0]
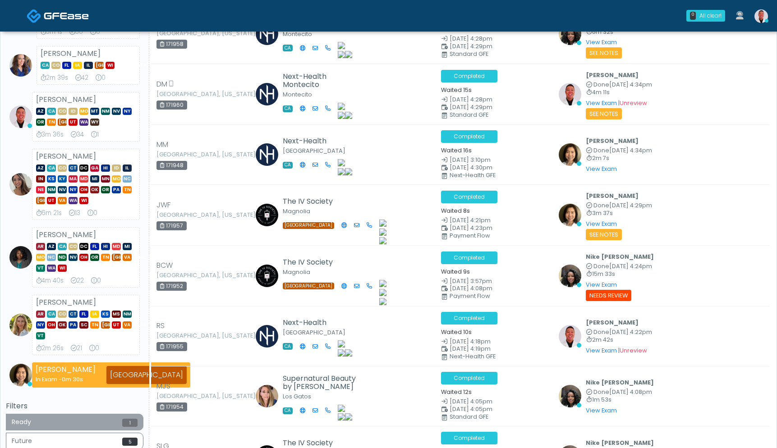
click at [116, 416] on button "Ready 1" at bounding box center [75, 422] width 138 height 17
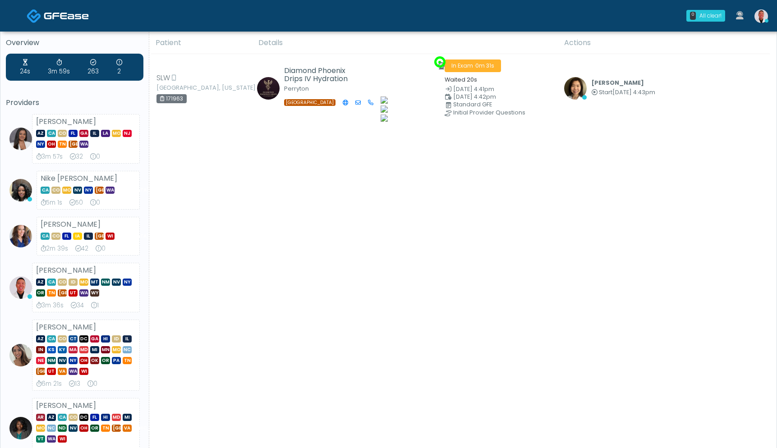
scroll to position [0, 0]
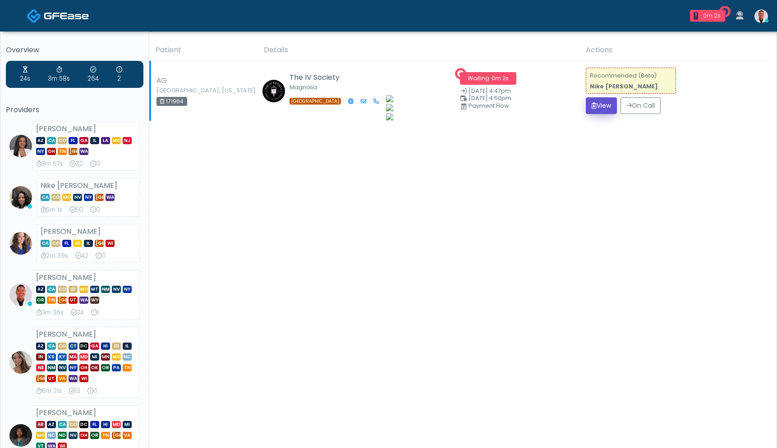
click at [603, 112] on button "View" at bounding box center [601, 105] width 31 height 17
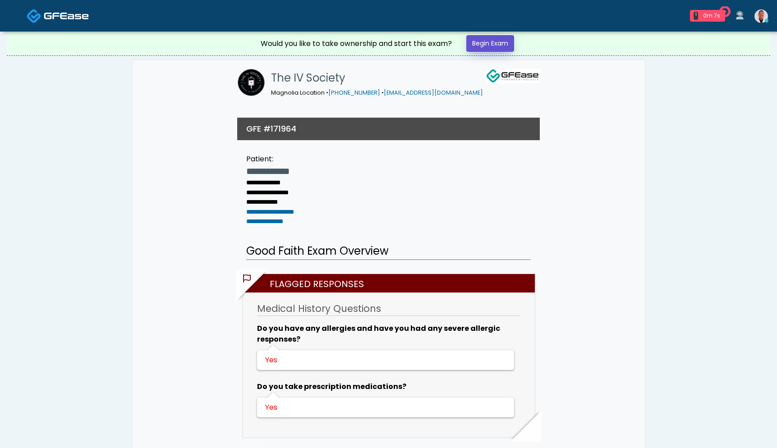
click at [493, 37] on link "Begin Exam" at bounding box center [491, 43] width 48 height 17
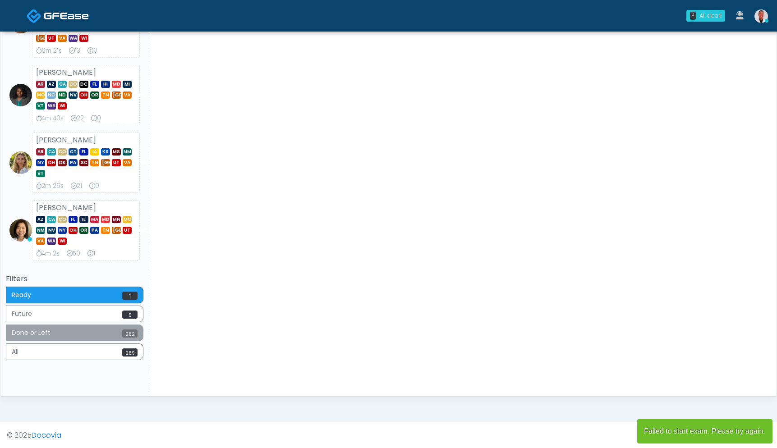
scroll to position [336, 0]
click at [110, 337] on button "Done or Left 262" at bounding box center [75, 332] width 138 height 17
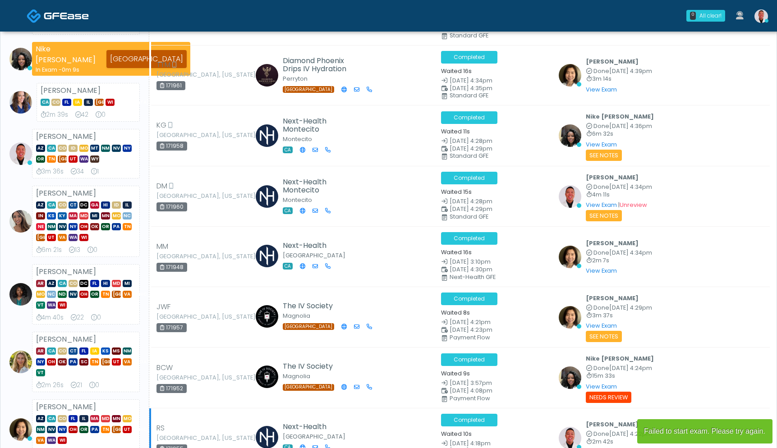
scroll to position [0, 0]
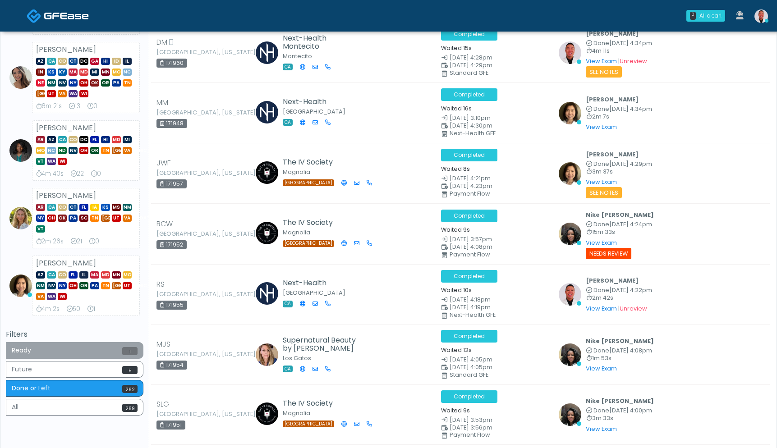
click at [123, 350] on span "1" at bounding box center [129, 351] width 15 height 8
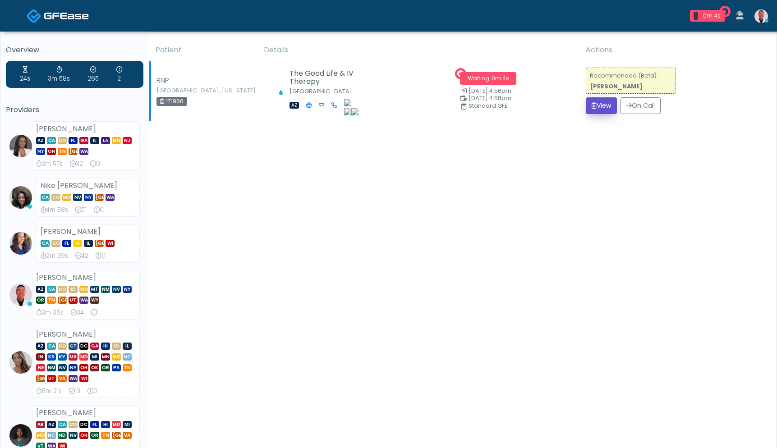
click at [594, 106] on button "View" at bounding box center [601, 105] width 31 height 17
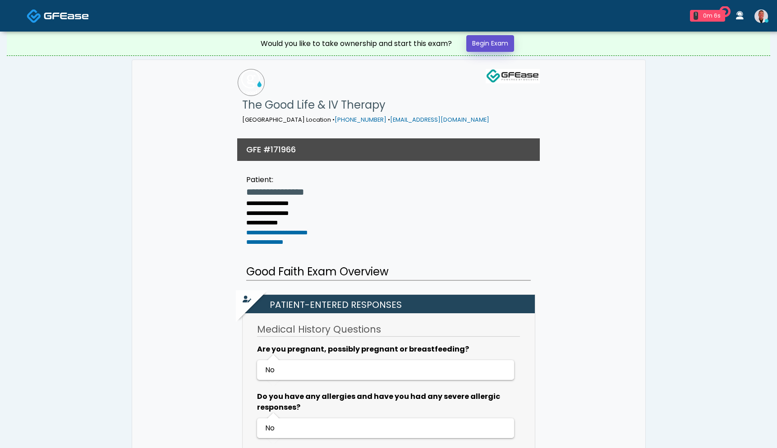
click at [496, 43] on link "Begin Exam" at bounding box center [491, 43] width 48 height 17
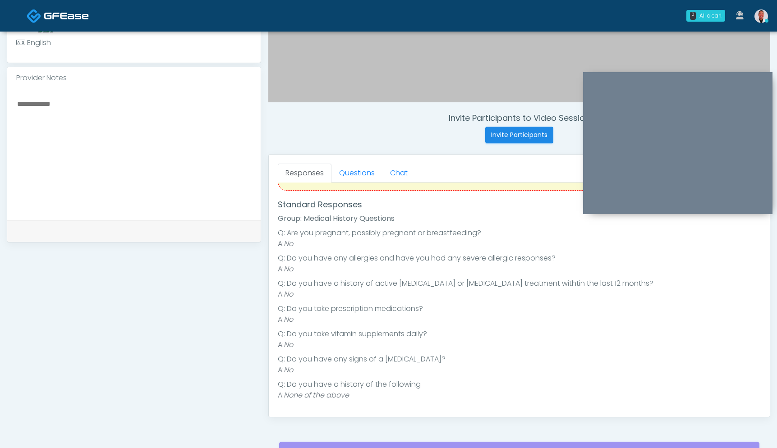
scroll to position [274, 0]
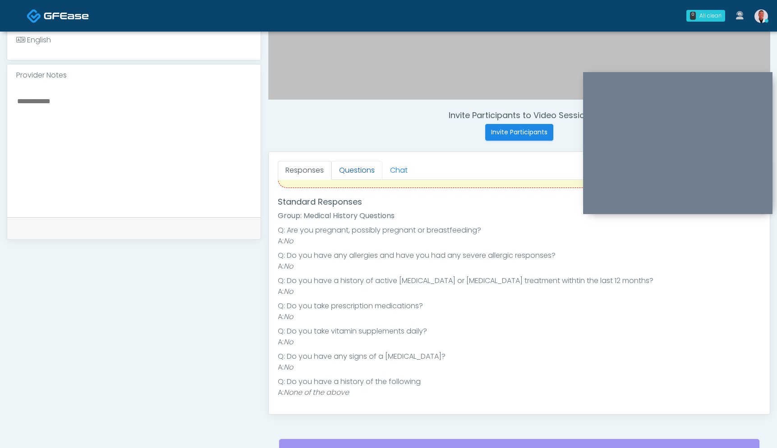
click at [356, 166] on link "Questions" at bounding box center [357, 170] width 51 height 19
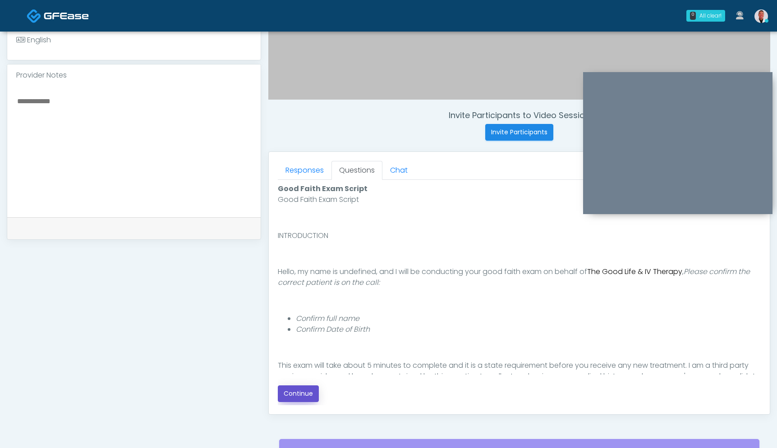
click at [302, 391] on button "Continue" at bounding box center [298, 394] width 41 height 17
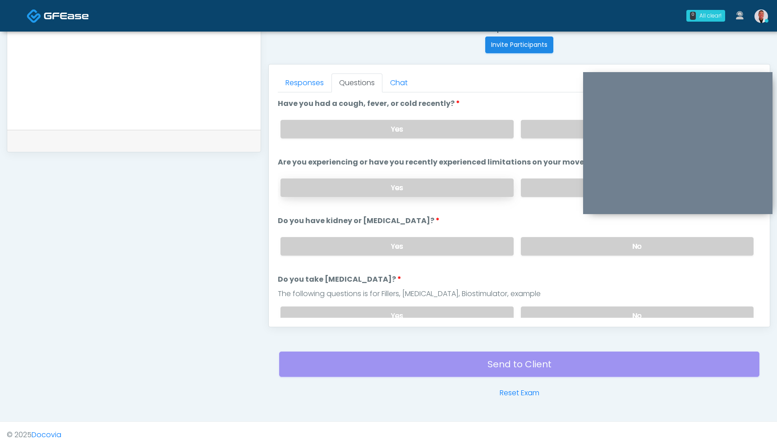
scroll to position [346, 0]
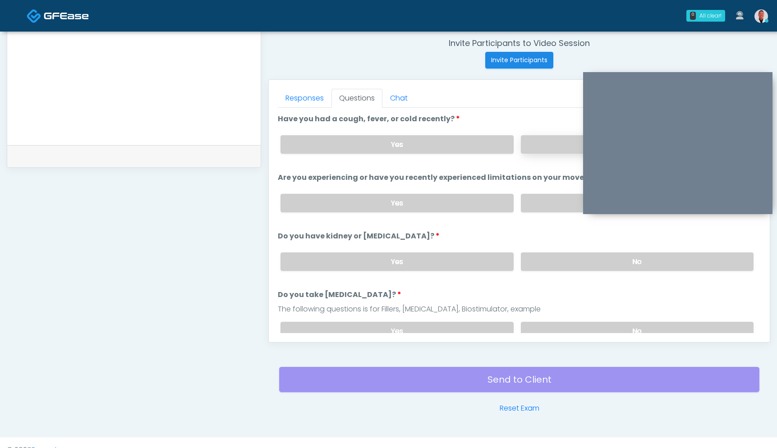
click at [548, 144] on label "No" at bounding box center [637, 144] width 233 height 18
click at [544, 200] on label "No" at bounding box center [637, 203] width 233 height 18
click at [556, 257] on label "No" at bounding box center [637, 262] width 233 height 18
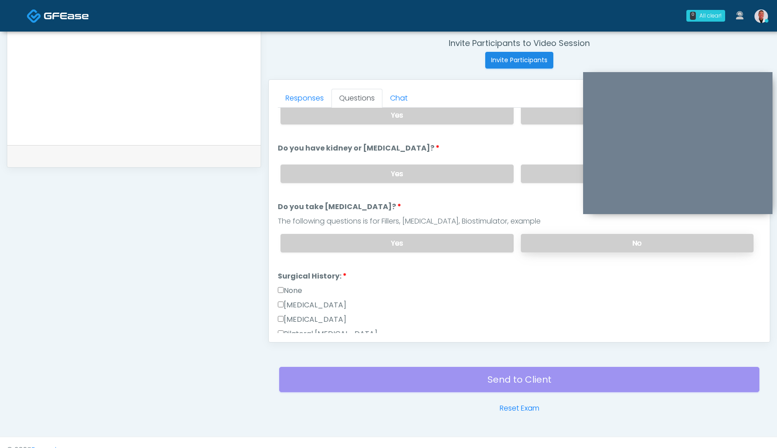
click at [564, 240] on label "No" at bounding box center [637, 243] width 233 height 18
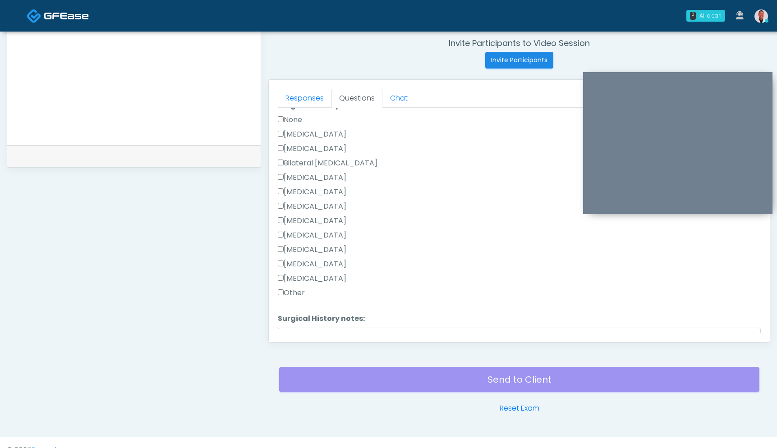
scroll to position [277, 0]
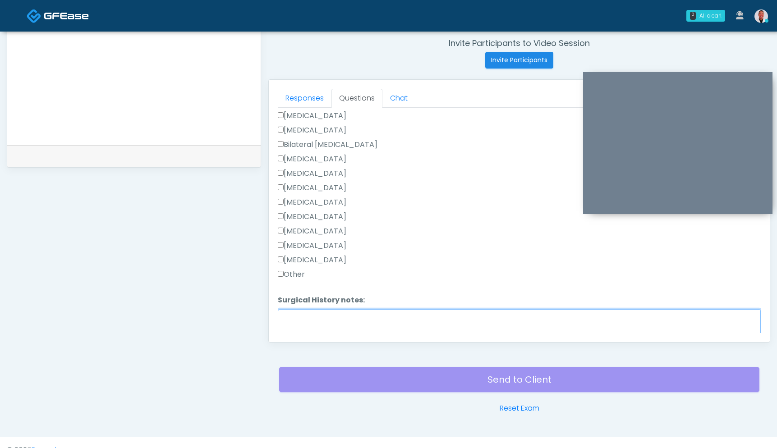
click at [336, 326] on textarea "Surgical History notes:" at bounding box center [519, 329] width 483 height 39
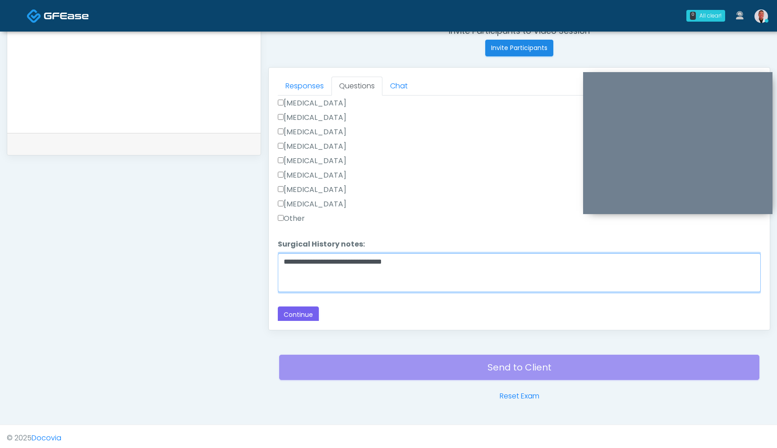
scroll to position [361, 0]
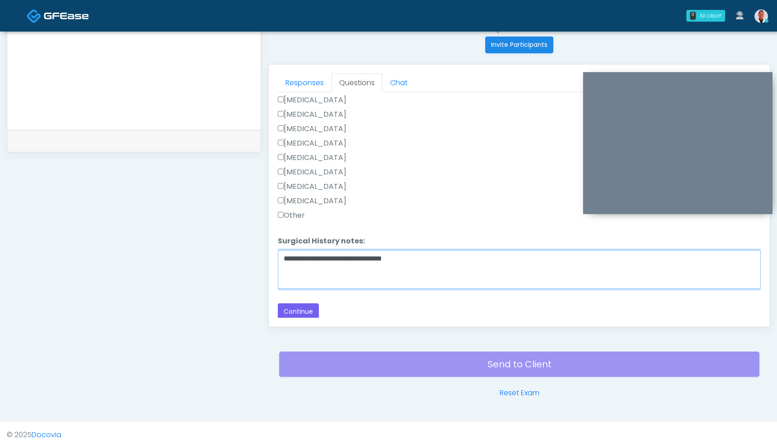
type textarea "**********"
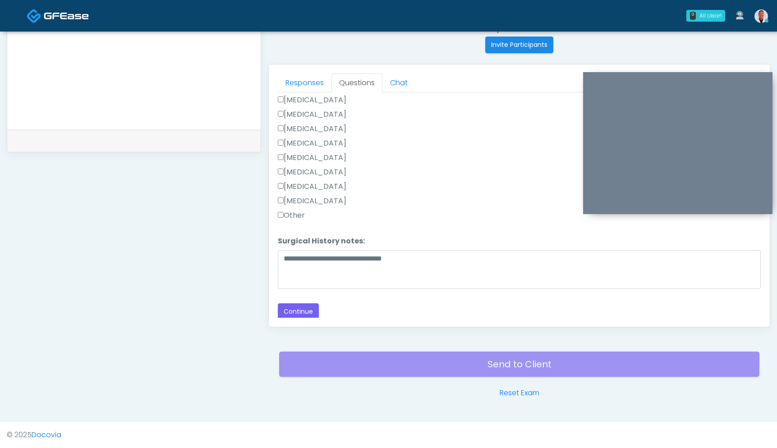
click at [296, 299] on div "Loading... Connecting to your agent... Please wait while we prepare your person…" at bounding box center [519, 48] width 483 height 543
click at [310, 309] on button "Continue" at bounding box center [298, 312] width 41 height 17
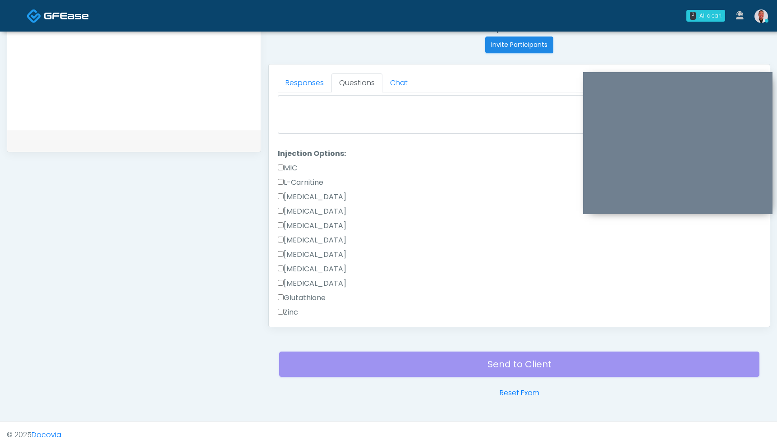
scroll to position [0, 0]
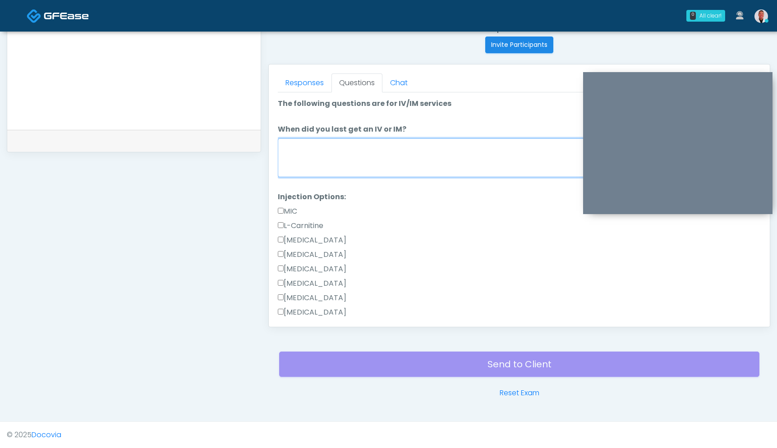
click at [386, 158] on textarea "When did you last get an IV or IM?" at bounding box center [519, 158] width 483 height 39
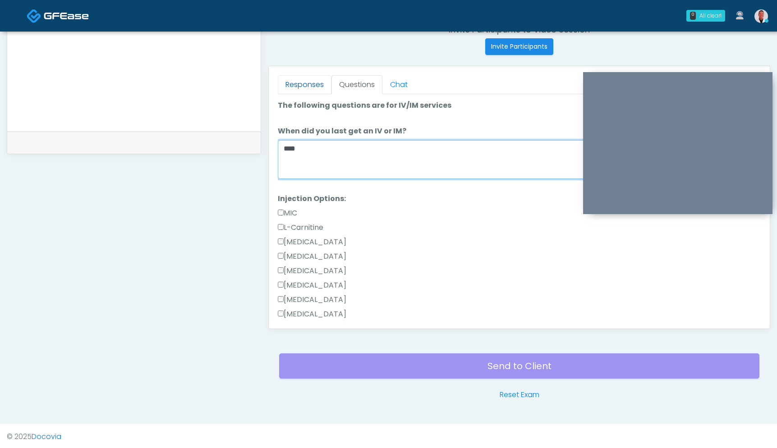
type textarea "****"
click at [295, 92] on link "Responses" at bounding box center [305, 84] width 54 height 19
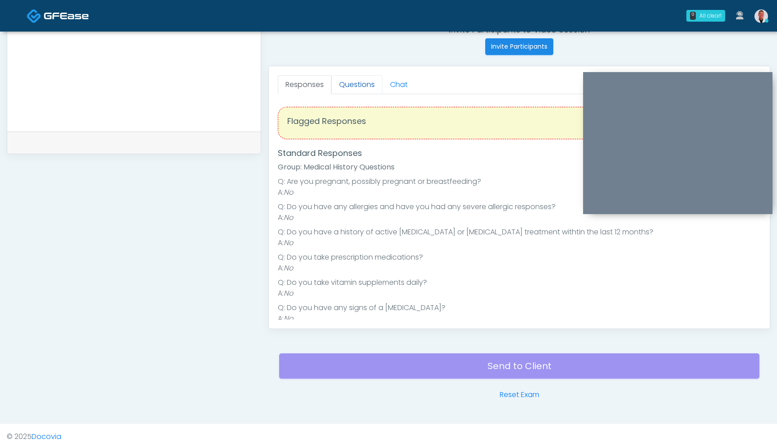
click at [360, 83] on link "Questions" at bounding box center [357, 84] width 51 height 19
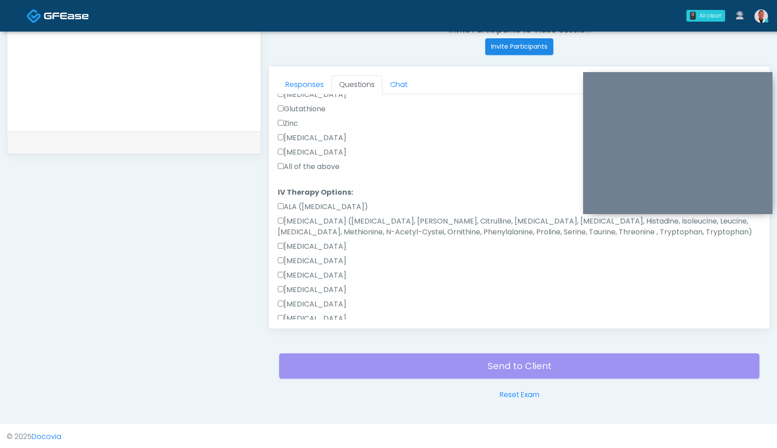
scroll to position [168, 0]
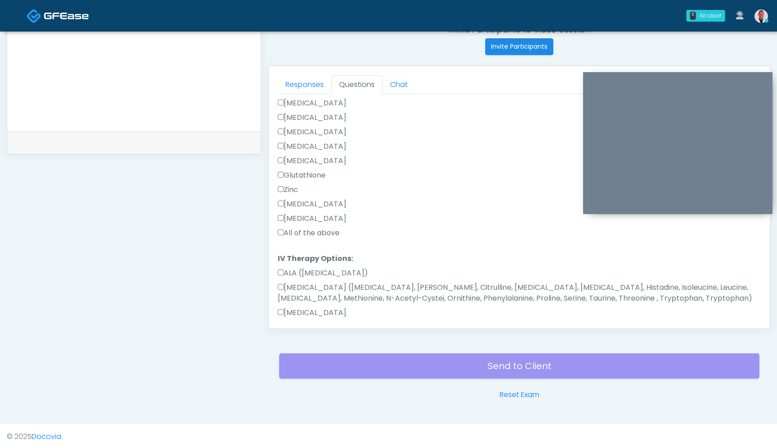
click at [282, 236] on label "All of the above" at bounding box center [309, 233] width 62 height 11
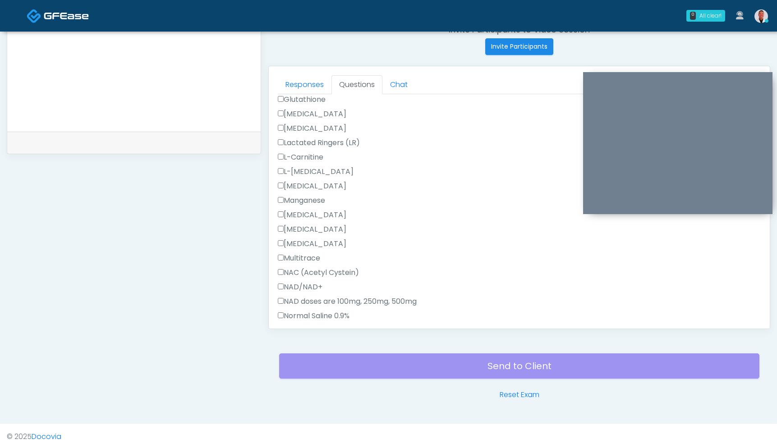
scroll to position [670, 0]
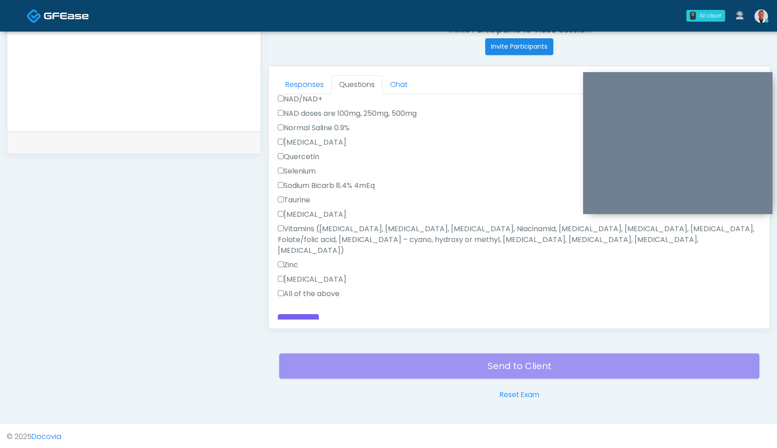
click at [284, 289] on label "All of the above" at bounding box center [309, 294] width 62 height 11
click at [300, 314] on button "Continue" at bounding box center [298, 322] width 41 height 17
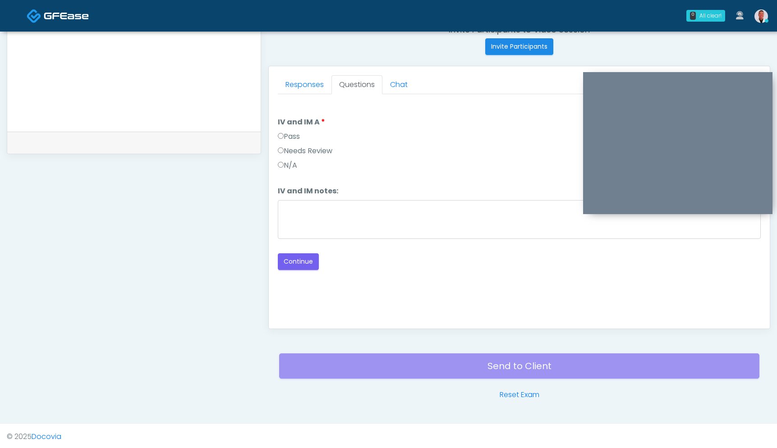
scroll to position [0, 0]
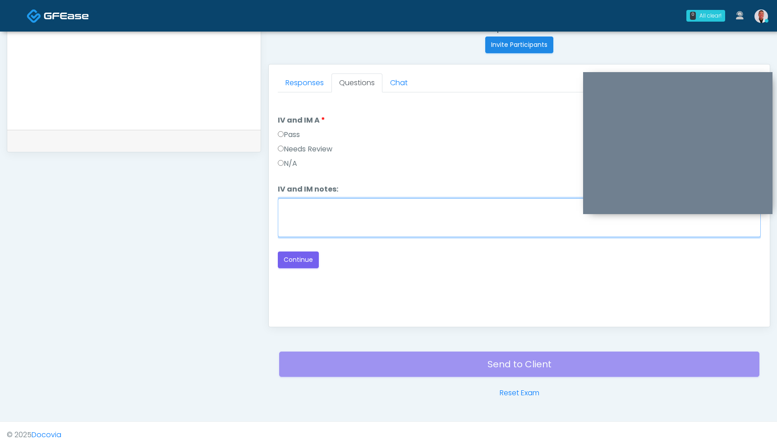
click at [379, 219] on textarea "IV and IM notes:" at bounding box center [519, 218] width 483 height 39
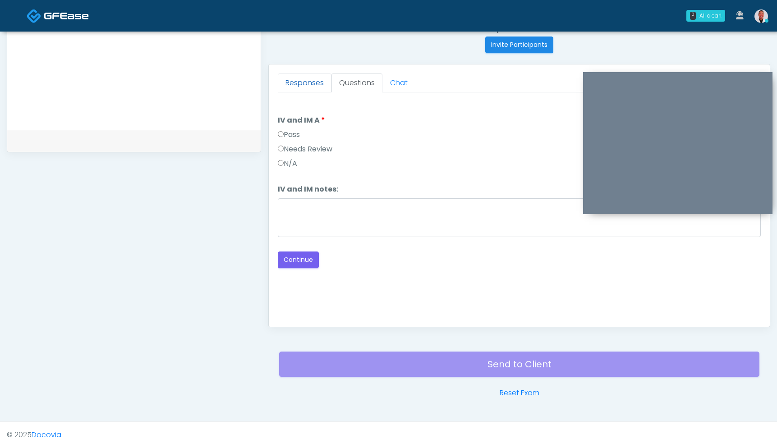
click at [310, 88] on link "Responses" at bounding box center [305, 83] width 54 height 19
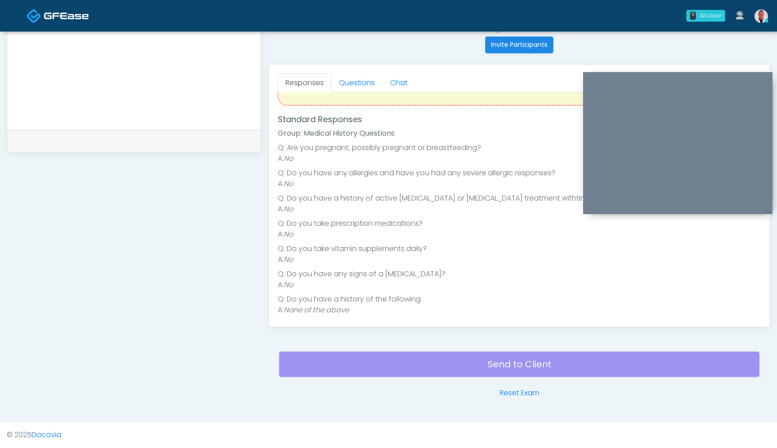
scroll to position [37, 0]
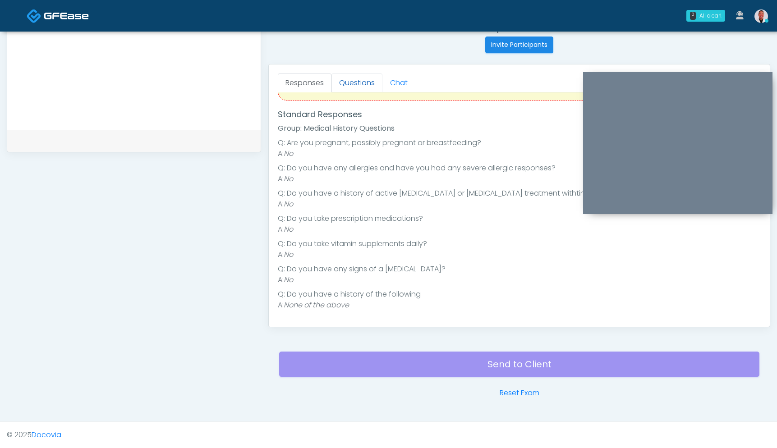
click at [353, 80] on link "Questions" at bounding box center [357, 83] width 51 height 19
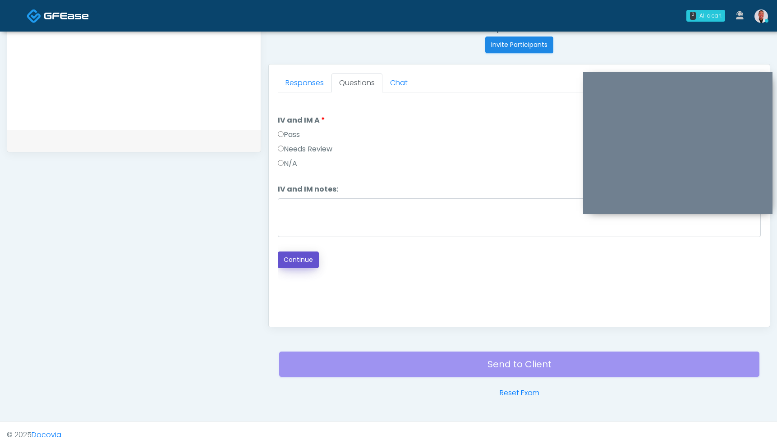
click at [301, 261] on button "Continue" at bounding box center [298, 260] width 41 height 17
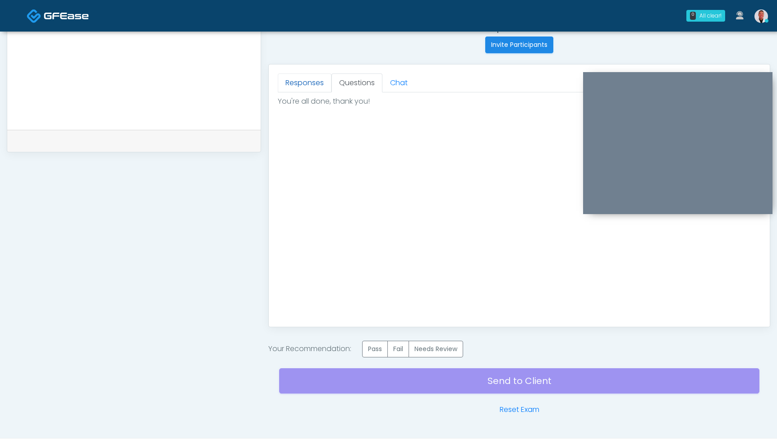
click at [309, 84] on link "Responses" at bounding box center [305, 83] width 54 height 19
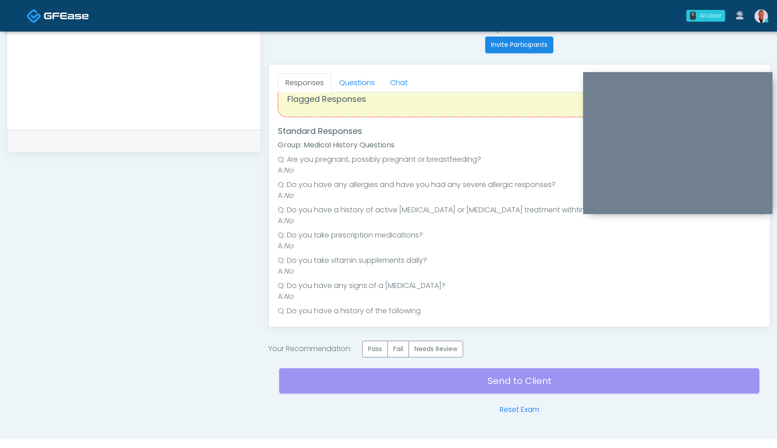
scroll to position [37, 0]
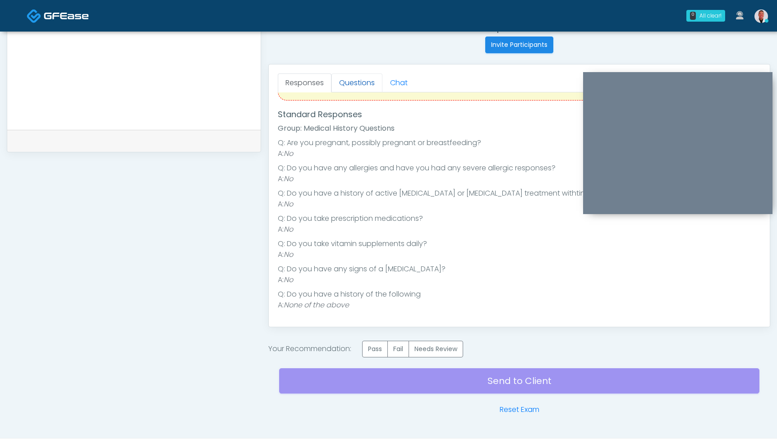
click at [354, 89] on link "Questions" at bounding box center [357, 83] width 51 height 19
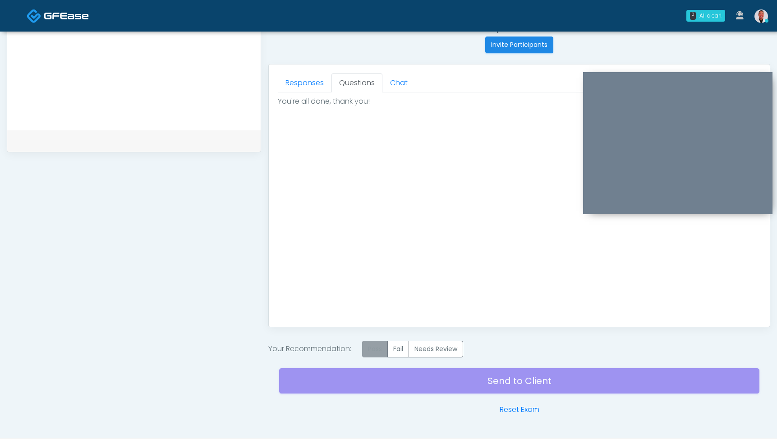
click at [382, 353] on label "Pass" at bounding box center [375, 349] width 26 height 17
click at [529, 393] on div "Send to Client Reset Exam" at bounding box center [519, 387] width 481 height 58
click at [530, 393] on div "Send to Client Reset Exam" at bounding box center [519, 387] width 481 height 58
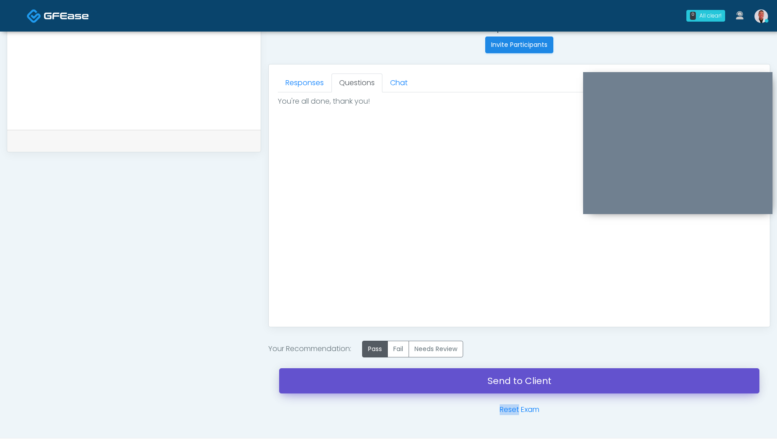
click at [530, 388] on link "Send to Client" at bounding box center [519, 381] width 481 height 25
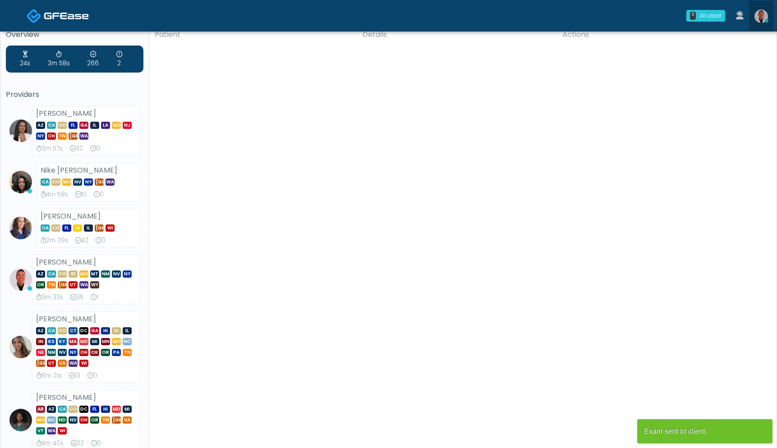
click at [764, 19] on img at bounding box center [762, 16] width 14 height 14
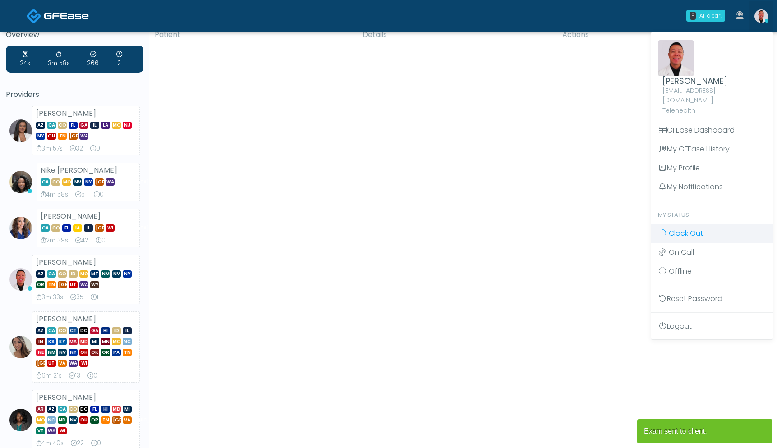
click at [674, 228] on span "Clock Out" at bounding box center [686, 233] width 34 height 10
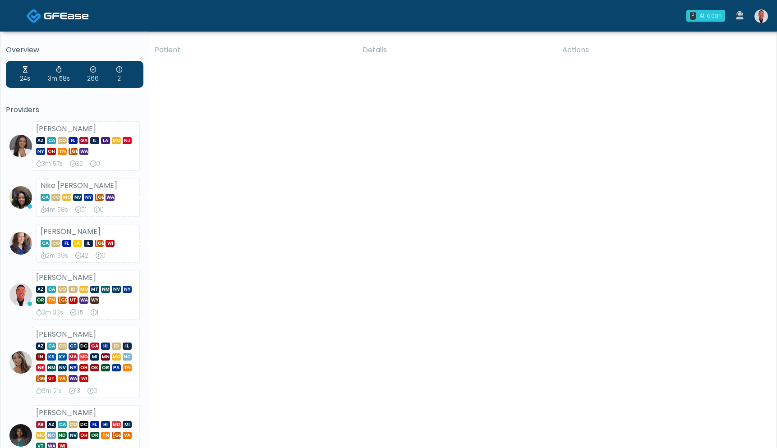
click at [763, 13] on img at bounding box center [762, 16] width 14 height 14
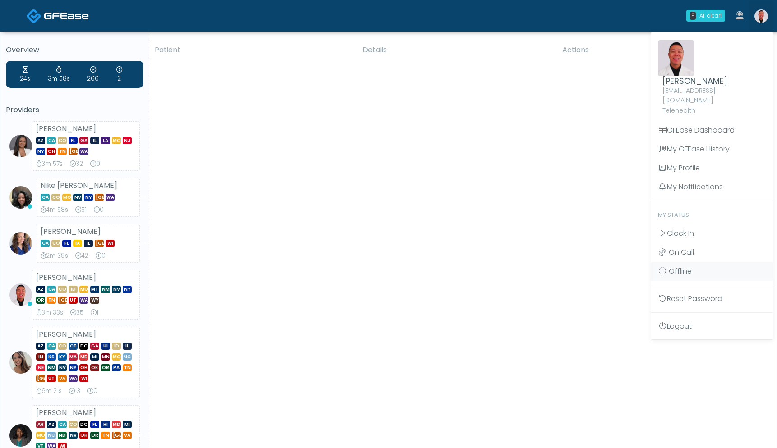
scroll to position [341, 0]
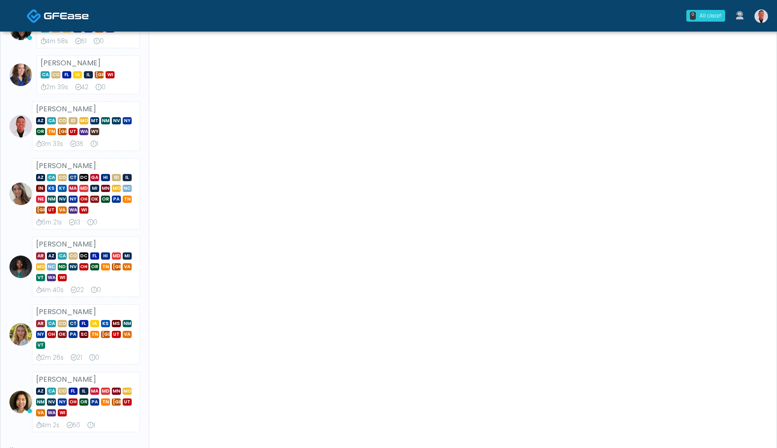
scroll to position [341, 0]
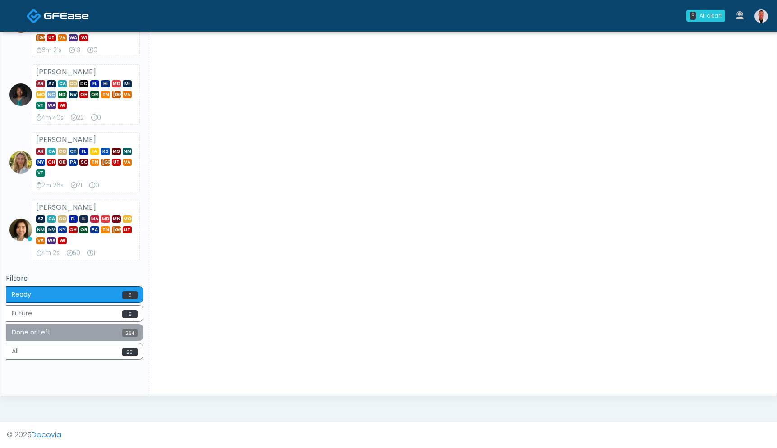
click at [117, 335] on button "Done or Left 264" at bounding box center [75, 332] width 138 height 17
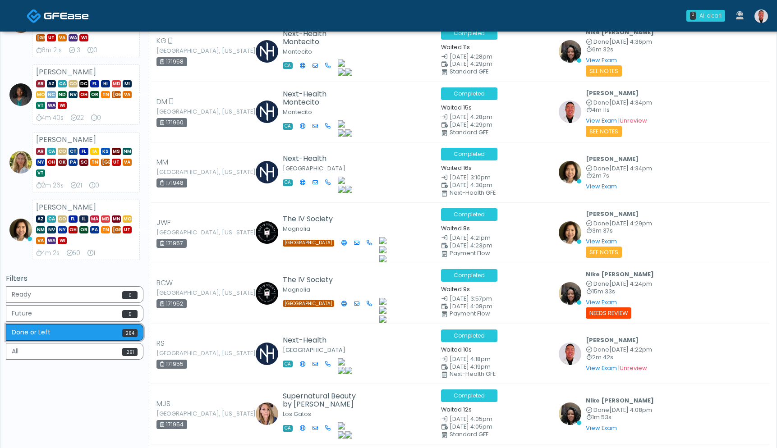
scroll to position [0, 0]
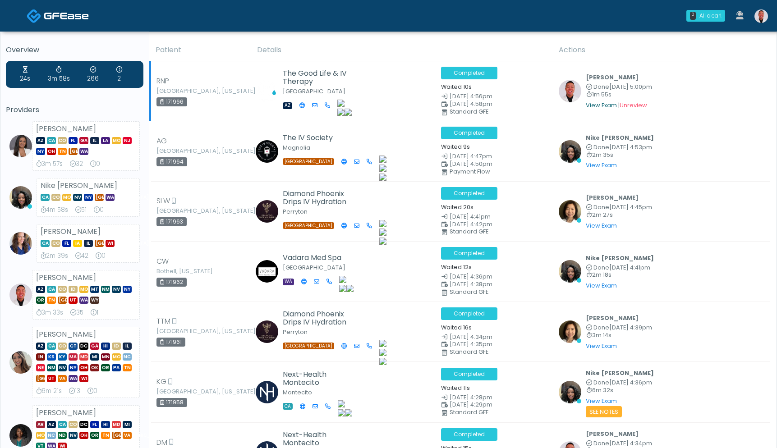
click at [593, 104] on link "View Exam" at bounding box center [601, 106] width 31 height 8
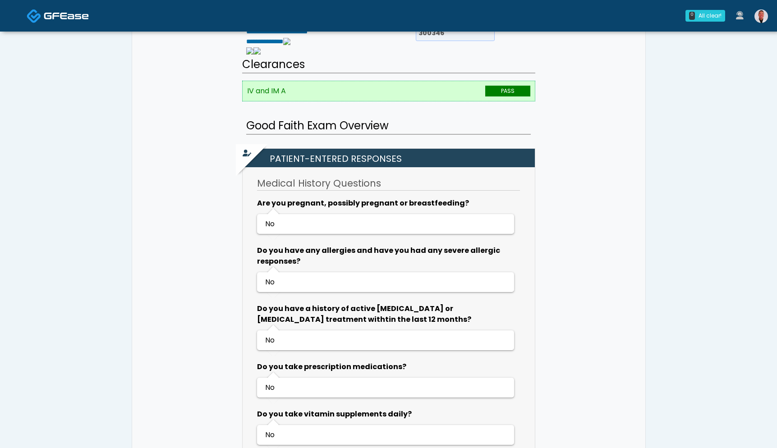
scroll to position [190, 0]
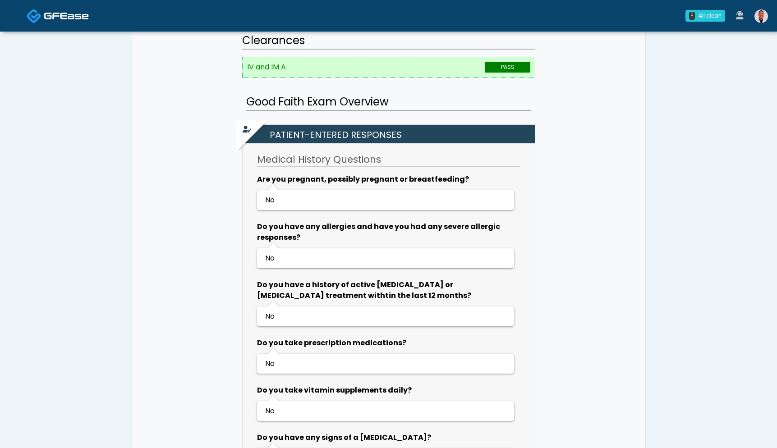
click at [764, 14] on img at bounding box center [762, 16] width 14 height 14
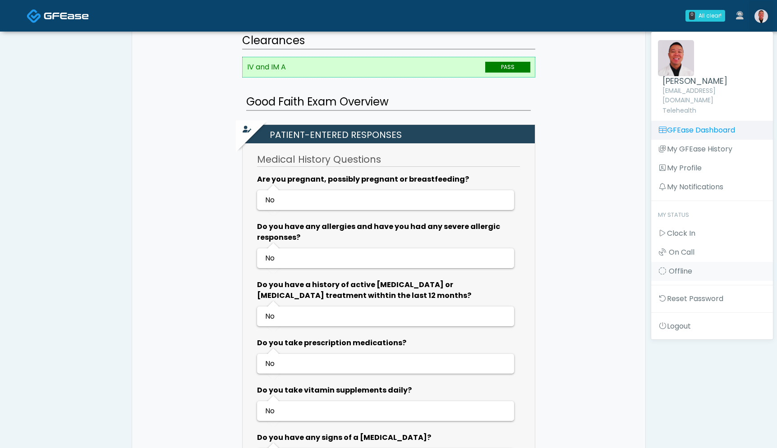
click at [684, 121] on link "GFEase Dashboard" at bounding box center [713, 130] width 122 height 19
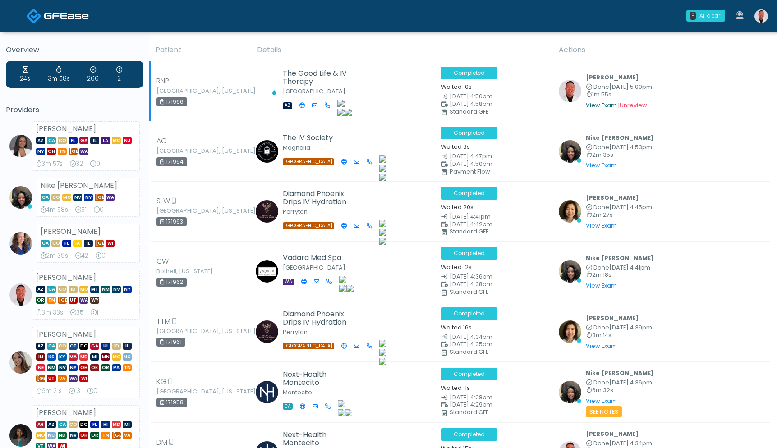
click at [602, 105] on link "View Exam" at bounding box center [601, 106] width 31 height 8
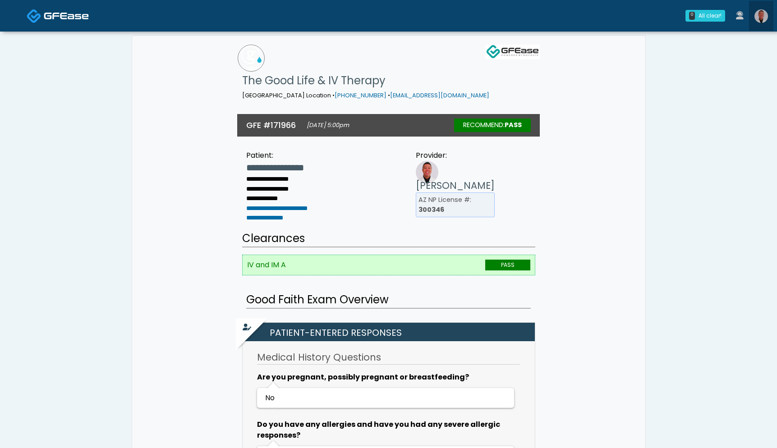
click at [764, 12] on img at bounding box center [762, 16] width 14 height 14
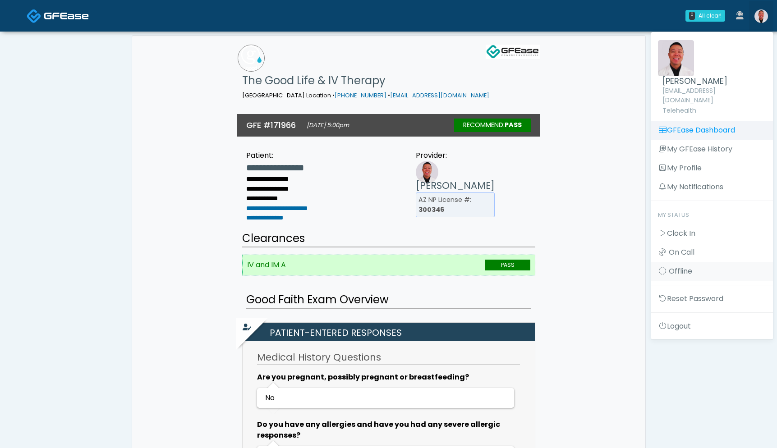
click at [713, 121] on link "GFEase Dashboard" at bounding box center [713, 130] width 122 height 19
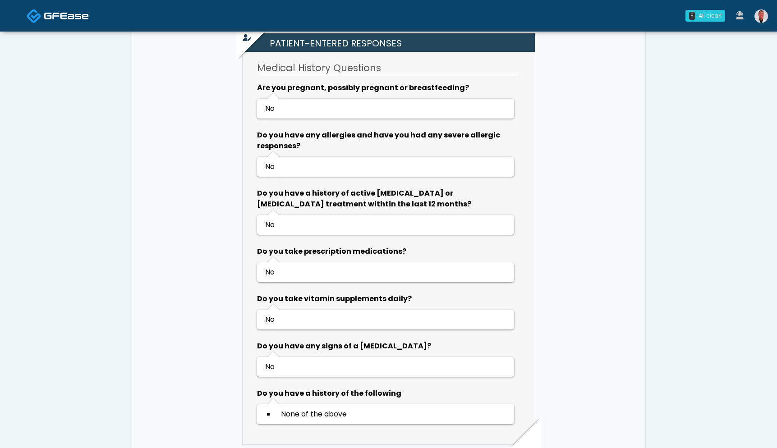
scroll to position [297, 0]
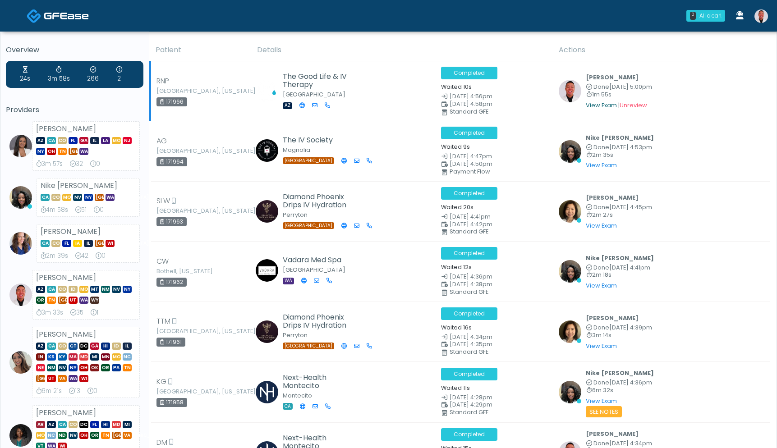
click at [590, 103] on link "View Exam" at bounding box center [601, 106] width 31 height 8
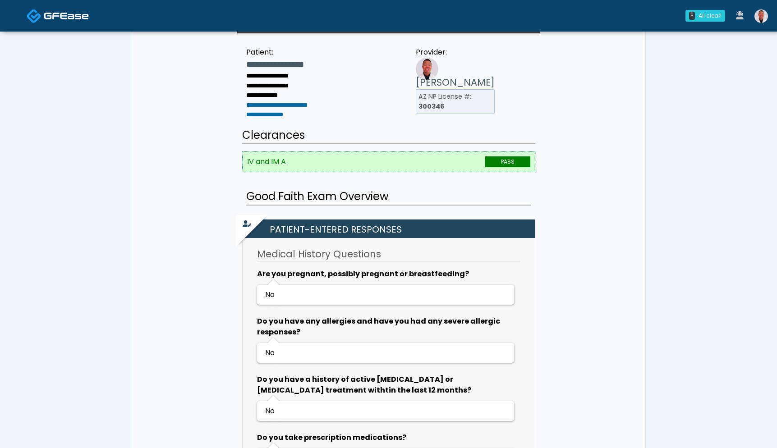
scroll to position [104, 0]
click at [757, 13] on img at bounding box center [762, 16] width 14 height 14
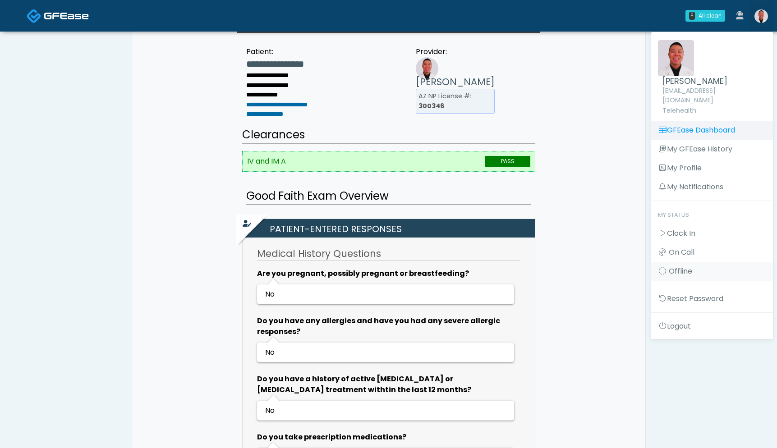
click at [694, 121] on link "GFEase Dashboard" at bounding box center [713, 130] width 122 height 19
